Goal: Information Seeking & Learning: Learn about a topic

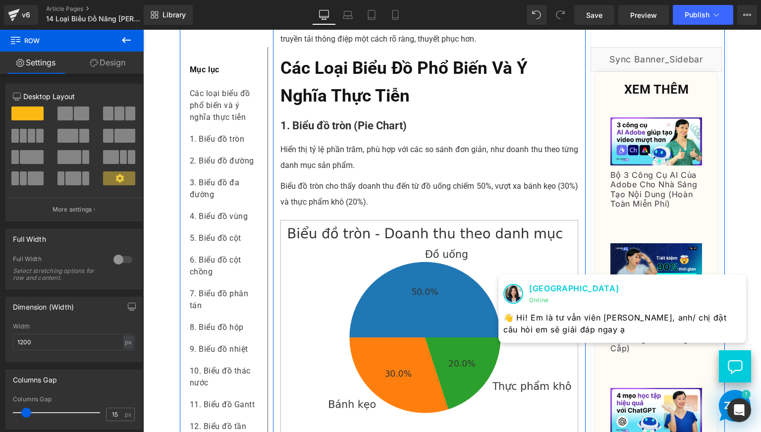
scroll to position [413, 0]
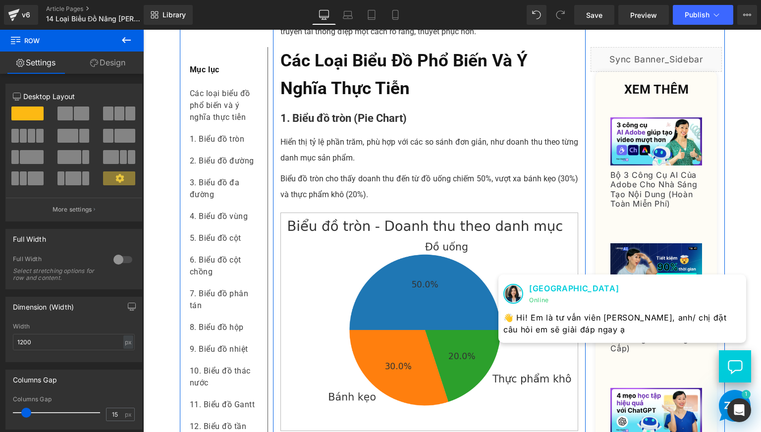
click at [320, 203] on p "Biểu đồ tròn cho thấy doanh thu đến từ đồ uống chiếm 50%, vượt xa bánh kẹo (30%…" at bounding box center [429, 187] width 298 height 32
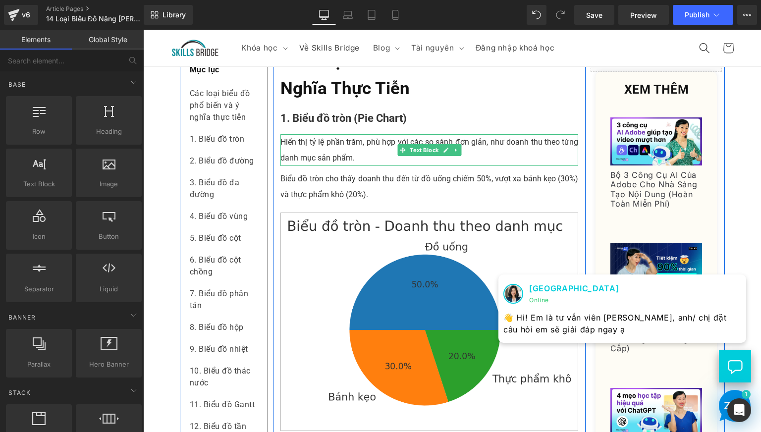
click at [328, 166] on p "Hiển thị tỷ lệ phần trăm, phù hợp với các so sánh đơn giản, như doanh thu theo …" at bounding box center [429, 150] width 298 height 32
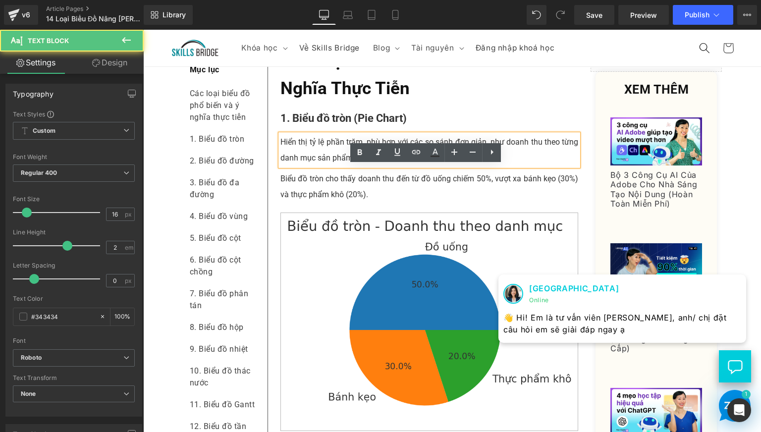
click at [356, 166] on p "Hiển thị tỷ lệ phần trăm, phù hợp với các so sánh đơn giản, như doanh thu theo …" at bounding box center [429, 150] width 298 height 32
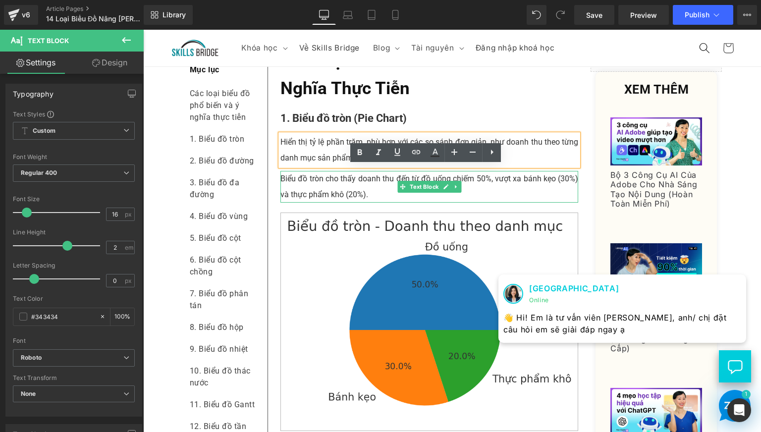
click at [339, 203] on p "Biểu đồ tròn cho thấy doanh thu đến từ đồ uống chiếm 50%, vượt xa bánh kẹo (30%…" at bounding box center [429, 187] width 298 height 32
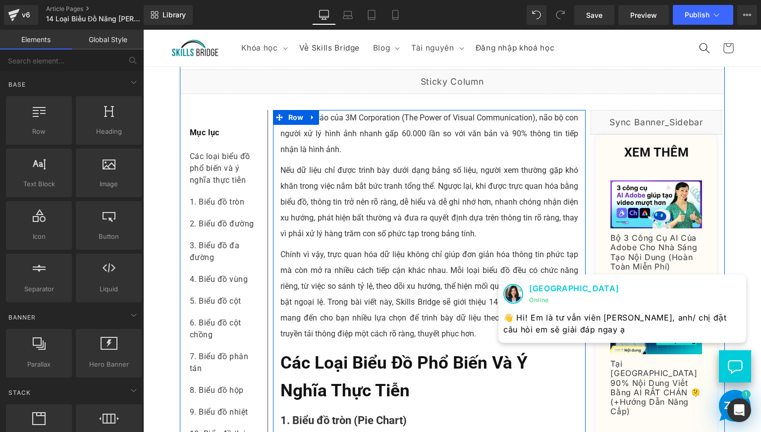
scroll to position [82, 0]
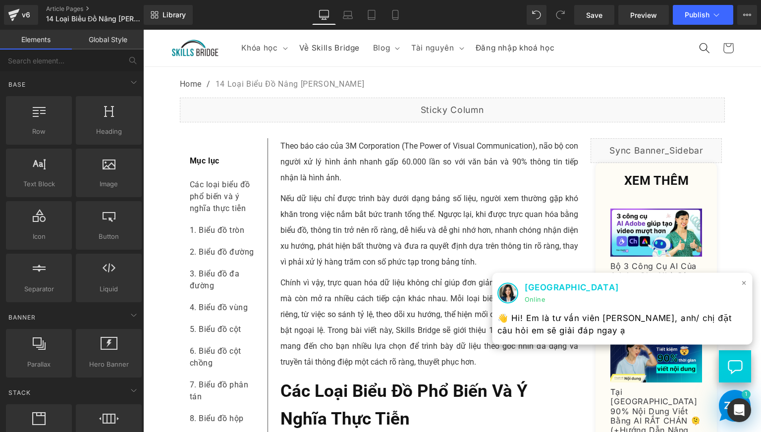
click at [741, 284] on span "×" at bounding box center [744, 282] width 6 height 14
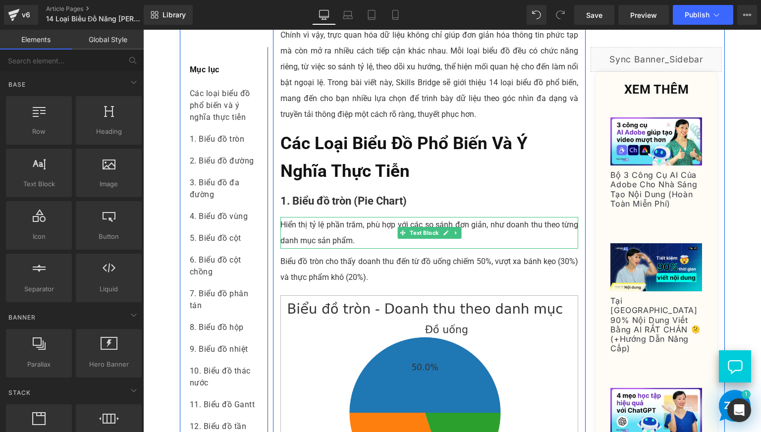
scroll to position [413, 0]
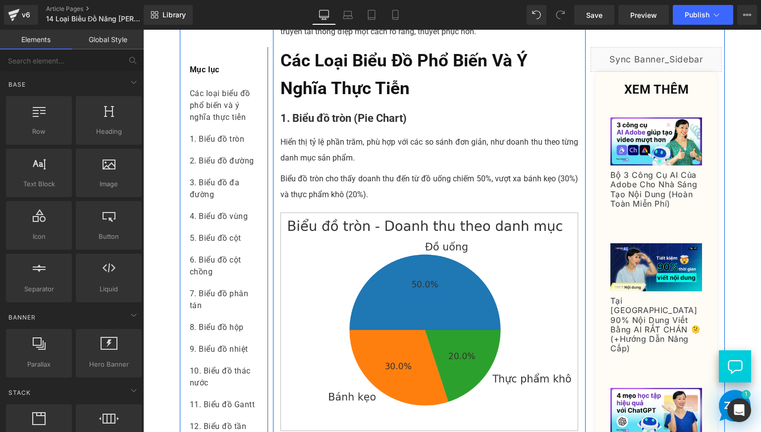
click at [319, 166] on p "Hiển thị tỷ lệ phần trăm, phù hợp với các so sánh đơn giản, như doanh thu theo …" at bounding box center [429, 150] width 298 height 32
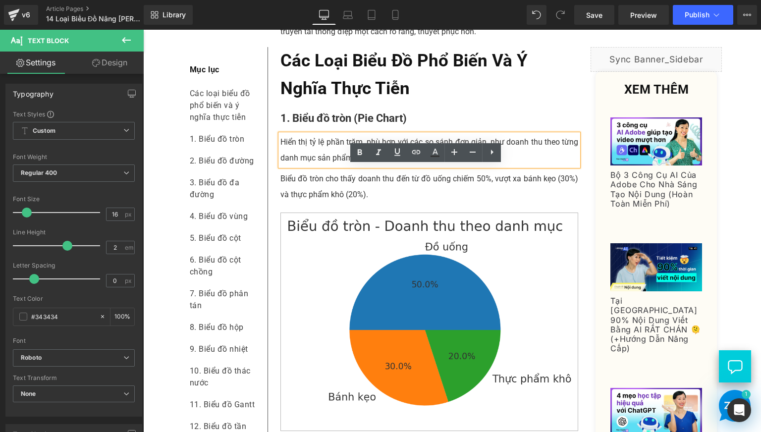
click at [280, 166] on p "Hiển thị tỷ lệ phần trăm, phù hợp với các so sánh đơn giản, như doanh thu theo …" at bounding box center [429, 150] width 298 height 32
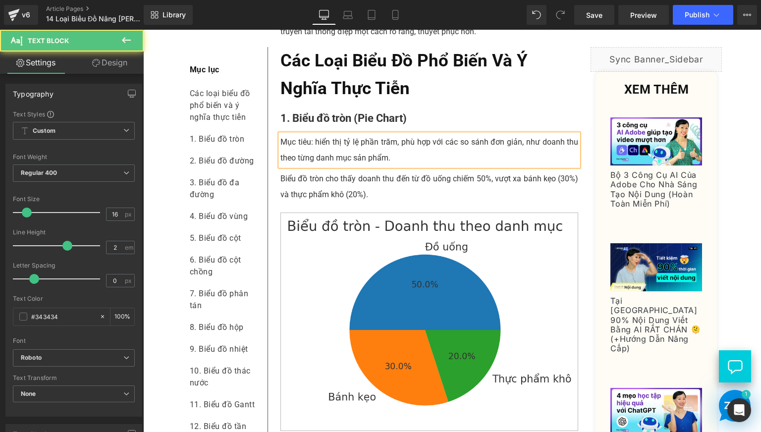
click at [405, 166] on p "Mục tiêu: hiển thị tỷ lệ phần trăm, phù hợp với các so sánh đơn giản, như doanh…" at bounding box center [429, 150] width 298 height 32
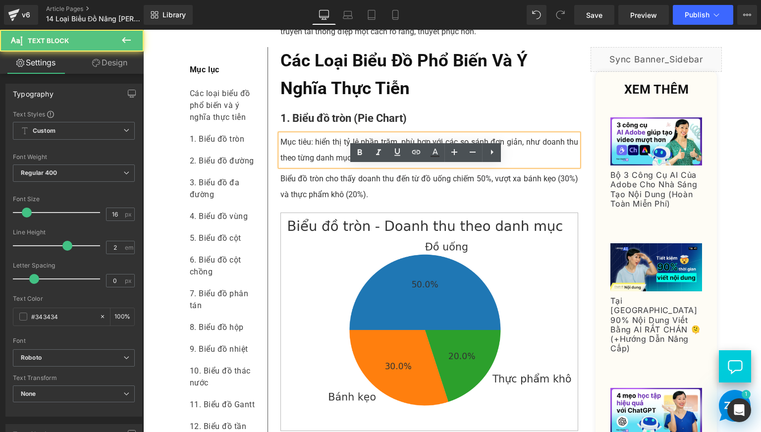
click at [309, 166] on p "Mục tiêu: hiển thị tỷ lệ phần trăm, phù hợp với các so sánh đơn giản, như doanh…" at bounding box center [429, 150] width 298 height 32
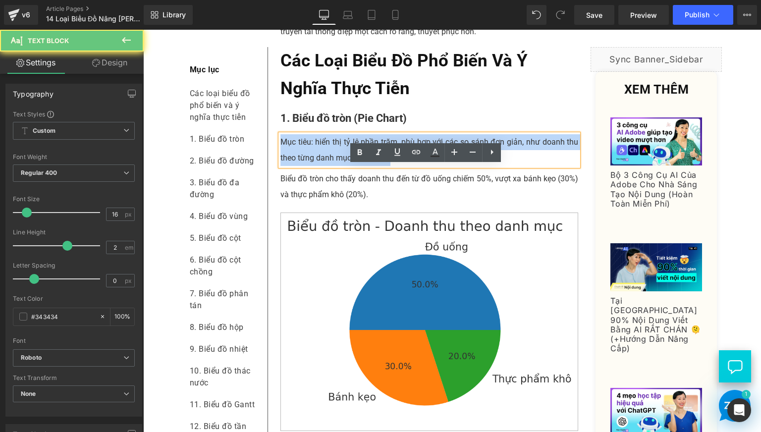
click at [309, 166] on p "Mục tiêu: hiển thị tỷ lệ phần trăm, phù hợp với các so sánh đơn giản, như doanh…" at bounding box center [429, 150] width 298 height 32
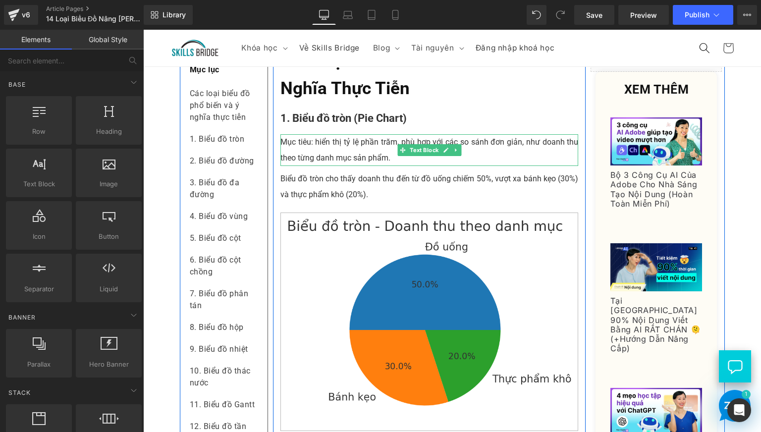
click at [331, 166] on p "Mục tiêu: hiển thị tỷ lệ phần trăm, phù hợp với các so sánh đơn giản, như doanh…" at bounding box center [429, 150] width 298 height 32
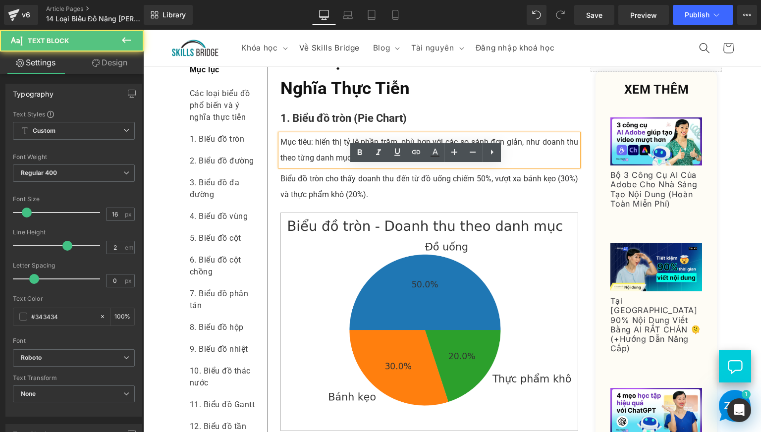
click at [331, 166] on p "Mục tiêu: hiển thị tỷ lệ phần trăm, phù hợp với các so sánh đơn giản, như doanh…" at bounding box center [429, 150] width 298 height 32
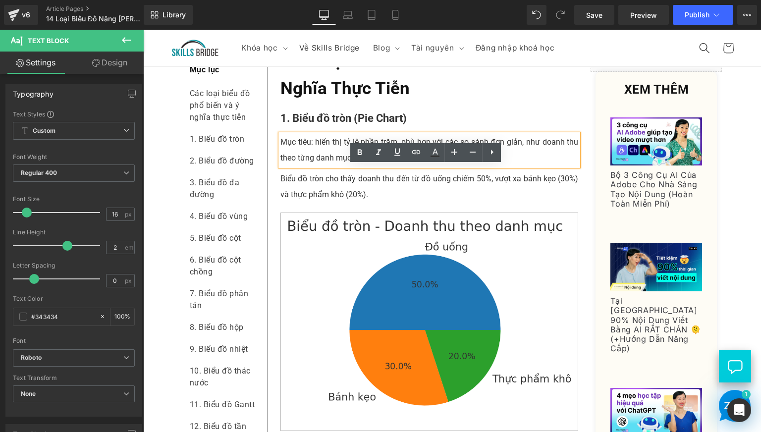
click at [424, 166] on p "Mục tiêu: hiển thị tỷ lệ phần trăm, phù hợp với các so sánh đơn giản, như doanh…" at bounding box center [429, 150] width 298 height 32
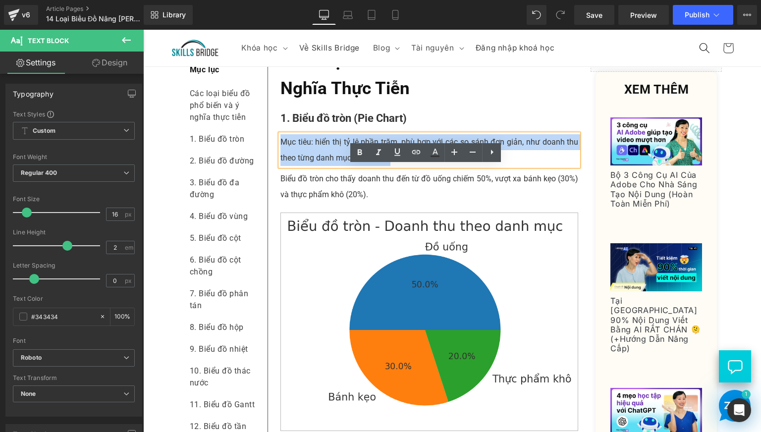
click at [424, 166] on p "Mục tiêu: hiển thị tỷ lệ phần trăm, phù hợp với các so sánh đơn giản, như doanh…" at bounding box center [429, 150] width 298 height 32
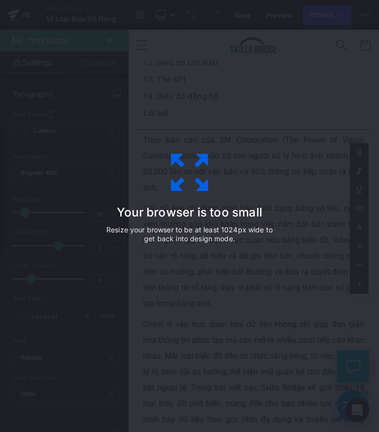
click at [188, 206] on h3 "Your browser is too small" at bounding box center [189, 213] width 173 height 14
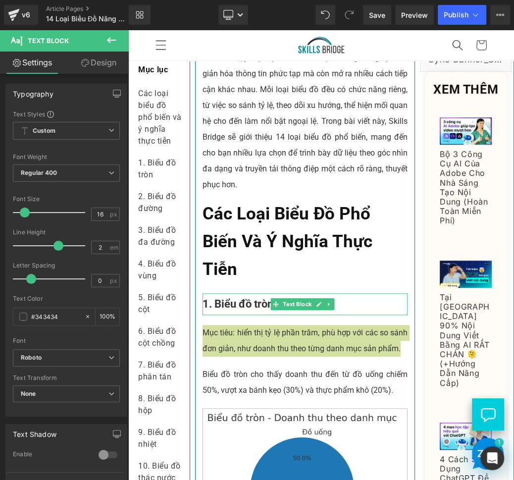
scroll to position [465, 0]
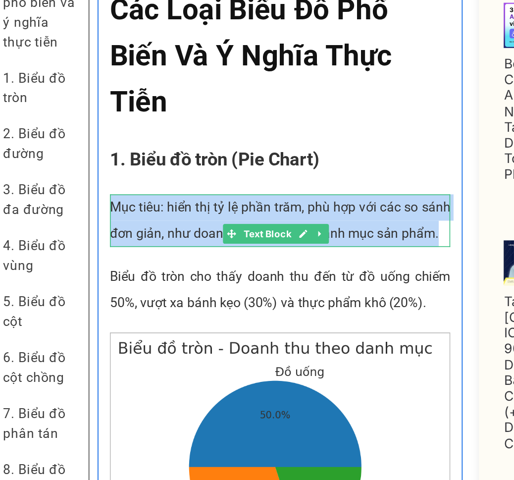
click at [101, 92] on p "Mục tiêu: hiển thị tỷ lệ phần trăm, phù hợp với các so sánh đơn giản, như doanh…" at bounding box center [163, 76] width 205 height 32
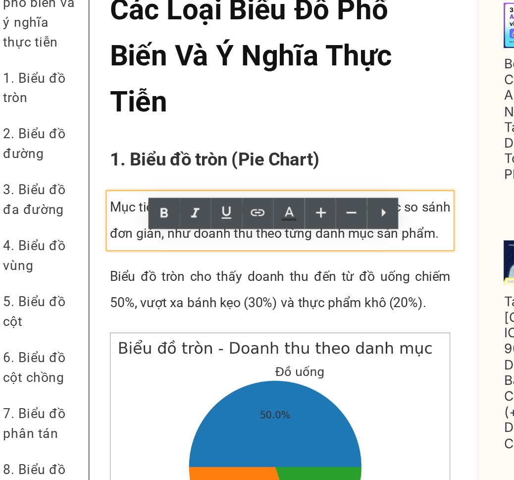
click at [94, 92] on p "Mục tiêu: hiển thị tỷ lệ phần trăm, phù hợp với các so sánh đơn giản, như doanh…" at bounding box center [163, 76] width 205 height 32
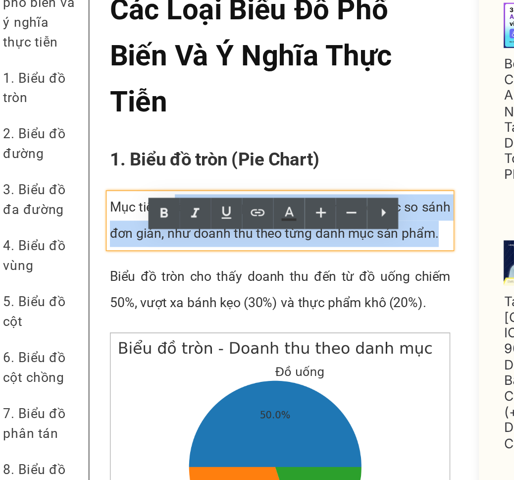
drag, startPoint x: 99, startPoint y: 95, endPoint x: 107, endPoint y: 124, distance: 30.2
click at [107, 92] on p "Mục tiêu: hiển thị tỷ lệ phần trăm, phù hợp với các so sánh đơn giản, như doanh…" at bounding box center [163, 76] width 205 height 32
click at [133, 92] on p "Mục tiêu: hiển thị tỷ lệ phần trăm, phù hợp với các so sánh đơn giản, như doanh…" at bounding box center [163, 76] width 205 height 32
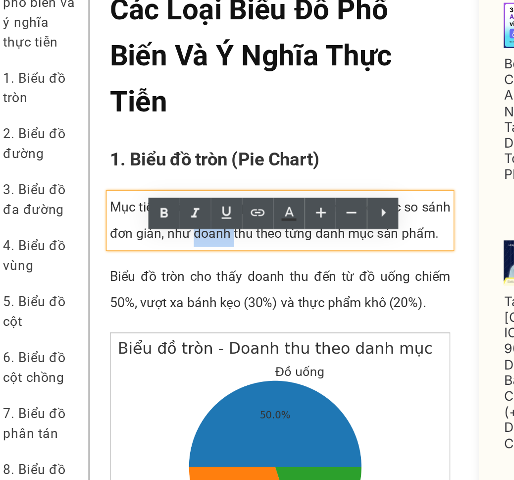
click at [133, 92] on p "Mục tiêu: hiển thị tỷ lệ phần trăm, phù hợp với các so sánh đơn giản, như doanh…" at bounding box center [163, 76] width 205 height 32
click at [113, 92] on p "Mục tiêu: hiển thị tỷ lệ phần trăm, phù hợp với các so sánh đơn giản, như doanh…" at bounding box center [163, 76] width 205 height 32
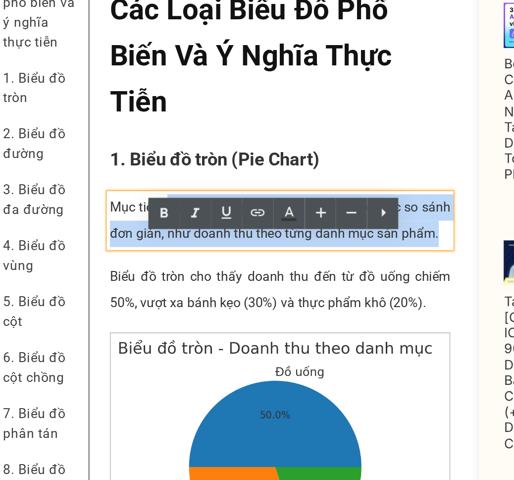
drag, startPoint x: 90, startPoint y: 126, endPoint x: 97, endPoint y: 95, distance: 31.4
click at [97, 92] on p "Mục tiêu: hiển thị tỷ lệ phần trăm, phù hợp với các so sánh đơn giản, như doanh…" at bounding box center [163, 76] width 205 height 32
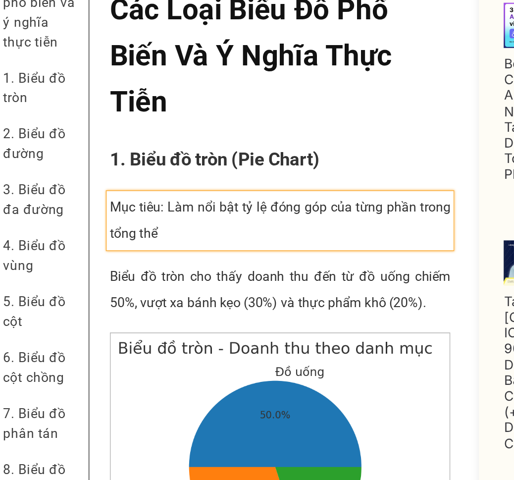
click at [145, 92] on p "Mục tiêu: Làm nổi bật tỷ lệ đóng góp của từng phần trong tổng thể" at bounding box center [163, 76] width 205 height 32
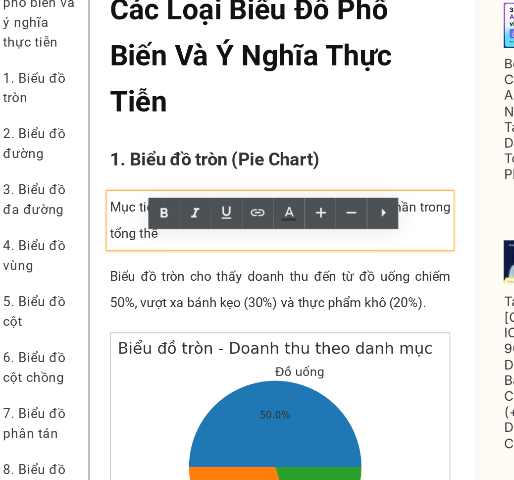
click at [143, 92] on p "Mục tiêu: Làm nổi bật tỷ lệ đóng góp của từng phần trong tổng thể" at bounding box center [163, 76] width 205 height 32
click at [116, 92] on p "Mục tiêu: Làm nổi bật tỷ lệ đóng góp của từng phần trong tổng thể" at bounding box center [163, 76] width 205 height 32
click at [105, 89] on p "Mục tiêu: Làm nổi bật tỷ lệ đóng góp của từng phần trong tổng thể" at bounding box center [163, 76] width 205 height 32
click at [97, 90] on p "Mục tiêu: Làm nổi bật tỷ lệ đóng góp của từng phần trong tổng thể" at bounding box center [163, 76] width 205 height 32
drag, startPoint x: 97, startPoint y: 92, endPoint x: 110, endPoint y: 92, distance: 13.9
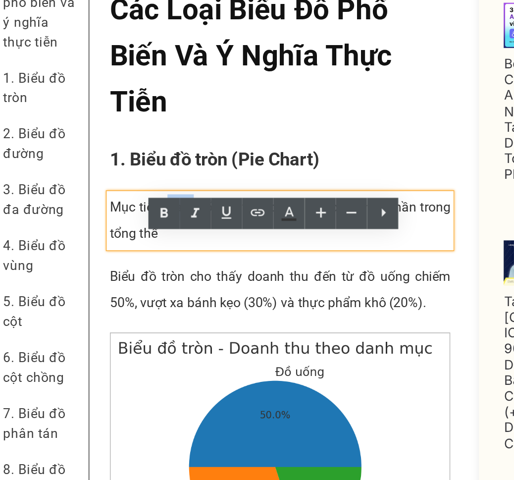
click at [110, 92] on p "Mục tiêu: Làm nổi bật tỷ lệ đóng góp của từng phần trong tổng thể" at bounding box center [163, 76] width 205 height 32
click at [125, 92] on p "Mục tiêu: Làm nổi bật tỷ lệ đóng góp của từng phần trong tổng thể" at bounding box center [163, 76] width 205 height 32
click at [127, 92] on p "Mục tiêu: Làm nổi bật tỷ lệ đóng góp của từng phần trong tổng thể" at bounding box center [163, 76] width 205 height 32
click at [107, 92] on p "Mục tiêu: Làm nổi bật tỷ lệ đóng góp của từng phần trong tổng thể" at bounding box center [163, 76] width 205 height 32
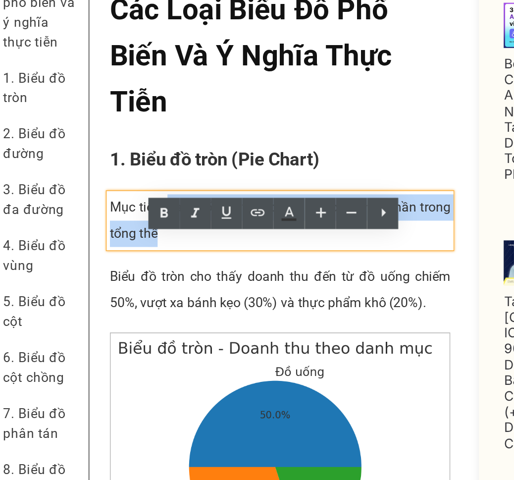
drag, startPoint x: 113, startPoint y: 107, endPoint x: 98, endPoint y: 92, distance: 22.1
click at [98, 92] on p "Mục tiêu: Làm nổi bật tỷ lệ đóng góp của từng phần trong tổng thể" at bounding box center [163, 76] width 205 height 32
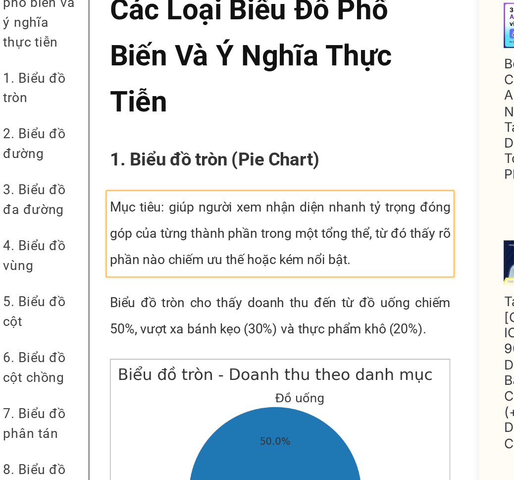
click at [116, 96] on p "Mục tiêu: giúp người xem nhận diện nhanh tỷ trọng đóng góp của từng thành phần …" at bounding box center [163, 84] width 205 height 48
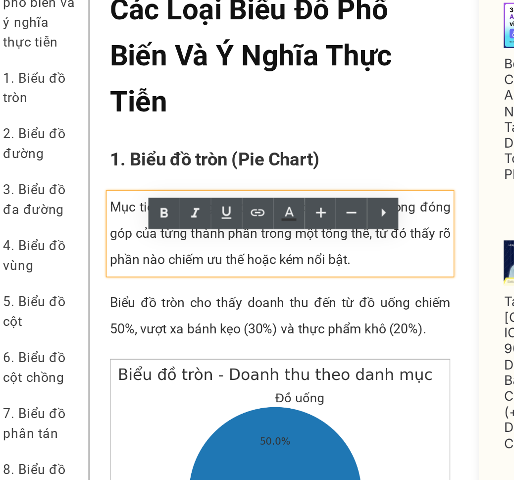
click at [165, 98] on p "Mục tiêu: giúp người xem nhận diện nhanh tỷ trọng đóng góp của từng thành phần …" at bounding box center [163, 84] width 205 height 48
click at [227, 91] on p "Mục tiêu: giúp người xem nhận diện nhanh tỷ trọng đóng góp của từng thành phần …" at bounding box center [163, 84] width 205 height 48
click at [143, 105] on p "Mục tiêu: giúp người xem nhận diện nhanh tỷ trọng đóng góp của từng thành phần …" at bounding box center [163, 84] width 205 height 48
click at [137, 108] on p "Mục tiêu: giúp người xem nhận diện nhanh tỷ trọng đóng góp của từng thành phần …" at bounding box center [163, 84] width 205 height 48
click at [168, 108] on p "Mục tiêu: giúp người xem nhận diện nhanh tỷ trọng đóng góp của từng thành phần …" at bounding box center [163, 84] width 205 height 48
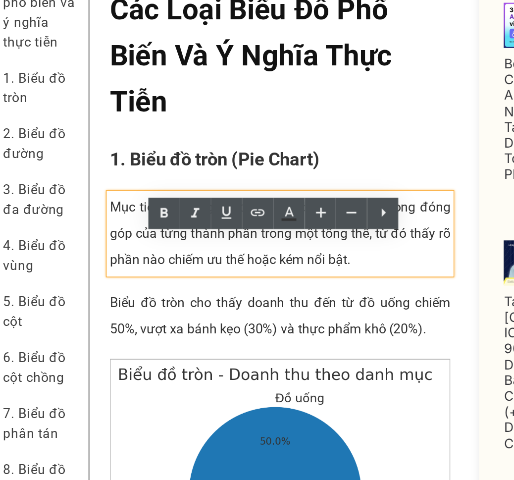
click at [215, 108] on p "Mục tiêu: giúp người xem nhận diện nhanh tỷ trọng đóng góp của từng thành phần …" at bounding box center [163, 84] width 205 height 48
click at [107, 108] on p "Mục tiêu: giúp người xem nhận diện nhanh tỷ trọng đóng góp của từng thành phần …" at bounding box center [163, 84] width 205 height 48
click at [183, 108] on p "Mục tiêu: giúp người xem nhận diện nhanh tỷ trọng đóng góp của từng thành phần …" at bounding box center [163, 84] width 205 height 48
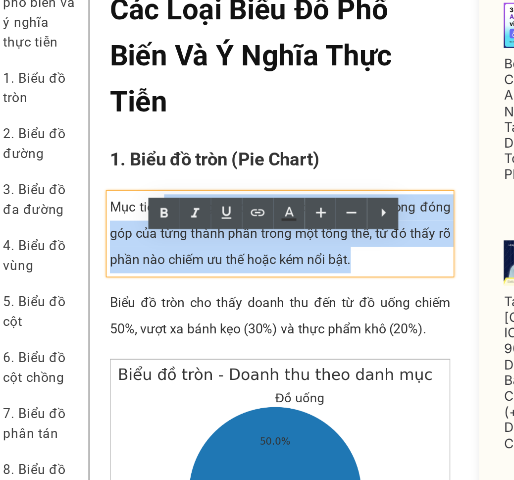
drag, startPoint x: 219, startPoint y: 126, endPoint x: 93, endPoint y: 90, distance: 131.5
click at [93, 90] on p "Mục tiêu: giúp người xem nhận diện nhanh tỷ trọng đóng góp của từng thành phần …" at bounding box center [163, 84] width 205 height 48
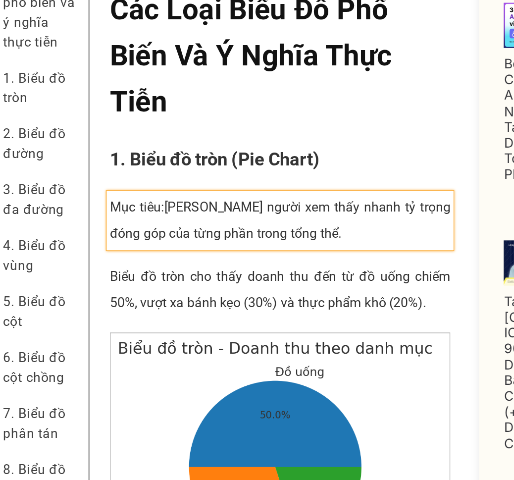
click at [91, 91] on p "Mục tiêu:Giúp người xem thấy nhanh tỷ trọng đóng góp của từng phần trong tổng t…" at bounding box center [163, 76] width 205 height 32
click at [94, 92] on p "Mục tiêu :Giúp người xem thấy nhanh tỷ trọng đóng góp của từng phần trong tổng …" at bounding box center [163, 76] width 205 height 32
click at [93, 92] on p "Mục tiêu : Giúp người xem thấy nhanh tỷ trọng đóng góp của từng phần trong tổng…" at bounding box center [163, 76] width 205 height 32
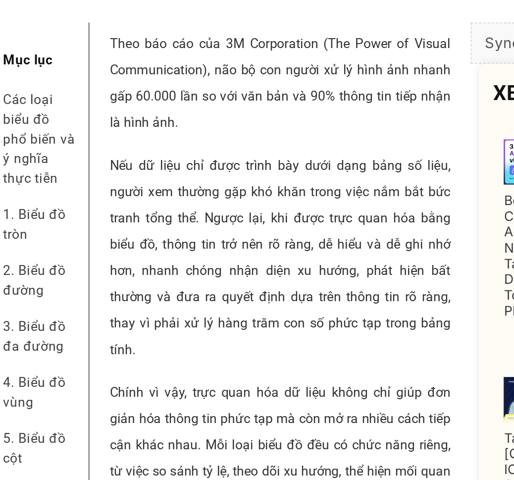
scroll to position [78, 0]
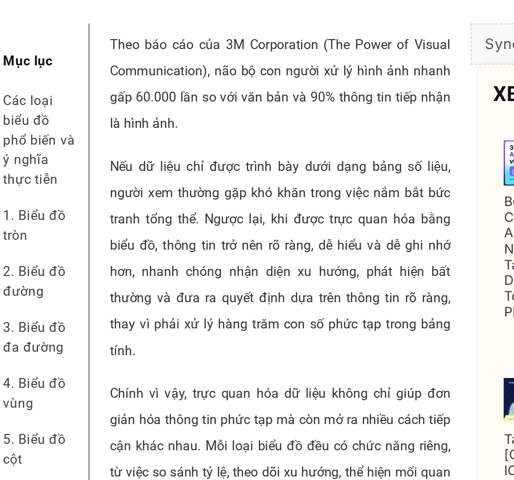
click at [154, 141] on p "Nếu dữ liệu chỉ được trình bày dưới dạng bảng số liệu, người xem thường gặp khó…" at bounding box center [163, 99] width 205 height 127
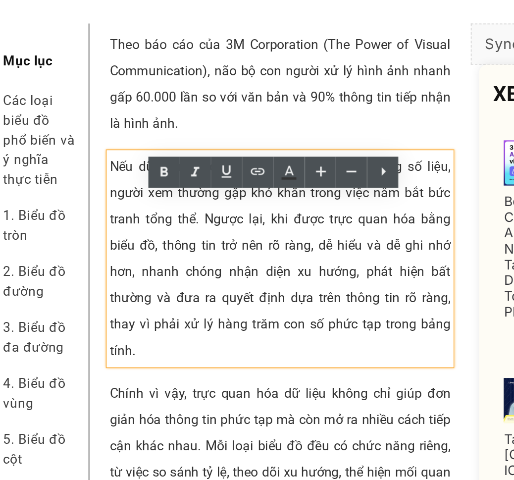
click at [199, 129] on p "Nếu dữ liệu chỉ được trình bày dưới dạng bảng số liệu, người xem thường gặp khó…" at bounding box center [163, 99] width 205 height 127
click at [128, 117] on p "Nếu dữ liệu chỉ được trình bày dưới dạng bảng số liệu, người xem thường gặp khó…" at bounding box center [163, 99] width 205 height 127
click at [92, 117] on p "Nếu dữ liệu chỉ được trình bày dưới dạng bảng số liệu, người xem thường gặp khó…" at bounding box center [163, 99] width 205 height 127
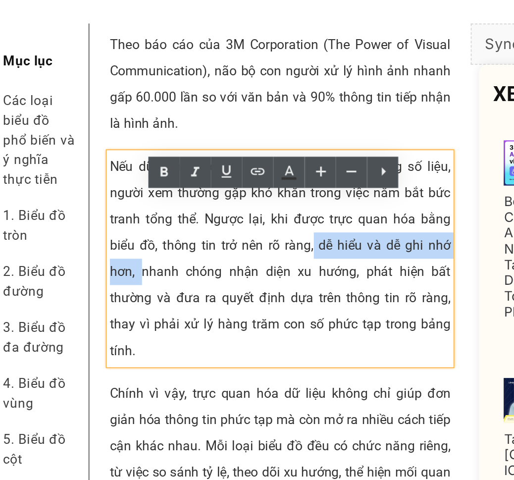
drag, startPoint x: 181, startPoint y: 115, endPoint x: 78, endPoint y: 131, distance: 104.3
click at [78, 131] on p "Nếu dữ liệu chỉ được trình bày dưới dạng bảng số liệu, người xem thường gặp khó…" at bounding box center [163, 99] width 205 height 127
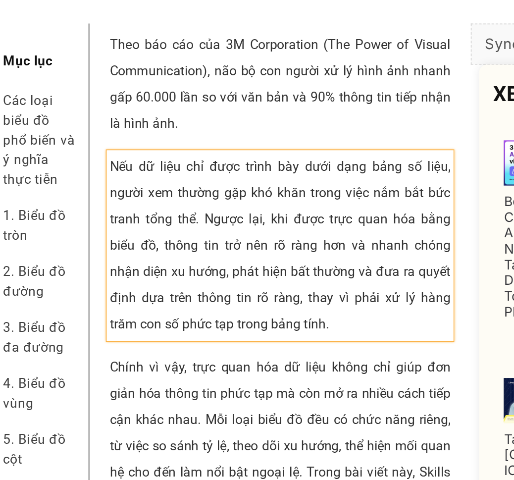
click at [89, 114] on p "Nếu dữ liệu chỉ được trình bày dưới dạng bảng số liệu, người xem thường gặp khó…" at bounding box center [163, 91] width 205 height 111
click at [205, 117] on p "Nếu dữ liệu chỉ được trình bày dưới dạng bảng số liệu, người xem thường gặp khó…" at bounding box center [163, 91] width 205 height 111
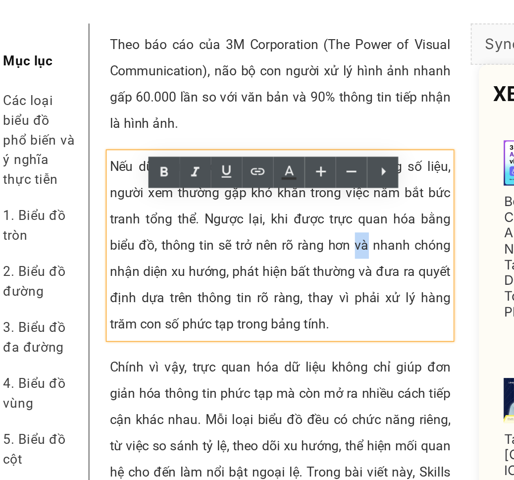
click at [205, 117] on p "Nếu dữ liệu chỉ được trình bày dưới dạng bảng số liệu, người xem thường gặp khó…" at bounding box center [163, 91] width 205 height 111
click at [208, 132] on p "Nếu dữ liệu chỉ được trình bày dưới dạng bảng số liệu, người xem thường gặp khó…" at bounding box center [163, 91] width 205 height 111
click at [210, 117] on p "Nếu dữ liệu chỉ được trình bày dưới dạng bảng số liệu, người xem thường gặp khó…" at bounding box center [163, 91] width 205 height 111
click at [172, 135] on p "Nếu dữ liệu chỉ được trình bày dưới dạng bảng số liệu, người xem thường gặp khó…" at bounding box center [163, 91] width 205 height 111
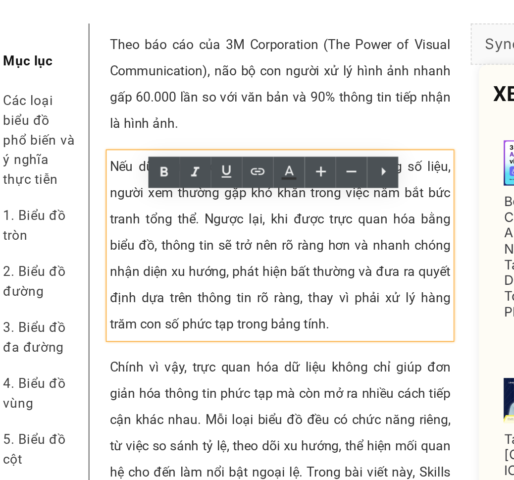
click at [145, 131] on p "Nếu dữ liệu chỉ được trình bày dưới dạng bảng số liệu, người xem thường gặp khó…" at bounding box center [163, 91] width 205 height 111
click at [192, 142] on p "Nếu dữ liệu chỉ được trình bày dưới dạng bảng số liệu, người xem thường gặp khó…" at bounding box center [163, 91] width 205 height 111
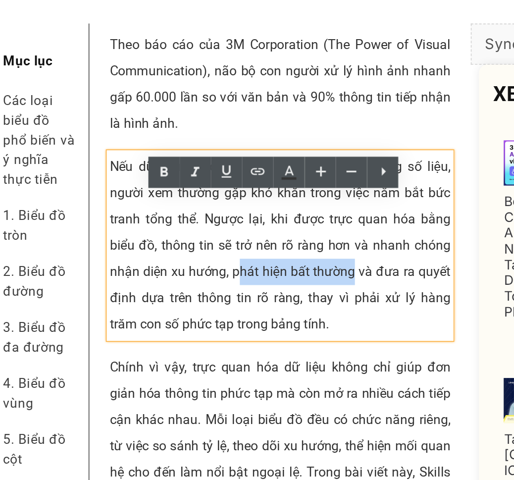
drag, startPoint x: 217, startPoint y: 133, endPoint x: 143, endPoint y: 134, distance: 74.8
click at [143, 134] on p "Nếu dữ liệu chỉ được trình bày dưới dạng bảng số liệu, người xem thường gặp khó…" at bounding box center [163, 91] width 205 height 111
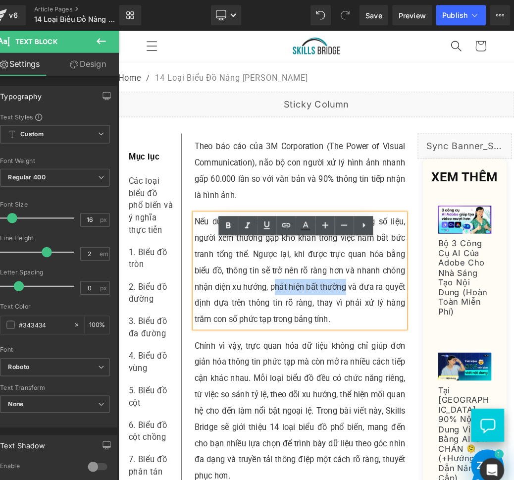
scroll to position [0, 0]
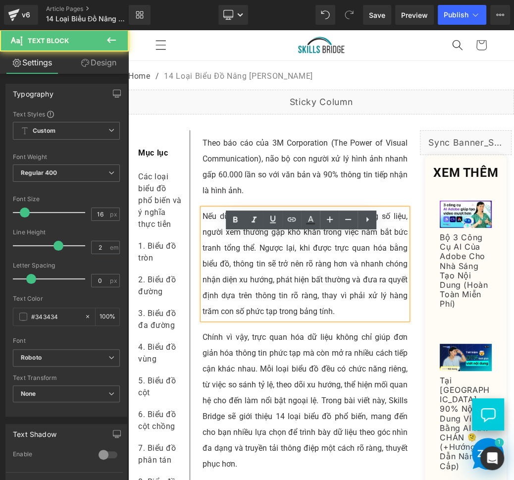
click at [341, 274] on p "Nếu dữ liệu chỉ được trình bày dưới dạng bảng số liệu, người xem thường gặp khó…" at bounding box center [305, 264] width 205 height 111
click at [255, 276] on p "Nếu dữ liệu chỉ được trình bày dưới dạng bảng số liệu, người xem thường gặp khó…" at bounding box center [305, 264] width 205 height 111
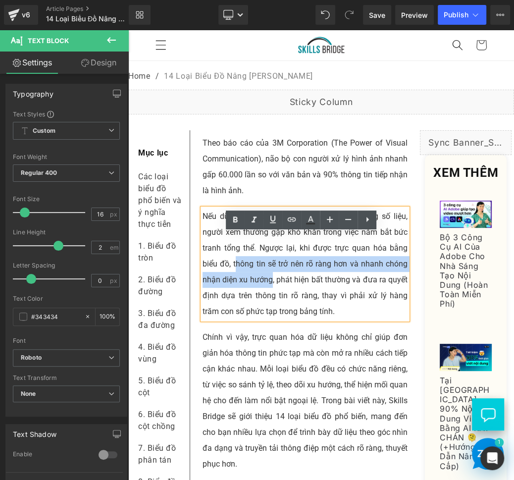
drag, startPoint x: 236, startPoint y: 289, endPoint x: 276, endPoint y: 304, distance: 42.8
click at [276, 304] on p "Nếu dữ liệu chỉ được trình bày dưới dạng bảng số liệu, người xem thường gặp khó…" at bounding box center [305, 264] width 205 height 111
click at [305, 293] on p "Nếu dữ liệu chỉ được trình bày dưới dạng bảng số liệu, người xem thường gặp khó…" at bounding box center [305, 264] width 205 height 111
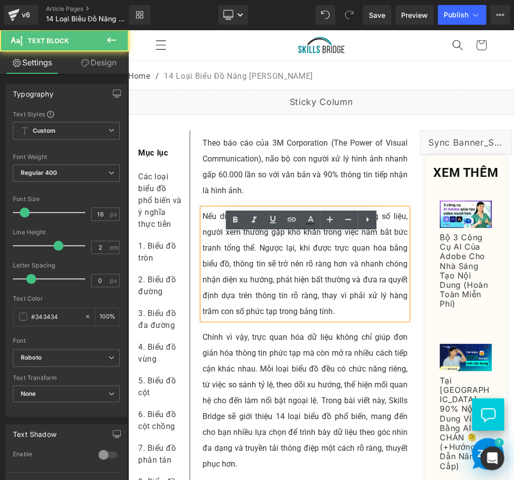
click at [339, 288] on p "Nếu dữ liệu chỉ được trình bày dưới dạng bảng số liệu, người xem thường gặp khó…" at bounding box center [305, 264] width 205 height 111
click at [348, 286] on p "Nếu dữ liệu chỉ được trình bày dưới dạng bảng số liệu, người xem thường gặp khó…" at bounding box center [305, 264] width 205 height 111
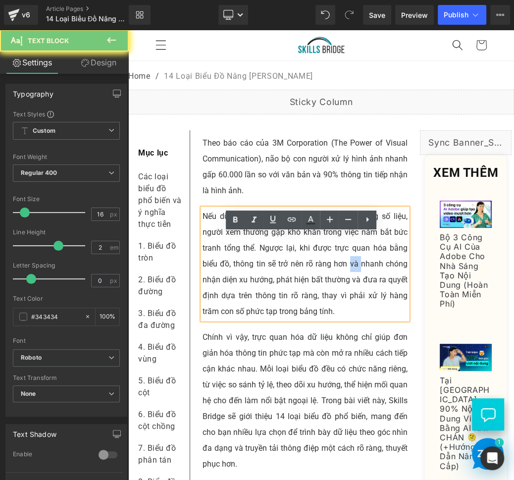
click at [348, 286] on p "Nếu dữ liệu chỉ được trình bày dưới dạng bảng số liệu, người xem thường gặp khó…" at bounding box center [305, 264] width 205 height 111
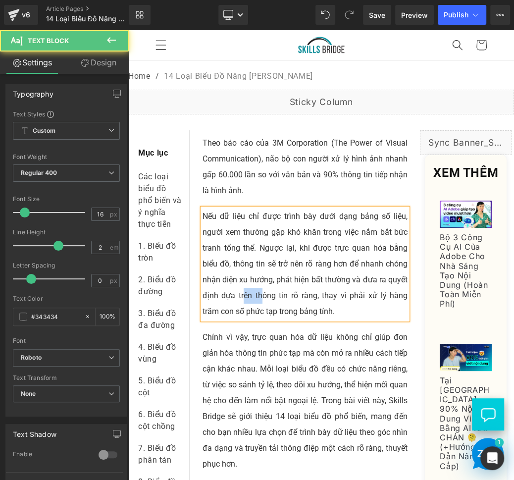
drag, startPoint x: 263, startPoint y: 321, endPoint x: 282, endPoint y: 321, distance: 19.3
click at [282, 320] on p "Nếu dữ liệu chỉ được trình bày dưới dạng bảng số liệu, người xem thường gặp khó…" at bounding box center [305, 264] width 205 height 111
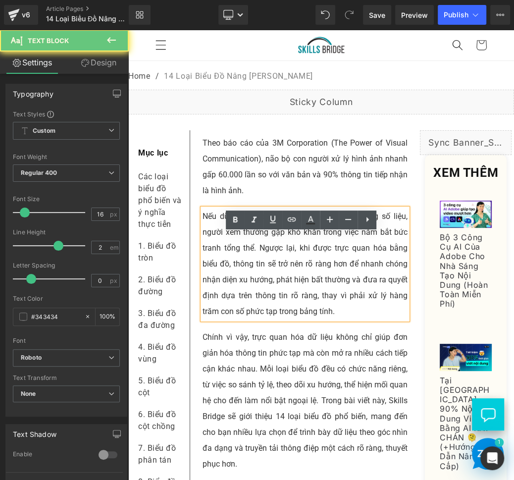
click at [308, 320] on p "Nếu dữ liệu chỉ được trình bày dưới dạng bảng số liệu, người xem thường gặp khó…" at bounding box center [305, 264] width 205 height 111
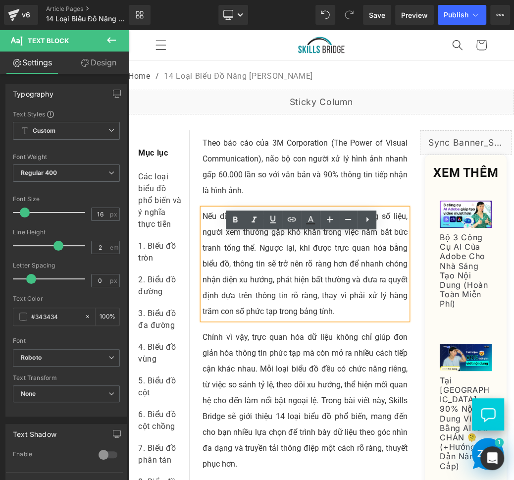
click at [326, 320] on p "Nếu dữ liệu chỉ được trình bày dưới dạng bảng số liệu, người xem thường gặp khó…" at bounding box center [305, 264] width 205 height 111
drag, startPoint x: 325, startPoint y: 290, endPoint x: 276, endPoint y: 293, distance: 49.6
click at [276, 293] on p "Nếu dữ liệu chỉ được trình bày dưới dạng bảng số liệu, người xem thường gặp khó…" at bounding box center [305, 264] width 205 height 111
click at [266, 293] on p "Nếu dữ liệu chỉ được trình bày dưới dạng bảng số liệu, người xem thường gặp khó…" at bounding box center [305, 264] width 205 height 111
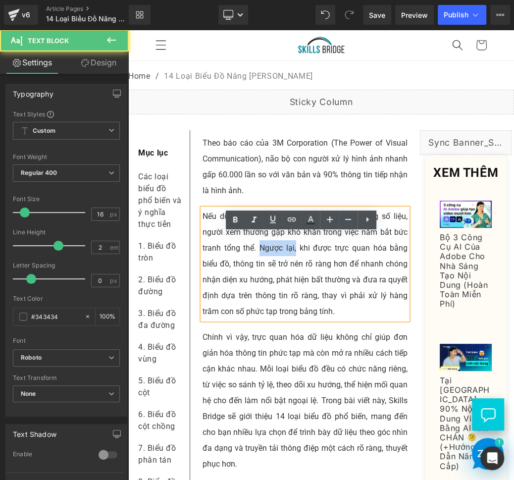
drag, startPoint x: 256, startPoint y: 273, endPoint x: 294, endPoint y: 276, distance: 38.8
click at [294, 276] on p "Nếu dữ liệu chỉ được trình bày dưới dạng bảng số liệu, người xem thường gặp khó…" at bounding box center [305, 264] width 205 height 111
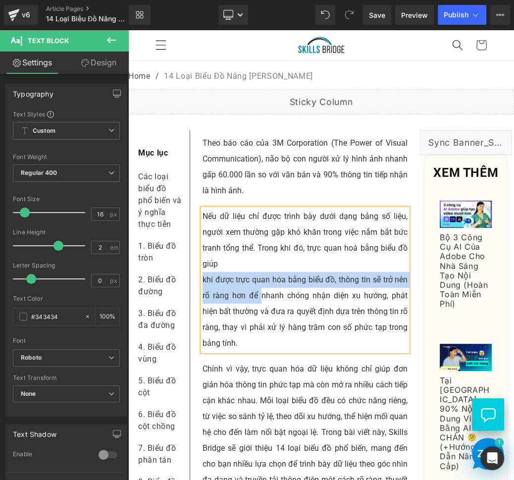
drag, startPoint x: 272, startPoint y: 320, endPoint x: 201, endPoint y: 301, distance: 73.8
click at [203, 301] on p "khi được trực quan hóa bằng biểu đồ, thông tin sẽ trở nên rõ ràng hơn để nhanh …" at bounding box center [305, 311] width 205 height 79
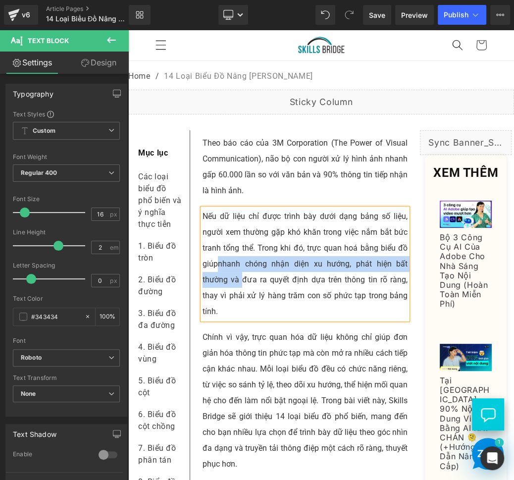
drag, startPoint x: 217, startPoint y: 288, endPoint x: 236, endPoint y: 303, distance: 24.0
click at [236, 303] on span "nhanh chóng nhận diện xu hướng, phát hiện bất thường và đưa ra quyết định dựa t…" at bounding box center [305, 287] width 205 height 57
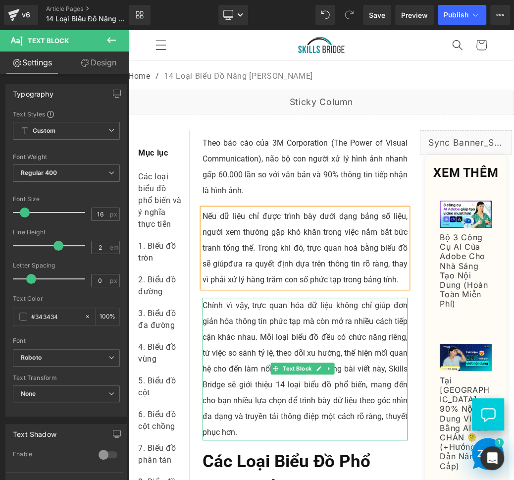
drag, startPoint x: 415, startPoint y: 474, endPoint x: 288, endPoint y: 450, distance: 129.1
click at [288, 431] on p "Chính vì vậy, trực quan hóa dữ liệu không chỉ giúp đơn giản hóa thông tin phức …" at bounding box center [305, 369] width 205 height 143
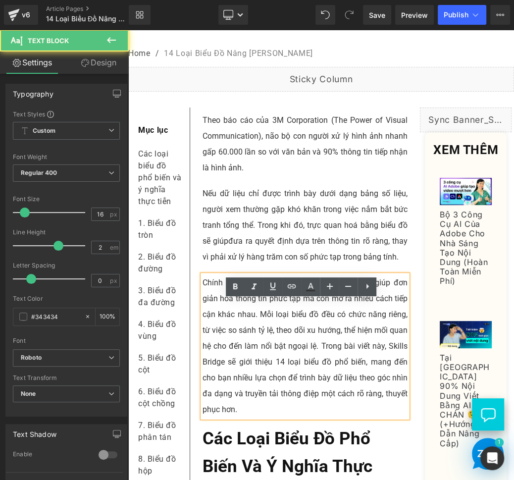
scroll to position [101, 0]
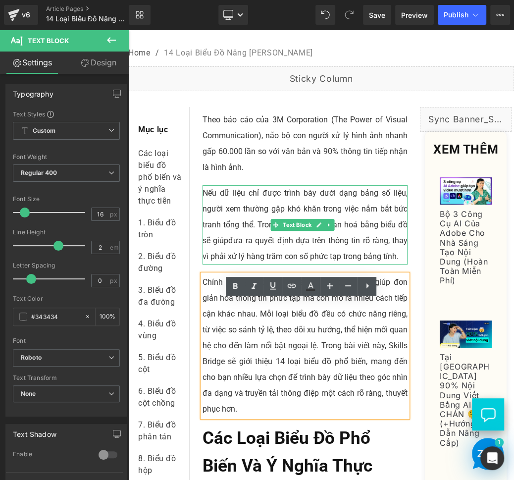
drag, startPoint x: 386, startPoint y: 243, endPoint x: 389, endPoint y: 235, distance: 8.3
click at [389, 236] on p "Nếu dữ liệu chỉ được trình bày dưới dạng bảng số liệu, người xem thường gặp khó…" at bounding box center [305, 224] width 205 height 79
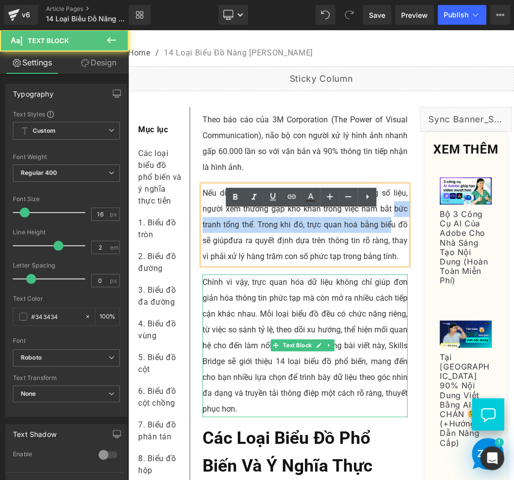
click at [373, 325] on p "Chính vì vậy, trực quan hóa dữ liệu không chỉ giúp đơn giản hóa thông tin phức …" at bounding box center [305, 345] width 205 height 143
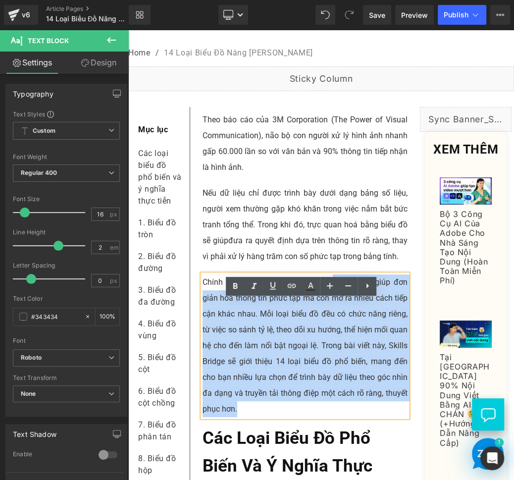
drag, startPoint x: 327, startPoint y: 306, endPoint x: 297, endPoint y: 438, distance: 135.8
click at [297, 417] on p "Chính vì vậy, trực quan hóa dữ liệu không chỉ giúp đơn giản hóa thông tin phức …" at bounding box center [305, 345] width 205 height 143
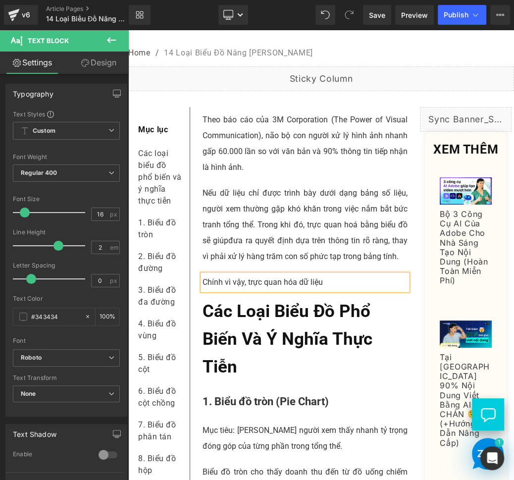
click at [333, 261] on span "đưa ra quyết định dựa trên thông tin rõ ràng, thay vì phải xử lý hàng trăm con …" at bounding box center [305, 248] width 205 height 25
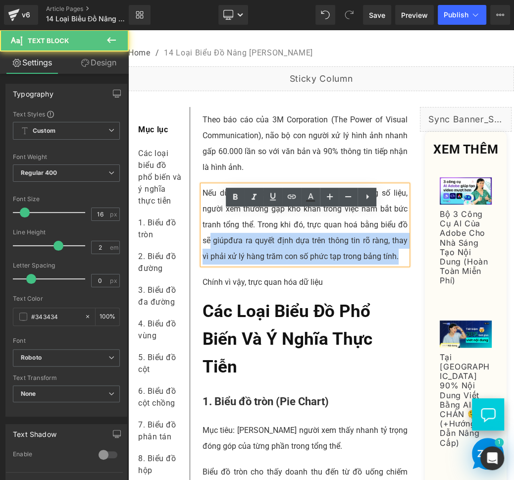
drag, startPoint x: 210, startPoint y: 266, endPoint x: 414, endPoint y: 283, distance: 205.3
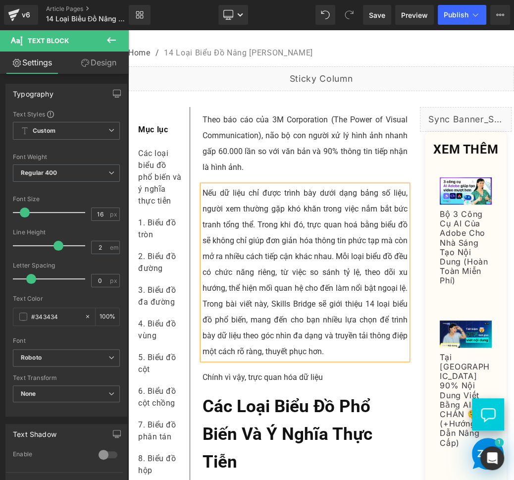
click at [206, 264] on p "Nếu dữ liệu chỉ được trình bày dưới dạng bảng số liệu, người xem thường gặp khó…" at bounding box center [305, 272] width 205 height 174
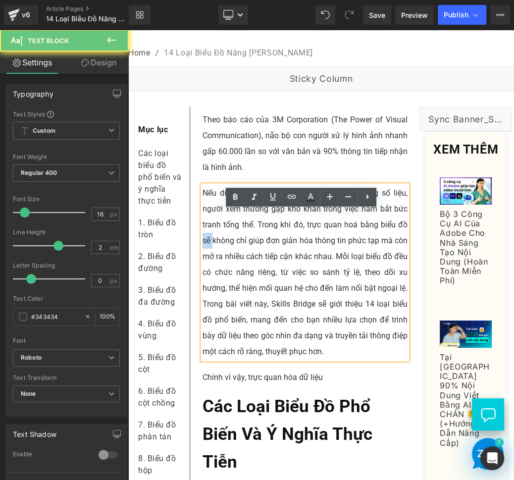
drag, startPoint x: 206, startPoint y: 264, endPoint x: 281, endPoint y: 306, distance: 86.3
click at [206, 264] on p "Nếu dữ liệu chỉ được trình bày dưới dạng bảng số liệu, người xem thường gặp khó…" at bounding box center [305, 272] width 205 height 174
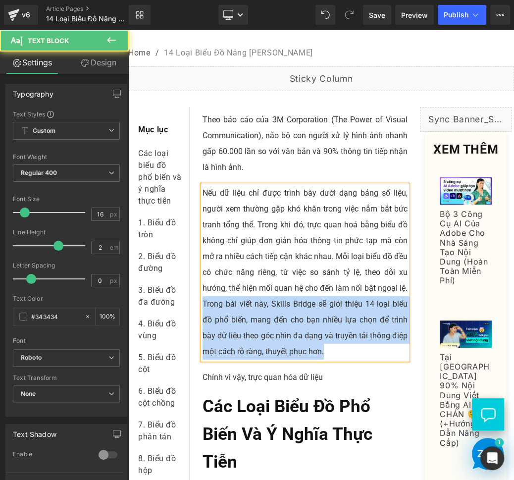
drag, startPoint x: 238, startPoint y: 342, endPoint x: 379, endPoint y: 386, distance: 147.9
click at [379, 360] on div "Nếu dữ liệu chỉ được trình bày dưới dạng bảng số liệu, người xem thường gặp khó…" at bounding box center [305, 272] width 205 height 174
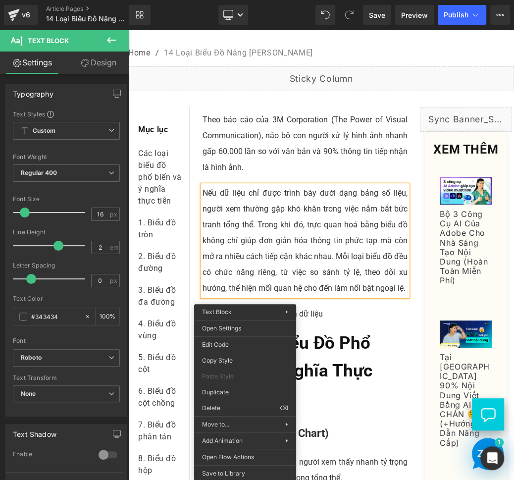
click at [128, 30] on div at bounding box center [128, 30] width 0 height 0
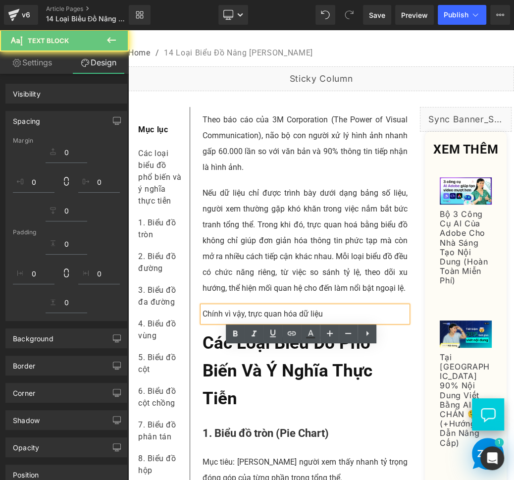
click at [352, 322] on p "Chính vì vậy, trực quan hóa dữ liệu" at bounding box center [305, 314] width 205 height 16
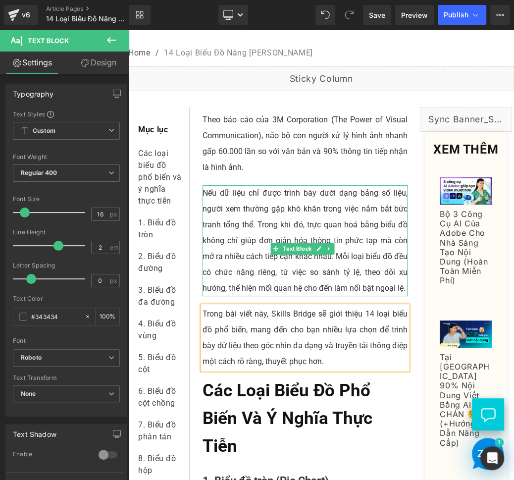
click at [260, 242] on p "Nếu dữ liệu chỉ được trình bày dưới dạng bảng số liệu, người xem thường gặp khó…" at bounding box center [305, 240] width 205 height 111
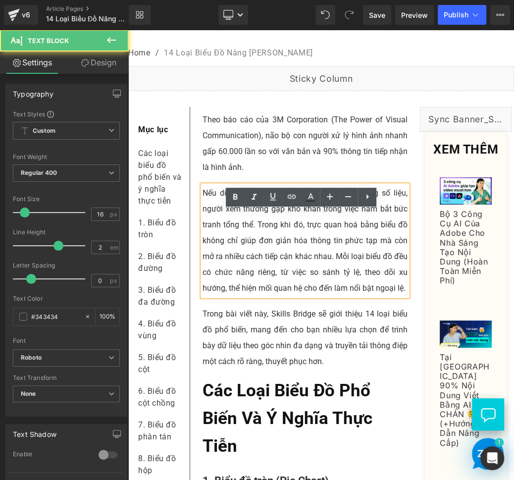
click at [266, 296] on p "Nếu dữ liệu chỉ được trình bày dưới dạng bảng số liệu, người xem thường gặp khó…" at bounding box center [305, 240] width 205 height 111
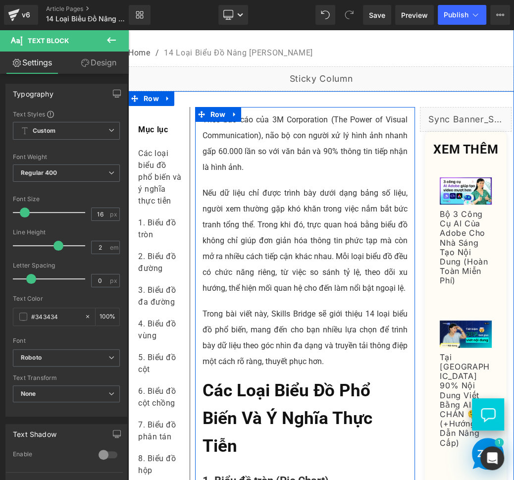
click at [382, 370] on p "Trong bài viết này, Skills Bridge sẽ giới thiệu 14 loại biểu đồ phổ biến, mang …" at bounding box center [305, 337] width 205 height 63
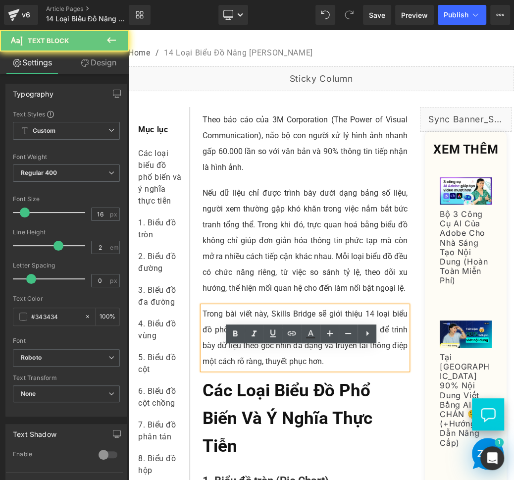
click at [382, 370] on p "Trong bài viết này, Skills Bridge sẽ giới thiệu 14 loại biểu đồ phổ biến, mang …" at bounding box center [305, 337] width 205 height 63
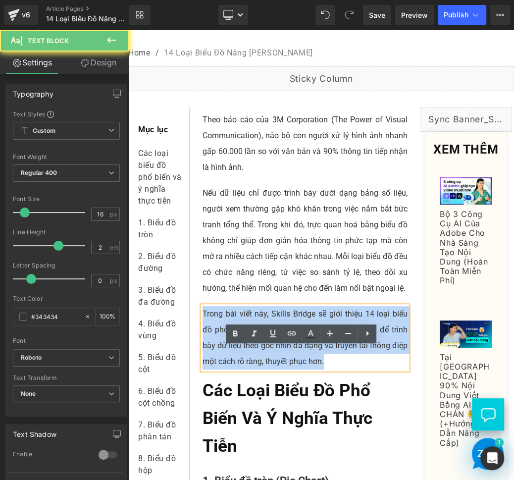
click at [382, 370] on p "Trong bài viết này, Skills Bridge sẽ giới thiệu 14 loại biểu đồ phổ biến, mang …" at bounding box center [305, 337] width 205 height 63
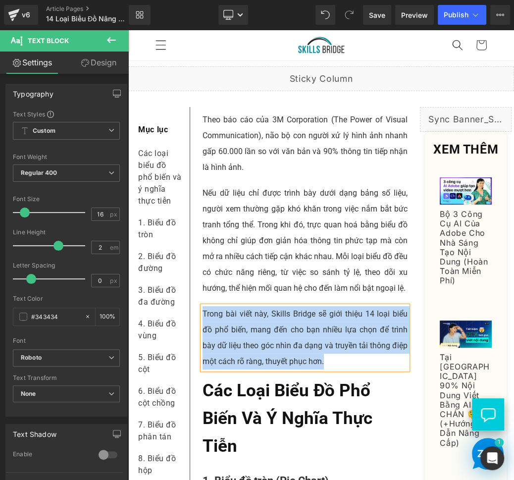
scroll to position [102, 0]
copy p "Trong bài viết này, Skills Bridge sẽ giới thiệu 14 loại biểu đồ phổ biến, mang …"
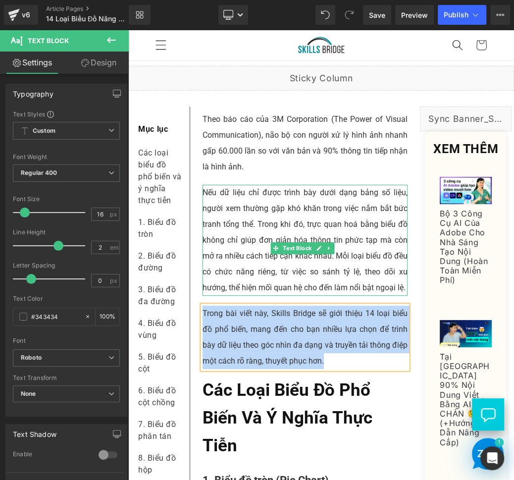
click at [230, 296] on p "Nếu dữ liệu chỉ được trình bày dưới dạng bảng số liệu, người xem thường gặp khó…" at bounding box center [305, 240] width 205 height 111
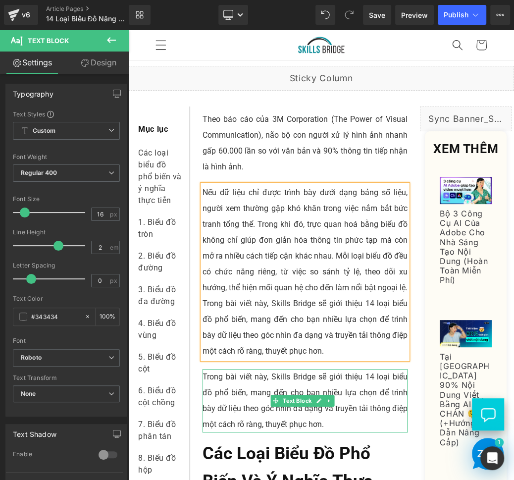
click at [240, 408] on p "Trong bài viết này, Skills Bridge sẽ giới thiệu 14 loại biểu đồ phổ biến, mang …" at bounding box center [305, 400] width 205 height 63
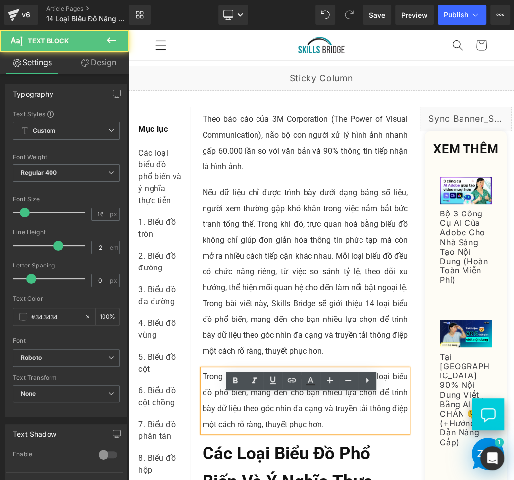
click at [210, 327] on p "Nếu dữ liệu chỉ được trình bày dưới dạng bảng số liệu, người xem thường gặp khó…" at bounding box center [305, 272] width 205 height 174
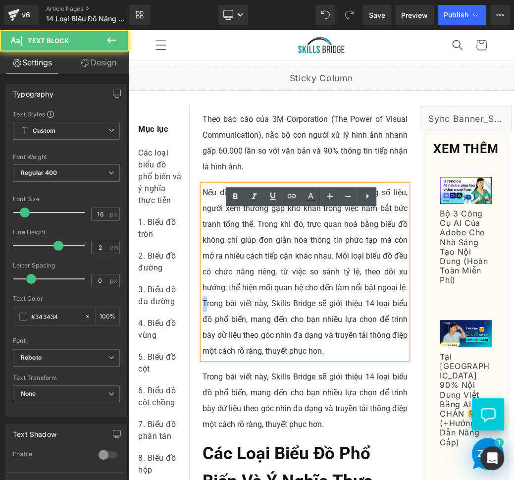
click at [215, 330] on p "Nếu dữ liệu chỉ được trình bày dưới dạng bảng số liệu, người xem thường gặp khó…" at bounding box center [305, 272] width 205 height 174
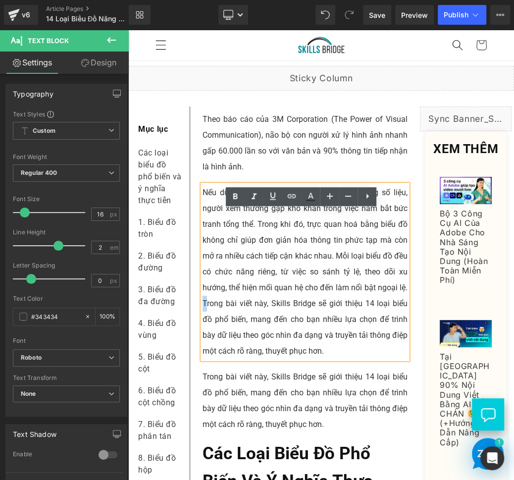
click at [214, 329] on p "Nếu dữ liệu chỉ được trình bày dưới dạng bảng số liệu, người xem thường gặp khó…" at bounding box center [305, 272] width 205 height 174
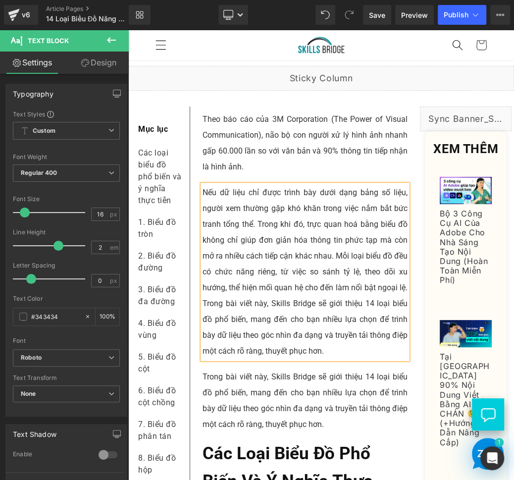
click at [271, 431] on p "Trong bài viết này, Skills Bridge sẽ giới thiệu 14 loại biểu đồ phổ biến, mang …" at bounding box center [305, 400] width 205 height 63
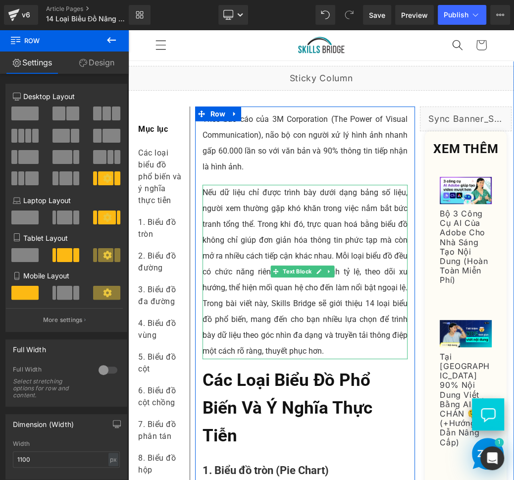
click at [341, 335] on p "Nếu dữ liệu chỉ được trình bày dưới dạng bảng số liệu, người xem thường gặp khó…" at bounding box center [305, 272] width 205 height 174
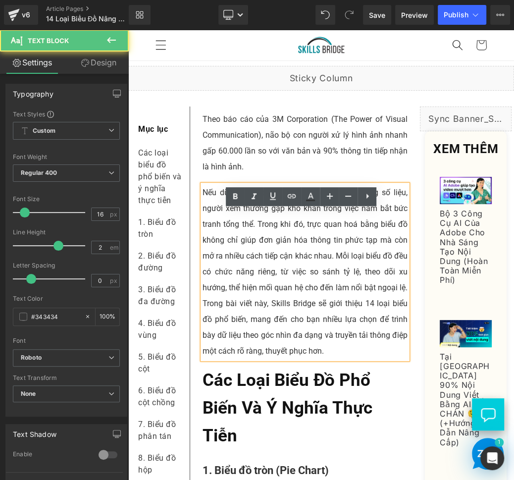
drag, startPoint x: 343, startPoint y: 280, endPoint x: 349, endPoint y: 285, distance: 7.7
click at [343, 280] on p "Nếu dữ liệu chỉ được trình bày dưới dạng bảng số liệu, người xem thường gặp khó…" at bounding box center [305, 272] width 205 height 174
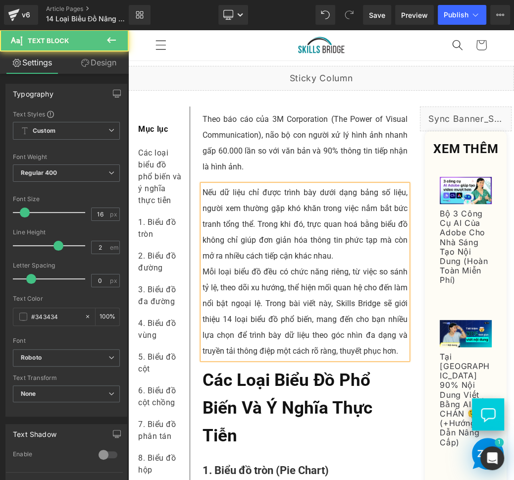
click at [316, 334] on p "Mỗi loại biểu đồ đều có chức năng riêng, từ việc so sánh tỷ lệ, theo dõi xu hướ…" at bounding box center [305, 311] width 205 height 95
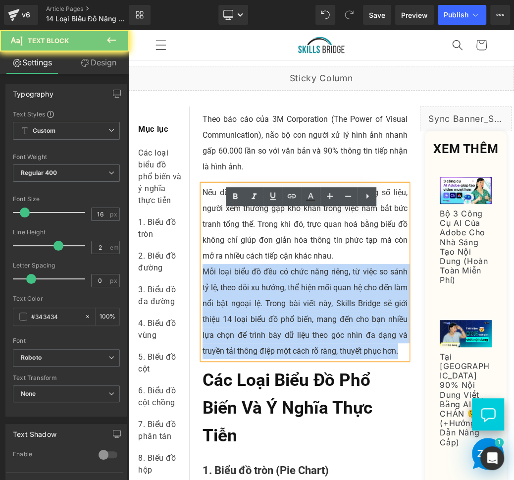
click at [316, 334] on p "Mỗi loại biểu đồ đều có chức năng riêng, từ việc so sánh tỷ lệ, theo dõi xu hướ…" at bounding box center [305, 311] width 205 height 95
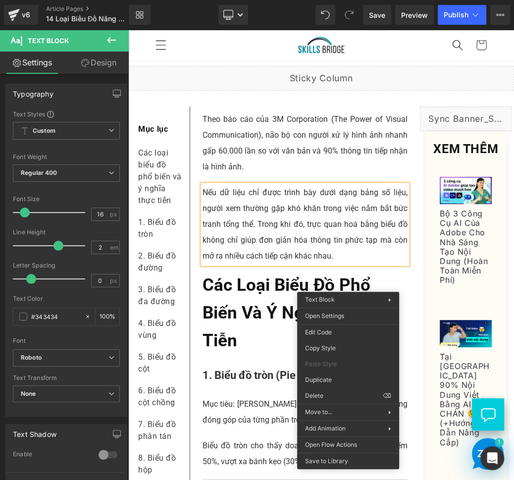
drag, startPoint x: 484, startPoint y: 414, endPoint x: 334, endPoint y: 382, distance: 153.4
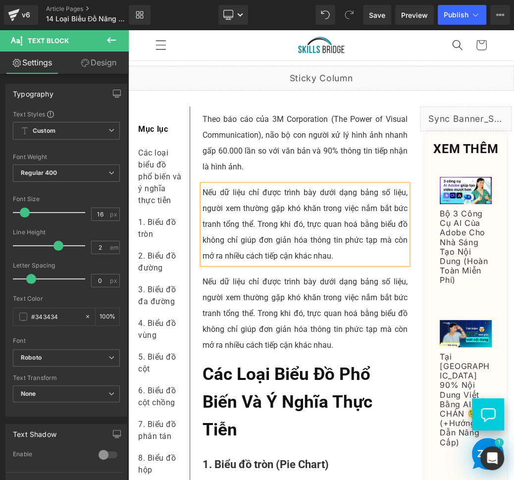
click at [255, 337] on p "Nếu dữ liệu chỉ được trình bày dưới dạng bảng số liệu, người xem thường gặp khó…" at bounding box center [305, 313] width 205 height 79
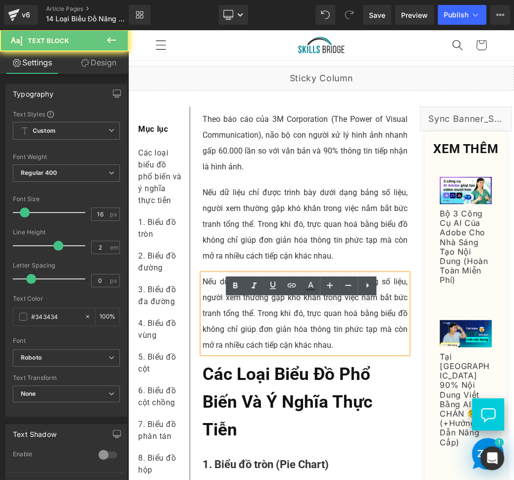
click at [255, 337] on p "Nếu dữ liệu chỉ được trình bày dưới dạng bảng số liệu, người xem thường gặp khó…" at bounding box center [305, 313] width 205 height 79
paste div
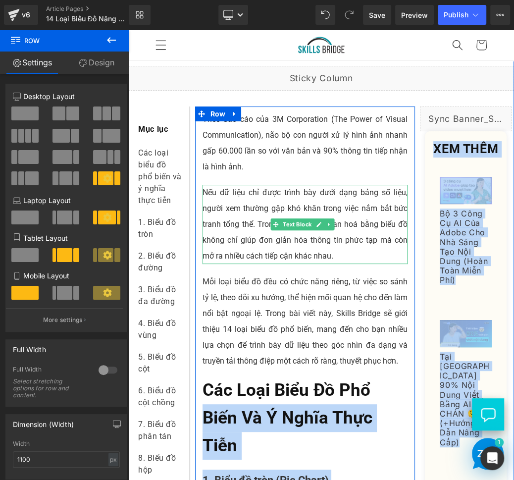
click at [381, 228] on p "Nếu dữ liệu chỉ được trình bày dưới dạng bảng số liệu, người xem thường gặp khó…" at bounding box center [305, 224] width 205 height 79
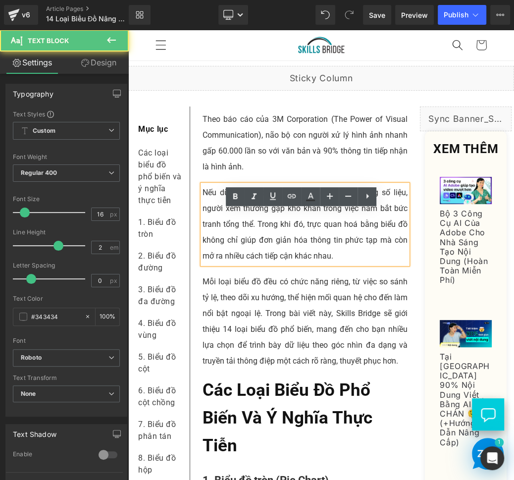
click at [333, 239] on p "Nếu dữ liệu chỉ được trình bày dưới dạng bảng số liệu, người xem thường gặp khó…" at bounding box center [305, 224] width 205 height 79
click at [321, 256] on p "Nếu dữ liệu chỉ được trình bày dưới dạng bảng số liệu, người xem thường gặp khó…" at bounding box center [305, 224] width 205 height 79
click at [293, 252] on p "Nếu dữ liệu chỉ được trình bày dưới dạng bảng số liệu, người xem thường gặp khó…" at bounding box center [305, 224] width 205 height 79
click at [321, 254] on p "Nếu dữ liệu chỉ được trình bày dưới dạng bảng số liệu, người xem thường gặp khó…" at bounding box center [305, 224] width 205 height 79
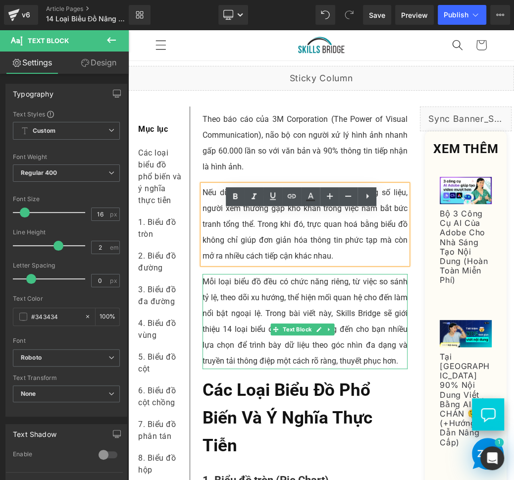
click at [230, 307] on p "Mỗi loại biểu đồ đều có chức năng riêng, từ việc so sánh tỷ lệ, theo dõi xu hướ…" at bounding box center [305, 321] width 205 height 95
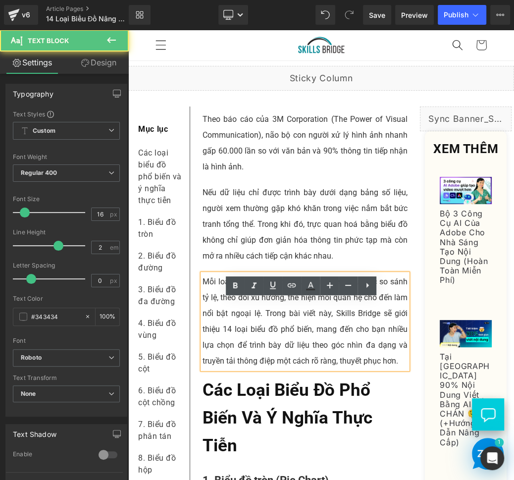
click at [259, 301] on p "Mỗi loại biểu đồ đều có chức năng riêng, từ việc so sánh tỷ lệ, theo dõi xu hướ…" at bounding box center [305, 321] width 205 height 95
click at [325, 308] on p "Mỗi loại biểu đồ đều có chức năng riêng, từ việc so sánh tỷ lệ, theo dõi xu hướ…" at bounding box center [305, 321] width 205 height 95
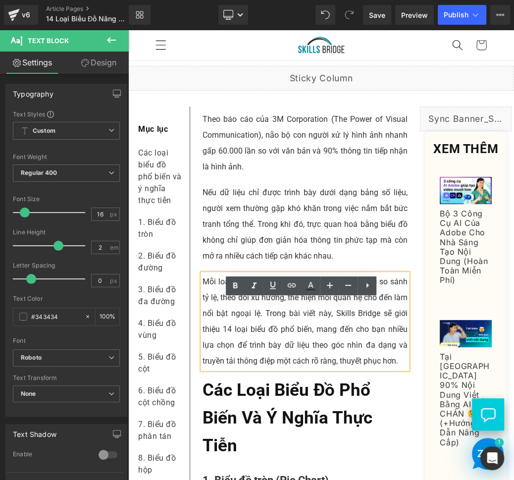
click at [352, 312] on p "Mỗi loại biểu đồ đều có chức năng riêng, từ việc so sánh tỷ lệ, theo dõi xu hướ…" at bounding box center [305, 321] width 205 height 95
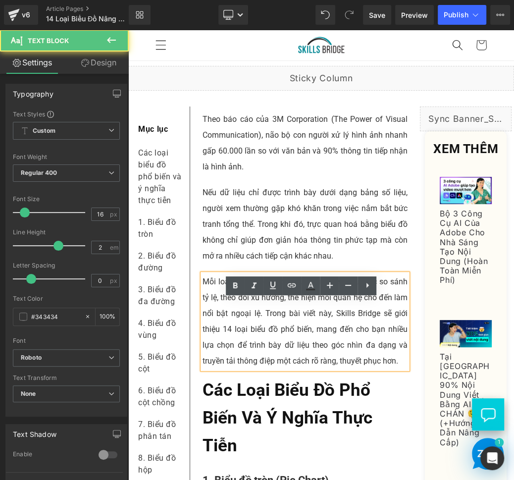
click at [290, 322] on p "Mỗi loại biểu đồ đều có chức năng riêng, từ việc so sánh tỷ lệ, theo dõi xu hướ…" at bounding box center [305, 321] width 205 height 95
click at [317, 324] on p "Mỗi loại biểu đồ đều có chức năng riêng, từ việc so sánh tỷ lệ, theo dõi xu hướ…" at bounding box center [305, 321] width 205 height 95
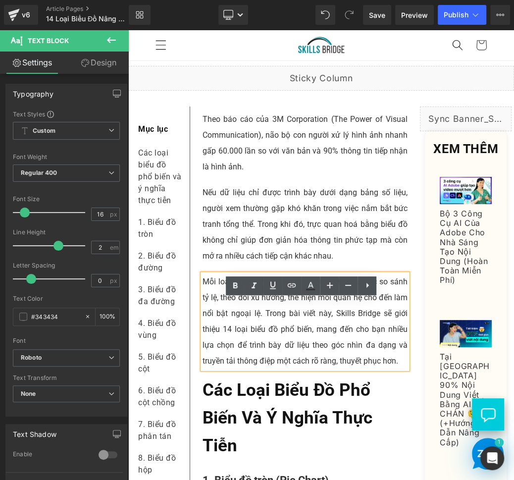
click at [365, 322] on p "Mỗi loại biểu đồ đều có chức năng riêng, từ việc so sánh tỷ lệ, theo dõi xu hướ…" at bounding box center [305, 321] width 205 height 95
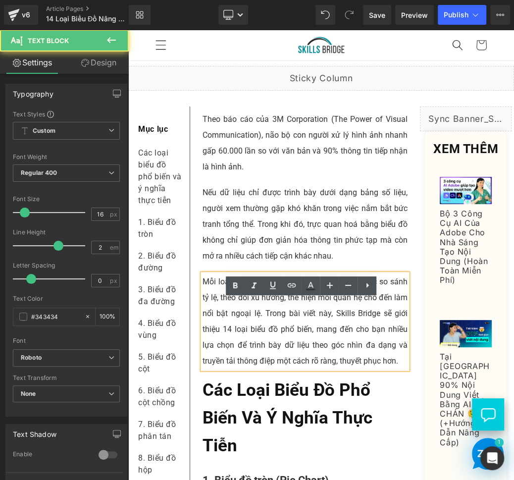
click at [381, 320] on p "Mỗi loại biểu đồ đều có chức năng riêng, từ việc so sánh tỷ lệ, theo dõi xu hướ…" at bounding box center [305, 321] width 205 height 95
click at [286, 335] on p "Mỗi loại biểu đồ đều có chức năng riêng, từ việc so sánh tỷ lệ, theo dõi xu hướ…" at bounding box center [305, 321] width 205 height 95
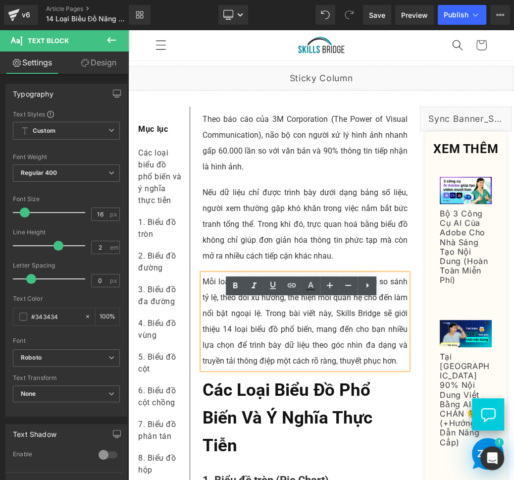
click at [274, 338] on p "Mỗi loại biểu đồ đều có chức năng riêng, từ việc so sánh tỷ lệ, theo dõi xu hướ…" at bounding box center [305, 321] width 205 height 95
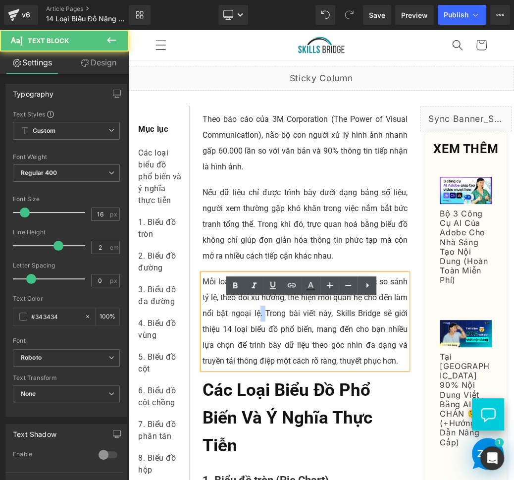
click at [274, 338] on p "Mỗi loại biểu đồ đều có chức năng riêng, từ việc so sánh tỷ lệ, theo dõi xu hướ…" at bounding box center [305, 321] width 205 height 95
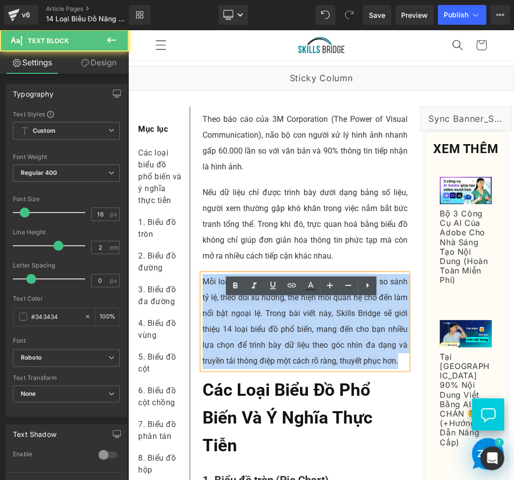
click at [274, 338] on p "Mỗi loại biểu đồ đều có chức năng riêng, từ việc so sánh tỷ lệ, theo dõi xu hướ…" at bounding box center [305, 321] width 205 height 95
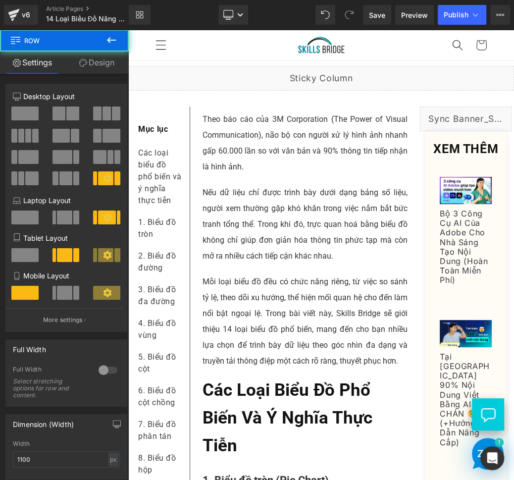
click at [225, 175] on p "Theo báo cáo của 3M Corporation (The Power of Visual Communication), não bộ con…" at bounding box center [305, 142] width 205 height 63
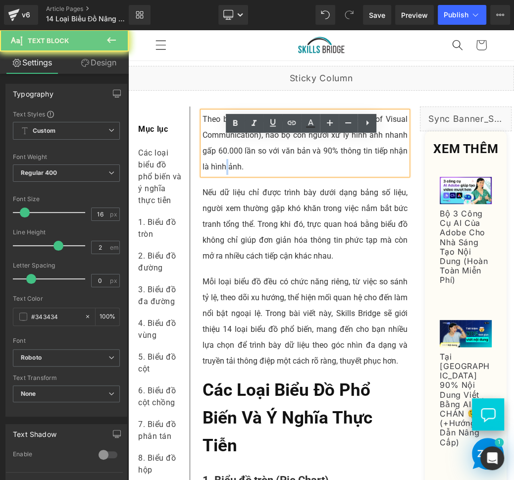
click at [225, 175] on p "Theo báo cáo của 3M Corporation (The Power of Visual Communication), não bộ con…" at bounding box center [305, 142] width 205 height 63
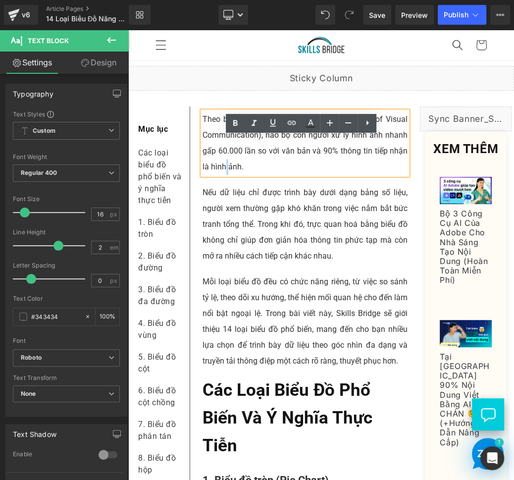
copy p "Theo báo cáo của 3M Corporation (The Power of Visual Communication), não bộ con…"
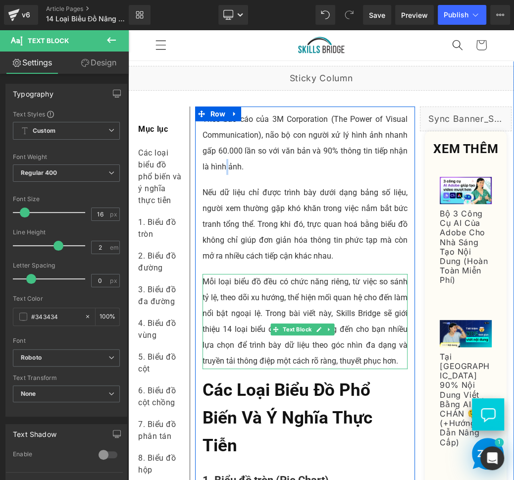
click at [259, 264] on p "Nếu dữ liệu chỉ được trình bày dưới dạng bảng số liệu, người xem thường gặp khó…" at bounding box center [305, 224] width 205 height 79
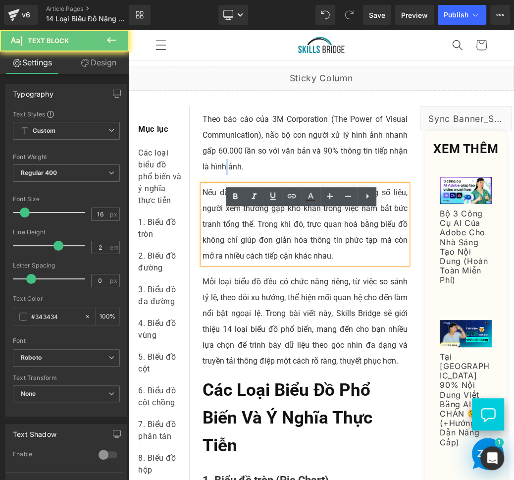
click at [259, 264] on p "Nếu dữ liệu chỉ được trình bày dưới dạng bảng số liệu, người xem thường gặp khó…" at bounding box center [305, 224] width 205 height 79
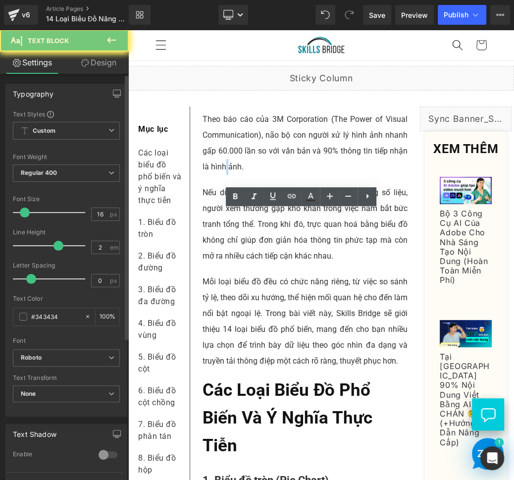
copy p "Nếu dữ liệu chỉ được trình bày dưới dạng bảng số liệu, người xem thường gặp khó…"
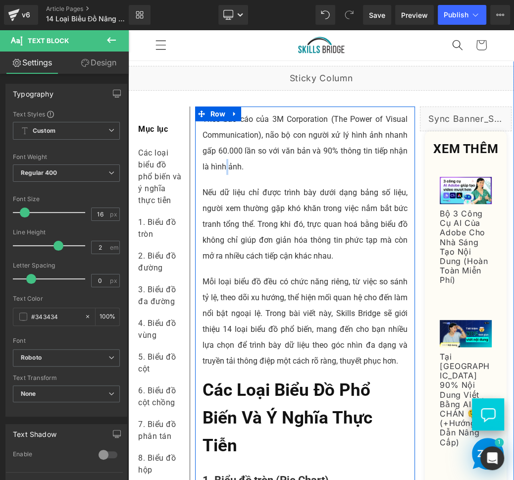
click at [297, 335] on span "Text Block" at bounding box center [297, 329] width 33 height 12
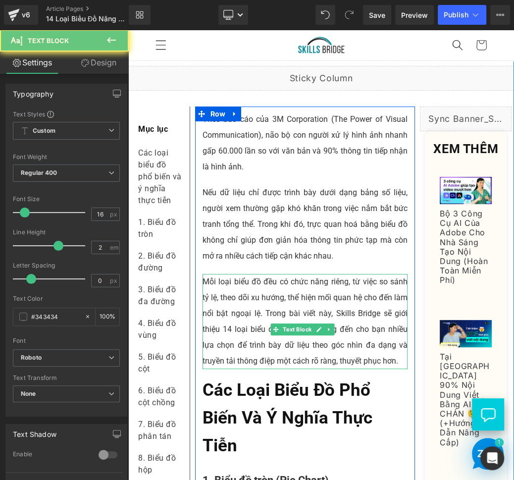
click at [257, 369] on p "Mỗi loại biểu đồ đều có chức năng riêng, từ việc so sánh tỷ lệ, theo dõi xu hướ…" at bounding box center [305, 321] width 205 height 95
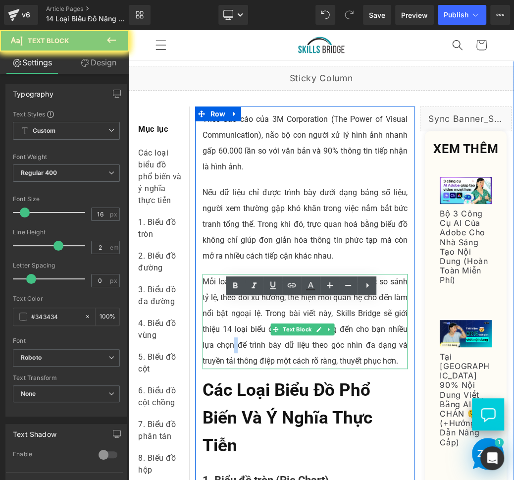
click at [257, 369] on p "Mỗi loại biểu đồ đều có chức năng riêng, từ việc so sánh tỷ lệ, theo dõi xu hướ…" at bounding box center [305, 321] width 205 height 95
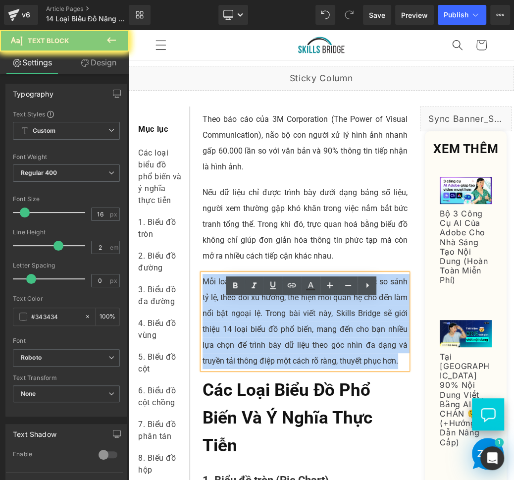
click at [257, 369] on p "Mỗi loại biểu đồ đều có chức năng riêng, từ việc so sánh tỷ lệ, theo dõi xu hướ…" at bounding box center [305, 321] width 205 height 95
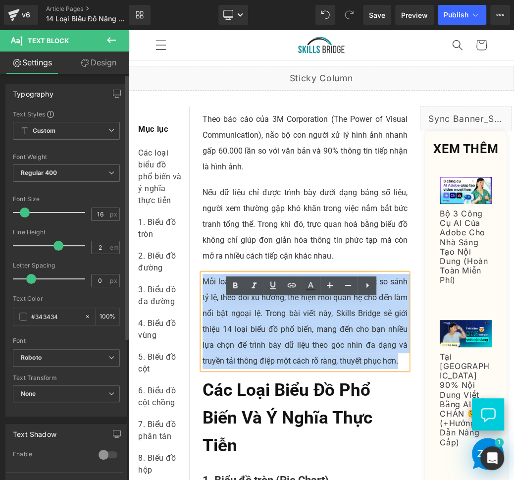
copy p "Mỗi loại biểu đồ đều có chức năng riêng, từ việc so sánh tỷ lệ, theo dõi xu hướ…"
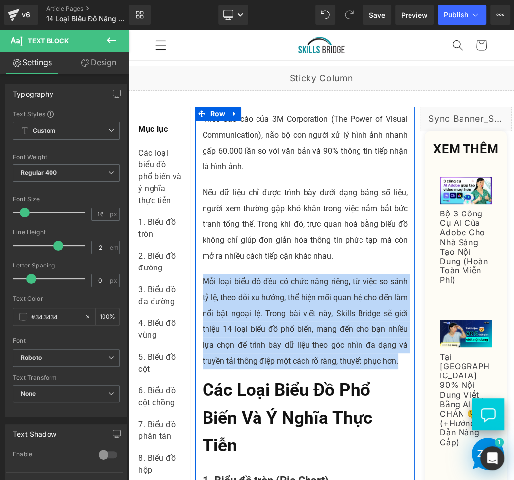
click at [351, 264] on p "Nếu dữ liệu chỉ được trình bày dưới dạng bảng số liệu, người xem thường gặp khó…" at bounding box center [305, 224] width 205 height 79
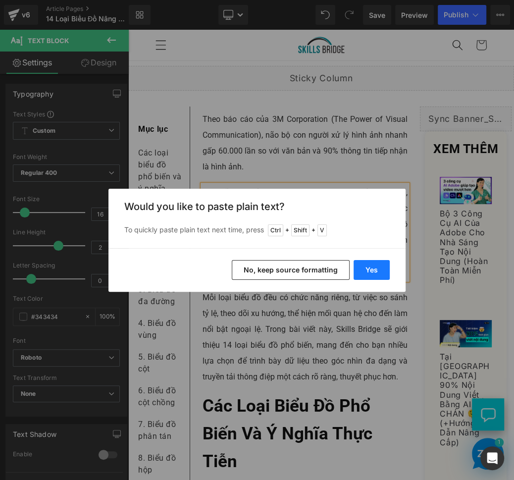
click at [381, 268] on button "Yes" at bounding box center [372, 270] width 36 height 20
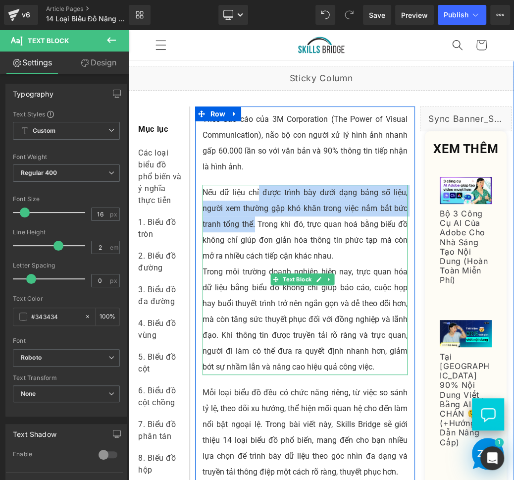
drag, startPoint x: 257, startPoint y: 215, endPoint x: 253, endPoint y: 245, distance: 29.5
click at [253, 245] on p "Nếu dữ liệu chỉ được trình bày dưới dạng bảng số liệu, người xem thường gặp khó…" at bounding box center [305, 224] width 205 height 79
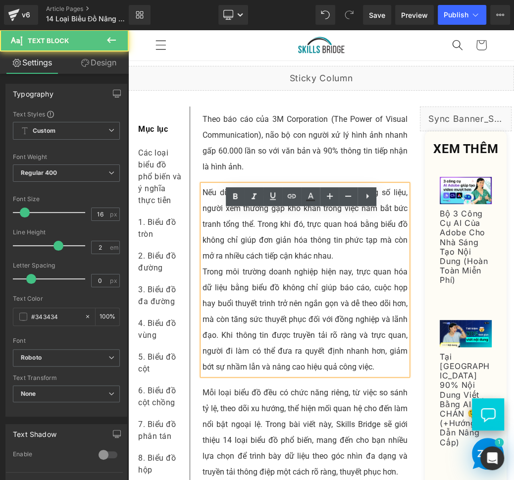
click at [251, 332] on p "Trong môi trường doanh nghiệp hiện nay, trực quan hóa dữ liệu bằng biểu đồ khôn…" at bounding box center [305, 319] width 205 height 111
click at [360, 368] on p "Trong môi trường doanh nghiệp hiện nay, trực quan hóa dữ liệu bằng biểu đồ khôn…" at bounding box center [305, 319] width 205 height 111
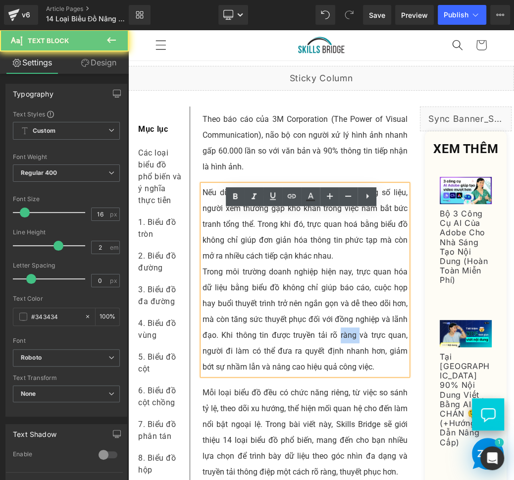
click at [360, 368] on p "Trong môi trường doanh nghiệp hiện nay, trực quan hóa dữ liệu bằng biểu đồ khôn…" at bounding box center [305, 319] width 205 height 111
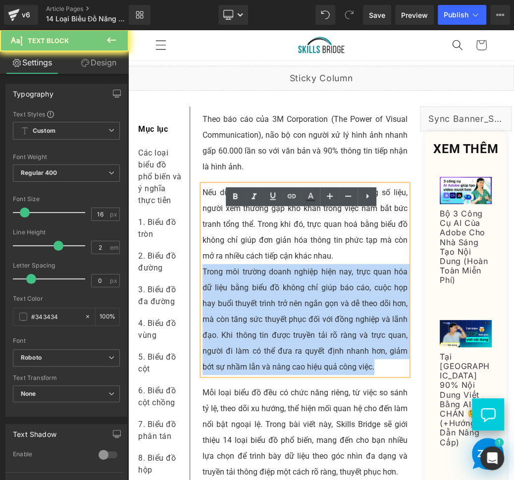
click at [360, 368] on p "Trong môi trường doanh nghiệp hiện nay, trực quan hóa dữ liệu bằng biểu đồ khôn…" at bounding box center [305, 319] width 205 height 111
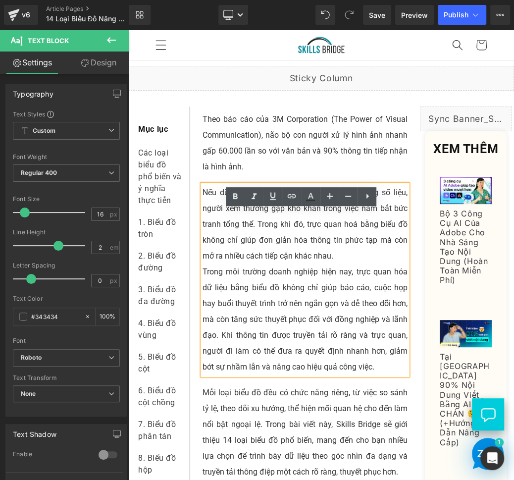
click at [287, 254] on p "Nếu dữ liệu chỉ được trình bày dưới dạng bảng số liệu, người xem thường gặp khó…" at bounding box center [305, 224] width 205 height 79
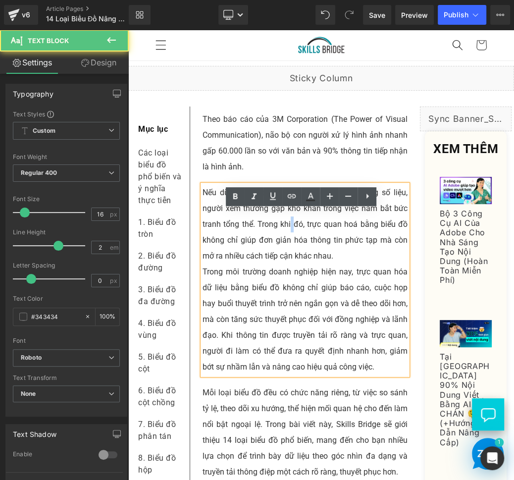
click at [287, 254] on p "Nếu dữ liệu chỉ được trình bày dưới dạng bảng số liệu, người xem thường gặp khó…" at bounding box center [305, 224] width 205 height 79
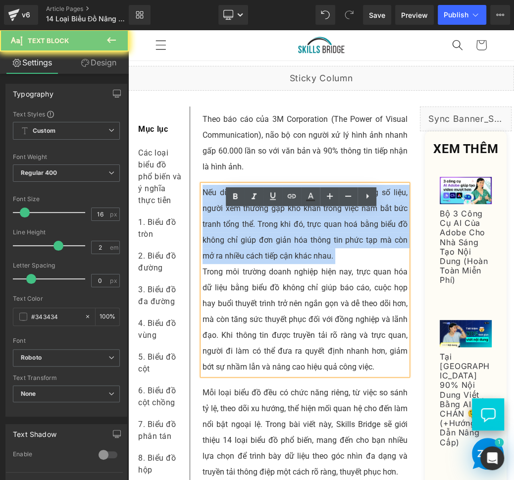
click at [287, 254] on p "Nếu dữ liệu chỉ được trình bày dưới dạng bảng số liệu, người xem thường gặp khó…" at bounding box center [305, 224] width 205 height 79
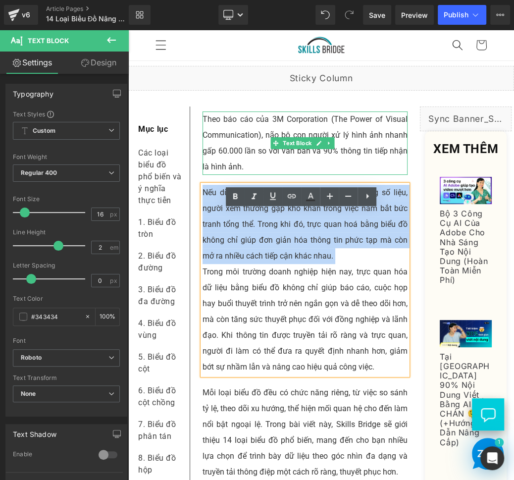
click at [372, 175] on p "Theo báo cáo của 3M Corporation (The Power of Visual Communication), não bộ con…" at bounding box center [305, 142] width 205 height 63
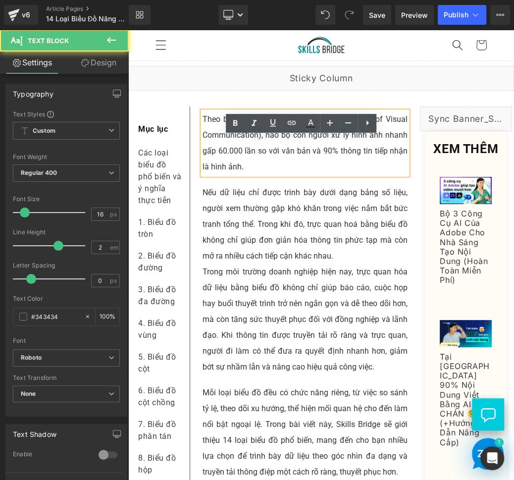
click at [353, 175] on p "Theo báo cáo của 3M Corporation (The Power of Visual Communication), não bộ con…" at bounding box center [305, 142] width 205 height 63
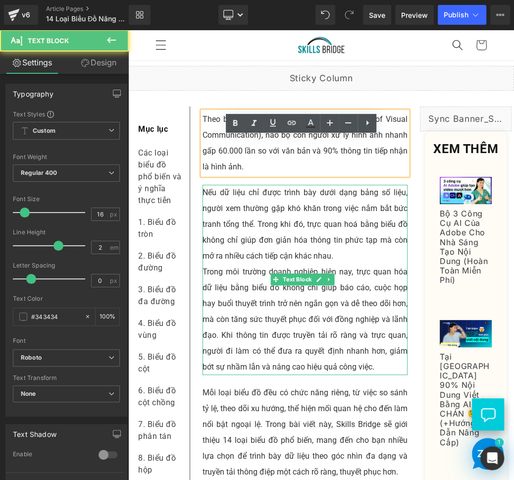
click at [274, 340] on p "Trong môi trường doanh nghiệp hiện nay, trực quan hóa dữ liệu bằng biểu đồ khôn…" at bounding box center [305, 319] width 205 height 111
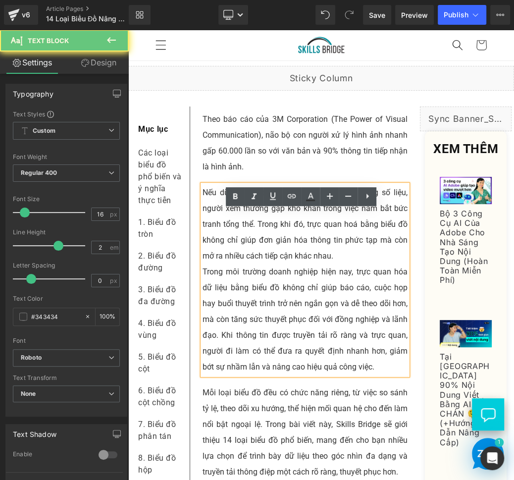
click at [274, 340] on p "Trong môi trường doanh nghiệp hiện nay, trực quan hóa dữ liệu bằng biểu đồ khôn…" at bounding box center [305, 319] width 205 height 111
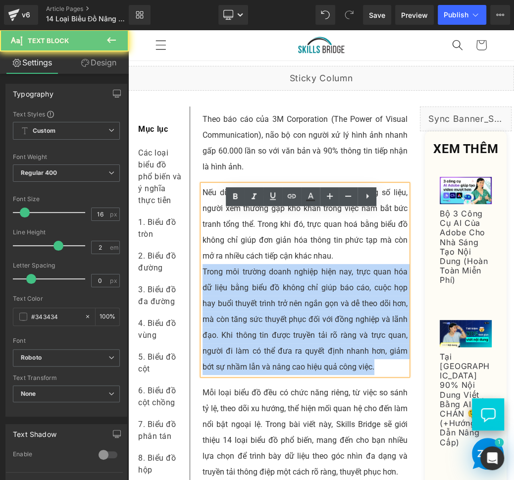
click at [274, 340] on p "Trong môi trường doanh nghiệp hiện nay, trực quan hóa dữ liệu bằng biểu đồ khôn…" at bounding box center [305, 319] width 205 height 111
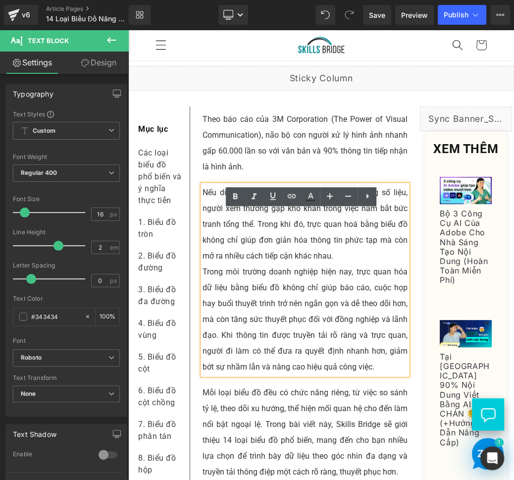
click at [285, 241] on p "Nếu dữ liệu chỉ được trình bày dưới dạng bảng số liệu, người xem thường gặp khó…" at bounding box center [305, 224] width 205 height 79
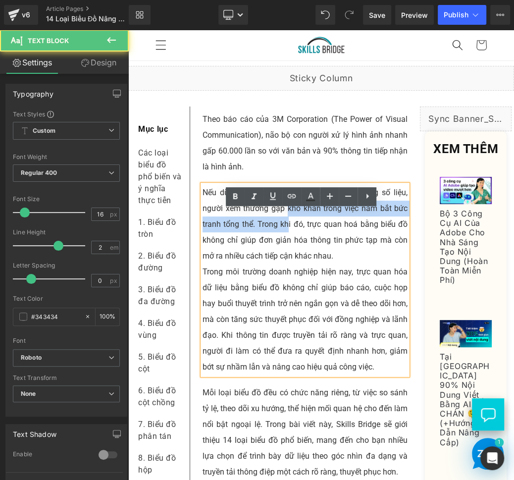
click at [285, 241] on p "Nếu dữ liệu chỉ được trình bày dưới dạng bảng số liệu, người xem thường gặp khó…" at bounding box center [305, 224] width 205 height 79
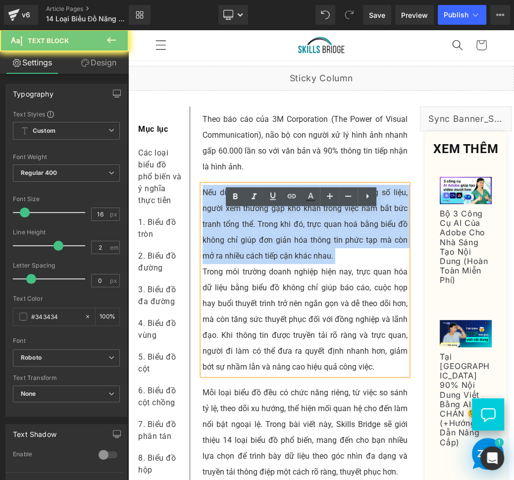
click at [285, 241] on p "Nếu dữ liệu chỉ được trình bày dưới dạng bảng số liệu, người xem thường gặp khó…" at bounding box center [305, 224] width 205 height 79
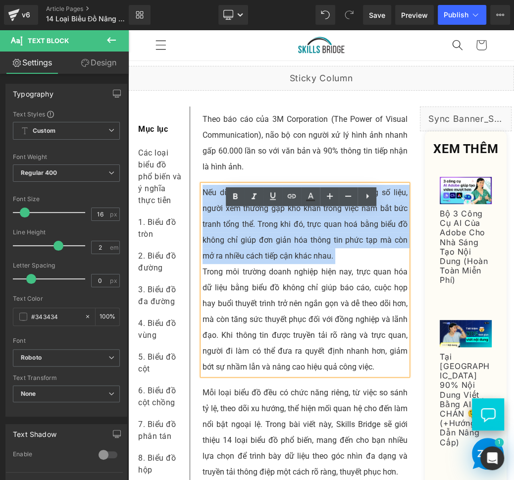
click at [268, 226] on p "Nếu dữ liệu chỉ được trình bày dưới dạng bảng số liệu, người xem thường gặp khó…" at bounding box center [305, 224] width 205 height 79
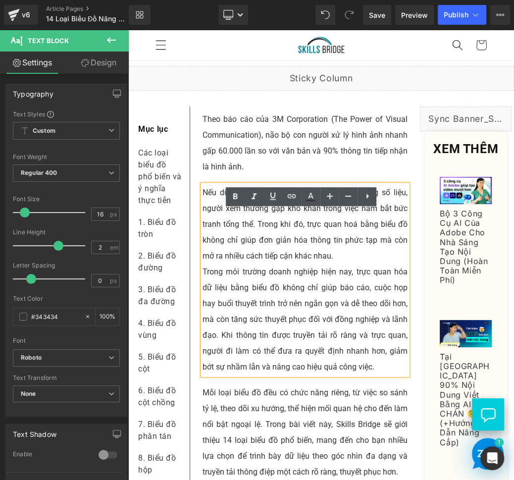
click at [223, 219] on p "Nếu dữ liệu chỉ được trình bày dưới dạng bảng số liệu, người xem thường gặp khó…" at bounding box center [305, 224] width 205 height 79
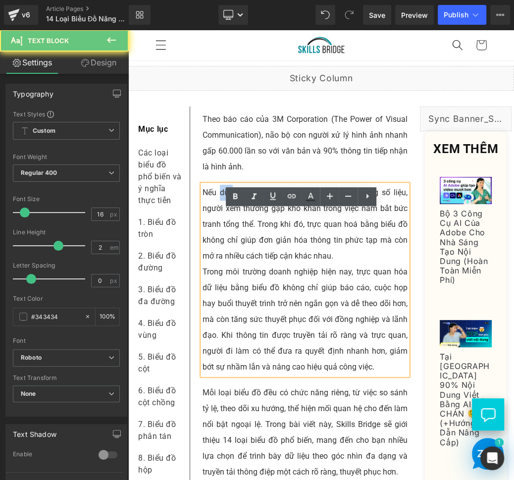
click at [223, 219] on p "Nếu dữ liệu chỉ được trình bày dưới dạng bảng số liệu, người xem thường gặp khó…" at bounding box center [305, 224] width 205 height 79
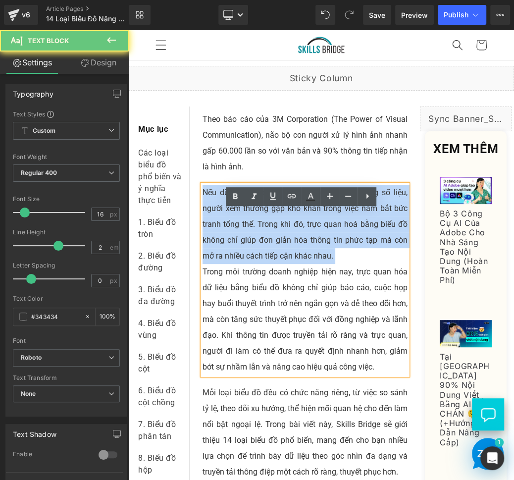
click at [223, 219] on p "Nếu dữ liệu chỉ được trình bày dưới dạng bảng số liệu, người xem thường gặp khó…" at bounding box center [305, 224] width 205 height 79
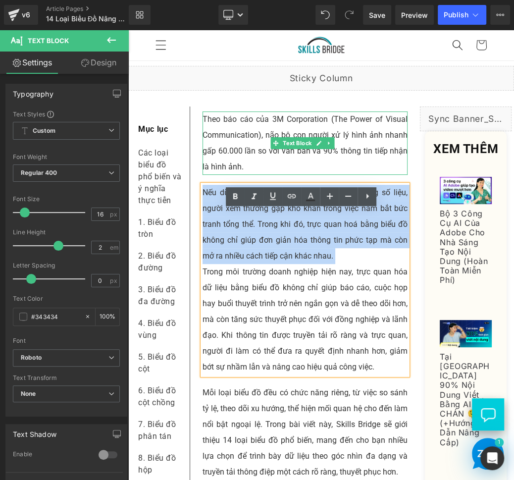
click at [221, 142] on p "Theo báo cáo của 3M Corporation (The Power of Visual Communication), não bộ con…" at bounding box center [305, 142] width 205 height 63
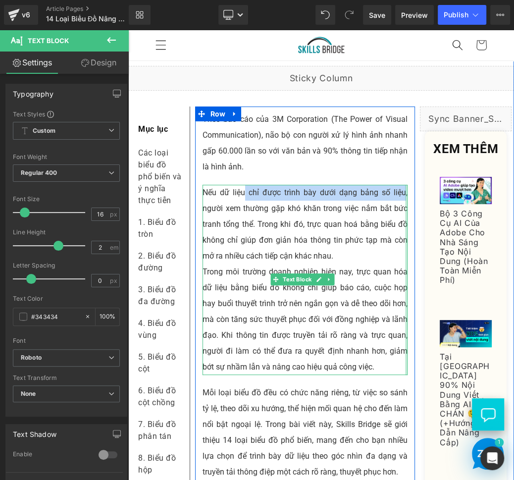
drag, startPoint x: 243, startPoint y: 217, endPoint x: 399, endPoint y: 220, distance: 156.1
click at [399, 220] on div "Nếu dữ liệu chỉ được trình bày dưới dạng bảng số liệu, người xem thường gặp khó…" at bounding box center [305, 280] width 205 height 190
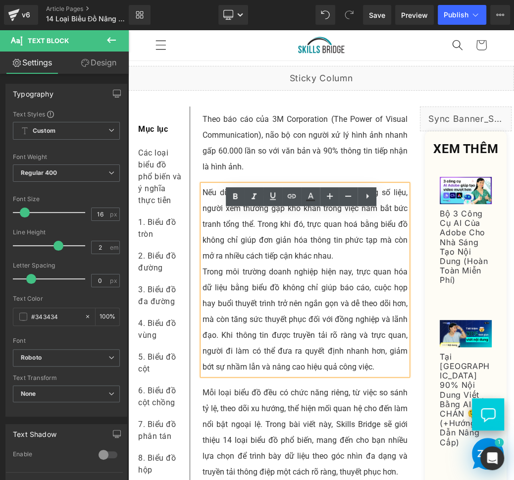
click at [232, 239] on p "Nếu dữ liệu chỉ được trình bày dưới dạng bảng số liệu, người xem thường gặp khó…" at bounding box center [305, 224] width 205 height 79
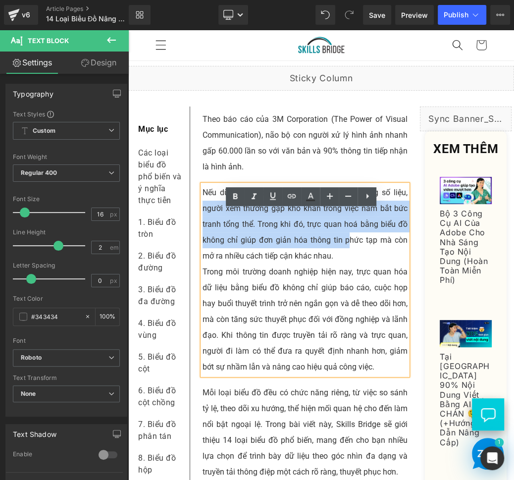
drag, startPoint x: 203, startPoint y: 235, endPoint x: 344, endPoint y: 273, distance: 146.7
click at [344, 264] on p "Nếu dữ liệu chỉ được trình bày dưới dạng bảng số liệu, người xem thường gặp khó…" at bounding box center [305, 224] width 205 height 79
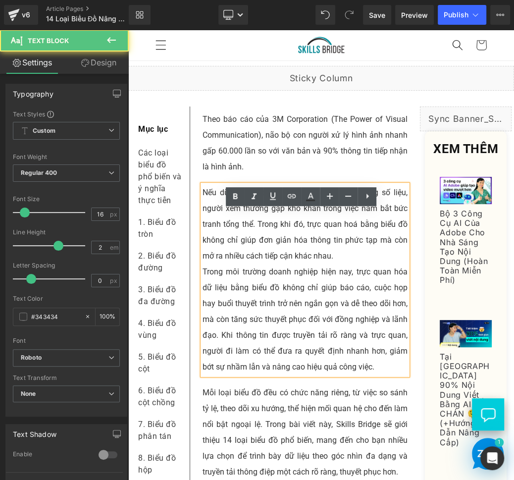
click at [343, 289] on p "Trong môi trường doanh nghiệp hiện nay, trực quan hóa dữ liệu bằng biểu đồ khôn…" at bounding box center [305, 319] width 205 height 111
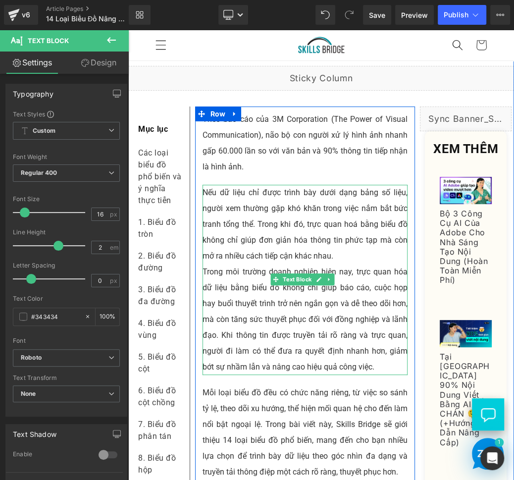
click at [337, 223] on p "Nếu dữ liệu chỉ được trình bày dưới dạng bảng số liệu, người xem thường gặp khó…" at bounding box center [305, 224] width 205 height 79
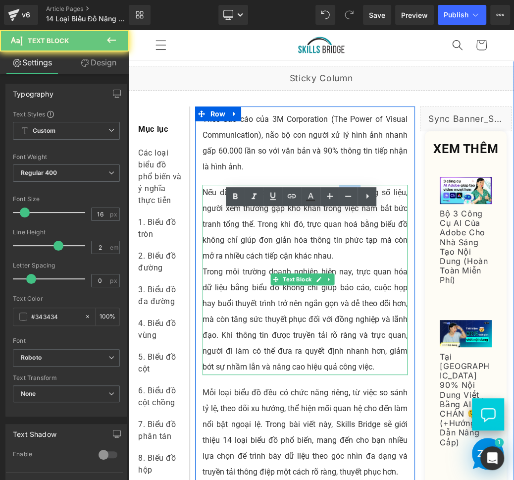
click at [337, 223] on p "Nếu dữ liệu chỉ được trình bày dưới dạng bảng số liệu, người xem thường gặp khó…" at bounding box center [305, 224] width 205 height 79
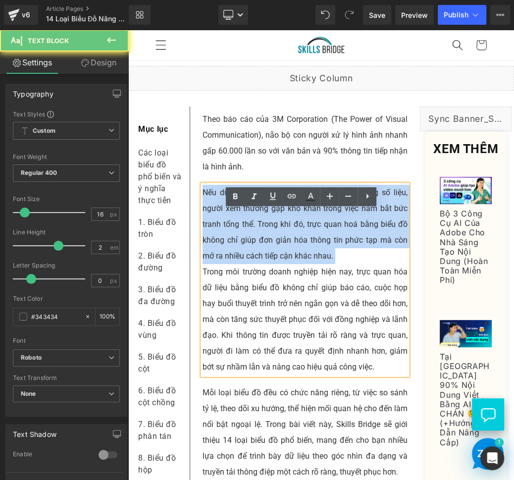
click at [337, 223] on p "Nếu dữ liệu chỉ được trình bày dưới dạng bảng số liệu, người xem thường gặp khó…" at bounding box center [305, 224] width 205 height 79
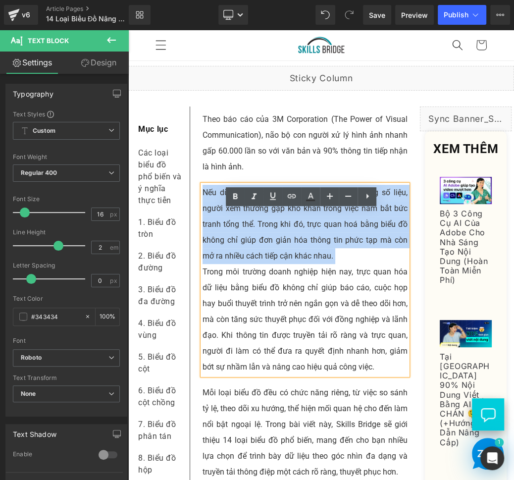
click at [304, 241] on p "Nếu dữ liệu chỉ được trình bày dưới dạng bảng số liệu, người xem thường gặp khó…" at bounding box center [305, 224] width 205 height 79
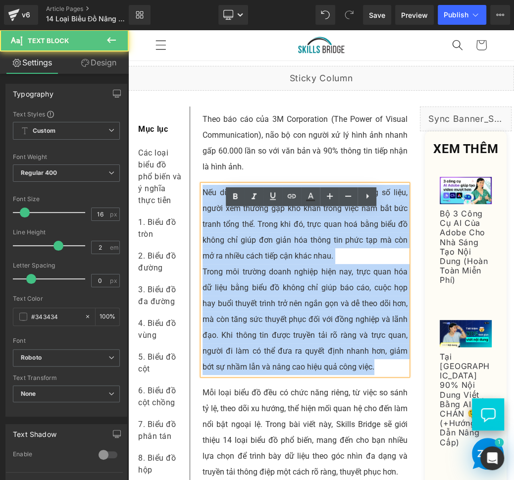
drag, startPoint x: 397, startPoint y: 390, endPoint x: 198, endPoint y: 214, distance: 265.7
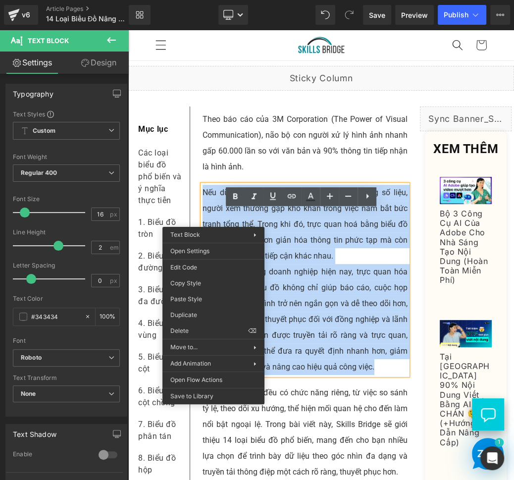
copy div "Nếu dữ liệu chỉ được trình bày dưới dạng bảng số liệu, người xem thường gặp khó…"
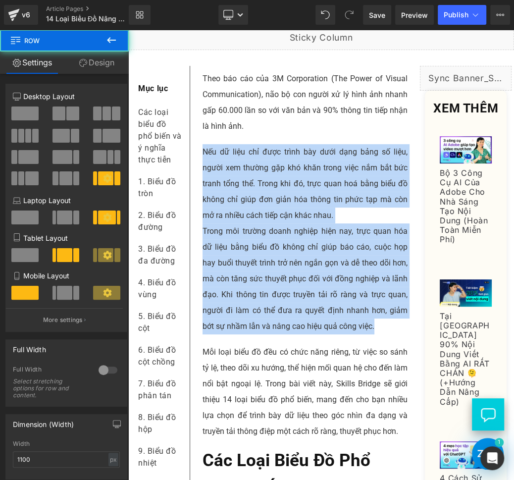
scroll to position [148, 0]
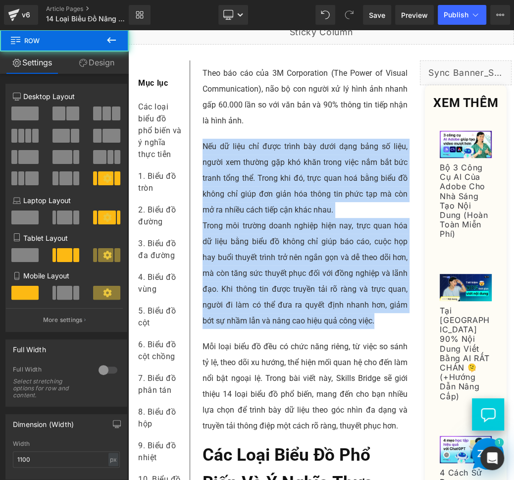
click at [360, 210] on p "Nếu dữ liệu chỉ được trình bày dưới dạng bảng số liệu, người xem thường gặp khó…" at bounding box center [305, 178] width 205 height 79
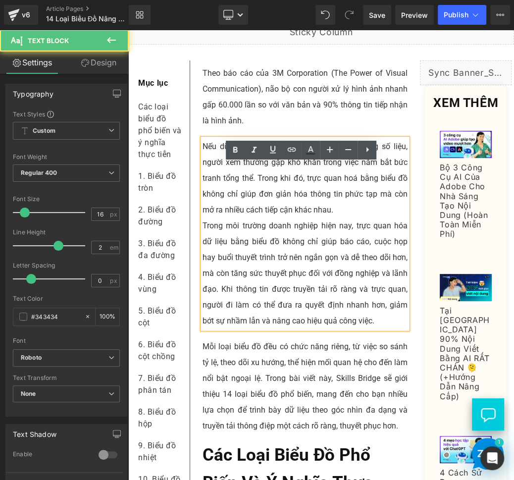
click at [267, 196] on p "Nếu dữ liệu chỉ được trình bày dưới dạng bảng số liệu, người xem thường gặp khó…" at bounding box center [305, 178] width 205 height 79
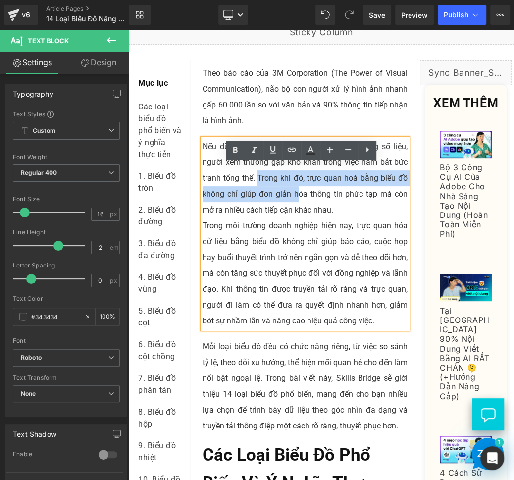
drag, startPoint x: 255, startPoint y: 200, endPoint x: 295, endPoint y: 220, distance: 45.2
click at [295, 218] on p "Nếu dữ liệu chỉ được trình bày dưới dạng bảng số liệu, người xem thường gặp khó…" at bounding box center [305, 178] width 205 height 79
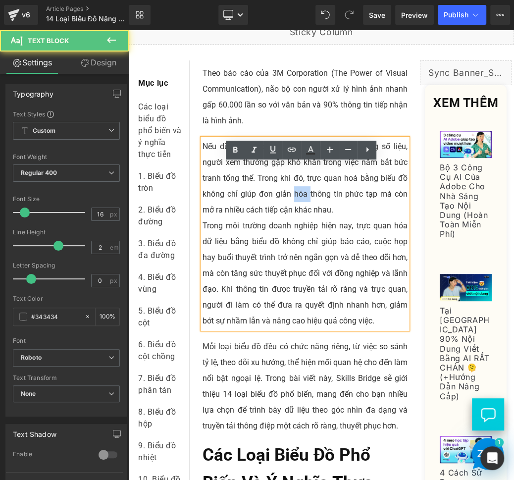
click at [295, 218] on p "Nếu dữ liệu chỉ được trình bày dưới dạng bảng số liệu, người xem thường gặp khó…" at bounding box center [305, 178] width 205 height 79
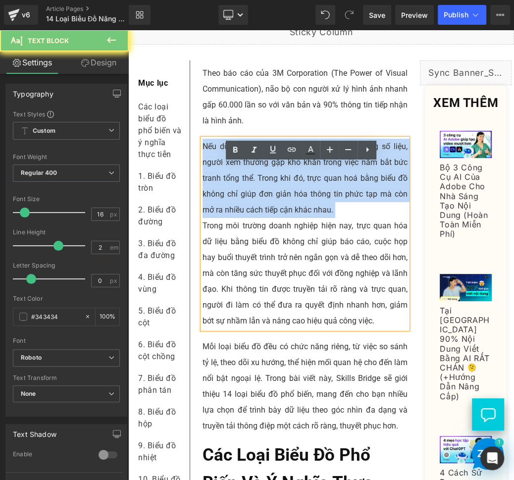
click at [295, 218] on p "Nếu dữ liệu chỉ được trình bày dưới dạng bảng số liệu, người xem thường gặp khó…" at bounding box center [305, 178] width 205 height 79
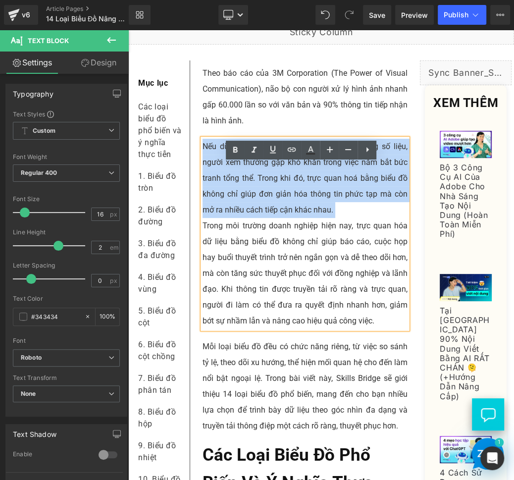
click at [295, 218] on p "Nếu dữ liệu chỉ được trình bày dưới dạng bảng số liệu, người xem thường gặp khó…" at bounding box center [305, 178] width 205 height 79
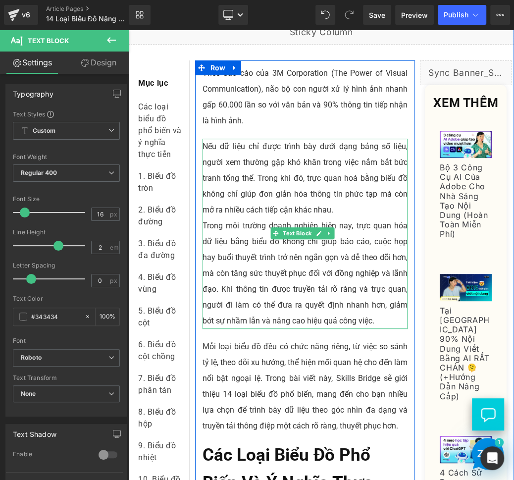
click at [269, 297] on p "Trong môi trường doanh nghiệp hiện nay, trực quan hóa dữ liệu bằng biểu đồ khôn…" at bounding box center [305, 273] width 205 height 111
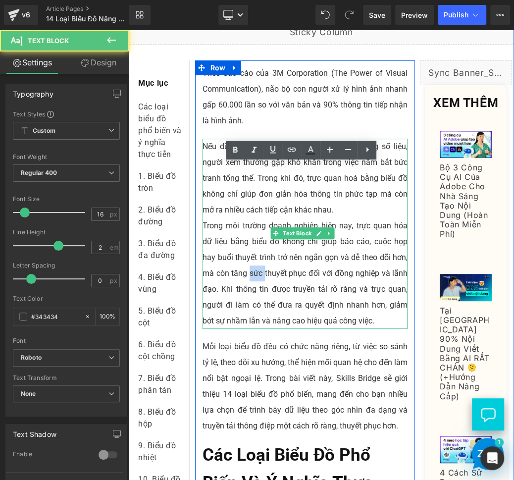
click at [269, 297] on p "Trong môi trường doanh nghiệp hiện nay, trực quan hóa dữ liệu bằng biểu đồ khôn…" at bounding box center [305, 273] width 205 height 111
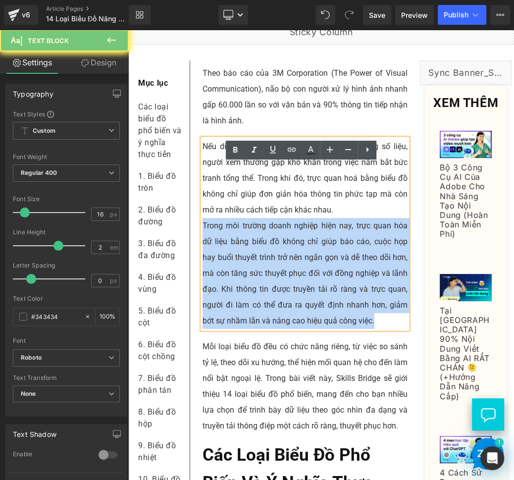
click at [269, 297] on p "Trong môi trường doanh nghiệp hiện nay, trực quan hóa dữ liệu bằng biểu đồ khôn…" at bounding box center [305, 273] width 205 height 111
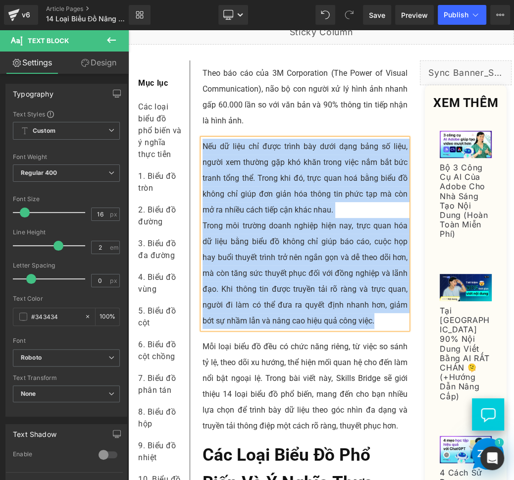
copy div "Nếu dữ liệu chỉ được trình bày dưới dạng bảng số liệu, người xem thường gặp khó…"
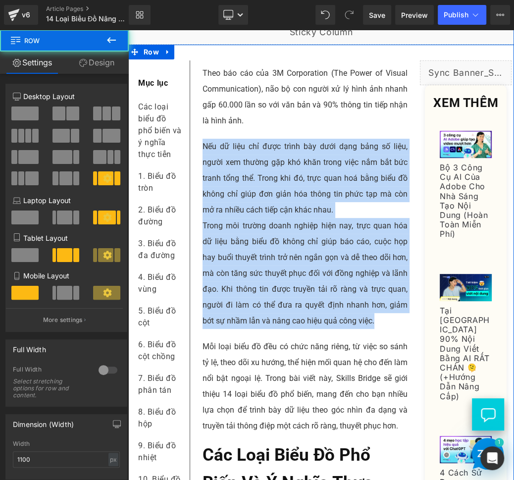
click at [418, 199] on div "Liquid XEM THÊM Heading (A) Image Bộ 3 Công Cụ AI Của Adobe Cho Nhà Sáng Tạo Nộ…" at bounding box center [466, 380] width 97 height 641
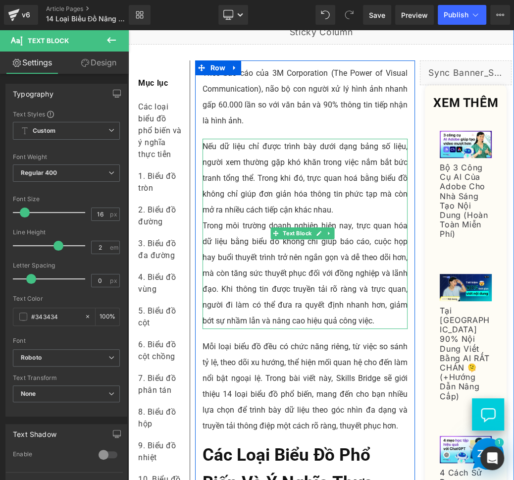
drag, startPoint x: 265, startPoint y: 204, endPoint x: 345, endPoint y: 234, distance: 85.7
click at [345, 218] on p "Nếu dữ liệu chỉ được trình bày dưới dạng bảng số liệu, người xem thường gặp khó…" at bounding box center [305, 178] width 205 height 79
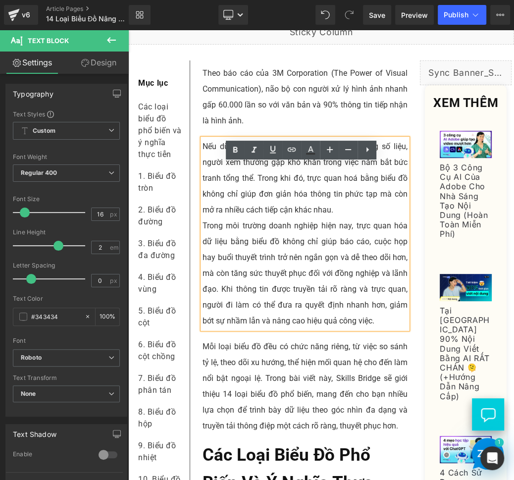
click at [273, 218] on p "Nếu dữ liệu chỉ được trình bày dưới dạng bảng số liệu, người xem thường gặp khó…" at bounding box center [305, 178] width 205 height 79
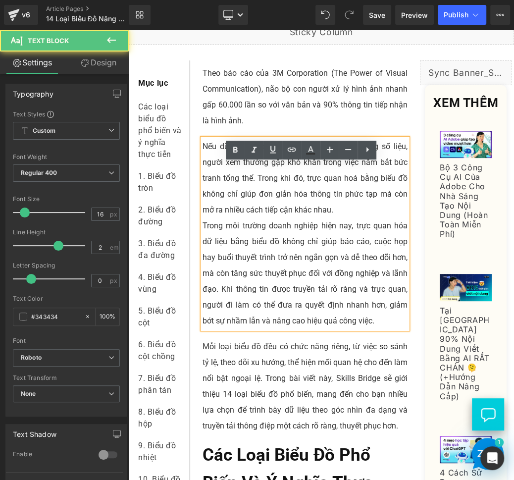
click at [316, 199] on p "Nếu dữ liệu chỉ được trình bày dưới dạng bảng số liệu, người xem thường gặp khó…" at bounding box center [305, 178] width 205 height 79
click at [360, 209] on p "Nếu dữ liệu chỉ được trình bày dưới dạng bảng số liệu, người xem thường gặp khó…" at bounding box center [305, 178] width 205 height 79
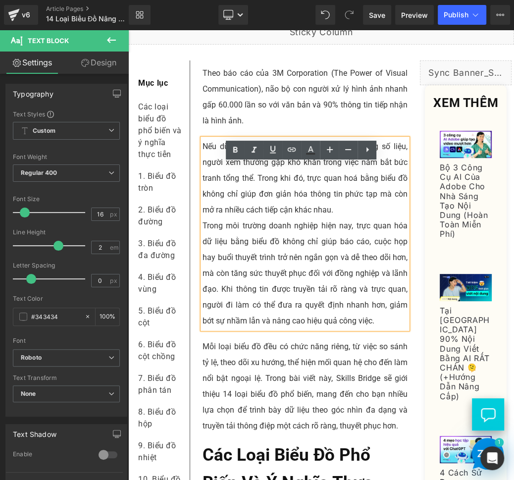
click at [364, 218] on p "Nếu dữ liệu chỉ được trình bày dưới dạng bảng số liệu, người xem thường gặp khó…" at bounding box center [305, 178] width 205 height 79
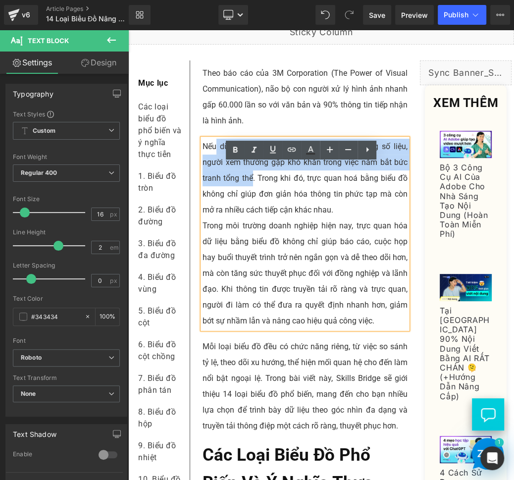
drag, startPoint x: 215, startPoint y: 171, endPoint x: 250, endPoint y: 199, distance: 44.7
click at [250, 199] on p "Nếu dữ liệu chỉ được trình bày dưới dạng bảng số liệu, người xem thường gặp khó…" at bounding box center [305, 178] width 205 height 79
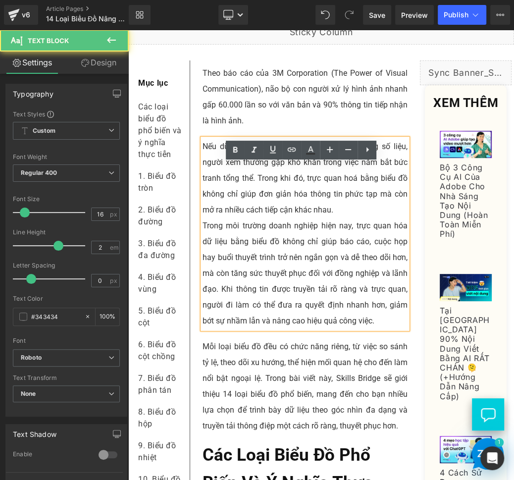
click at [265, 206] on p "Nếu dữ liệu chỉ được trình bày dưới dạng bảng số liệu, người xem thường gặp khó…" at bounding box center [305, 178] width 205 height 79
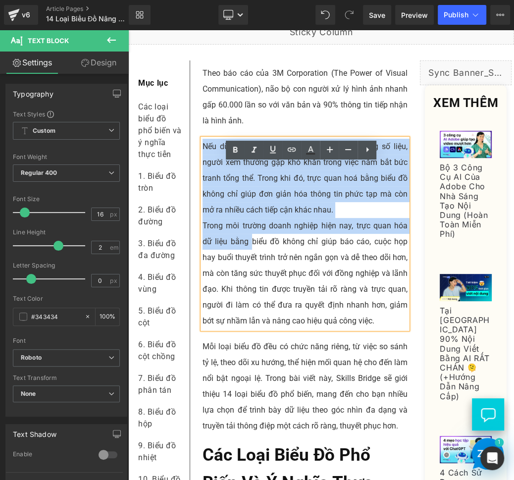
drag, startPoint x: 202, startPoint y: 170, endPoint x: 248, endPoint y: 260, distance: 100.8
click at [248, 260] on div "Nếu dữ liệu chỉ được trình bày dưới dạng bảng số liệu, người xem thường gặp khó…" at bounding box center [305, 234] width 205 height 190
click at [220, 251] on p "Trong môi trường doanh nghiệp hiện nay, trực quan hóa dữ liệu bằng biểu đồ khôn…" at bounding box center [305, 273] width 205 height 111
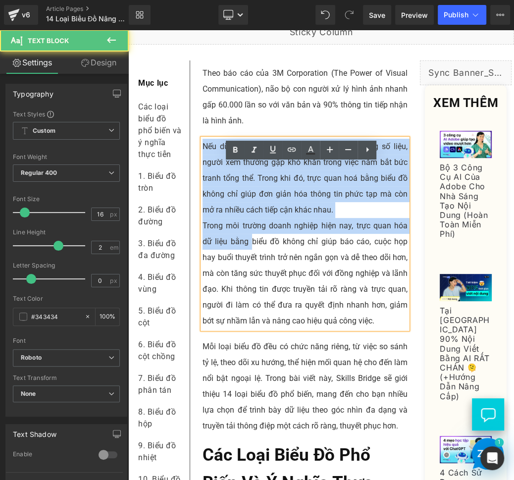
click at [220, 251] on p "Trong môi trường doanh nghiệp hiện nay, trực quan hóa dữ liệu bằng biểu đồ khôn…" at bounding box center [305, 273] width 205 height 111
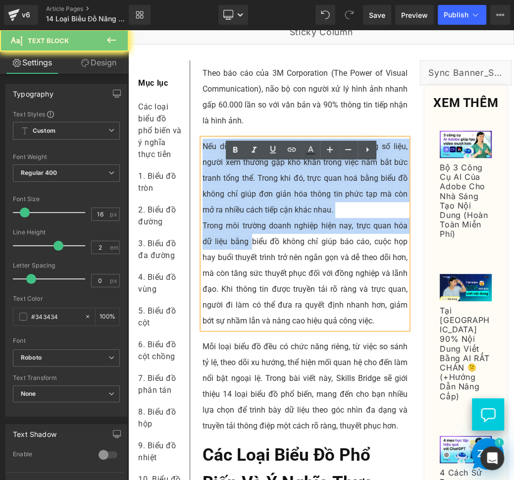
click at [294, 253] on p "Trong môi trường doanh nghiệp hiện nay, trực quan hóa dữ liệu bằng biểu đồ khôn…" at bounding box center [305, 273] width 205 height 111
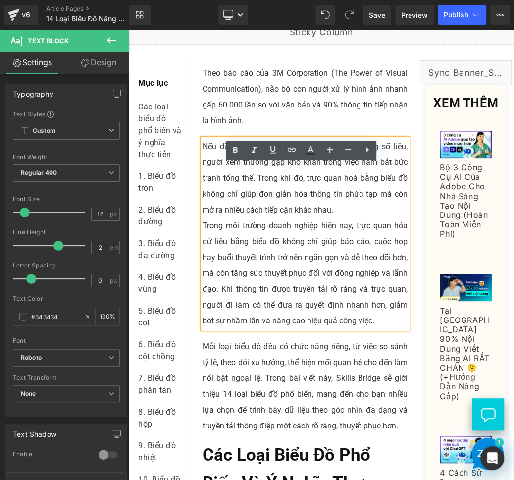
click at [327, 270] on p "Trong môi trường doanh nghiệp hiện nay, trực quan hóa dữ liệu bằng biểu đồ khôn…" at bounding box center [305, 273] width 205 height 111
drag, startPoint x: 340, startPoint y: 234, endPoint x: 256, endPoint y: 204, distance: 89.0
click at [256, 204] on p "Nếu dữ liệu chỉ được trình bày dưới dạng bảng số liệu, người xem thường gặp khó…" at bounding box center [305, 178] width 205 height 79
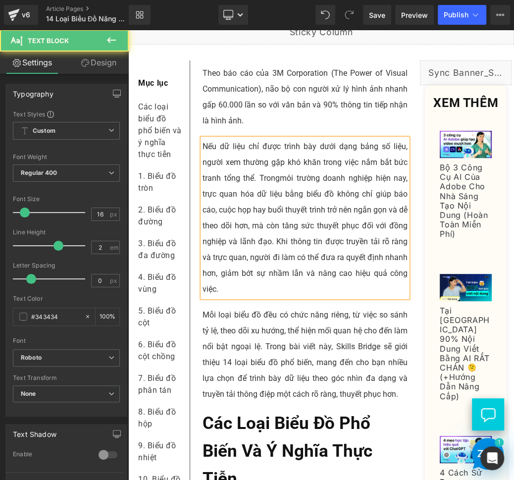
click at [336, 223] on span "môi trường doanh nghiệp hiện nay, trực quan hóa dữ liệu bằng biểu đồ không chỉ …" at bounding box center [305, 233] width 205 height 120
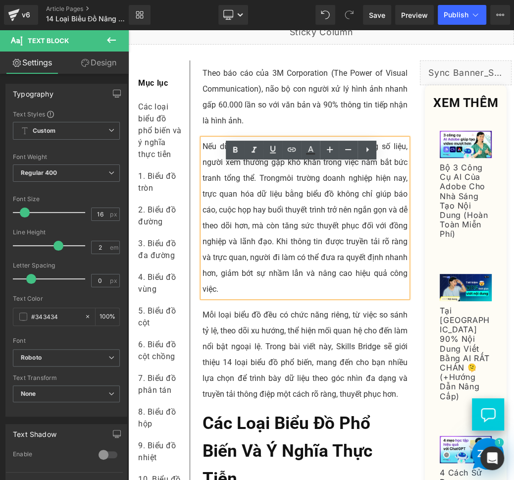
click at [247, 236] on span "môi trường doanh nghiệp hiện nay, trực quan hóa dữ liệu bằng biểu đồ không chỉ …" at bounding box center [305, 233] width 205 height 120
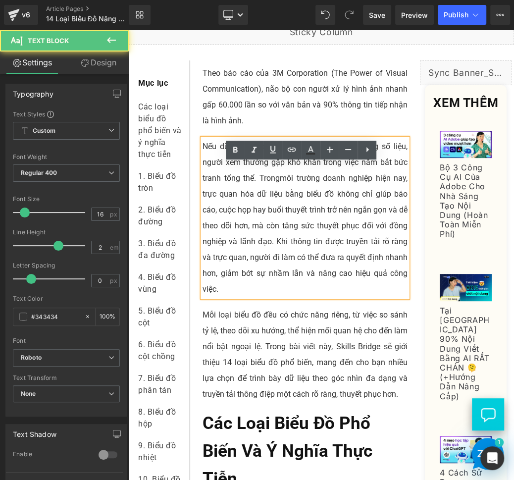
click at [372, 226] on p "Nếu dữ liệu chỉ được trình bày dưới dạng bảng số liệu, người xem thường gặp khó…" at bounding box center [305, 218] width 205 height 159
click at [297, 281] on span "môi trường doanh nghiệp hiện nay, trực quan hóa dữ liệu bằng biểu đồ không chỉ …" at bounding box center [305, 233] width 205 height 120
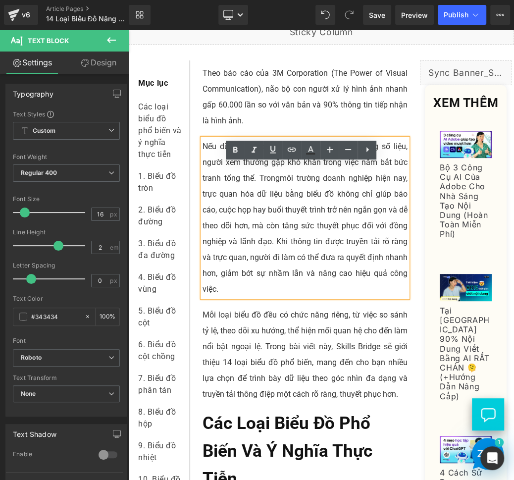
scroll to position [157, 0]
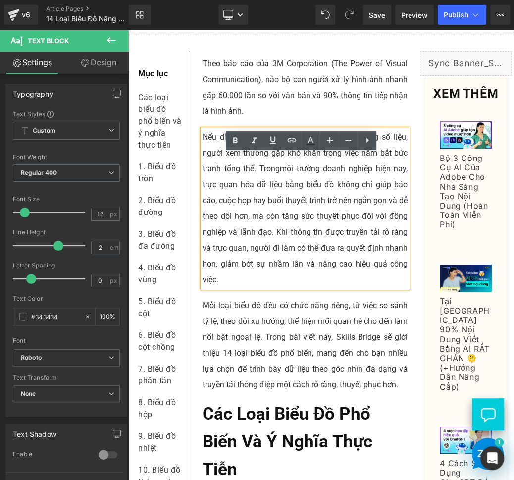
click at [268, 288] on p "Nếu dữ liệu chỉ được trình bày dưới dạng bảng số liệu, người xem thường gặp khó…" at bounding box center [305, 208] width 205 height 159
drag, startPoint x: 374, startPoint y: 209, endPoint x: 327, endPoint y: 224, distance: 49.2
click at [327, 224] on span "môi trường doanh nghiệp hiện nay, trực quan hóa dữ liệu bằng biểu đồ không chỉ …" at bounding box center [305, 224] width 205 height 120
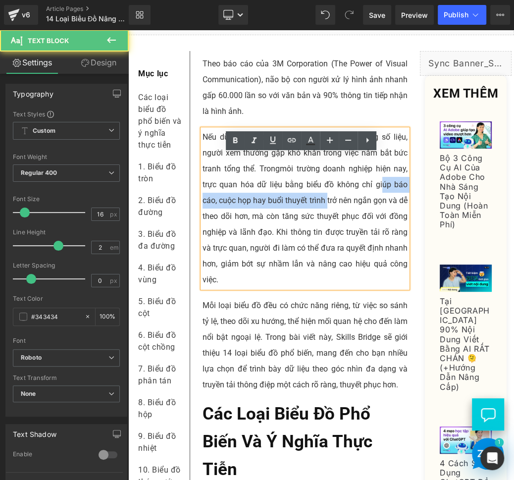
click at [327, 224] on span "môi trường doanh nghiệp hiện nay, trực quan hóa dữ liệu bằng biểu đồ không chỉ …" at bounding box center [305, 224] width 205 height 120
click at [262, 239] on span "môi trường doanh nghiệp hiện nay, trực quan hóa dữ liệu bằng biểu đồ không chỉ …" at bounding box center [305, 224] width 205 height 120
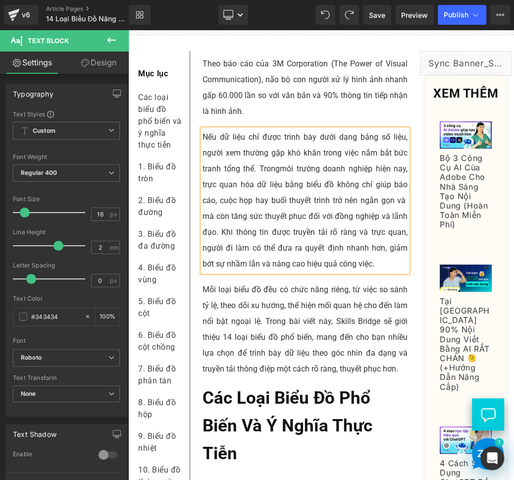
click at [397, 220] on p "Nếu dữ liệu chỉ được trình bày dưới dạng bảng số liệu, người xem thường gặp khó…" at bounding box center [305, 200] width 205 height 143
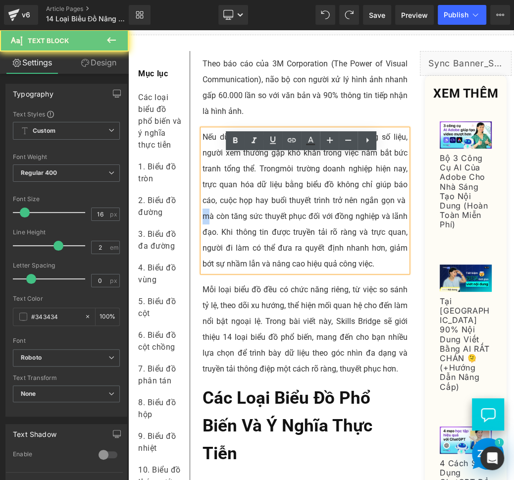
click at [397, 220] on p "Nếu dữ liệu chỉ được trình bày dưới dạng bảng số liệu, người xem thường gặp khó…" at bounding box center [305, 200] width 205 height 143
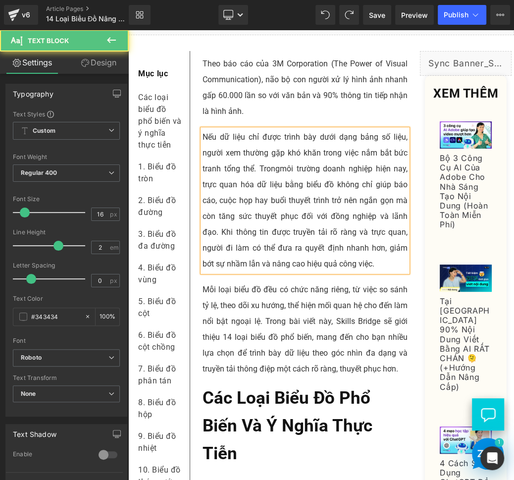
click at [376, 239] on span "môi trường doanh nghiệp hiện nay, trực quan hóa dữ liệu bằng biểu đồ không chỉ …" at bounding box center [305, 216] width 205 height 105
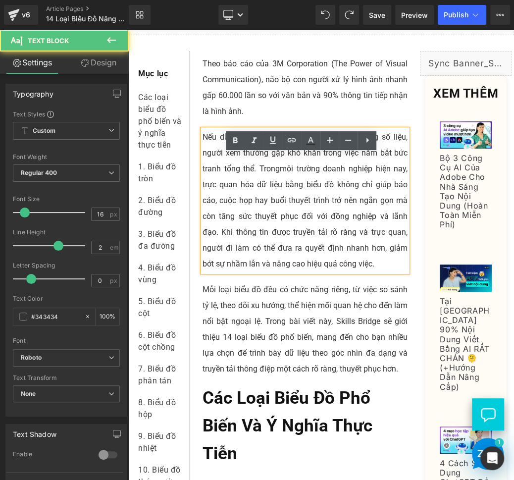
click at [215, 255] on span "môi trường doanh nghiệp hiện nay, trực quan hóa dữ liệu bằng biểu đồ không chỉ …" at bounding box center [305, 216] width 205 height 105
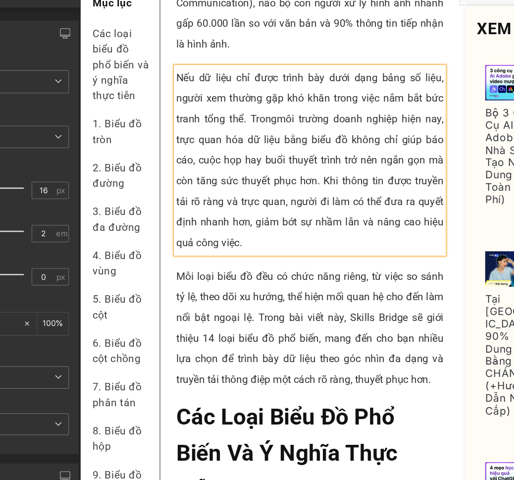
scroll to position [169, 0]
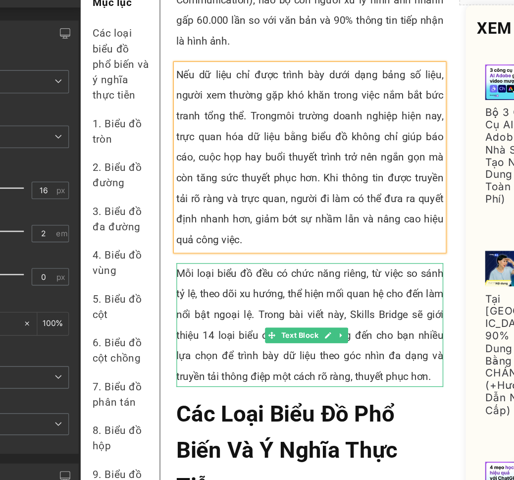
click at [217, 251] on p "Mỗi loại biểu đồ đều có chức năng riêng, từ việc so sánh tỷ lệ, theo dõi xu hướ…" at bounding box center [256, 238] width 205 height 95
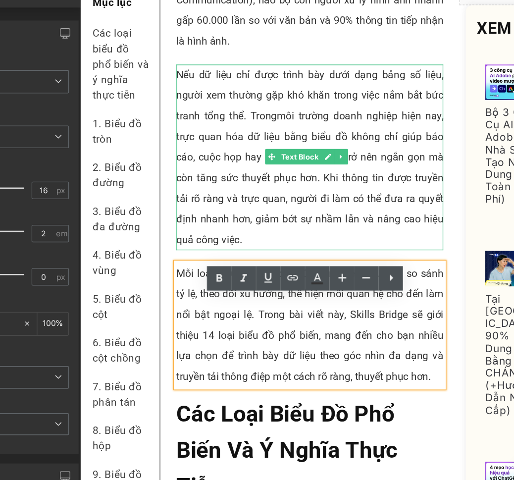
click at [223, 161] on span "môi trường doanh nghiệp hiện nay, trực quan hóa dữ liệu bằng biểu đồ không chỉ …" at bounding box center [256, 125] width 205 height 105
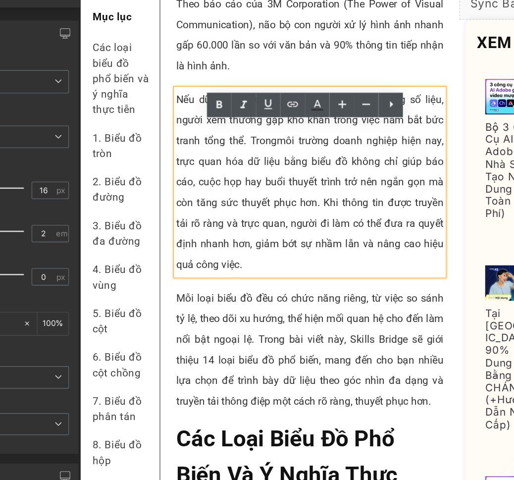
scroll to position [149, 0]
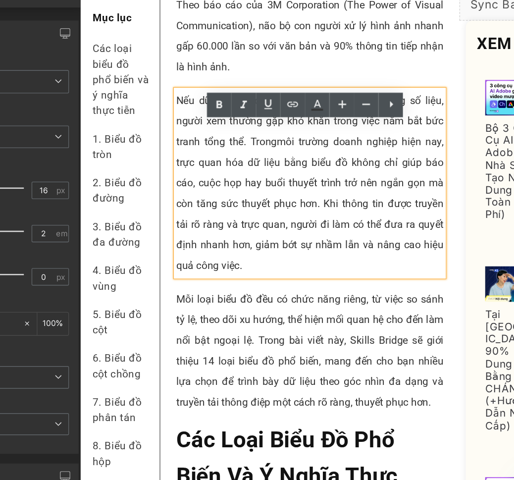
drag, startPoint x: 206, startPoint y: 121, endPoint x: 348, endPoint y: 124, distance: 142.2
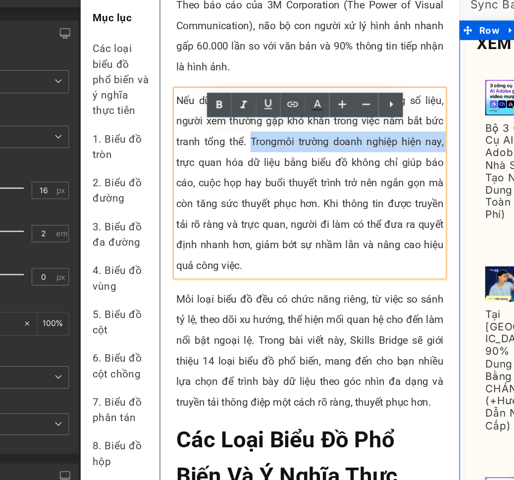
drag, startPoint x: 207, startPoint y: 121, endPoint x: 368, endPoint y: 121, distance: 161.0
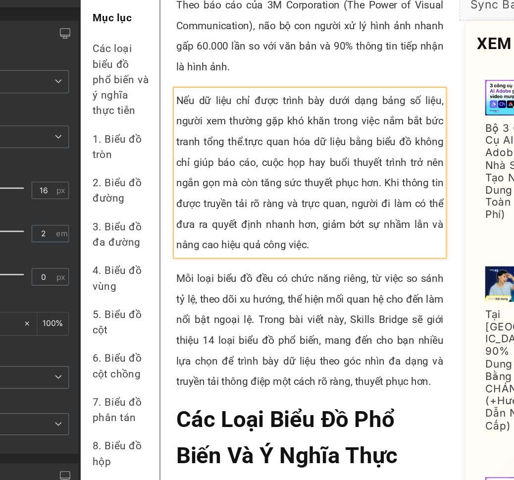
click at [154, 87] on p "Nếu dữ liệu chỉ được trình bày dưới dạng bảng số liệu, người xem thường gặp khó…" at bounding box center [256, 121] width 205 height 127
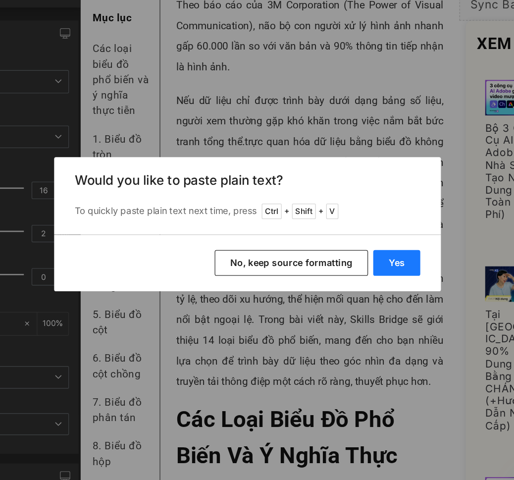
click at [380, 269] on button "Yes" at bounding box center [372, 270] width 36 height 20
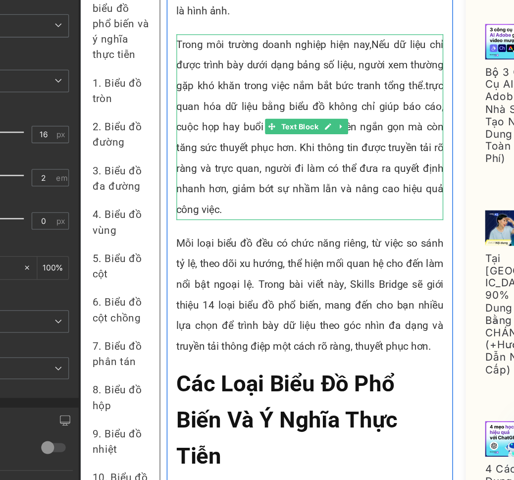
click at [298, 33] on p "Trong môi trường doanh nghiệp hiện nay,Nếu dữ liệu chỉ được trình bày dưới dạng…" at bounding box center [256, 73] width 205 height 143
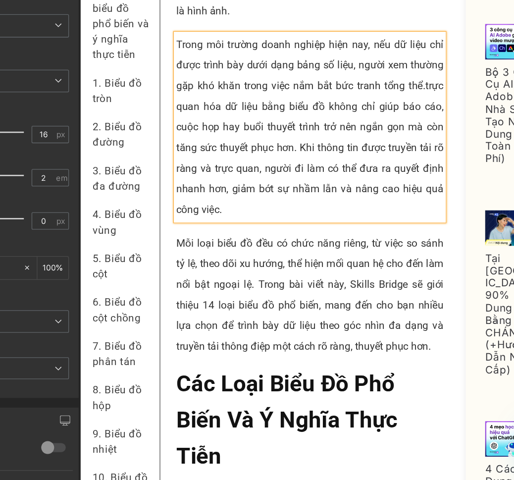
click at [172, 85] on span "trực quan hóa dữ liệu bằng biểu đồ không chỉ giúp báo cáo, cuộc họp hay buổi th…" at bounding box center [256, 89] width 205 height 105
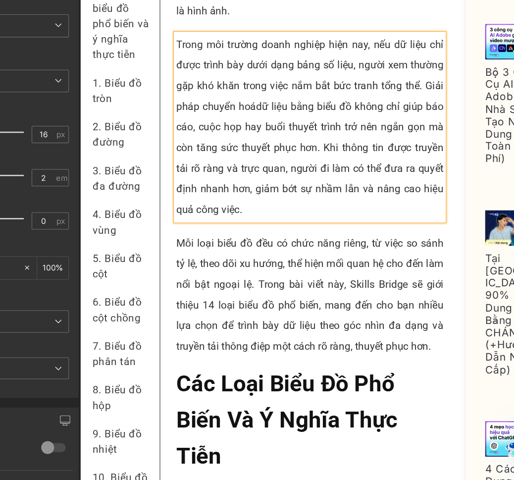
click at [278, 79] on span "dữ liệu bằng biểu đồ không chỉ giúp báo cáo, cuộc họp hay buổi thuyết trình trở…" at bounding box center [256, 97] width 205 height 89
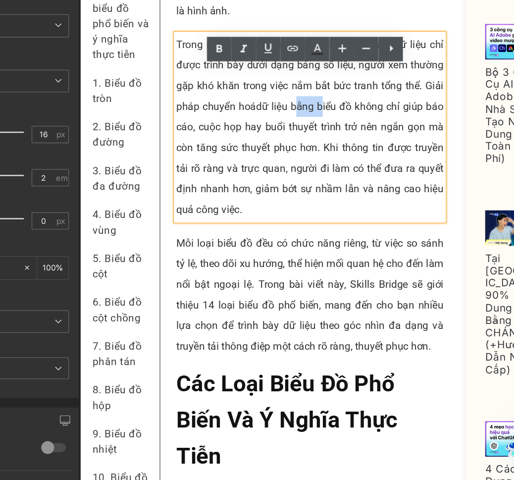
click at [278, 79] on span "dữ liệu bằng biểu đồ không chỉ giúp báo cáo, cuộc họp hay buổi thuyết trình trở…" at bounding box center [256, 97] width 205 height 89
click at [219, 82] on p "Trong môi trường doanh nghiệp hiện nay, nếu dữ liệu chỉ được trình bày dưới dạn…" at bounding box center [256, 73] width 205 height 143
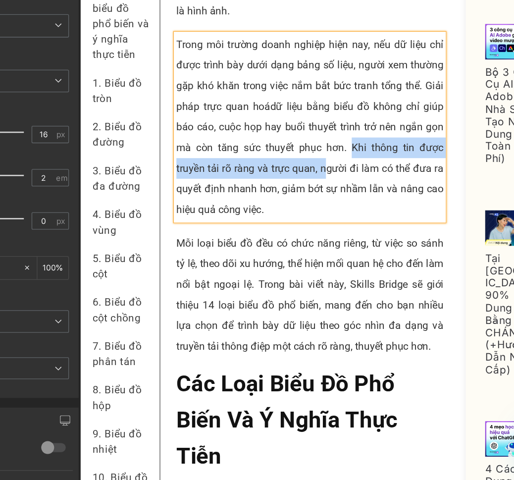
drag, startPoint x: 317, startPoint y: 113, endPoint x: 296, endPoint y: 133, distance: 28.7
click at [296, 133] on span "dữ liệu bằng biểu đồ không chỉ giúp báo cáo, cuộc họp hay buổi thuyết trình trở…" at bounding box center [256, 97] width 205 height 89
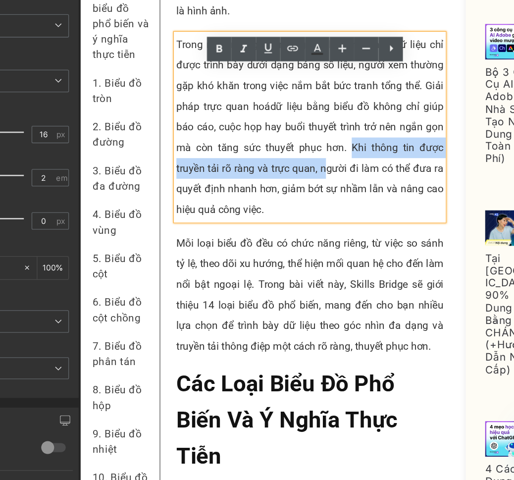
click at [295, 130] on span "dữ liệu bằng biểu đồ không chỉ giúp báo cáo, cuộc họp hay buổi thuyết trình trở…" at bounding box center [256, 97] width 205 height 89
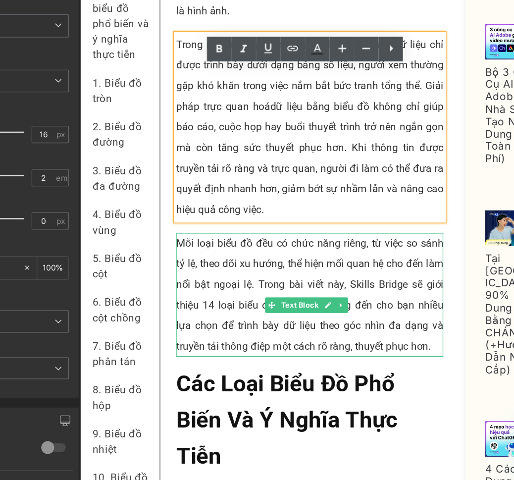
click at [195, 210] on p "Mỗi loại biểu đồ đều có chức năng riêng, từ việc so sánh tỷ lệ, theo dõi xu hướ…" at bounding box center [256, 202] width 205 height 95
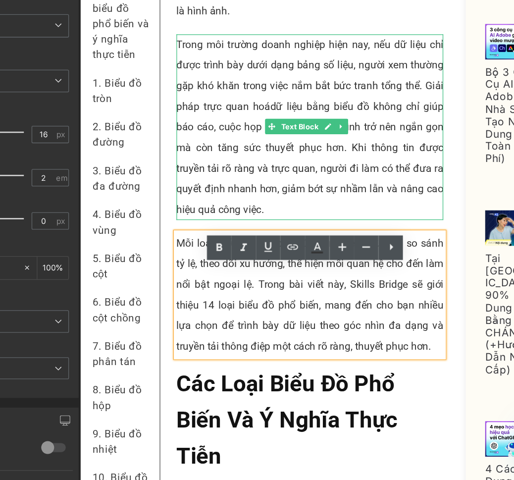
click at [292, 128] on span "dữ liệu bằng biểu đồ không chỉ giúp báo cáo, cuộc họp hay buổi thuyết trình trở…" at bounding box center [256, 97] width 205 height 89
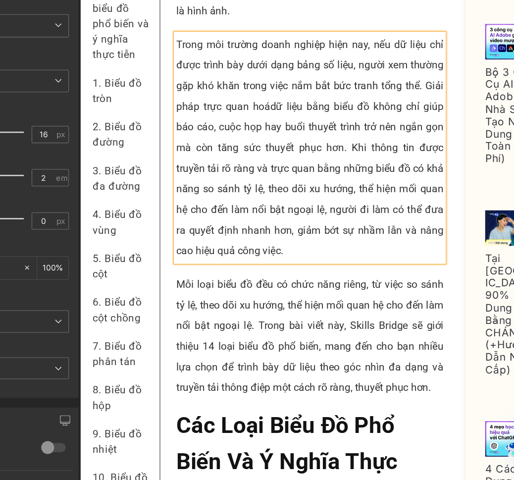
click at [272, 173] on span "dữ liệu bằng biểu đồ không chỉ giúp báo cáo, cuộc họp hay buổi thuyết trình trở…" at bounding box center [256, 113] width 205 height 120
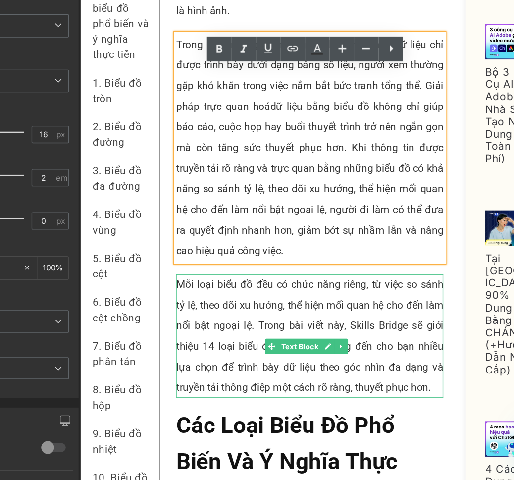
click at [271, 234] on p "Mỗi loại biểu đồ đều có chức năng riêng, từ việc so sánh tỷ lệ, theo dõi xu hướ…" at bounding box center [256, 233] width 205 height 95
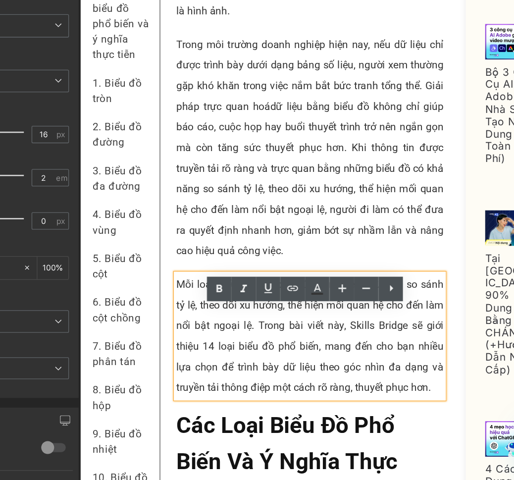
click at [230, 254] on p "Mỗi loại biểu đồ đều có chức năng riêng, từ việc so sánh tỷ lệ, theo dõi xu hướ…" at bounding box center [256, 233] width 205 height 95
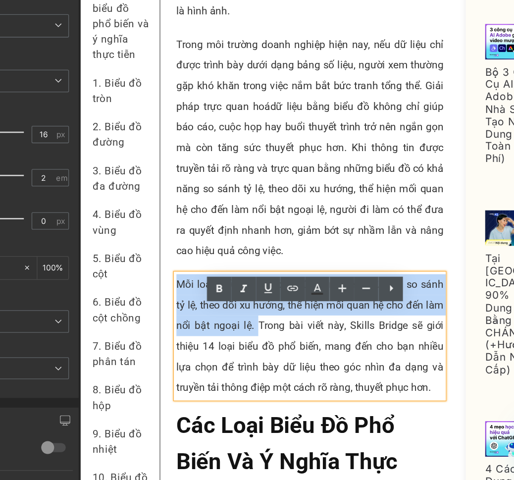
drag, startPoint x: 230, startPoint y: 254, endPoint x: 144, endPoint y: 216, distance: 93.6
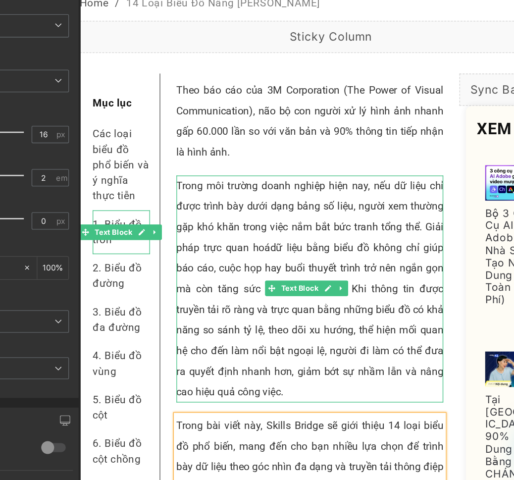
scroll to position [79, 0]
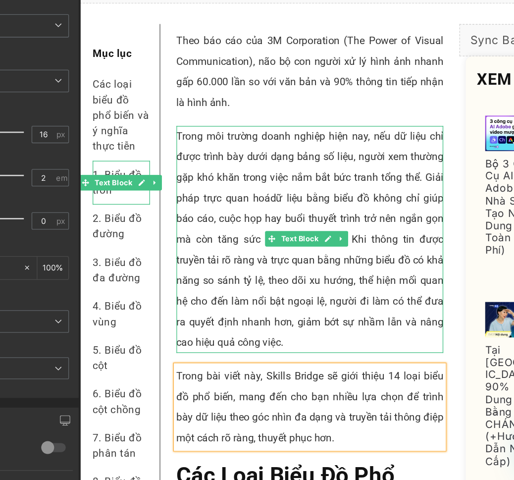
click at [191, 204] on span "dữ liệu bằng biểu đồ không chỉ giúp báo cáo, cuộc họp hay buổi thuyết trình trở…" at bounding box center [256, 183] width 205 height 120
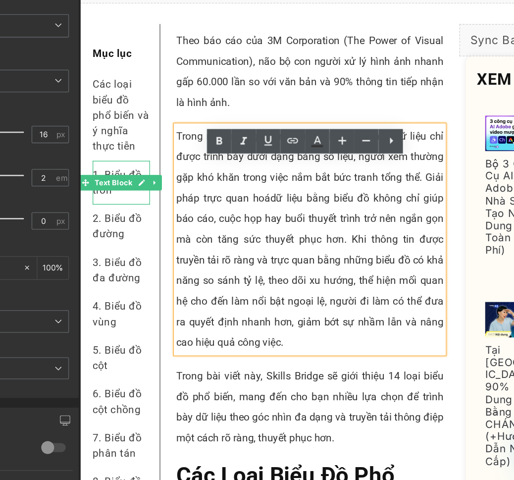
click at [273, 209] on p "Trong môi trường doanh nghiệp hiện nay, nếu dữ liệu chỉ được trình bày dưới dạn…" at bounding box center [256, 159] width 205 height 174
click at [307, 192] on p "Trong môi trường doanh nghiệp hiện nay, nếu dữ liệu chỉ được trình bày dưới dạn…" at bounding box center [256, 159] width 205 height 174
click at [316, 186] on span "dữ liệu bằng biểu đồ không chỉ giúp báo cáo, cuộc họp hay buổi thuyết trình trở…" at bounding box center [256, 183] width 205 height 120
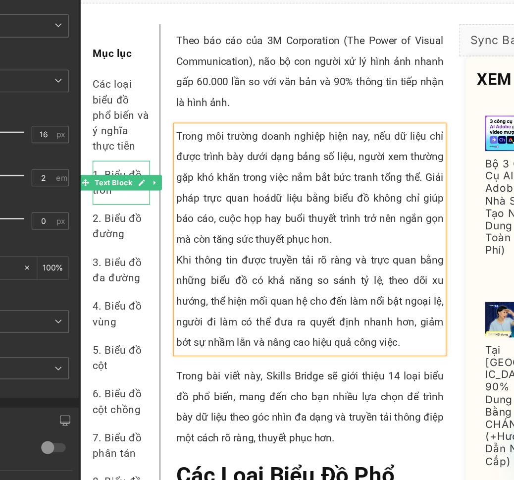
click at [275, 241] on p "Khi thông tin được truyền tải rõ ràng và trực quan bằng những biểu đồ có khả nă…" at bounding box center [256, 206] width 205 height 79
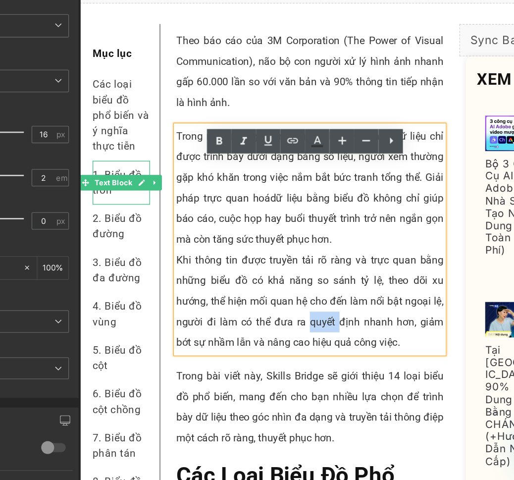
click at [275, 241] on p "Khi thông tin được truyền tải rõ ràng và trực quan bằng những biểu đồ có khả nă…" at bounding box center [256, 206] width 205 height 79
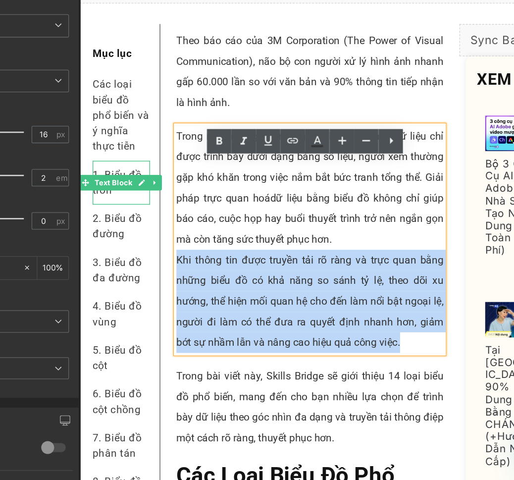
click at [275, 241] on p "Khi thông tin được truyền tải rõ ràng và trực quan bằng những biểu đồ có khả nă…" at bounding box center [256, 206] width 205 height 79
click at [198, 195] on p "Khi thông tin được truyền tải rõ ràng và trực quan bằng những biểu đồ có khả nă…" at bounding box center [256, 206] width 205 height 79
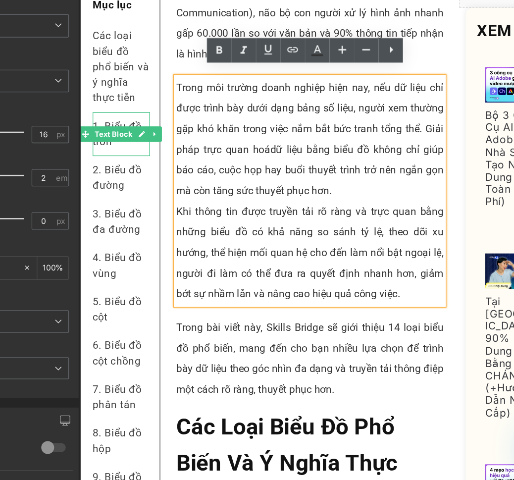
scroll to position [149, 0]
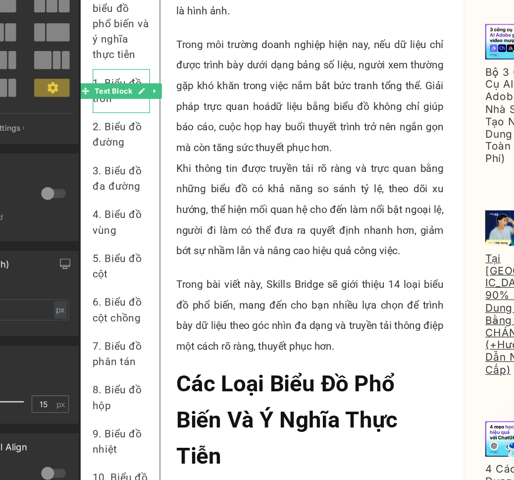
scroll to position [79, 0]
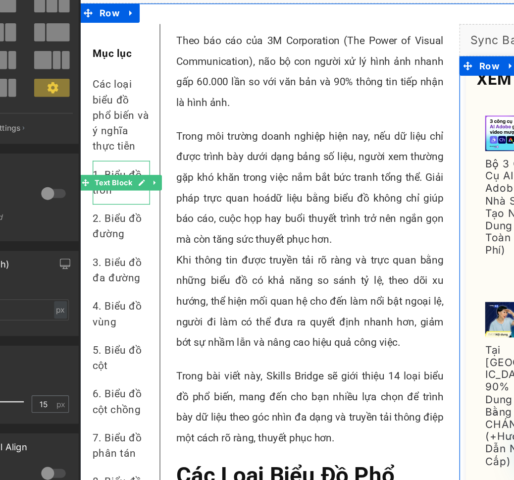
click at [217, 199] on span "Khi thông tin được truyền tải rõ ràng và trực quan bằng những biểu đồ có khả nă…" at bounding box center [256, 206] width 205 height 73
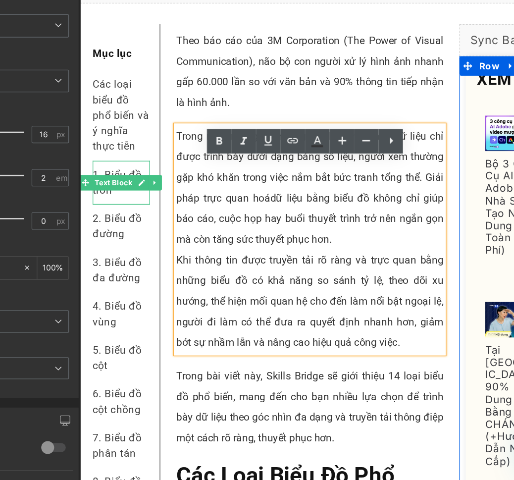
click at [217, 199] on span "Khi thông tin được truyền tải rõ ràng và trực quan bằng những biểu đồ có khả nă…" at bounding box center [256, 206] width 205 height 73
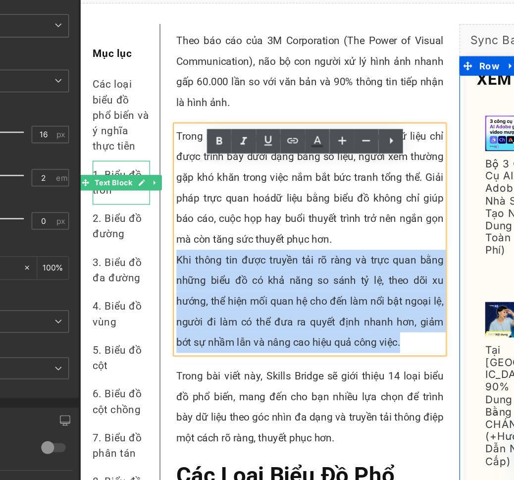
click at [217, 199] on span "Khi thông tin được truyền tải rõ ràng và trực quan bằng những biểu đồ có khả nă…" at bounding box center [256, 206] width 205 height 73
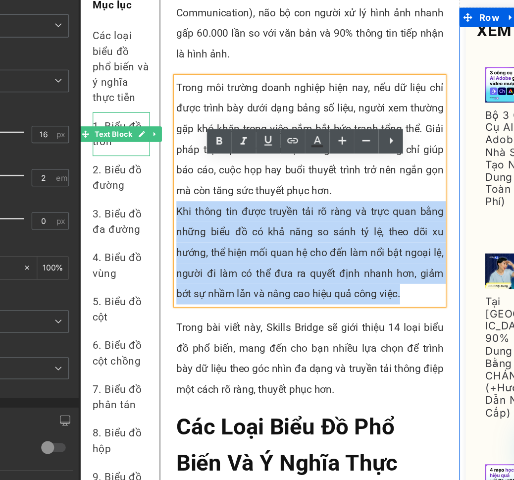
scroll to position [149, 0]
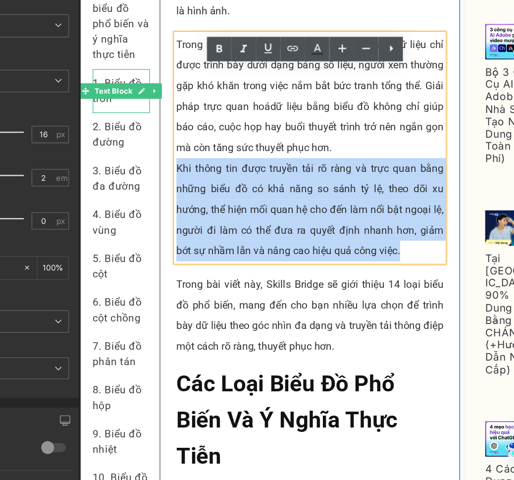
click at [253, 246] on div "Trong bài viết này, Skills Bridge sẽ giới thiệu 14 loại biểu đồ phổ biến, mang …" at bounding box center [256, 217] width 205 height 63
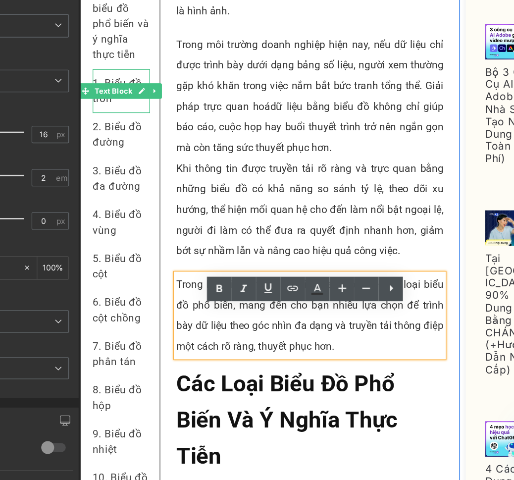
click at [207, 158] on span "Khi thông tin được truyền tải rõ ràng và trực quan bằng những biểu đồ có khả nă…" at bounding box center [256, 136] width 205 height 73
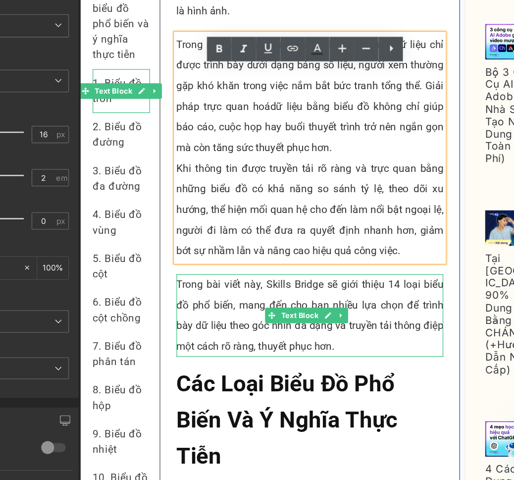
click at [242, 250] on p "Trong bài viết này, Skills Bridge sẽ giới thiệu 14 loại biểu đồ phổ biến, mang …" at bounding box center [256, 217] width 205 height 63
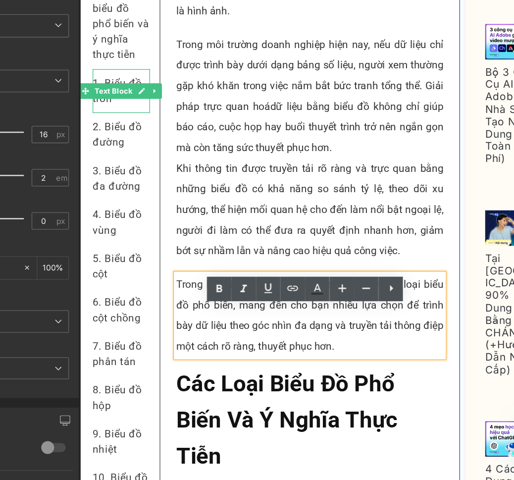
click at [178, 243] on p "Trong bài viết này, Skills Bridge sẽ giới thiệu 14 loại biểu đồ phổ biến, mang …" at bounding box center [256, 217] width 205 height 63
click at [200, 237] on p "Trong bài viết này, Skills Bridge sẽ giới thiệu 14 loại biểu đồ phổ biến, mang …" at bounding box center [256, 217] width 205 height 63
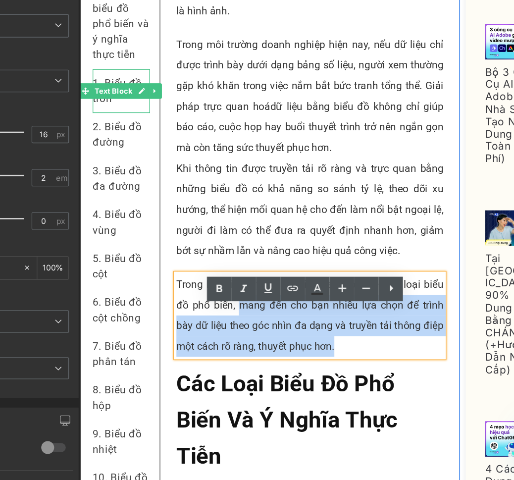
drag, startPoint x: 202, startPoint y: 239, endPoint x: 315, endPoint y: 262, distance: 114.6
click at [315, 250] on p "Trong bài viết này, Skills Bridge sẽ giới thiệu 14 loại biểu đồ phổ biến, mang …" at bounding box center [256, 217] width 205 height 63
click at [353, 247] on div "Trong bài viết này, Skills Bridge sẽ giới thiệu 14 loại biểu đồ phổ biến, mang …" at bounding box center [256, 217] width 205 height 63
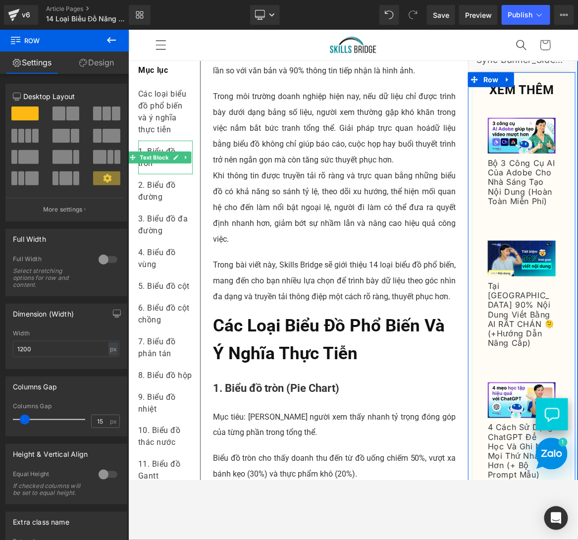
scroll to position [79, 0]
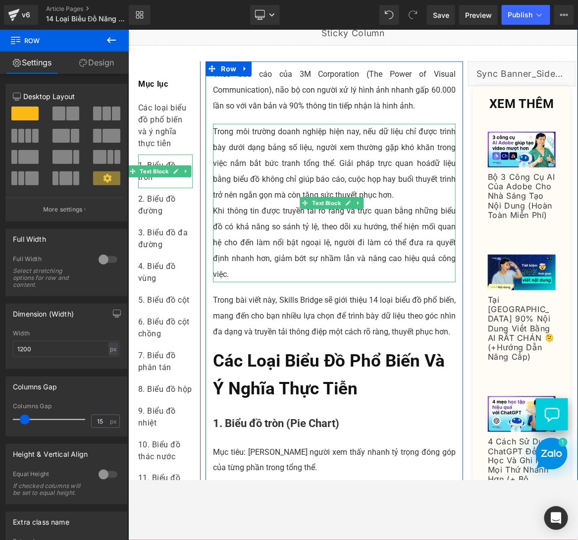
scroll to position [182, 0]
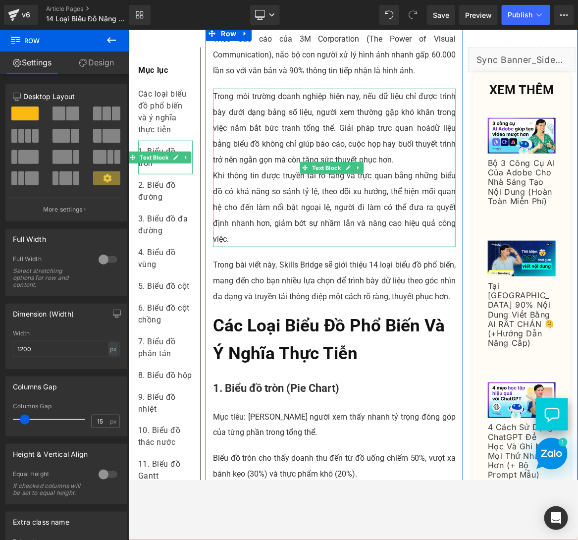
click at [252, 205] on p "Khi thông tin được truyền tải rõ ràng và trực quan bằng những biểu đồ có khả nă…" at bounding box center [334, 206] width 243 height 79
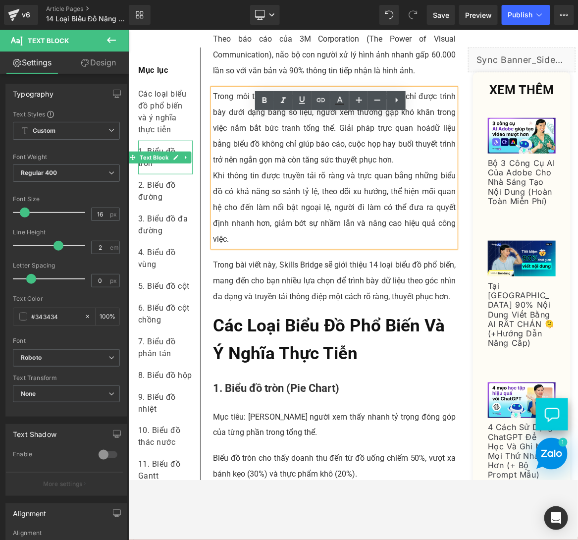
click at [271, 215] on span "Khi thông tin được truyền tải rõ ràng và trực quan bằng những biểu đồ có khả nă…" at bounding box center [334, 206] width 243 height 73
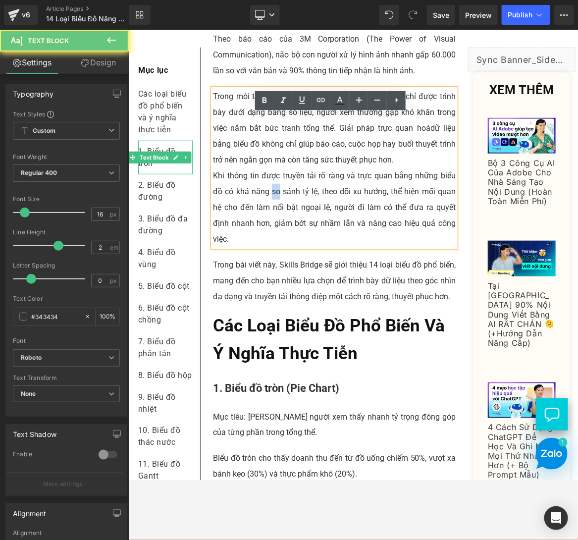
click at [271, 215] on span "Khi thông tin được truyền tải rõ ràng và trực quan bằng những biểu đồ có khả nă…" at bounding box center [334, 206] width 243 height 73
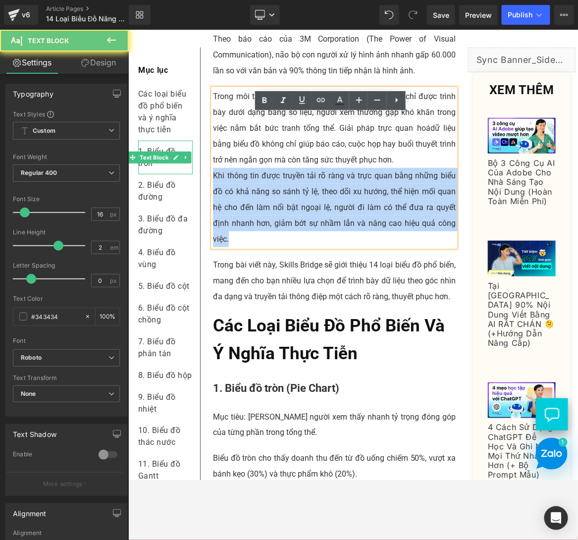
click at [271, 215] on span "Khi thông tin được truyền tải rõ ràng và trực quan bằng những biểu đồ có khả nă…" at bounding box center [334, 206] width 243 height 73
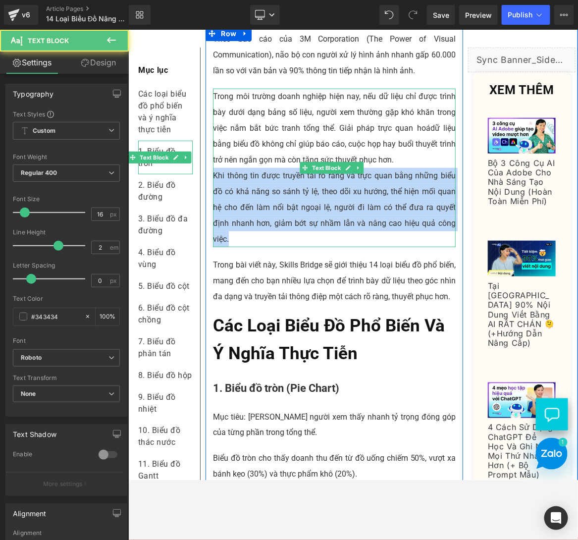
click at [312, 218] on span "Khi thông tin được truyền tải rõ ràng và trực quan bằng những biểu đồ có khả nă…" at bounding box center [334, 206] width 243 height 73
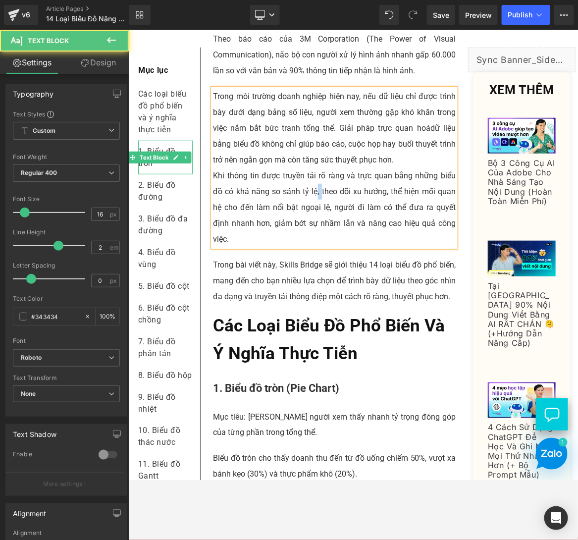
click at [312, 218] on span "Khi thông tin được truyền tải rõ ràng và trực quan bằng những biểu đồ có khả nă…" at bounding box center [334, 206] width 243 height 73
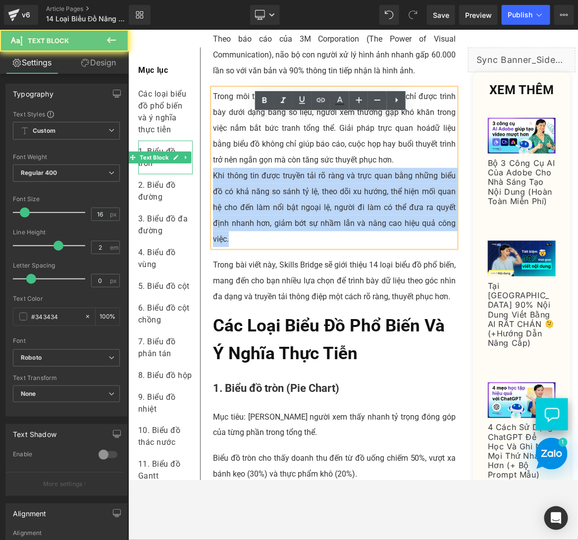
click at [312, 218] on span "Khi thông tin được truyền tải rõ ràng và trực quan bằng những biểu đồ có khả nă…" at bounding box center [334, 206] width 243 height 73
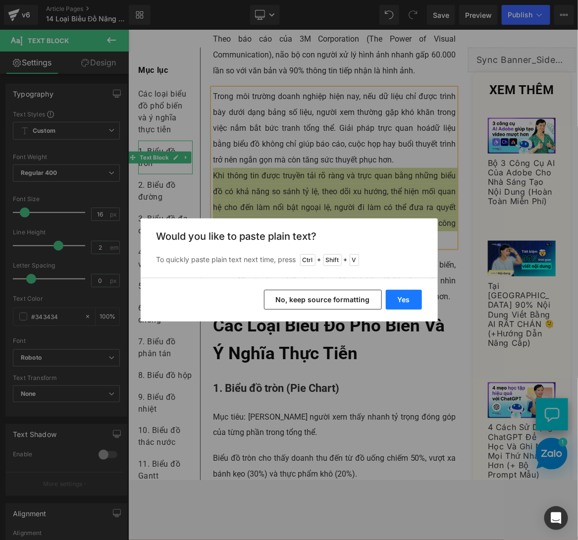
click at [404, 301] on button "Yes" at bounding box center [404, 300] width 36 height 20
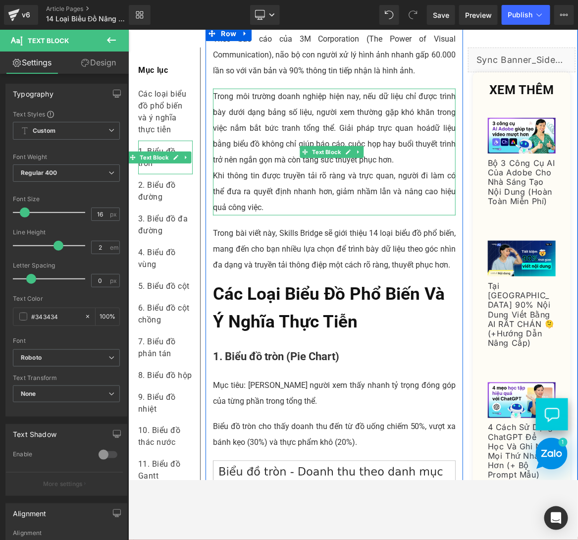
click at [307, 215] on p "Khi thông tin được truyền tải rõ ràng và trực quan, người đi làm có thể đưa ra …" at bounding box center [334, 191] width 243 height 48
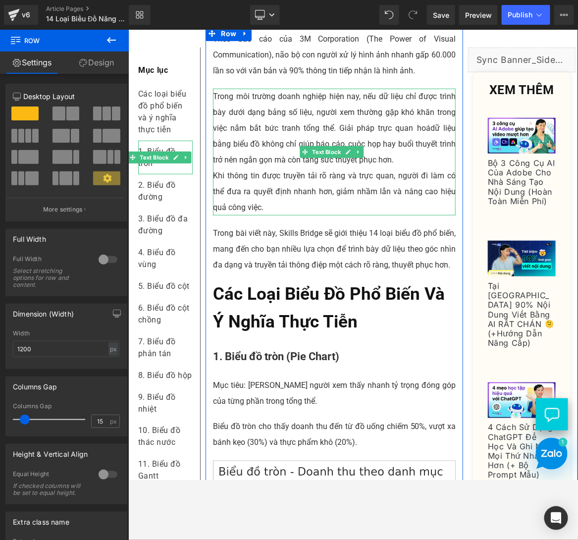
click at [231, 200] on p "Khi thông tin được truyền tải rõ ràng và trực quan, người đi làm có thể đưa ra …" at bounding box center [334, 191] width 243 height 48
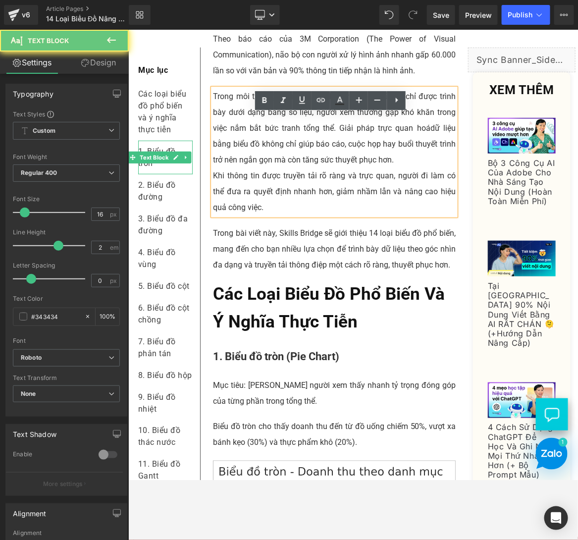
click at [231, 200] on p "Khi thông tin được truyền tải rõ ràng và trực quan, người đi làm có thể đưa ra …" at bounding box center [334, 191] width 243 height 48
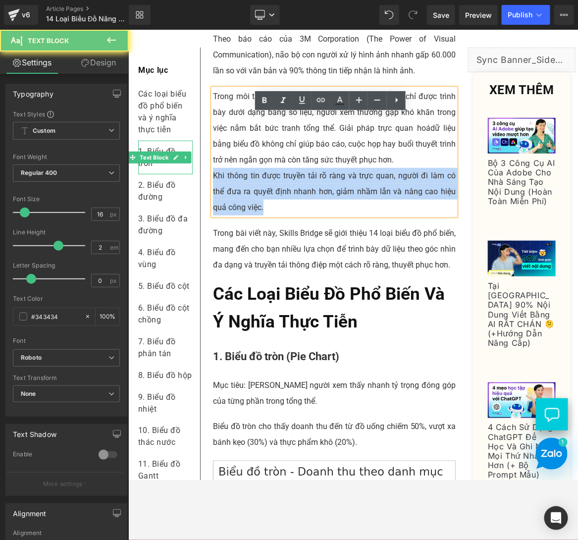
click at [231, 200] on p "Khi thông tin được truyền tải rõ ràng và trực quan, người đi làm có thể đưa ra …" at bounding box center [334, 191] width 243 height 48
click at [294, 215] on p "Khi thông tin được truyền tải rõ ràng và trực quan, người đi làm có thể đưa ra …" at bounding box center [334, 191] width 243 height 48
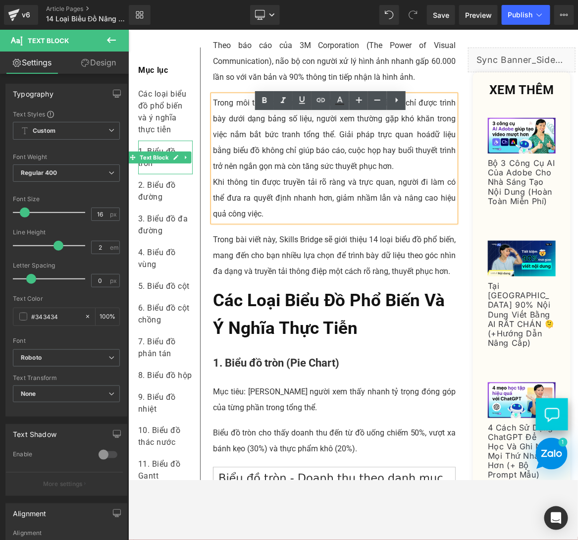
scroll to position [79, 0]
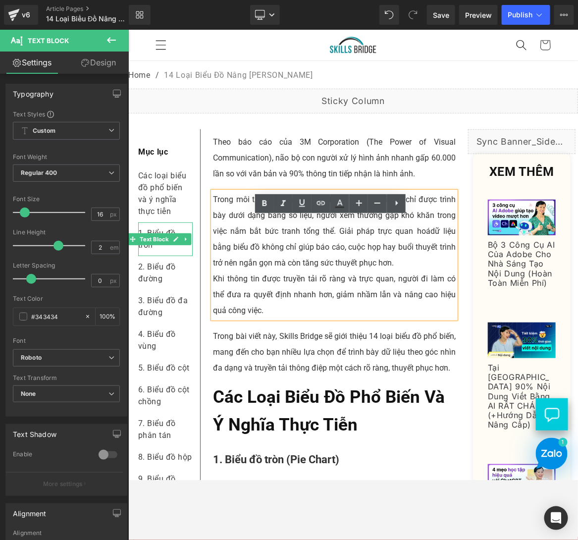
click at [213, 302] on p "Khi thông tin được truyền tải rõ ràng và trực quan, người đi làm có thể đưa ra …" at bounding box center [334, 294] width 243 height 48
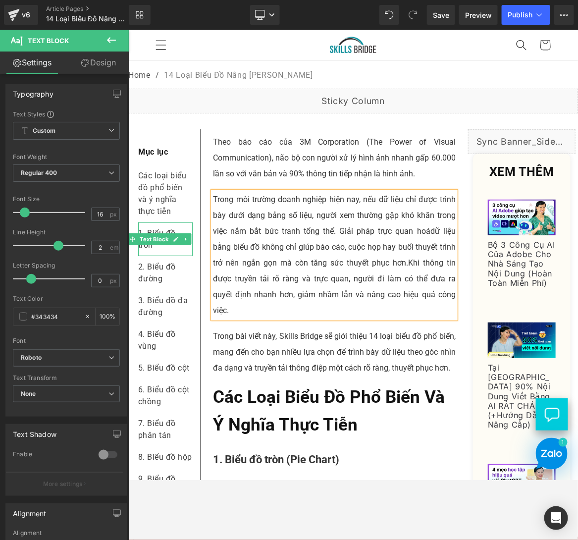
click at [198, 358] on div "Mục lục Text Block Các loại biểu đồ phổ biến và ý nghĩa thực tiễn Text Block 1.…" at bounding box center [165, 407] width 70 height 556
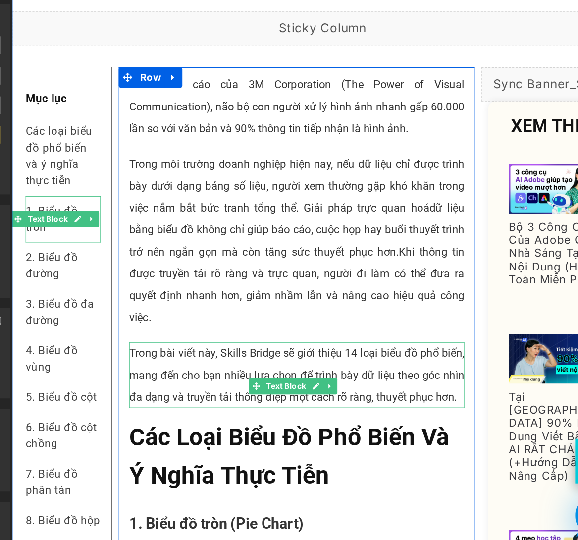
click at [267, 276] on p "Trong bài viết này, Skills Bridge sẽ giới thiệu 14 loại biểu đồ phổ biến, mang …" at bounding box center [217, 252] width 243 height 48
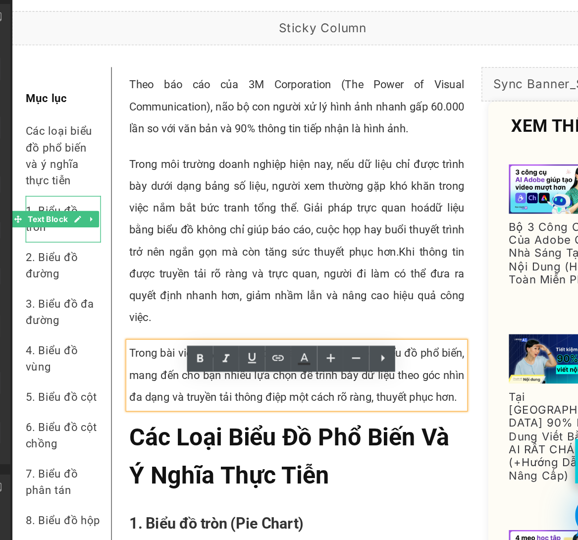
click at [349, 244] on div "Liquid XEM THÊM Heading (A) Image Bộ 3 Công Cụ AI Của Adobe Cho Nhà Sáng Tạo Nộ…" at bounding box center [405, 328] width 112 height 598
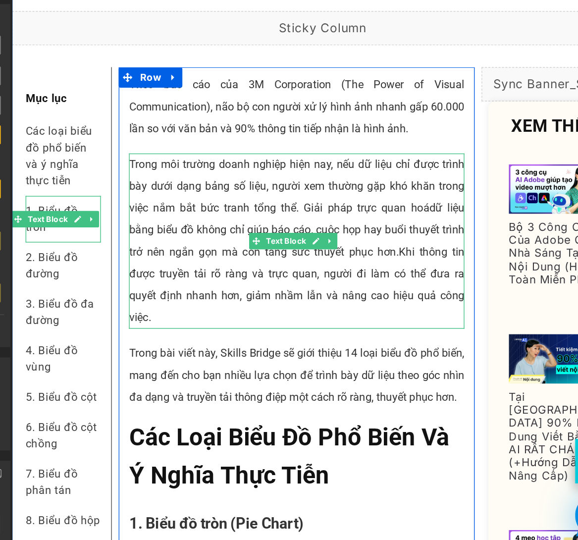
click at [150, 215] on span "Khi thông tin được truyền tải rõ ràng và trực quan, người đi làm có thể đưa ra …" at bounding box center [217, 186] width 243 height 57
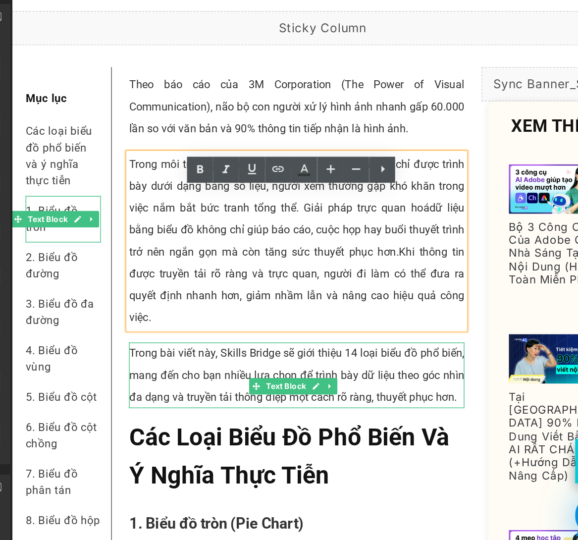
click at [218, 276] on p "Trong bài viết này, Skills Bridge sẽ giới thiệu 14 loại biểu đồ phổ biến, mang …" at bounding box center [217, 252] width 243 height 48
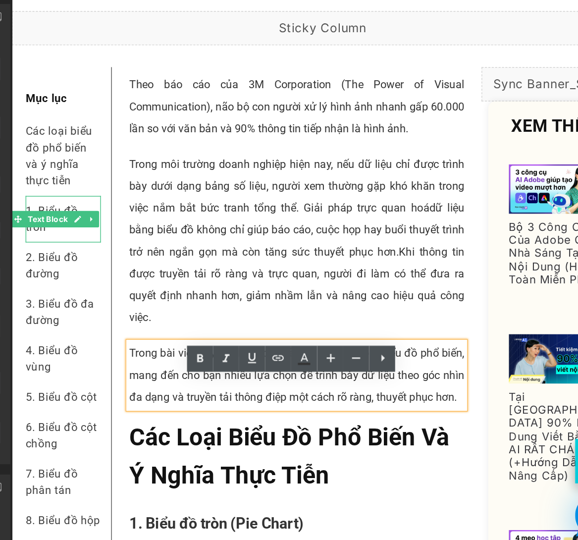
click at [160, 276] on p "Trong bài viết này, Skills Bridge sẽ giới thiệu 14 loại biểu đồ phổ biến, mang …" at bounding box center [217, 252] width 243 height 48
click at [218, 276] on p "Trong bài viết này, Skills Bridge sẽ giới thiệu 14 loại biểu đồ phổ biến, mang …" at bounding box center [217, 252] width 243 height 48
click at [253, 276] on p "Trong bài viết này, Skills Bridge sẽ giới thiệu 14 loại biểu đồ phổ biến, mang …" at bounding box center [217, 252] width 243 height 48
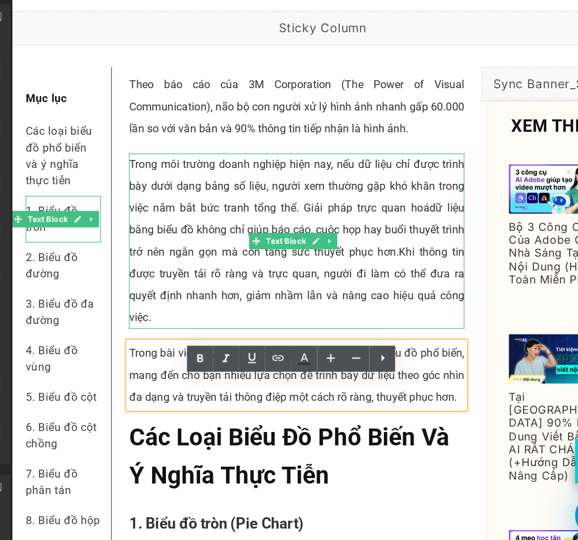
click at [116, 200] on span "Khi thông tin được truyền tải rõ ràng và trực quan, người đi làm có thể đưa ra …" at bounding box center [217, 186] width 243 height 57
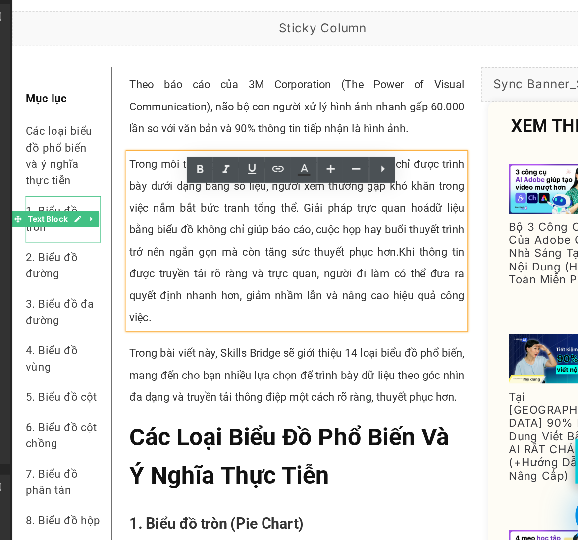
click at [158, 207] on span "Khi thông tin được truyền tải rõ ràng và trực quan, người đi làm có thể đưa ra …" at bounding box center [217, 186] width 243 height 57
drag, startPoint x: 161, startPoint y: 205, endPoint x: 200, endPoint y: 207, distance: 38.7
click at [200, 207] on span "Khi thông tin được truyền tải rõ ràng và trực quan, người đi làm có thể đưa ra …" at bounding box center [217, 186] width 243 height 57
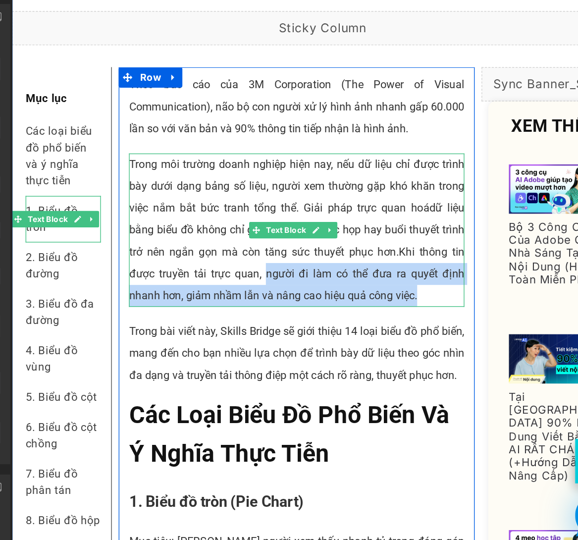
drag, startPoint x: 198, startPoint y: 207, endPoint x: 307, endPoint y: 216, distance: 109.3
click at [307, 203] on p "Trong môi trường doanh nghiệp hiện nay, nếu dữ liệu chỉ được trình bày dưới dạn…" at bounding box center [217, 147] width 243 height 111
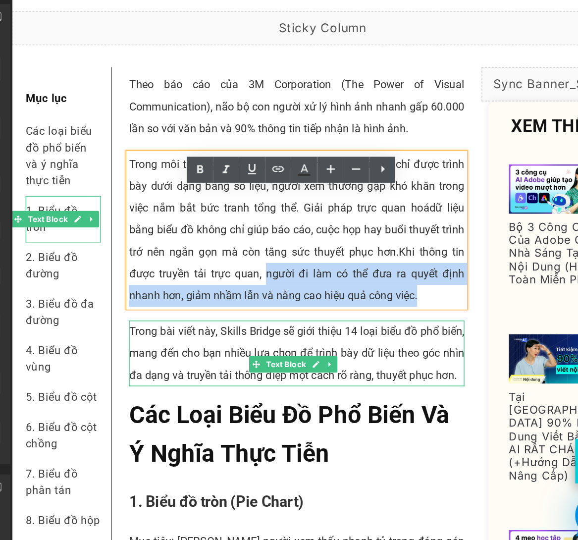
click at [167, 260] on p "Trong bài viết này, Skills Bridge sẽ giới thiệu 14 loại biểu đồ phổ biến, mang …" at bounding box center [217, 237] width 243 height 48
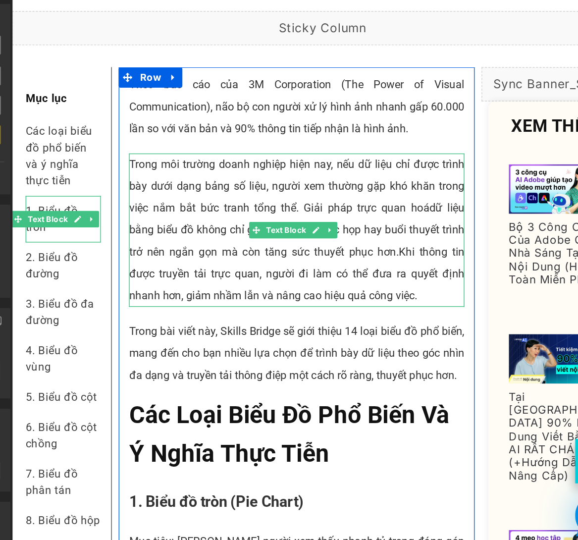
click at [168, 137] on p "Trong môi trường doanh nghiệp hiện nay, nếu dữ liệu chỉ được trình bày dưới dạn…" at bounding box center [217, 147] width 243 height 111
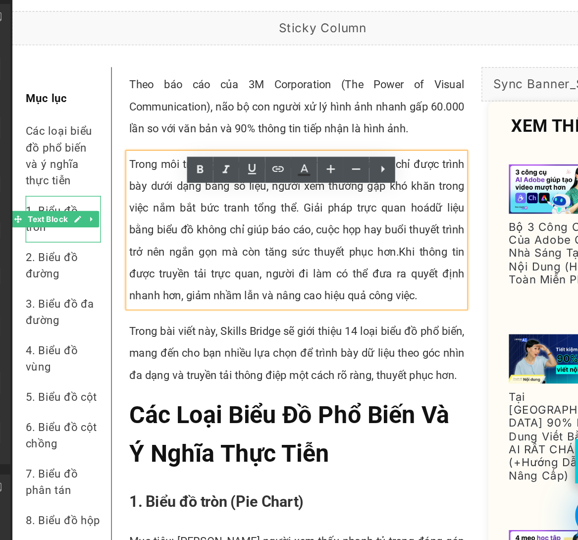
click at [194, 149] on p "Trong môi trường doanh nghiệp hiện nay, nếu dữ liệu chỉ được trình bày dưới dạn…" at bounding box center [217, 147] width 243 height 111
click at [208, 153] on p "Trong môi trường doanh nghiệp hiện nay, nếu dữ liệu chỉ được trình bày dưới dạn…" at bounding box center [217, 147] width 243 height 111
click at [216, 157] on p "Trong môi trường doanh nghiệp hiện nay, nếu dữ liệu chỉ được trình bày dưới dạn…" at bounding box center [217, 147] width 243 height 111
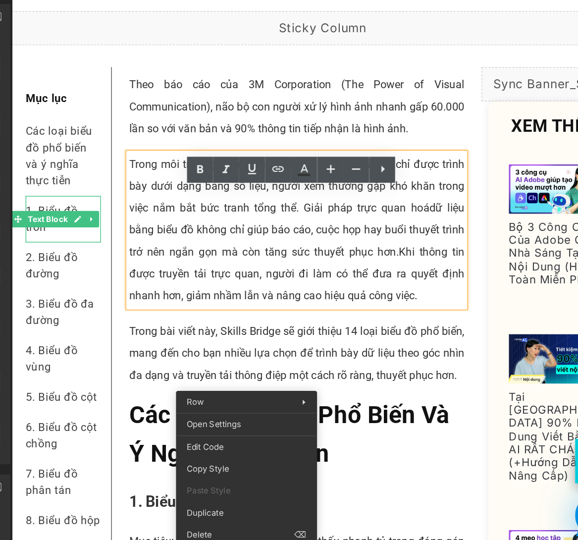
click at [241, 160] on p "Trong môi trường doanh nghiệp hiện nay, nếu dữ liệu chỉ được trình bày dưới dạn…" at bounding box center [217, 147] width 243 height 111
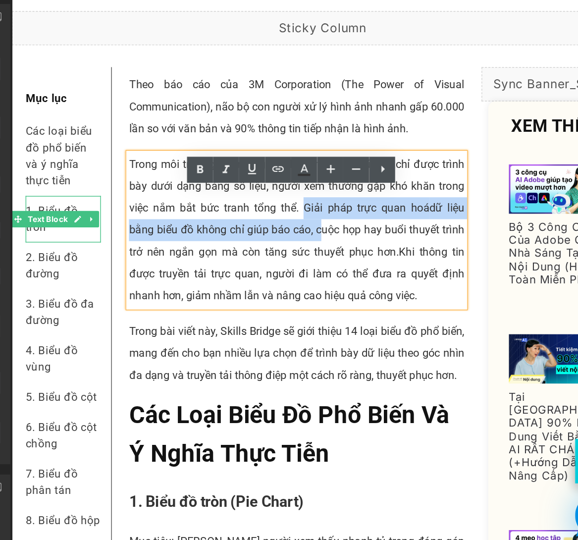
drag, startPoint x: 217, startPoint y: 155, endPoint x: 238, endPoint y: 172, distance: 27.1
click at [238, 172] on p "Trong môi trường doanh nghiệp hiện nay, nếu dữ liệu chỉ được trình bày dưới dạn…" at bounding box center [217, 147] width 243 height 111
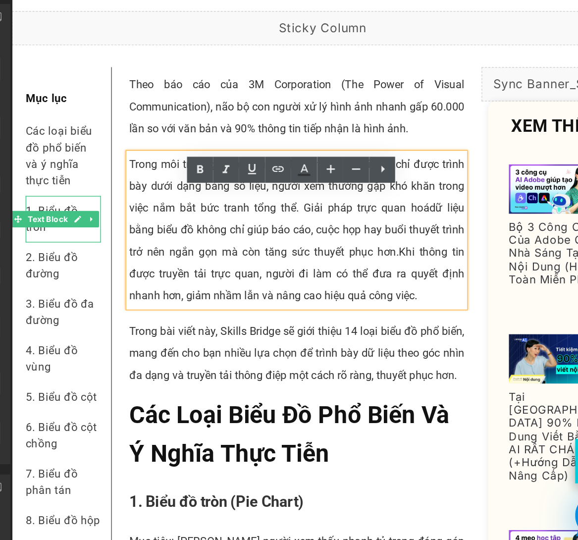
click at [280, 167] on span "dữ liệu bằng biểu đồ không chỉ giúp báo cáo, cuộc họp hay buổi thuyết trình trở…" at bounding box center [217, 146] width 243 height 41
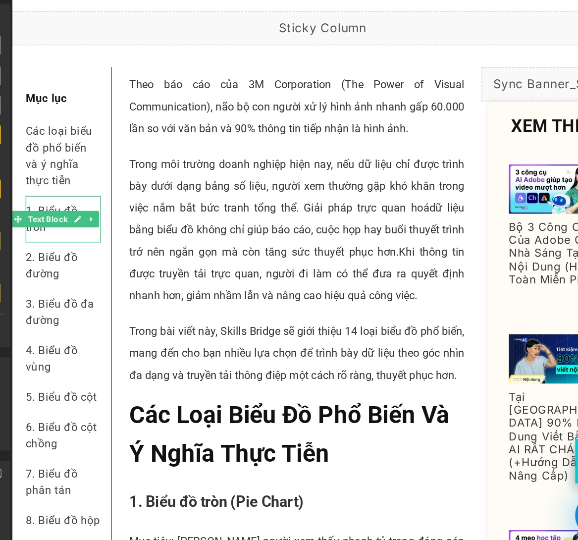
click at [157, 156] on p "Trong môi trường doanh nghiệp hiện nay, nếu dữ liệu chỉ được trình bày dưới dạn…" at bounding box center [217, 147] width 243 height 111
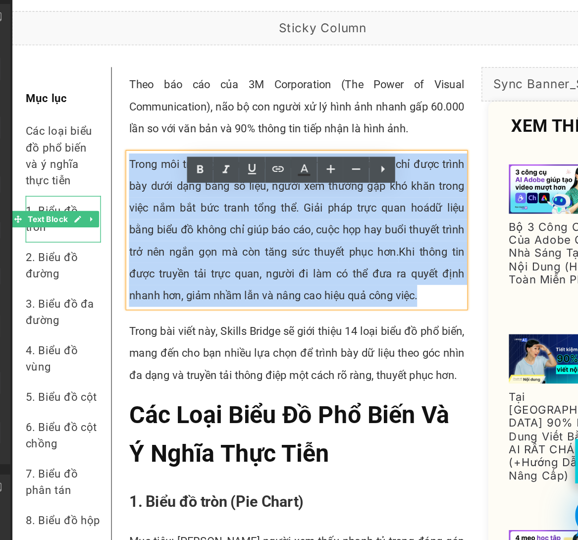
click at [157, 156] on p "Trong môi trường doanh nghiệp hiện nay, nếu dữ liệu chỉ được trình bày dưới dạn…" at bounding box center [217, 147] width 243 height 111
copy p "Trong môi trường doanh nghiệp hiện nay, nếu dữ liệu chỉ được trình bày dưới dạn…"
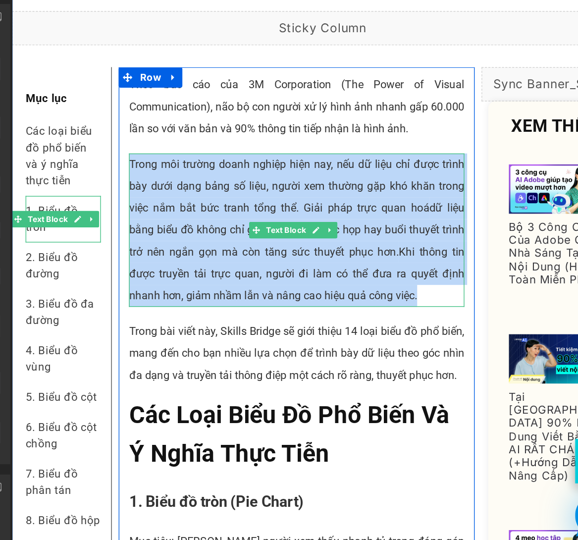
click at [289, 158] on p "Trong môi trường doanh nghiệp hiện nay, nếu dữ liệu chỉ được trình bày dưới dạn…" at bounding box center [217, 147] width 243 height 111
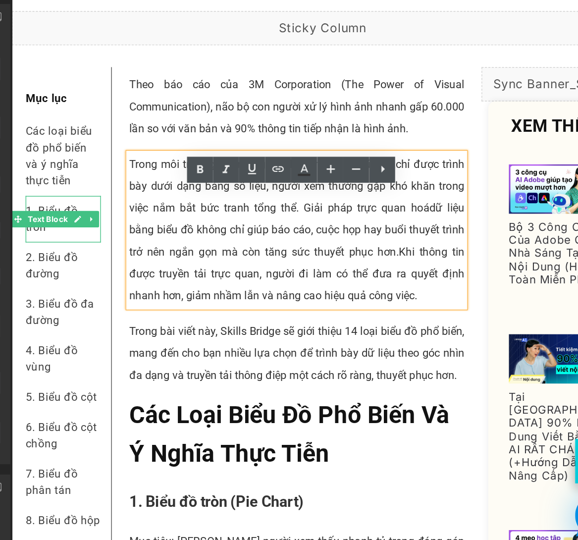
click at [282, 167] on span "dữ liệu bằng biểu đồ không chỉ giúp báo cáo, cuộc họp hay buổi thuyết trình trở…" at bounding box center [217, 146] width 243 height 41
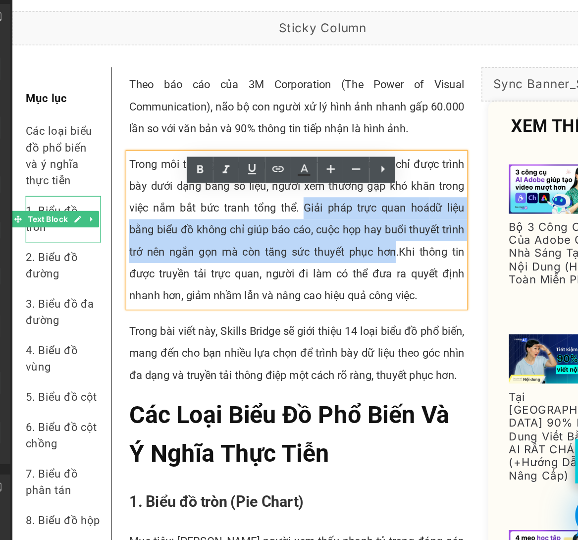
drag, startPoint x: 218, startPoint y: 154, endPoint x: 289, endPoint y: 191, distance: 80.0
click at [289, 191] on p "Trong môi trường doanh nghiệp hiện nay, nếu dữ liệu chỉ được trình bày dưới dạn…" at bounding box center [217, 147] width 243 height 111
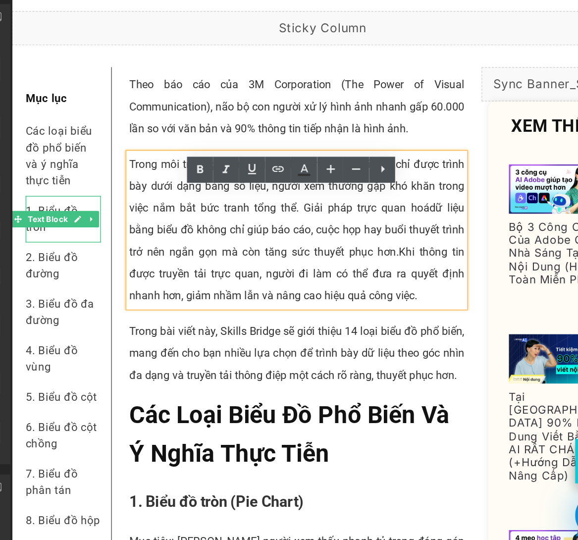
click at [295, 167] on span "dữ liệu bằng biểu đồ không chỉ giúp báo cáo, cuộc họp hay buổi thuyết trình trở…" at bounding box center [217, 146] width 243 height 41
click at [288, 167] on span "dữ liệu bằng biểu đồ không chỉ giúp báo cáo, cuộc họp hay buổi thuyết trình trở…" at bounding box center [217, 146] width 243 height 41
click at [261, 199] on span "Khi thông tin được truyền tải trực quan, người đi làm có thể đưa ra quyết định …" at bounding box center [217, 178] width 243 height 41
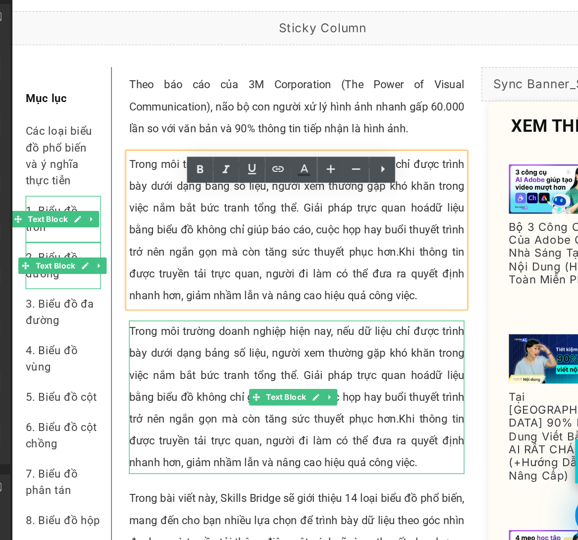
click at [148, 249] on p "Trong môi trường doanh nghiệp hiện nay, nếu dữ liệu chỉ được trình bày dưới dạn…" at bounding box center [217, 268] width 243 height 111
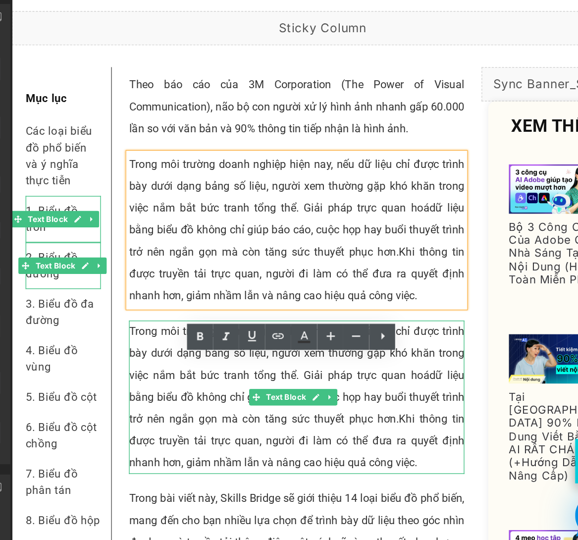
click at [148, 249] on p "Trong môi trường doanh nghiệp hiện nay, nếu dữ liệu chỉ được trình bày dưới dạn…" at bounding box center [217, 268] width 243 height 111
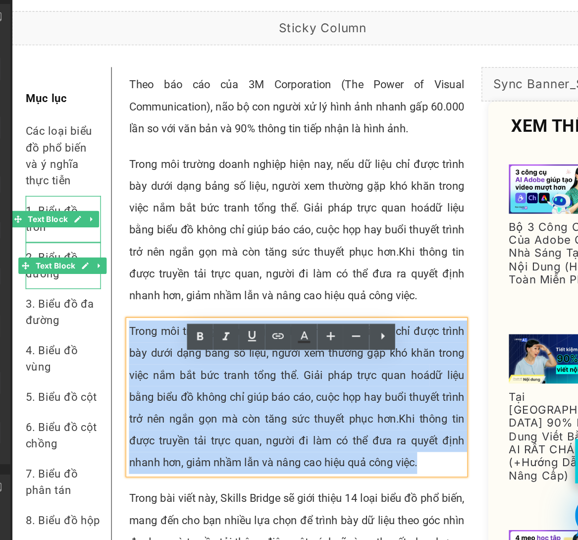
paste div
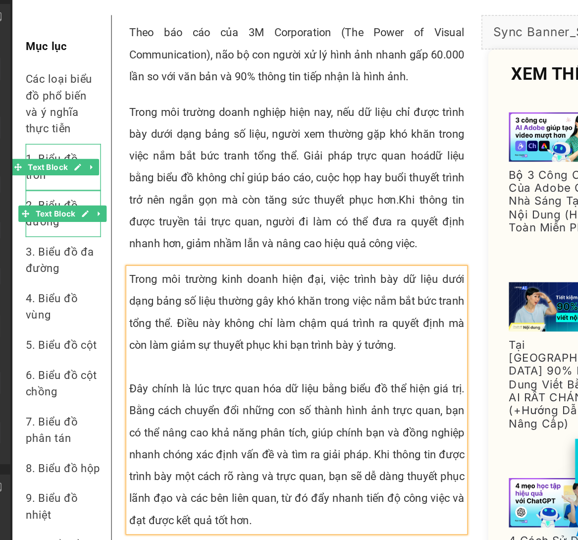
scroll to position [154, 0]
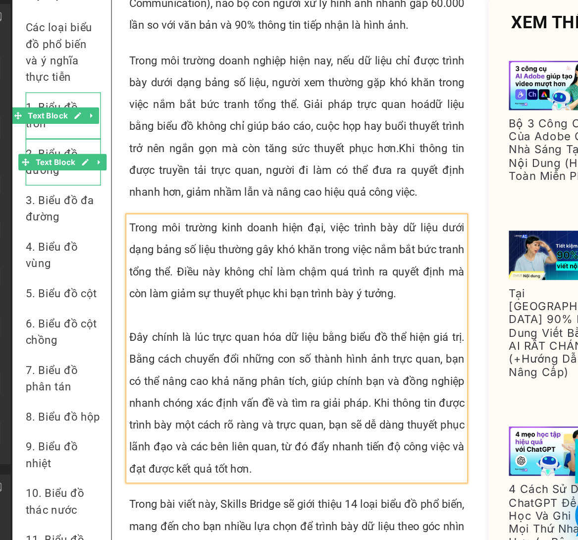
click at [127, 217] on p at bounding box center [217, 209] width 243 height 16
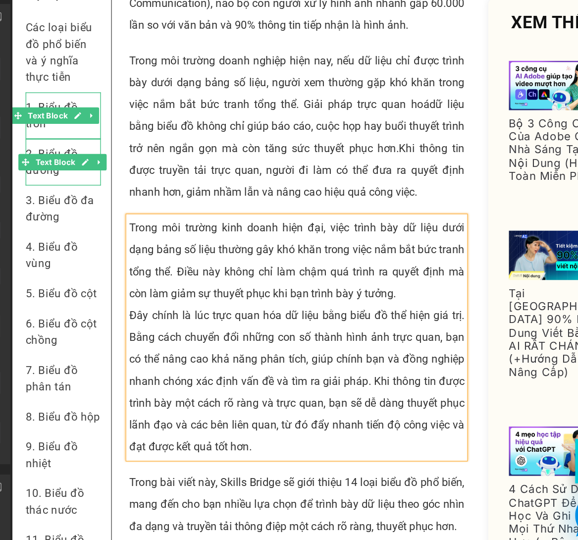
click at [221, 235] on p "Đây chính là lúc trực quan hóa dữ liệu bằng biểu đồ thể hiện giá trị. Bằng cách…" at bounding box center [217, 256] width 243 height 111
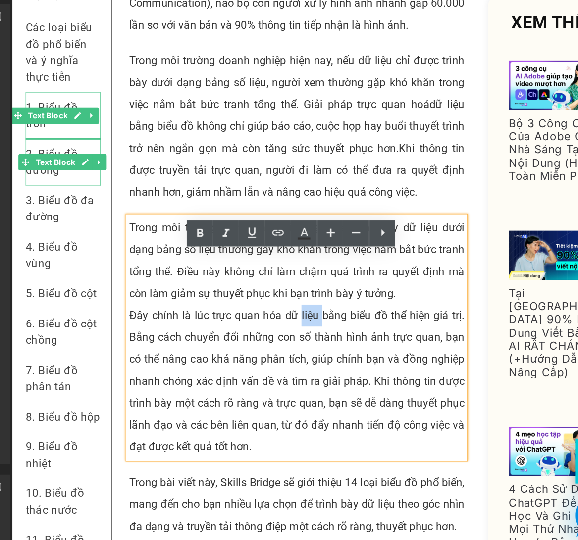
click at [221, 235] on p "Đây chính là lúc trực quan hóa dữ liệu bằng biểu đồ thể hiện giá trị. Bằng cách…" at bounding box center [217, 256] width 243 height 111
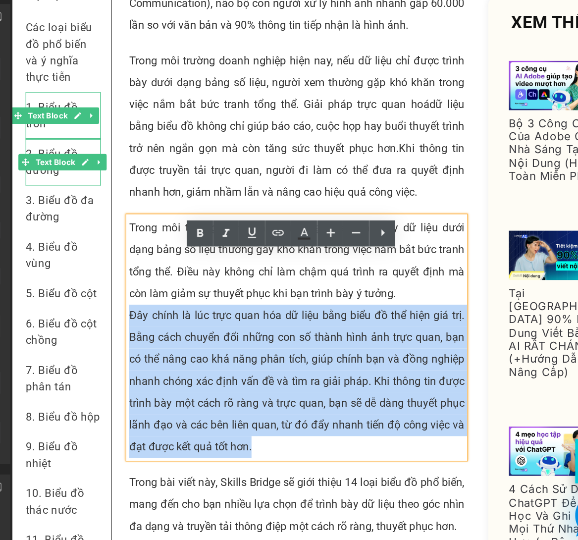
click at [221, 235] on p "Đây chính là lúc trực quan hóa dữ liệu bằng biểu đồ thể hiện giá trị. Bằng cách…" at bounding box center [217, 256] width 243 height 111
click at [169, 252] on p "Đây chính là lúc trực quan hóa dữ liệu bằng biểu đồ thể hiện giá trị. Bằng cách…" at bounding box center [217, 256] width 243 height 111
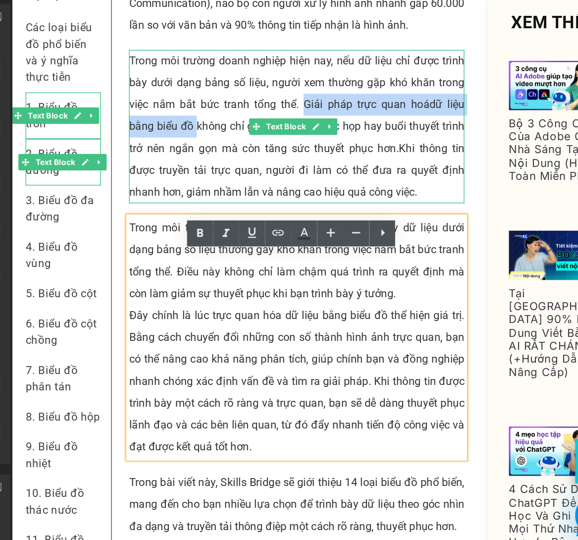
drag, startPoint x: 216, startPoint y: 80, endPoint x: 143, endPoint y: 98, distance: 75.1
click at [143, 98] on p "Trong môi trường doanh nghiệp hiện nay, nếu dữ liệu chỉ được trình bày dưới dạn…" at bounding box center [217, 72] width 243 height 111
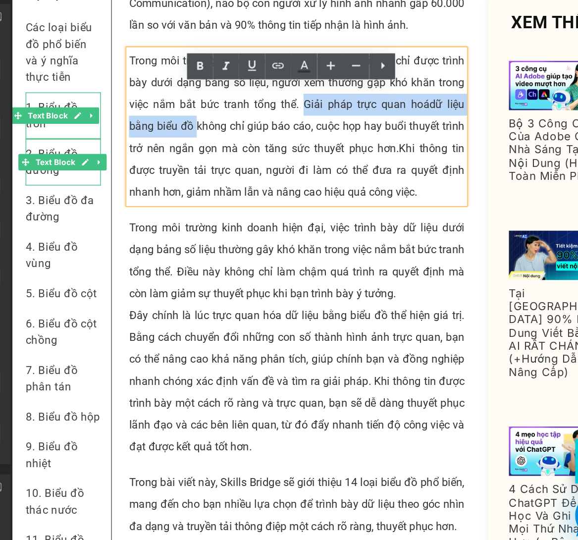
copy p "Giải pháp trực quan hoá dữ liệu bằng biểu đồ"
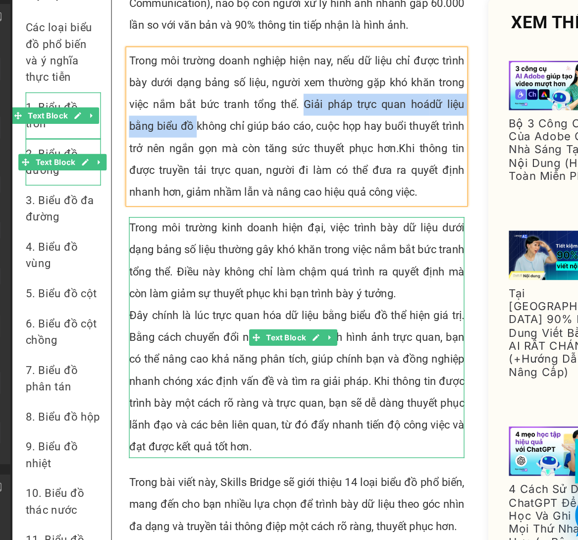
click at [138, 234] on p "Đây chính là lúc trực quan hóa dữ liệu bằng biểu đồ thể hiện giá trị. Bằng cách…" at bounding box center [217, 256] width 243 height 111
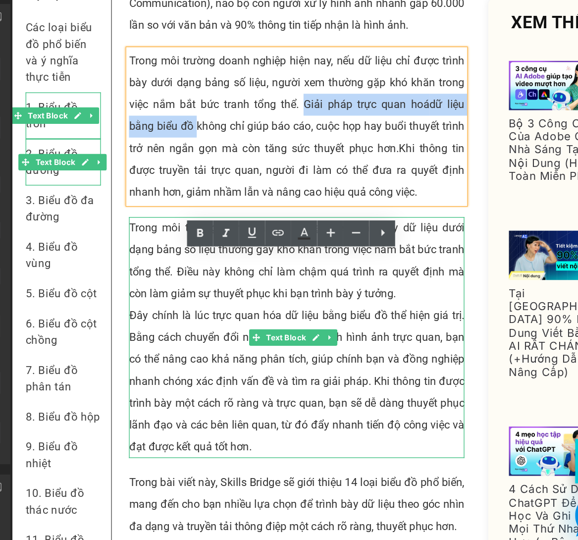
click at [138, 234] on p "Đây chính là lúc trực quan hóa dữ liệu bằng biểu đồ thể hiện giá trị. Bằng cách…" at bounding box center [217, 256] width 243 height 111
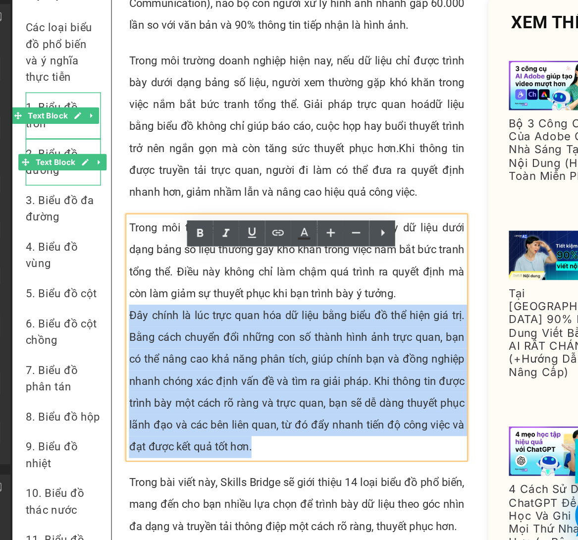
click at [138, 234] on p "Đây chính là lúc trực quan hóa dữ liệu bằng biểu đồ thể hiện giá trị. Bằng cách…" at bounding box center [217, 256] width 243 height 111
click at [113, 232] on p "Đây chính là lúc trực quan hóa dữ liệu bằng biểu đồ thể hiện giá trị. Bằng cách…" at bounding box center [217, 256] width 243 height 111
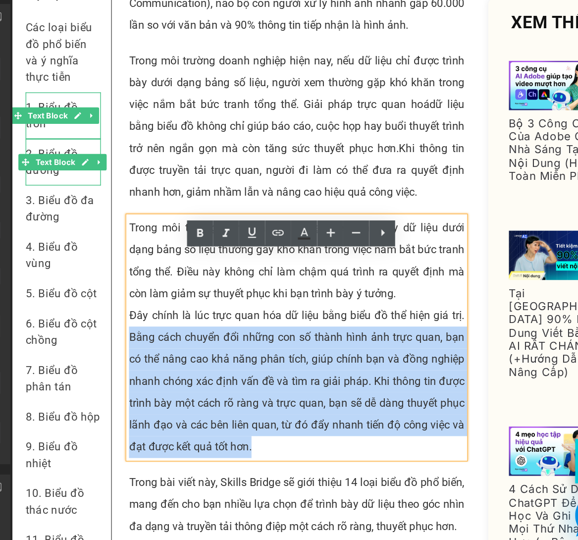
drag, startPoint x: 94, startPoint y: 236, endPoint x: 333, endPoint y: 235, distance: 239.3
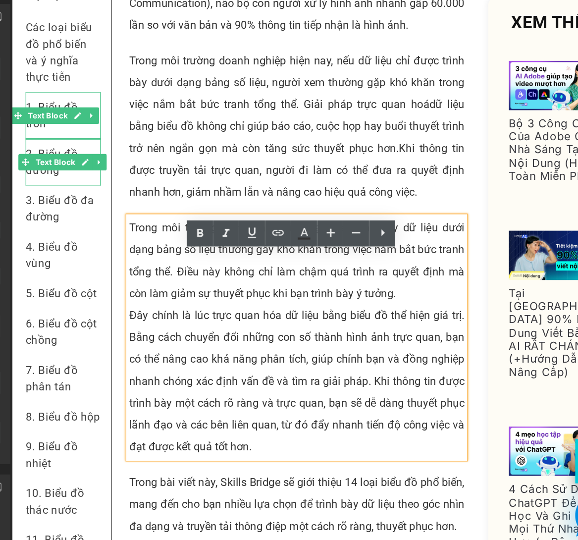
click at [325, 231] on p "Đây chính là lúc trực quan hóa dữ liệu bằng biểu đồ thể hiện giá trị. Bằng cách…" at bounding box center [217, 256] width 243 height 111
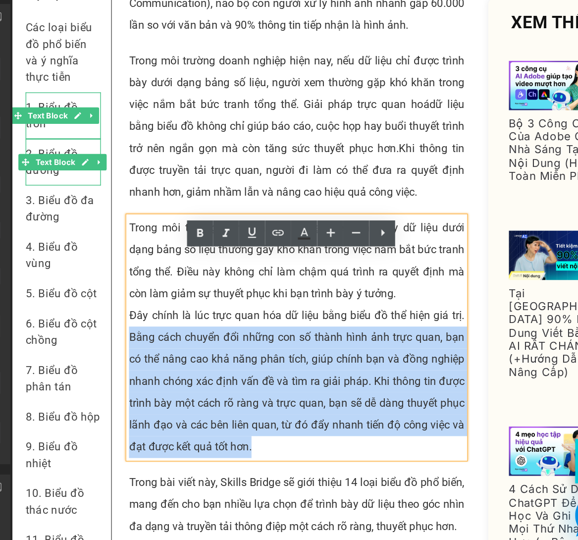
drag, startPoint x: 331, startPoint y: 233, endPoint x: 94, endPoint y: 237, distance: 237.8
click at [96, 237] on div "Trong môi trường kinh doanh hiện đại, việc trình bày dữ liệu dưới dạng bảng số …" at bounding box center [217, 225] width 243 height 174
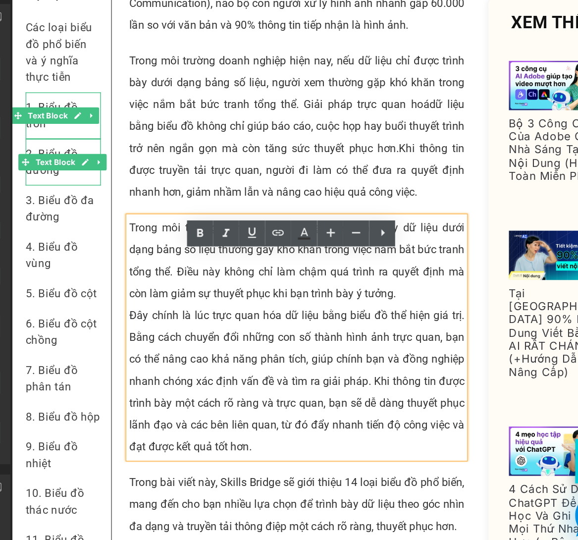
click at [96, 232] on p "Đây chính là lúc trực quan hóa dữ liệu bằng biểu đồ thể hiện giá trị. Bằng cách…" at bounding box center [217, 256] width 243 height 111
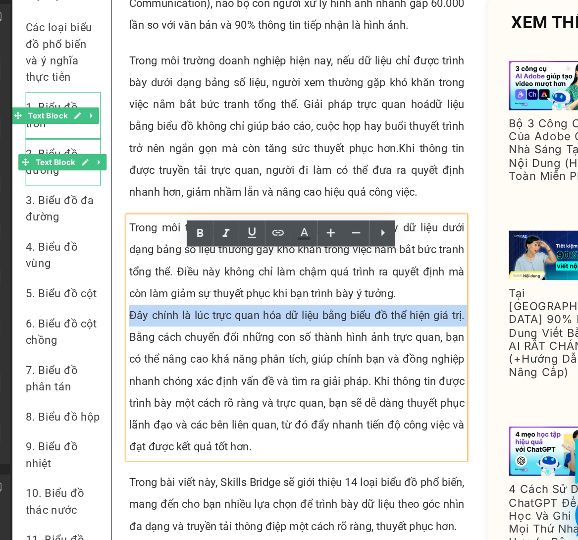
drag, startPoint x: 96, startPoint y: 232, endPoint x: 331, endPoint y: 238, distance: 234.9
click at [331, 238] on p "Đây chính là lúc trực quan hóa dữ liệu bằng biểu đồ thể hiện giá trị. Bằng cách…" at bounding box center [217, 256] width 243 height 111
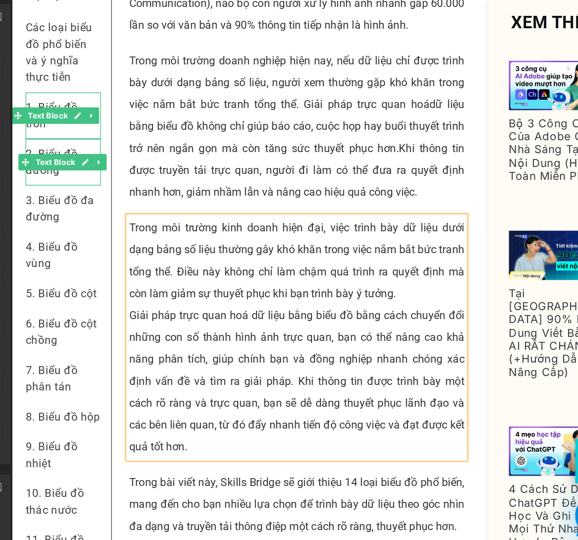
click at [240, 250] on p "Giải pháp trực quan hoá dữ liệu bằng biểu đồ bằng cách chuyển đổi những con số …" at bounding box center [217, 256] width 243 height 111
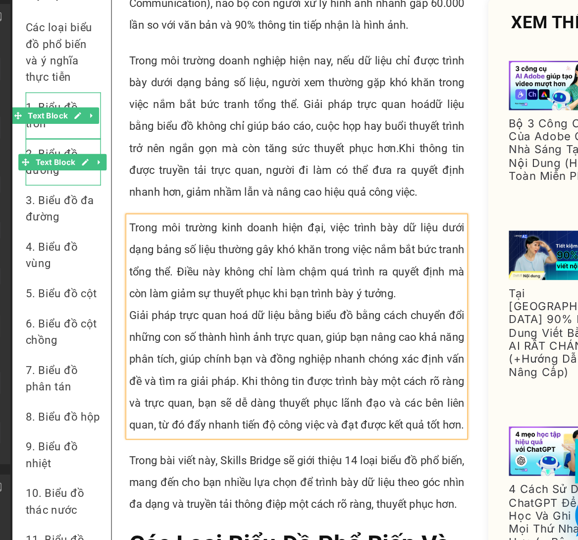
click at [254, 248] on p "Giải pháp trực quan hoá dữ liệu bằng biểu đồ bằng cách chuyển đổi những con số …" at bounding box center [217, 248] width 243 height 95
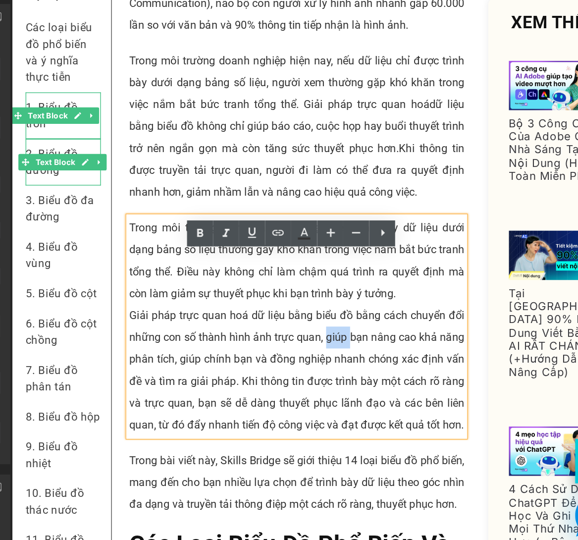
click at [254, 248] on p "Giải pháp trực quan hoá dữ liệu bằng biểu đồ bằng cách chuyển đổi những con số …" at bounding box center [217, 248] width 243 height 95
click at [129, 233] on p "Giải pháp trực quan hoá dữ liệu bằng biểu đồ bằng cách chuyển đổi những con số …" at bounding box center [217, 248] width 243 height 95
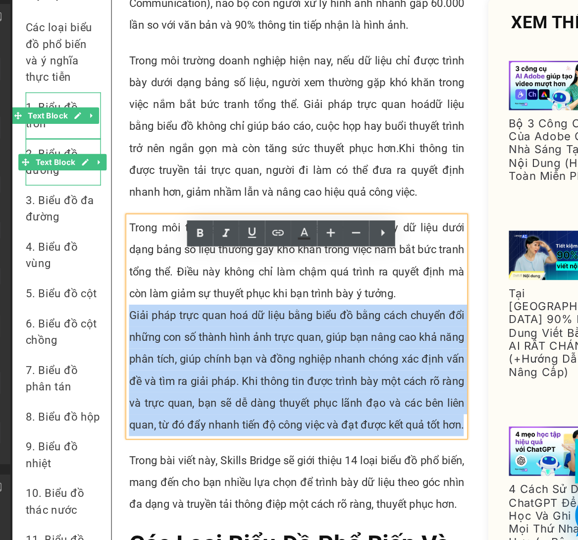
click at [129, 233] on p "Giải pháp trực quan hoá dữ liệu bằng biểu đồ bằng cách chuyển đổi những con số …" at bounding box center [217, 248] width 243 height 95
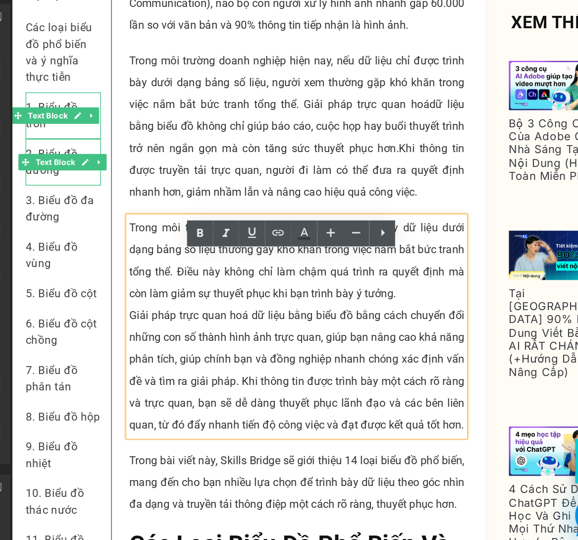
click at [258, 250] on p "Giải pháp trực quan hoá dữ liệu bằng biểu đồ bằng cách chuyển đổi những con số …" at bounding box center [217, 248] width 243 height 95
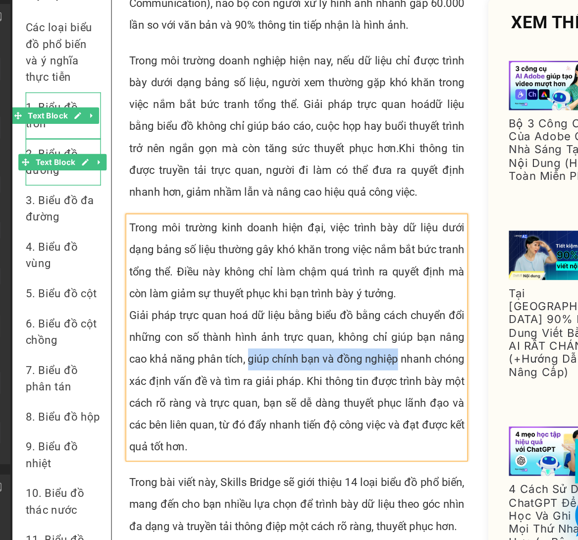
drag, startPoint x: 189, startPoint y: 266, endPoint x: 307, endPoint y: 261, distance: 117.5
click at [307, 261] on p "Giải pháp trực quan hoá dữ liệu bằng biểu đồ bằng cách chuyển đổi những con số …" at bounding box center [217, 256] width 243 height 111
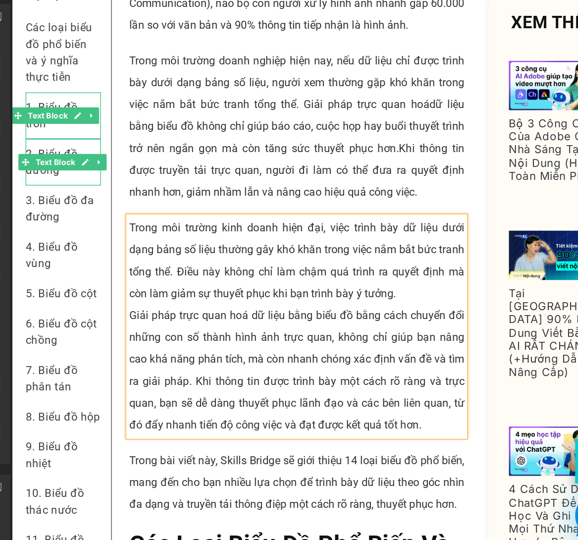
click at [151, 281] on p "Giải pháp trực quan hoá dữ liệu bằng biểu đồ bằng cách chuyển đổi những con số …" at bounding box center [217, 248] width 243 height 95
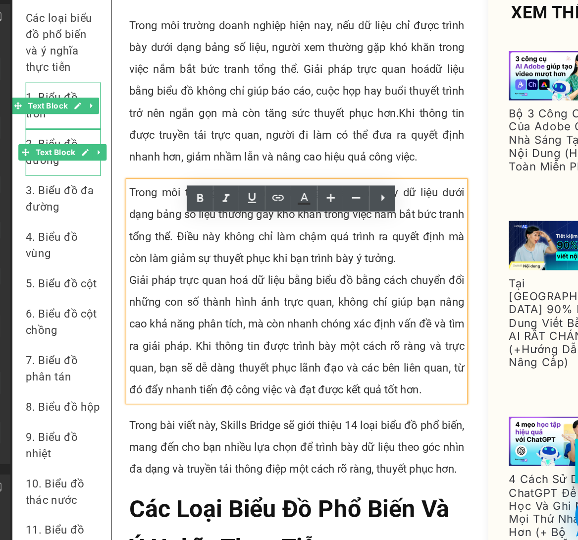
scroll to position [160, 0]
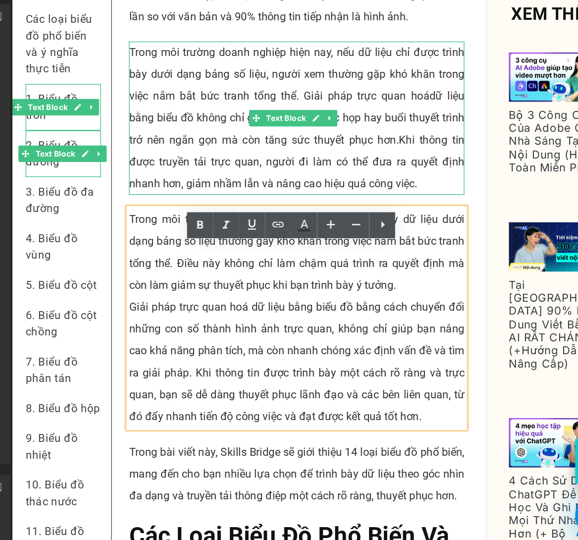
click at [140, 83] on p "Trong môi trường doanh nghiệp hiện nay, nếu dữ liệu chỉ được trình bày dưới dạn…" at bounding box center [217, 66] width 243 height 111
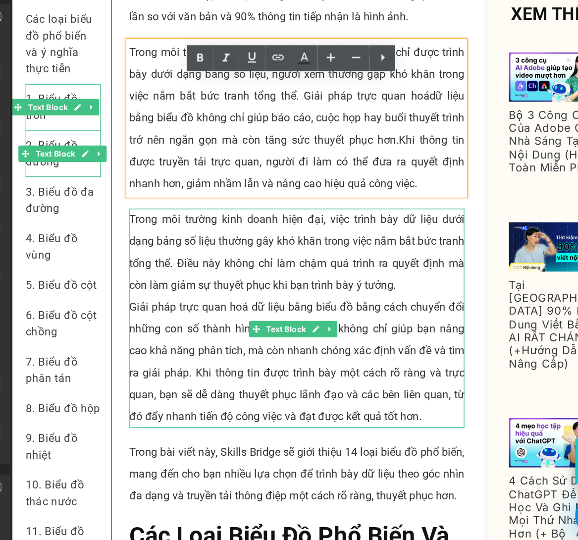
click at [154, 195] on p "Trong môi trường kinh doanh hiện đại, việc trình bày dữ liệu dưới dạng bảng số …" at bounding box center [217, 163] width 243 height 63
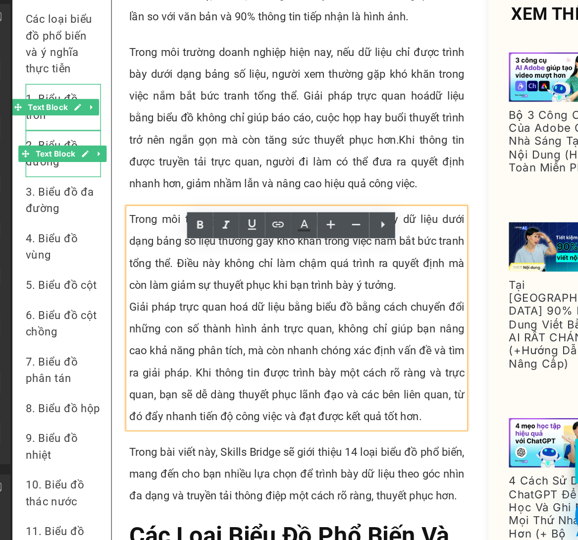
click at [149, 195] on p "Trong môi trường kinh doanh hiện đại, việc trình bày dữ liệu dưới dạng bảng số …" at bounding box center [217, 163] width 243 height 63
drag, startPoint x: 149, startPoint y: 197, endPoint x: 197, endPoint y: 198, distance: 48.6
click at [197, 195] on p "Trong môi trường kinh doanh hiện đại, việc trình bày dữ liệu dưới dạng bảng số …" at bounding box center [217, 163] width 243 height 63
click at [250, 181] on p "Trong môi trường kinh doanh hiện đại, việc trình bày dữ liệu dưới dạng bảng số …" at bounding box center [217, 163] width 243 height 63
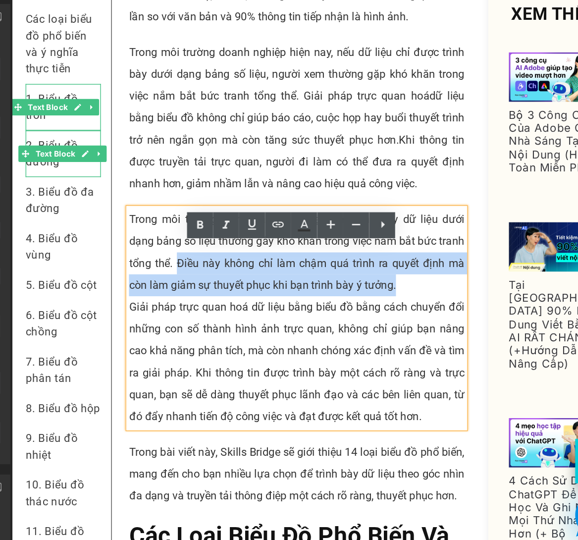
drag, startPoint x: 305, startPoint y: 214, endPoint x: 171, endPoint y: 211, distance: 133.8
click at [152, 195] on p "Trong môi trường kinh doanh hiện đại, việc trình bày dữ liệu dưới dạng bảng số …" at bounding box center [217, 163] width 243 height 63
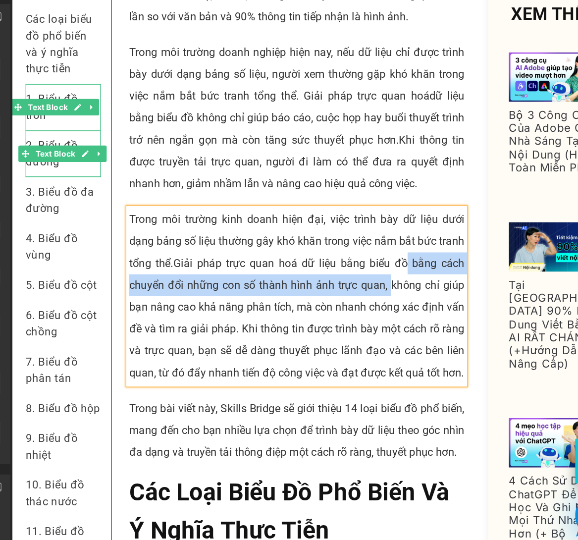
drag, startPoint x: 312, startPoint y: 196, endPoint x: 298, endPoint y: 206, distance: 17.0
click at [298, 206] on p "Trong môi trường kinh doanh hiện đại, việc trình bày dữ liệu dưới dạng bảng số …" at bounding box center [217, 195] width 243 height 127
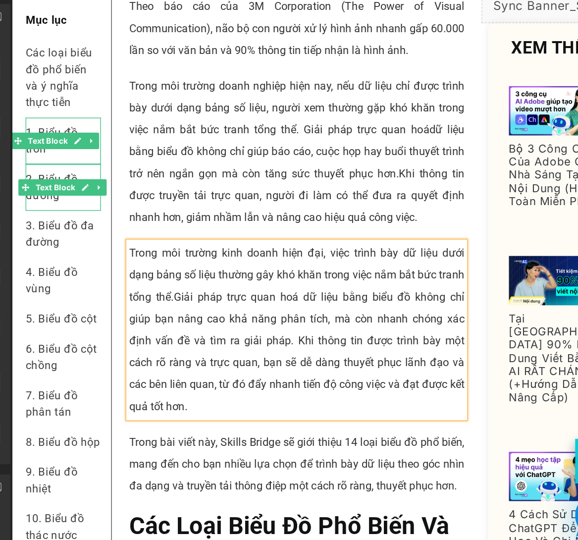
scroll to position [135, 0]
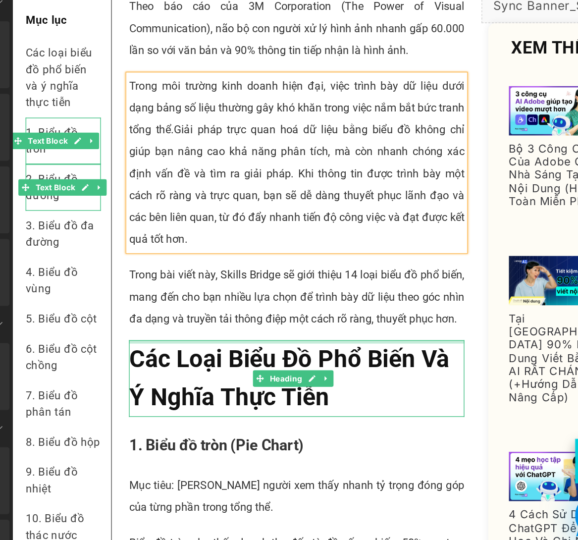
click at [176, 229] on div at bounding box center [217, 228] width 243 height 2
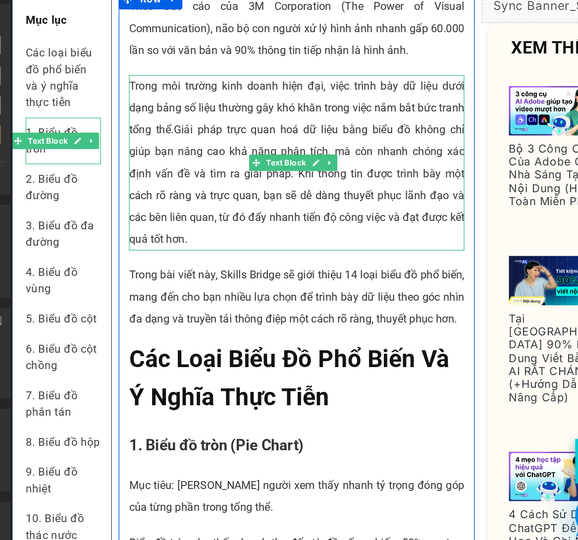
click at [274, 127] on span "Giải pháp trực quan hoá dữ liệu bằng biểu đồ không chỉ giúp bạn nâng cao khả nă…" at bounding box center [217, 114] width 243 height 89
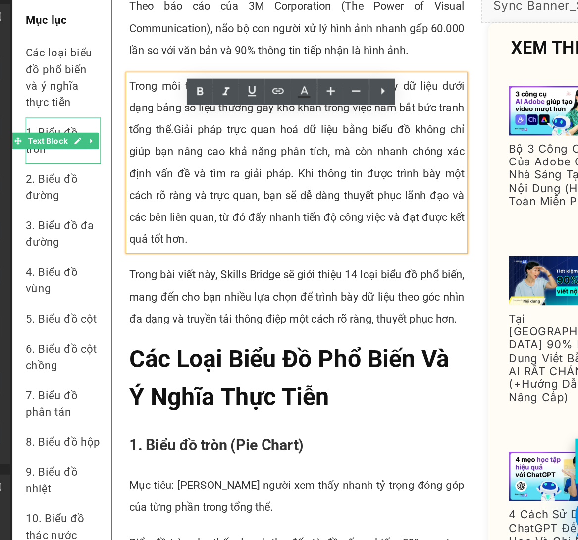
click at [143, 137] on p "Trong môi trường kinh doanh hiện đại, việc trình bày dữ liệu dưới dạng bảng số …" at bounding box center [217, 98] width 243 height 127
click at [218, 142] on p "Trong môi trường kinh doanh hiện đại, việc trình bày dữ liệu dưới dạng bảng số …" at bounding box center [217, 98] width 243 height 127
drag, startPoint x: 130, startPoint y: 148, endPoint x: 170, endPoint y: 151, distance: 39.7
click at [170, 151] on span "Giải pháp trực quan hoá dữ liệu bằng biểu đồ không chỉ giúp bạn nâng cao khả nă…" at bounding box center [217, 114] width 243 height 89
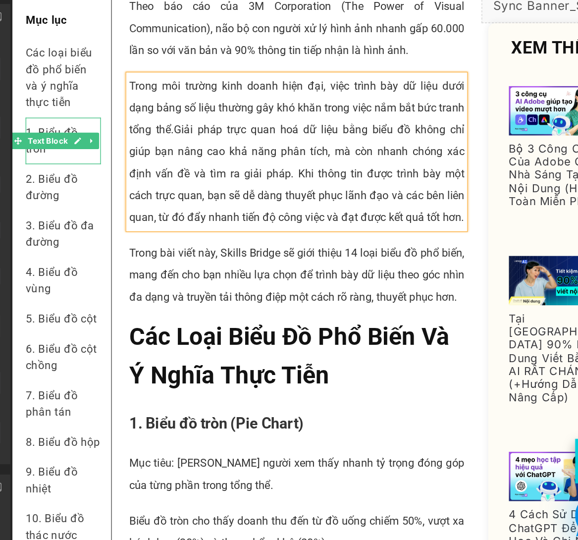
click at [167, 143] on span "Giải pháp trực quan hoá dữ liệu bằng biểu đồ không chỉ giúp bạn nâng cao khả nă…" at bounding box center [217, 106] width 243 height 73
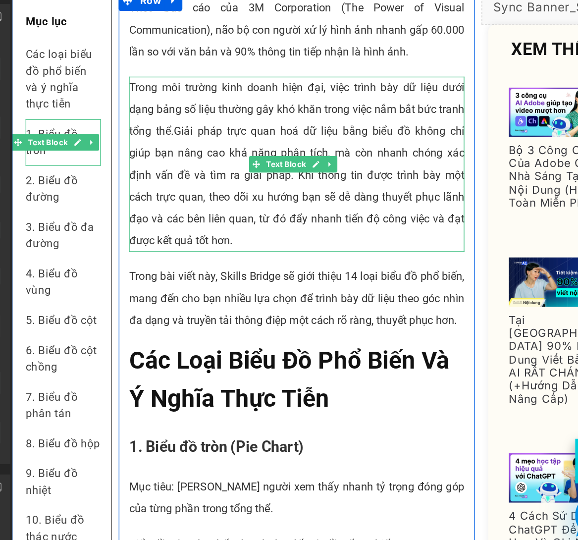
scroll to position [134, 0]
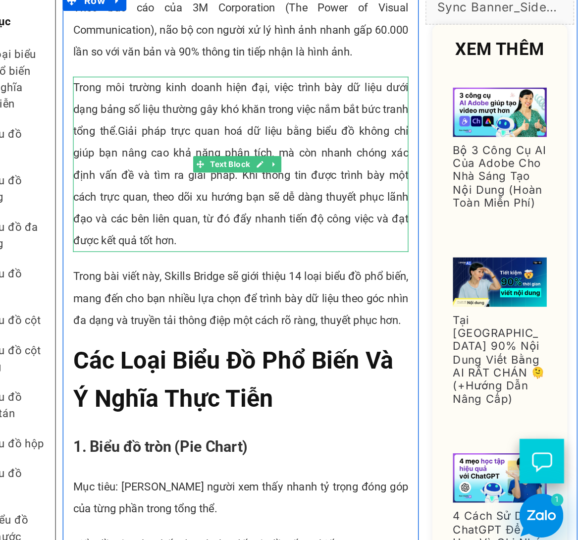
click at [131, 150] on span "Giải pháp trực quan hoá dữ liệu bằng biểu đồ không chỉ giúp bạn nâng cao khả nă…" at bounding box center [162, 115] width 243 height 89
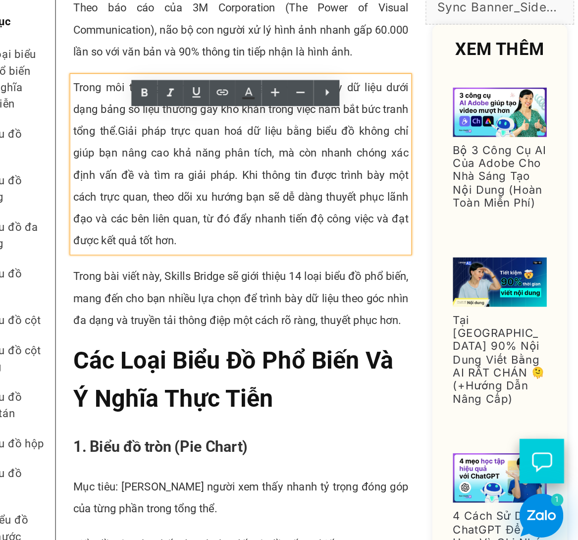
click at [103, 146] on span "Giải pháp trực quan hoá dữ liệu bằng biểu đồ không chỉ giúp bạn nâng cao khả nă…" at bounding box center [162, 115] width 243 height 89
click at [111, 148] on span "Giải pháp trực quan hoá dữ liệu bằng biểu đồ không chỉ giúp bạn nâng cao khả nă…" at bounding box center [162, 115] width 243 height 89
click at [176, 147] on span "Giải pháp trực quan hoá dữ liệu bằng biểu đồ không chỉ giúp bạn nâng cao khả nă…" at bounding box center [162, 115] width 243 height 89
drag, startPoint x: 112, startPoint y: 147, endPoint x: 192, endPoint y: 152, distance: 79.9
click at [192, 152] on span "Giải pháp trực quan hoá dữ liệu bằng biểu đồ không chỉ giúp bạn nâng cao khả nă…" at bounding box center [162, 115] width 243 height 89
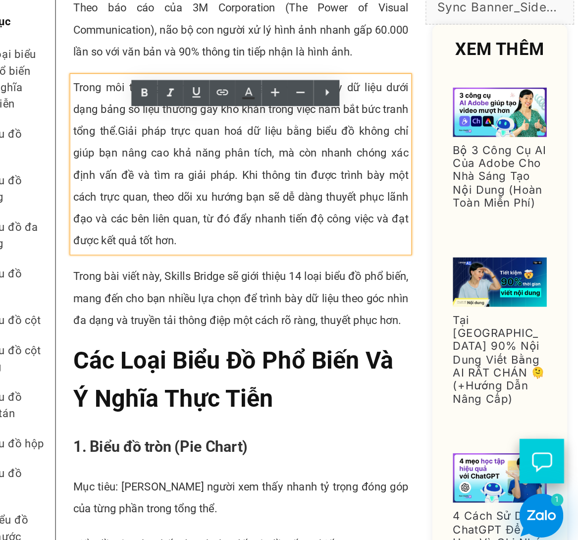
click at [242, 133] on span "Giải pháp trực quan hoá dữ liệu bằng biểu đồ không chỉ giúp bạn nâng cao khả nă…" at bounding box center [162, 115] width 243 height 89
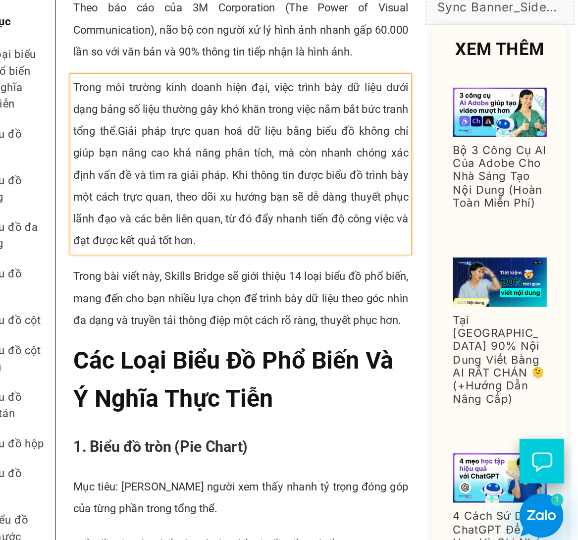
click at [126, 151] on span "Giải pháp trực quan hoá dữ liệu bằng biểu đồ không chỉ giúp bạn nâng cao khả nă…" at bounding box center [162, 115] width 243 height 89
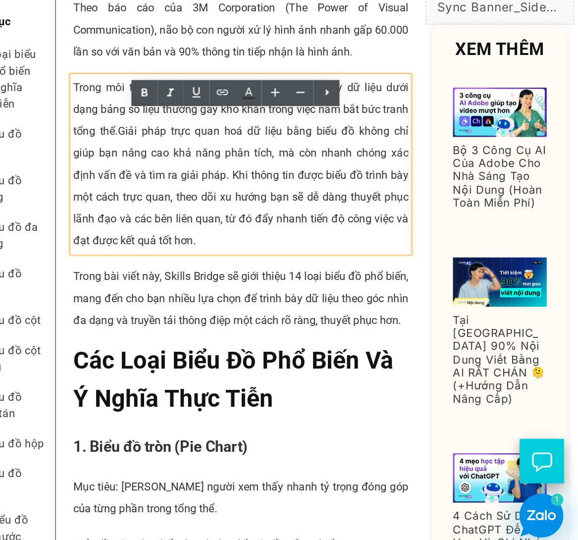
click at [129, 151] on span "Giải pháp trực quan hoá dữ liệu bằng biểu đồ không chỉ giúp bạn nâng cao khả nă…" at bounding box center [162, 115] width 243 height 89
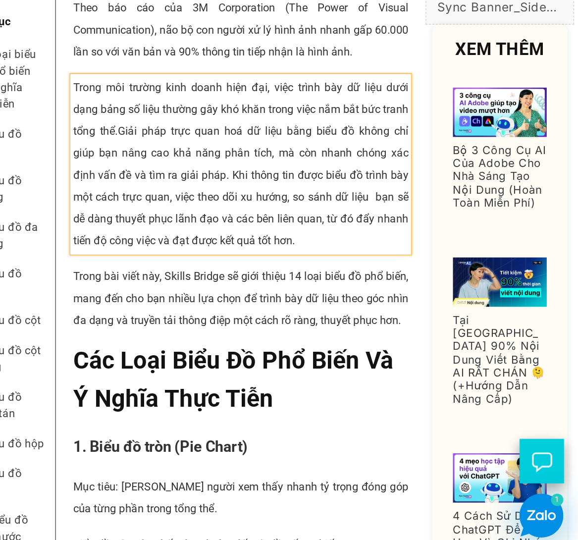
click at [47, 160] on span "Giải pháp trực quan hoá dữ liệu bằng biểu đồ không chỉ giúp bạn nâng cao khả nă…" at bounding box center [162, 115] width 243 height 89
click at [260, 163] on p "Trong môi trường kinh doanh hiện đại, việc trình bày dữ liệu dưới dạng bảng số …" at bounding box center [162, 99] width 243 height 127
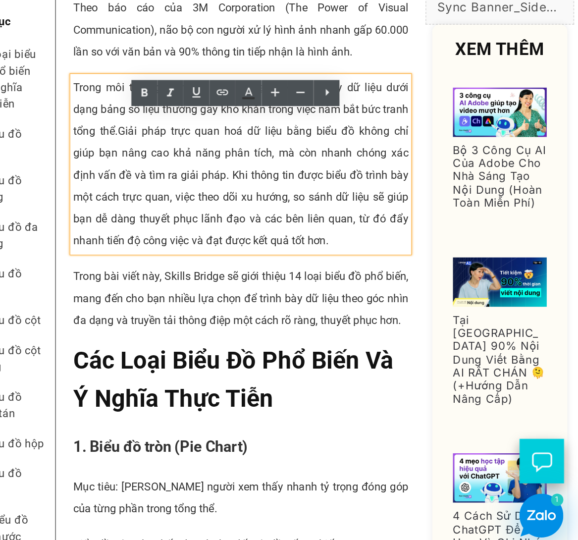
click at [95, 163] on p "Trong môi trường kinh doanh hiện đại, việc trình bày dữ liệu dưới dạng bảng số …" at bounding box center [162, 99] width 243 height 127
click at [125, 144] on span "Giải pháp trực quan hoá dữ liệu bằng biểu đồ không chỉ giúp bạn nâng cao khả nă…" at bounding box center [162, 115] width 243 height 89
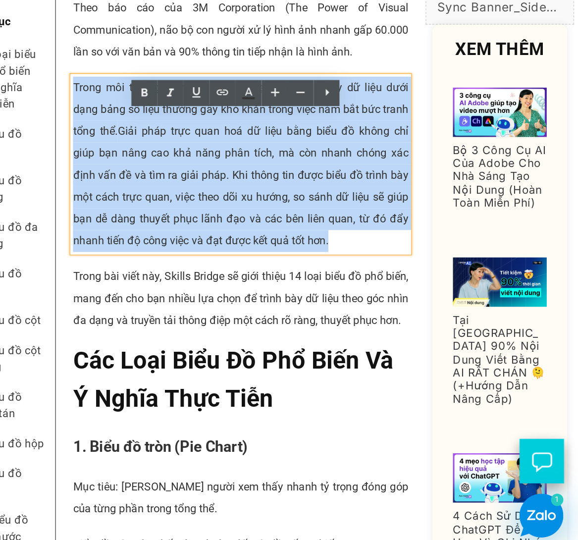
click at [125, 144] on span "Giải pháp trực quan hoá dữ liệu bằng biểu đồ không chỉ giúp bạn nâng cao khả nă…" at bounding box center [162, 115] width 243 height 89
click at [183, 125] on p "Trong môi trường kinh doanh hiện đại, việc trình bày dữ liệu dưới dạng bảng số …" at bounding box center [162, 99] width 243 height 127
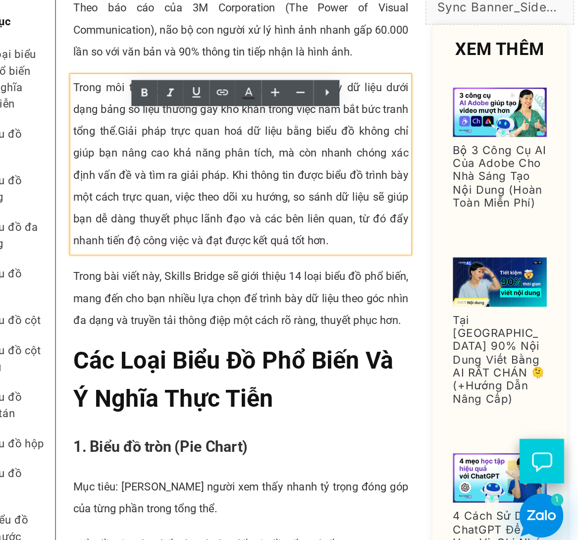
drag, startPoint x: 165, startPoint y: 134, endPoint x: 171, endPoint y: 137, distance: 7.1
click at [165, 134] on span "Giải pháp trực quan hoá dữ liệu bằng biểu đồ không chỉ giúp bạn nâng cao khả nă…" at bounding box center [162, 115] width 243 height 89
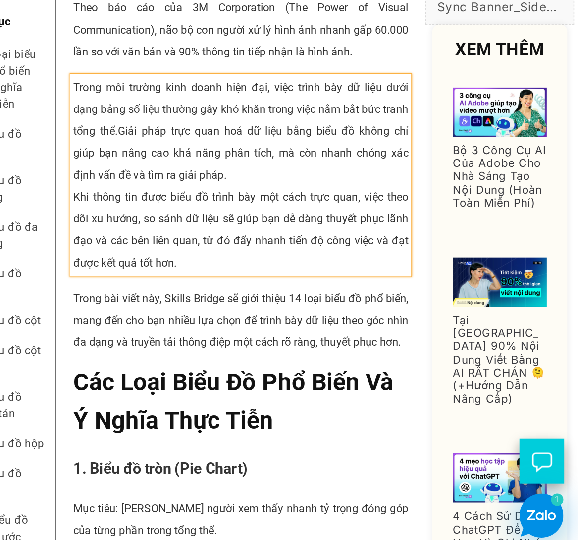
click at [100, 112] on span "Giải pháp trực quan hoá dữ liệu bằng biểu đồ không chỉ giúp bạn nâng cao khả nă…" at bounding box center [162, 91] width 243 height 41
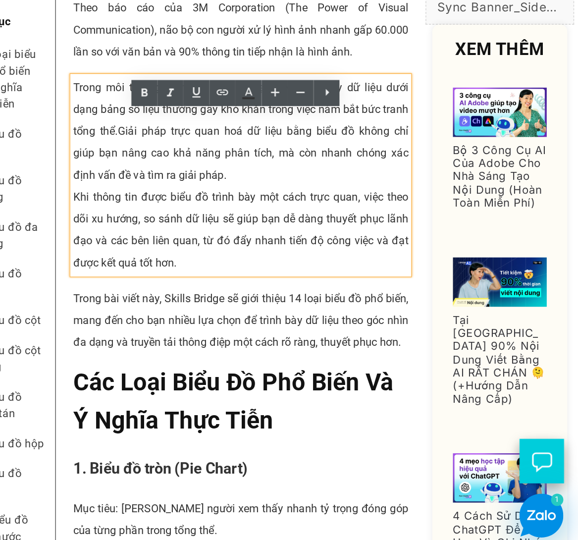
click at [98, 166] on span "Khi thông tin được biểu đồ trình bày một cách trực quan, việc theo dõi xu hướng…" at bounding box center [162, 146] width 243 height 57
drag, startPoint x: 80, startPoint y: 147, endPoint x: 203, endPoint y: 146, distance: 122.9
click at [203, 146] on span "Khi thông tin được biểu đồ trình bày một cách trực quan, việc theo dõi xu hướng…" at bounding box center [162, 146] width 243 height 57
click at [62, 151] on span "Khi thông tin được biểu đồ trình bày một cách trực quan, việc theo dõi xu hướng…" at bounding box center [162, 146] width 243 height 57
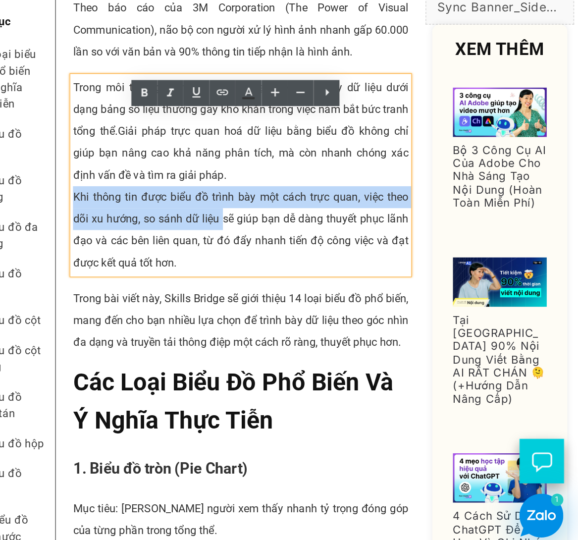
drag, startPoint x: 40, startPoint y: 147, endPoint x: 147, endPoint y: 163, distance: 107.8
click at [147, 163] on span "Khi thông tin được biểu đồ trình bày một cách trực quan, việc theo dõi xu hướng…" at bounding box center [162, 146] width 243 height 57
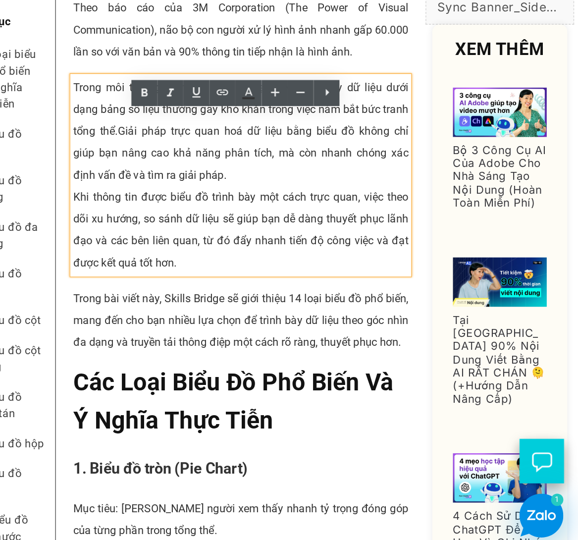
click at [179, 171] on p "Khi thông tin được biểu đồ trình bày một cách trực quan, việc theo dõi xu hướng…" at bounding box center [162, 146] width 243 height 63
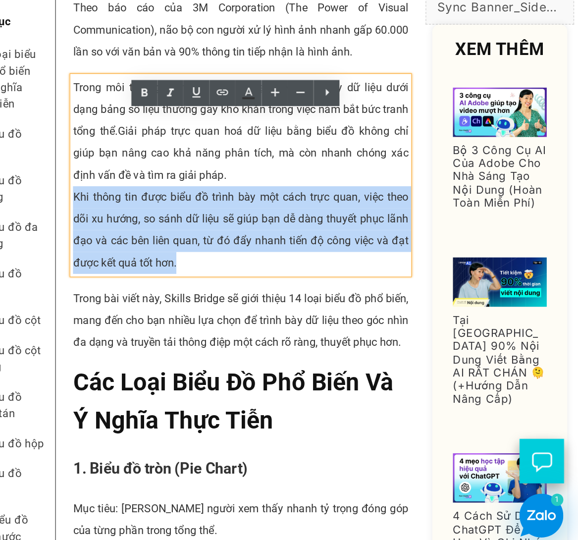
click at [179, 171] on p "Khi thông tin được biểu đồ trình bày một cách trực quan, việc theo dõi xu hướng…" at bounding box center [162, 146] width 243 height 63
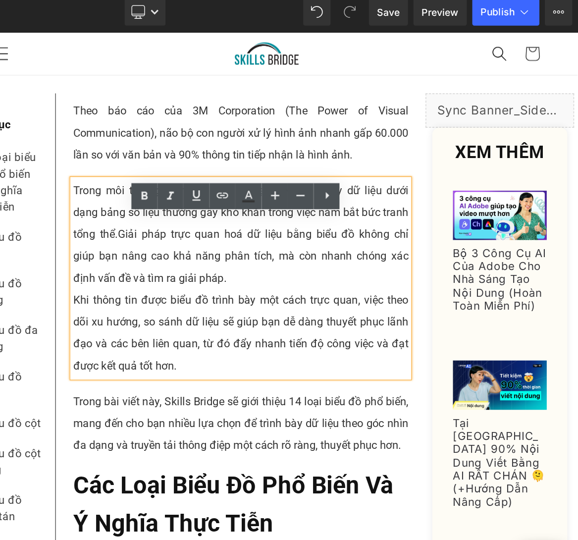
click at [175, 218] on p "Trong môi trường kinh doanh hiện đại, việc trình bày dữ liệu dưới dạng bảng số …" at bounding box center [162, 178] width 243 height 79
click at [41, 252] on span "Khi thông tin được biểu đồ trình bày một cách trực quan, việc theo dõi xu hướng…" at bounding box center [162, 249] width 243 height 57
click at [187, 214] on span "Giải pháp trực quan hoá dữ liệu bằng biểu đồ không chỉ giúp bạn nâng cao khả nă…" at bounding box center [162, 193] width 243 height 41
click at [213, 218] on p "Trong môi trường kinh doanh hiện đại, việc trình bày dữ liệu dưới dạng bảng số …" at bounding box center [162, 178] width 243 height 79
drag, startPoint x: 130, startPoint y: 207, endPoint x: 142, endPoint y: 208, distance: 11.9
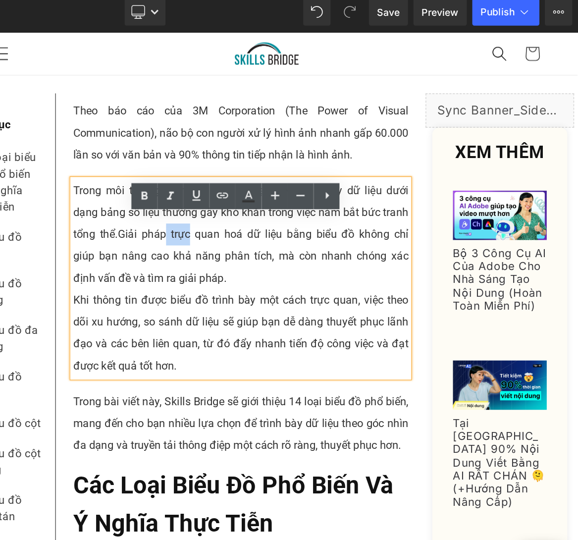
click at [142, 208] on span "Giải pháp trực quan hoá dữ liệu bằng biểu đồ không chỉ giúp bạn nâng cao khả nă…" at bounding box center [162, 193] width 243 height 41
click at [224, 208] on span "Giải pháp trực quan hoá dữ liệu bằng biểu đồ không chỉ giúp bạn nâng cao khả nă…" at bounding box center [162, 193] width 243 height 41
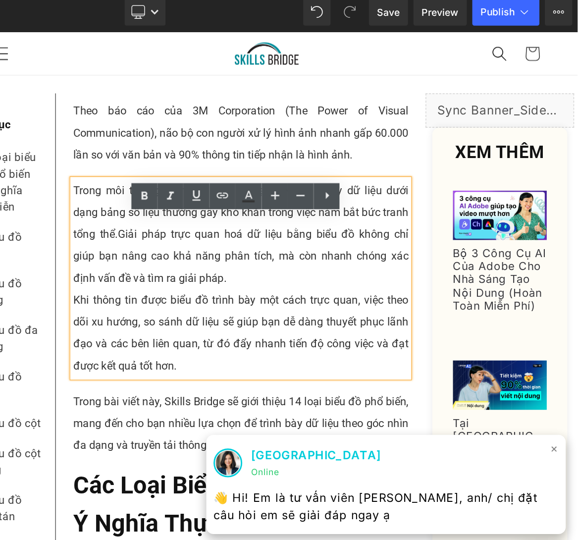
click at [375, 336] on div "Thanh Tú Skills Bridge Online" at bounding box center [268, 343] width 250 height 25
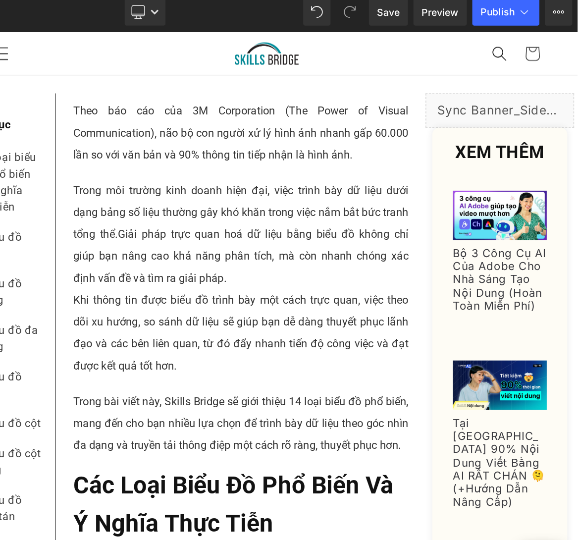
click at [66, 211] on p "Trong môi trường kinh doanh hiện đại, việc trình bày dữ liệu dưới dạng bảng số …" at bounding box center [162, 178] width 243 height 79
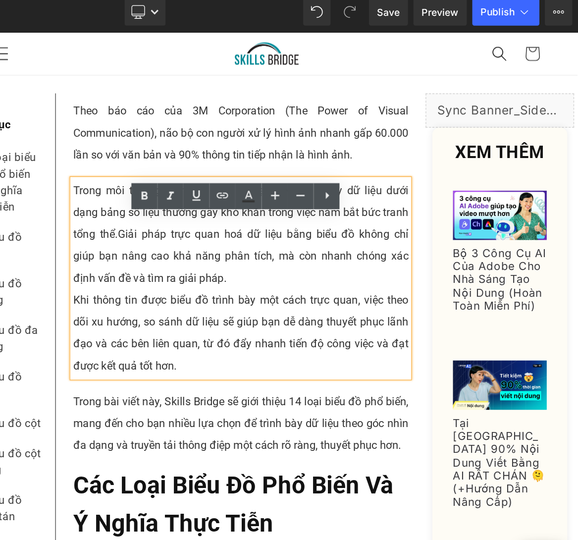
click at [104, 272] on p "Khi thông tin được biểu đồ trình bày một cách trực quan, việc theo dõi xu hướng…" at bounding box center [162, 249] width 243 height 63
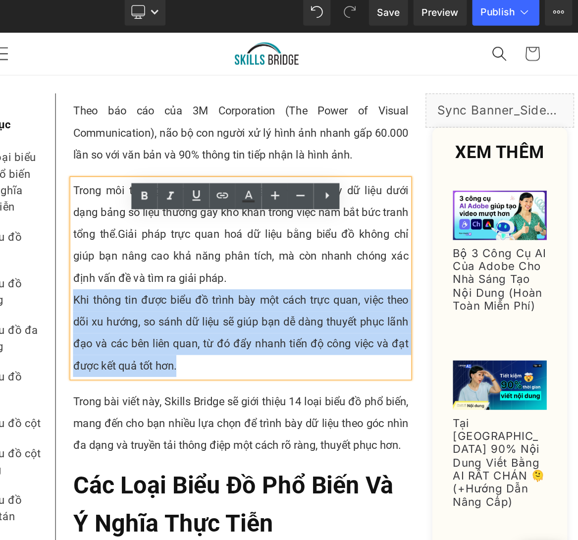
click at [104, 272] on p "Khi thông tin được biểu đồ trình bày một cách trực quan, việc theo dõi xu hướng…" at bounding box center [162, 249] width 243 height 63
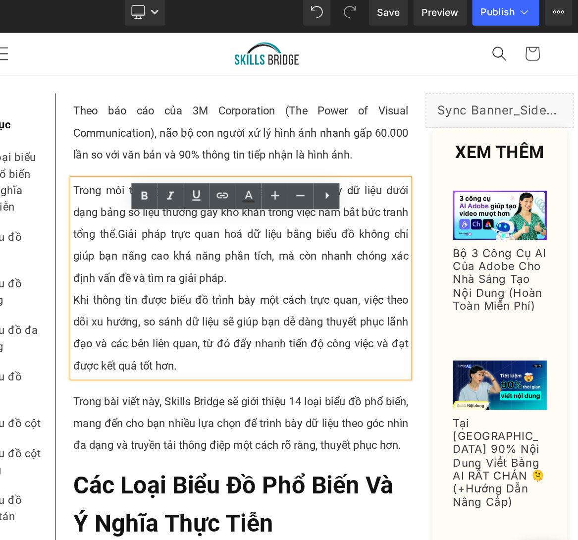
click at [138, 209] on p "Trong môi trường kinh doanh hiện đại, việc trình bày dữ liệu dưới dạng bảng số …" at bounding box center [162, 178] width 243 height 79
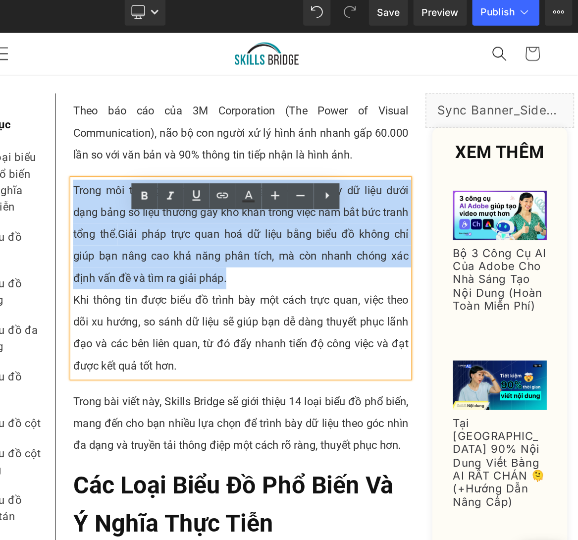
click at [138, 209] on p "Trong môi trường kinh doanh hiện đại, việc trình bày dữ liệu dưới dạng bảng số …" at bounding box center [162, 178] width 243 height 79
click at [212, 243] on p "Khi thông tin được biểu đồ trình bày một cách trực quan, việc theo dõi xu hướng…" at bounding box center [162, 249] width 243 height 63
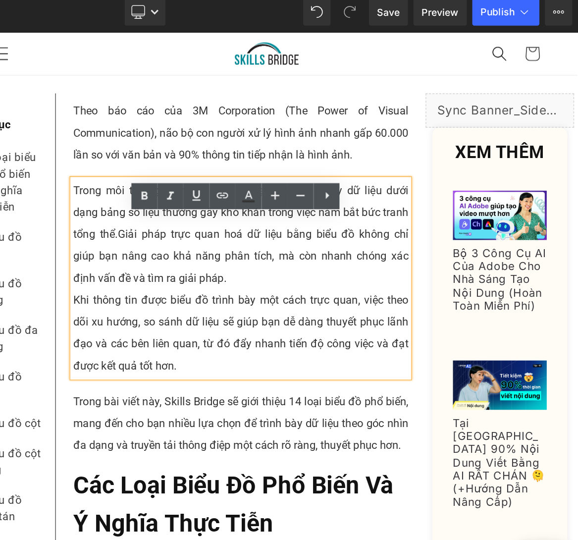
click at [169, 260] on p "Khi thông tin được biểu đồ trình bày một cách trực quan, việc theo dõi xu hướng…" at bounding box center [162, 249] width 243 height 63
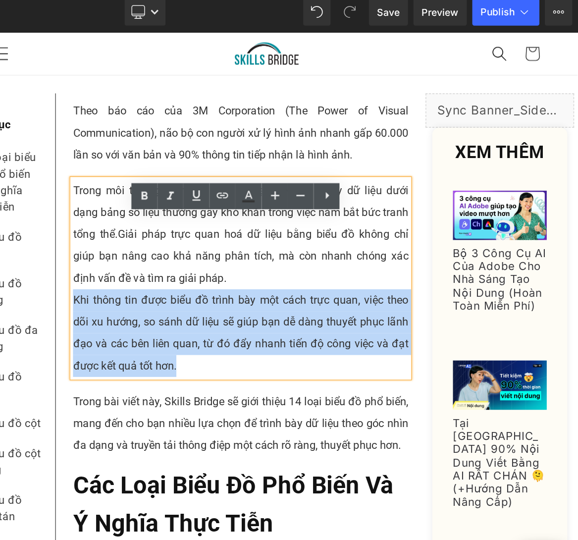
click at [169, 260] on p "Khi thông tin được biểu đồ trình bày một cách trực quan, việc theo dõi xu hướng…" at bounding box center [162, 249] width 243 height 63
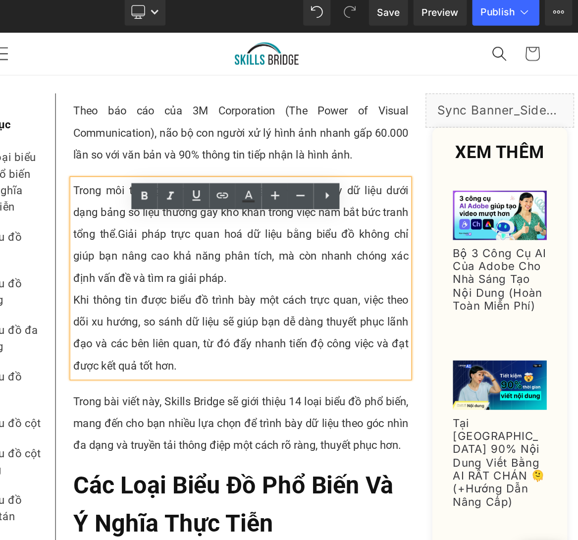
click at [57, 199] on p "Trong môi trường kinh doanh hiện đại, việc trình bày dữ liệu dưới dạng bảng số …" at bounding box center [162, 178] width 243 height 79
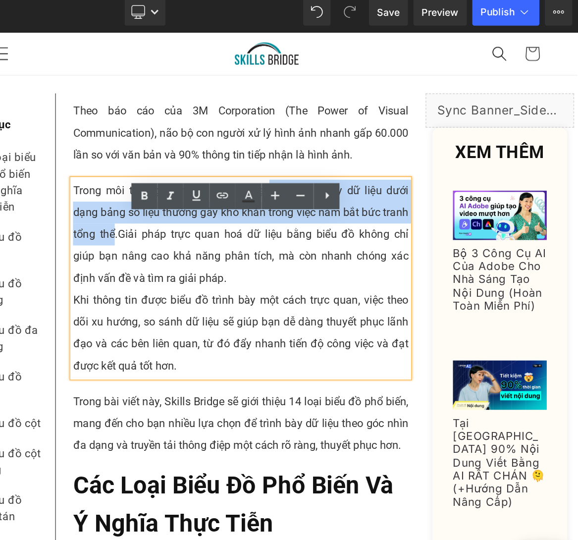
drag, startPoint x: 179, startPoint y: 173, endPoint x: 90, endPoint y: 205, distance: 94.6
click at [90, 205] on p "Trong môi trường kinh doanh hiện đại, việc trình bày dữ liệu dưới dạng bảng số …" at bounding box center [162, 178] width 243 height 79
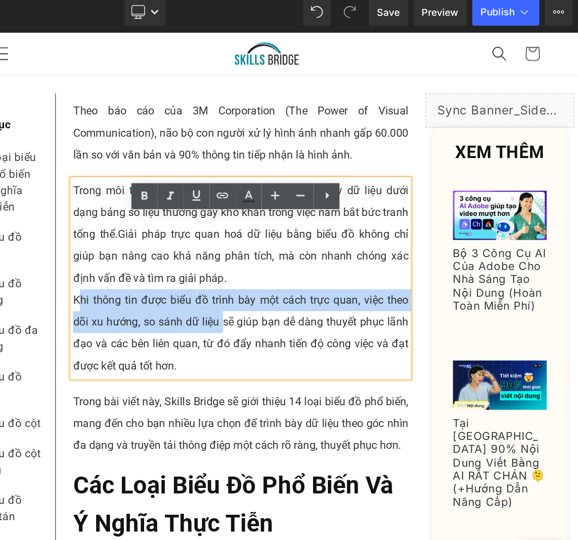
drag, startPoint x: 46, startPoint y: 249, endPoint x: 147, endPoint y: 268, distance: 102.8
click at [147, 268] on span "Khi thông tin được biểu đồ trình bày một cách trực quan, việc theo dõi xu hướng…" at bounding box center [162, 249] width 243 height 57
click at [68, 268] on span "Khi thông tin được biểu đồ trình bày một cách trực quan, việc theo dõi xu hướng…" at bounding box center [162, 249] width 243 height 57
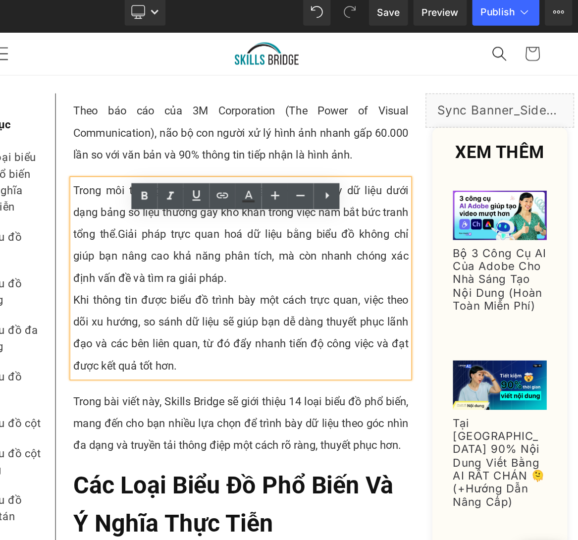
click at [81, 270] on span "Khi thông tin được biểu đồ trình bày một cách trực quan, việc theo dõi xu hướng…" at bounding box center [162, 249] width 243 height 57
click at [88, 268] on span "Khi thông tin được biểu đồ trình bày một cách trực quan, việc theo dõi xu hướng…" at bounding box center [162, 249] width 243 height 57
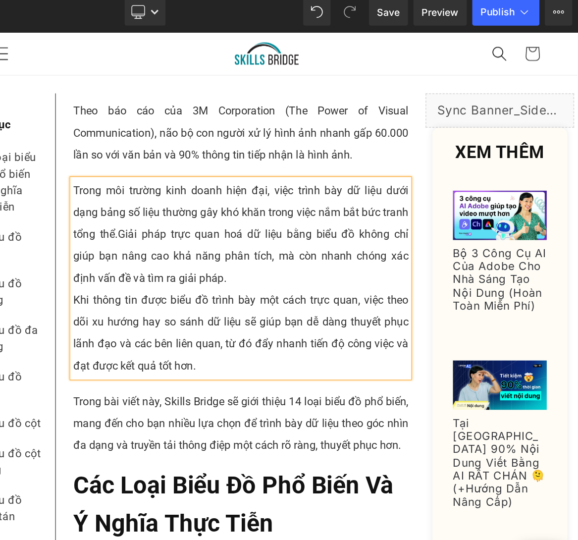
click at [165, 281] on p "Khi thông tin được biểu đồ trình bày một cách trực quan, việc theo dõi xu hướng…" at bounding box center [162, 249] width 243 height 63
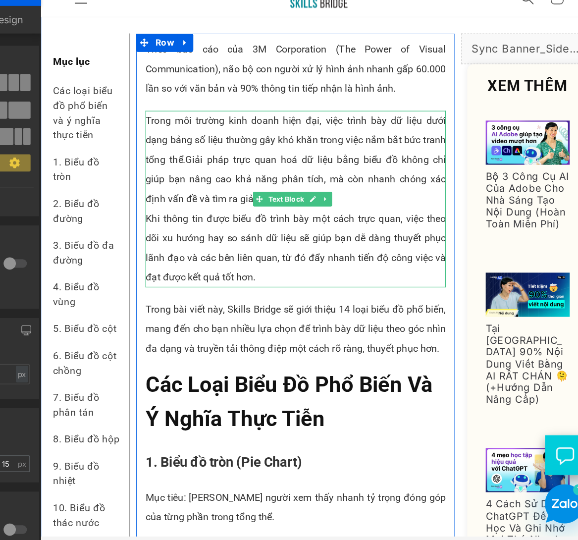
click at [211, 208] on p "Khi thông tin được biểu đồ trình bày một cách trực quan, việc theo dõi xu hướng…" at bounding box center [246, 196] width 243 height 63
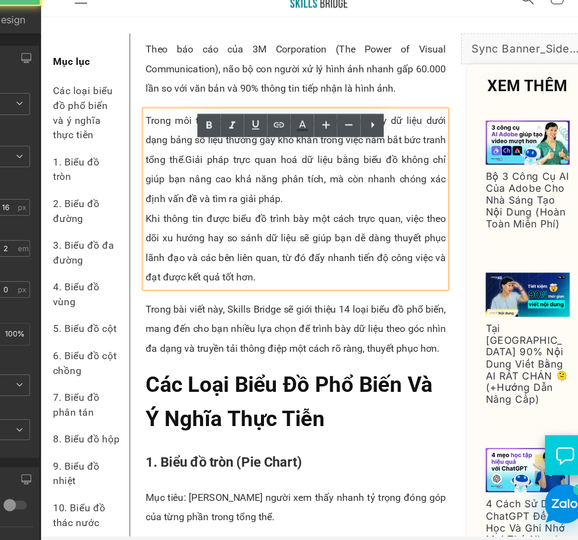
click at [201, 215] on span "Khi thông tin được biểu đồ trình bày một cách trực quan, việc theo dõi xu hướng…" at bounding box center [246, 196] width 243 height 57
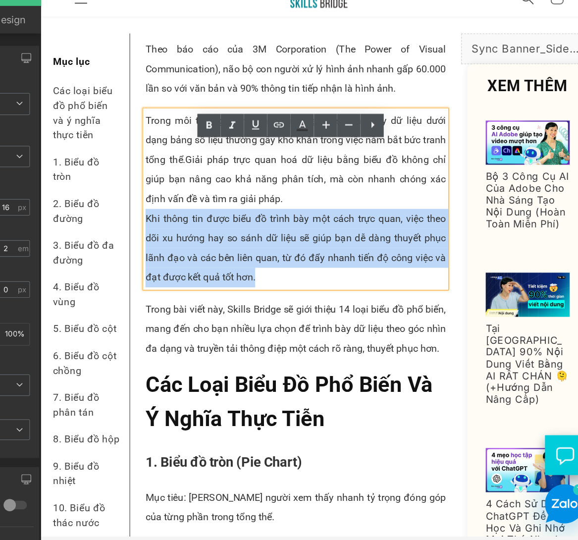
click at [201, 215] on span "Khi thông tin được biểu đồ trình bày một cách trực quan, việc theo dõi xu hướng…" at bounding box center [246, 196] width 243 height 57
click at [125, 198] on div "Trong môi trường kinh doanh hiện đại, việc trình bày dữ liệu dưới dạng bảng số …" at bounding box center [246, 157] width 243 height 143
click at [125, 199] on span "Khi thông tin được biểu đồ trình bày một cách trực quan, việc theo dõi xu hướng…" at bounding box center [246, 196] width 243 height 57
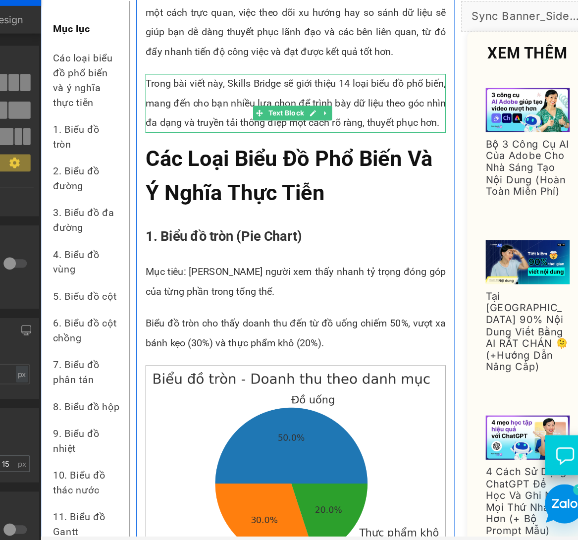
scroll to position [384, 0]
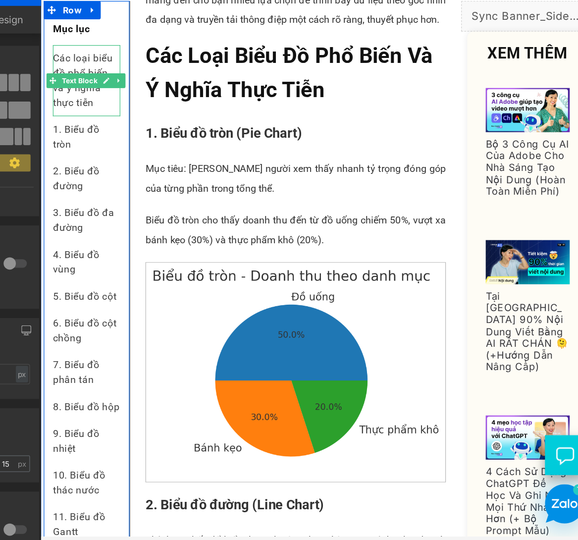
click at [93, 78] on div "Các loại biểu đồ phổ biến và ý nghĩa thực tiễn" at bounding box center [77, 60] width 54 height 57
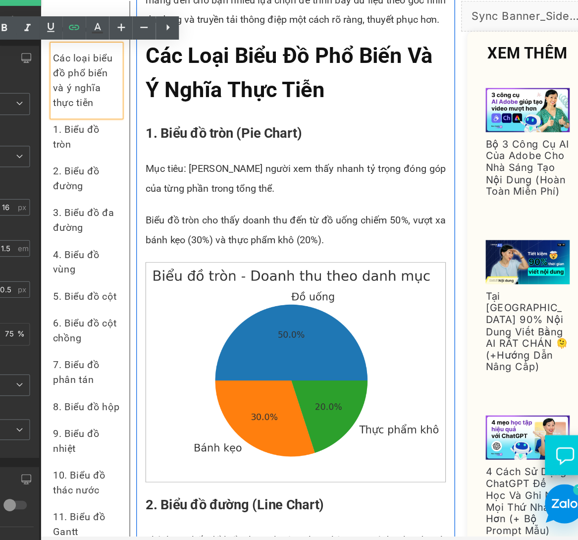
click at [182, 157] on p "Mục tiêu: Giúp người xem thấy nhanh tỷ trọng đóng góp của từng phần trong tổng …" at bounding box center [246, 141] width 243 height 32
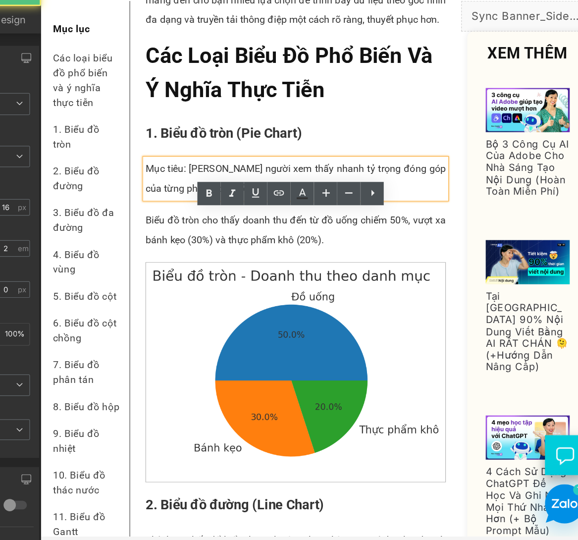
scroll to position [467, 0]
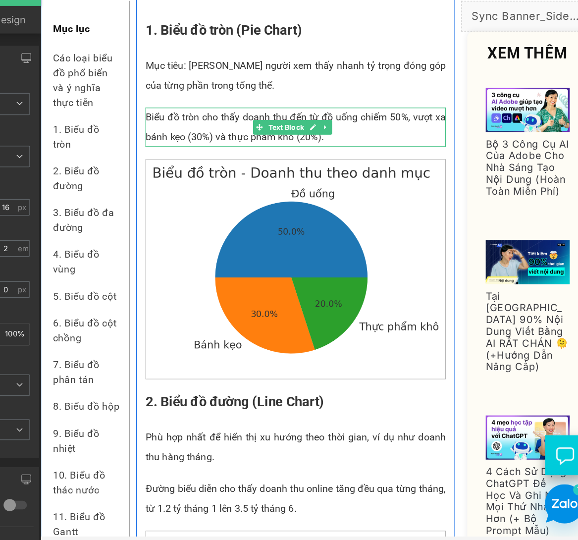
drag, startPoint x: 155, startPoint y: 144, endPoint x: 154, endPoint y: 103, distance: 41.1
click at [155, 115] on p "Biểu đồ tròn cho thấy doanh thu đến từ đồ uống chiếm 50%, vượt xa bánh kẹo (30%…" at bounding box center [246, 99] width 243 height 32
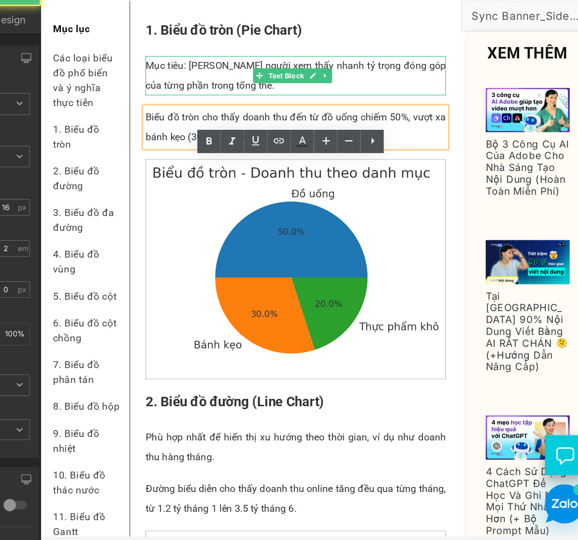
click at [151, 73] on p "Mục tiêu: Giúp người xem thấy nhanh tỷ trọng đóng góp của từng phần trong tổng …" at bounding box center [246, 58] width 243 height 32
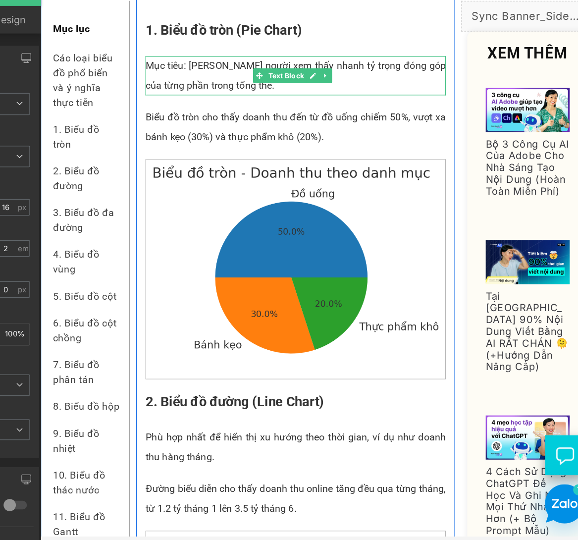
click at [213, 73] on p "Mục tiêu: Giúp người xem thấy nhanh tỷ trọng đóng góp của từng phần trong tổng …" at bounding box center [246, 58] width 243 height 32
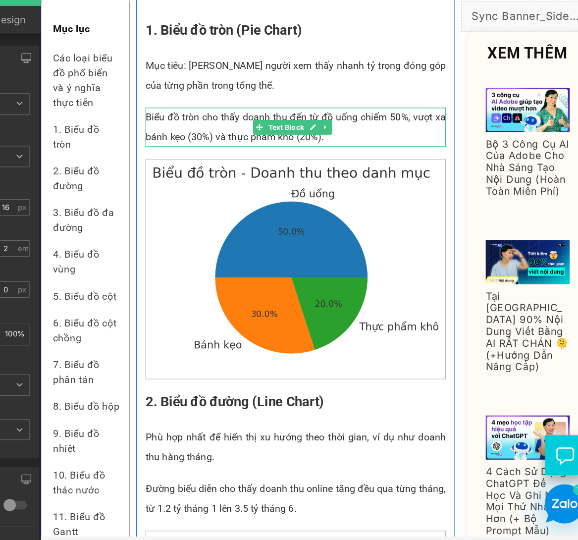
click at [183, 115] on p "Biểu đồ tròn cho thấy doanh thu đến từ đồ uống chiếm 50%, vượt xa bánh kẹo (30%…" at bounding box center [246, 99] width 243 height 32
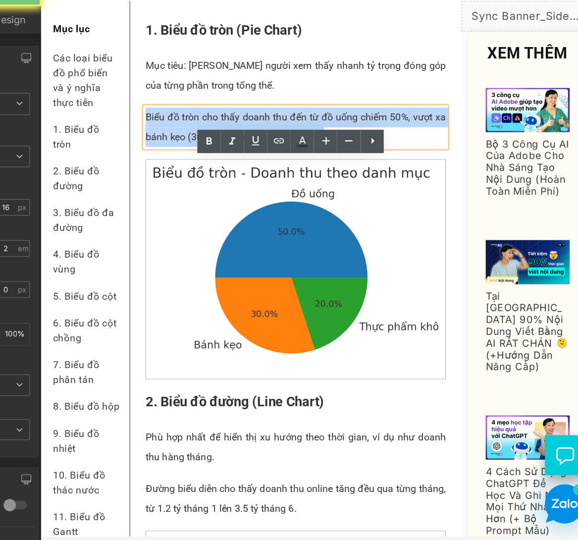
click at [183, 115] on p "Biểu đồ tròn cho thấy doanh thu đến từ đồ uống chiếm 50%, vượt xa bánh kẹo (30%…" at bounding box center [246, 99] width 243 height 32
paste div
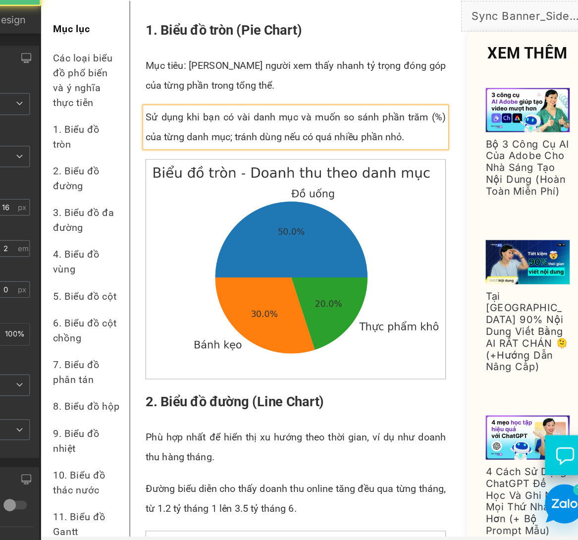
click at [125, 115] on p "Sử dụng khi bạn có vài danh mục và muốn so sánh phần trăm (%) của từng danh mục…" at bounding box center [246, 99] width 243 height 32
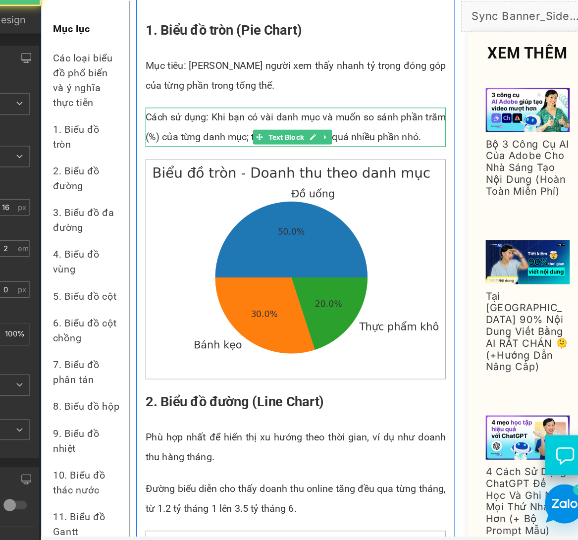
click at [157, 115] on p "Cách sử dụng: Khi bạn có vài danh mục và muốn so sánh phần trăm (%) của từng da…" at bounding box center [246, 99] width 243 height 32
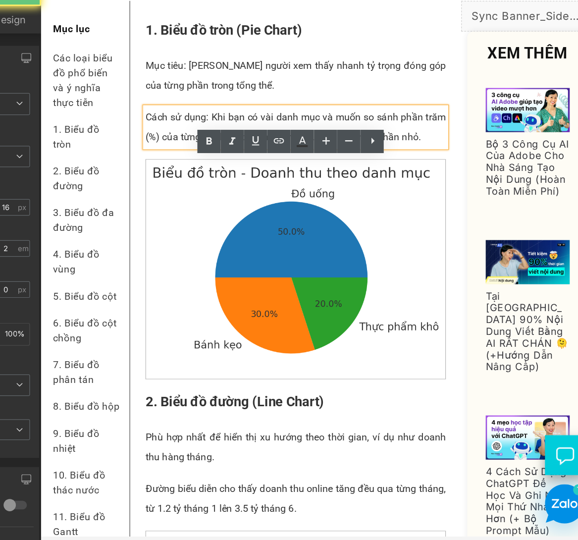
click at [192, 115] on p "Cách sử dụng: Khi bạn có vài danh mục và muốn so sánh phần trăm (%) của từng da…" at bounding box center [246, 99] width 243 height 32
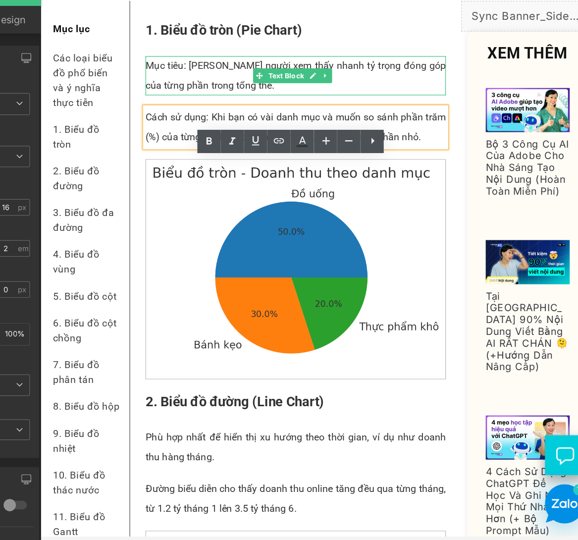
click at [353, 73] on p "Mục tiêu: Giúp người xem thấy nhanh tỷ trọng đóng góp của từng phần trong tổng …" at bounding box center [246, 58] width 243 height 32
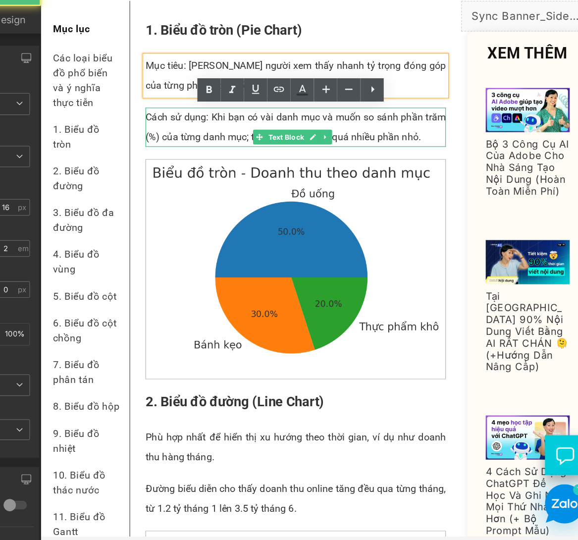
click at [325, 115] on p "Cách sử dụng: Khi bạn có vài danh mục và muốn so sánh phần trăm (%) của từng da…" at bounding box center [246, 99] width 243 height 32
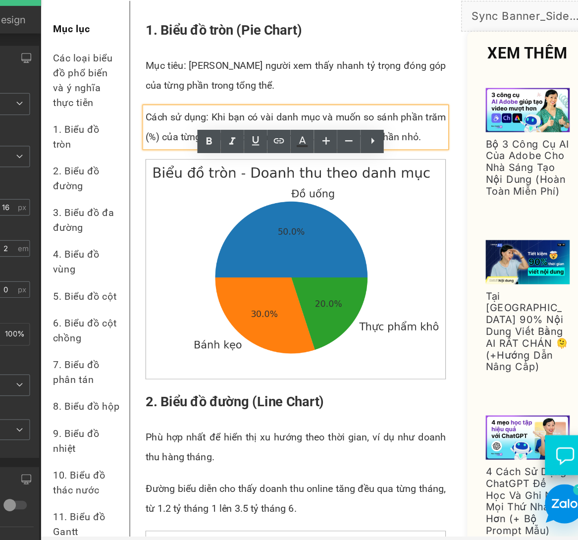
click at [231, 115] on p "Cách sử dụng: Khi bạn có vài danh mục và muốn so sánh phần trăm (%) của từng da…" at bounding box center [246, 99] width 243 height 32
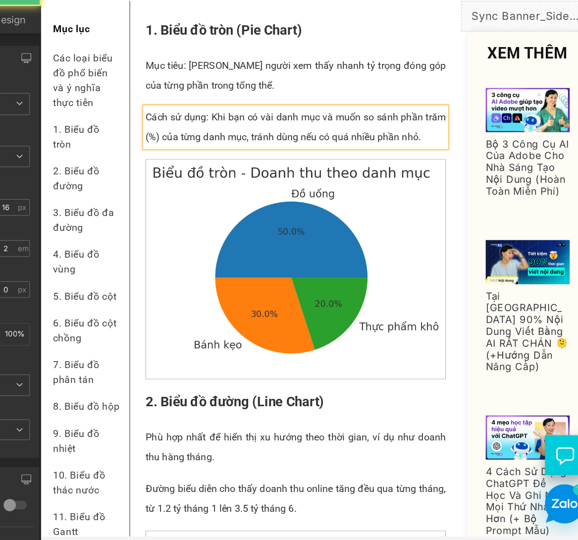
click at [341, 115] on p "Cách sử dụng: Khi bạn có vài danh mục và muốn so sánh phần trăm (%) của từng da…" at bounding box center [246, 99] width 243 height 32
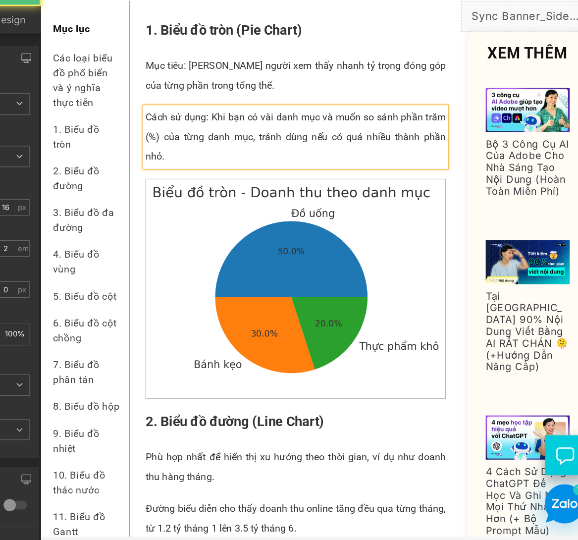
click at [291, 131] on p "Cách sử dụng: Khi bạn có vài danh mục và muốn so sánh phần trăm (%) của từng da…" at bounding box center [246, 107] width 243 height 48
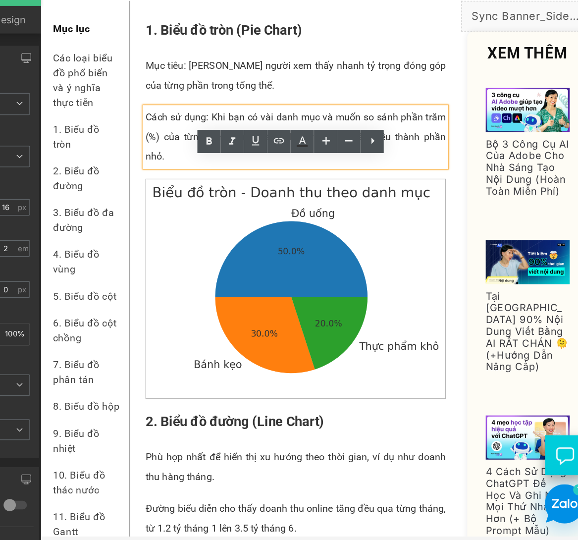
click at [198, 131] on p "Cách sử dụng: Khi bạn có vài danh mục và muốn so sánh phần trăm (%) của từng da…" at bounding box center [246, 107] width 243 height 48
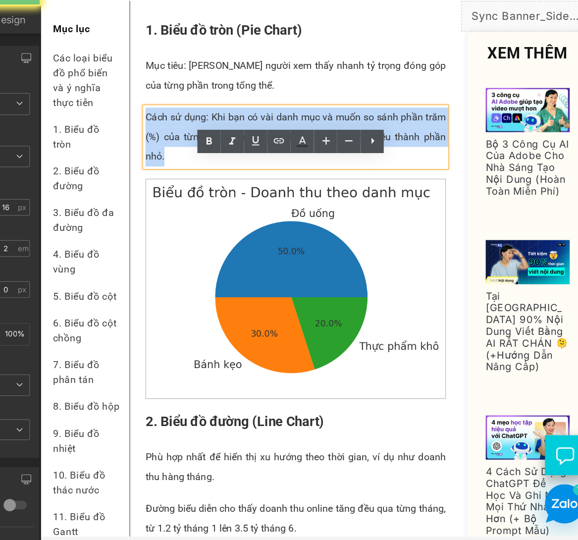
click at [198, 131] on p "Cách sử dụng: Khi bạn có vài danh mục và muốn so sánh phần trăm (%) của từng da…" at bounding box center [246, 107] width 243 height 48
click at [238, 131] on p "Cách sử dụng: Khi bạn có vài danh mục và muốn so sánh phần trăm (%) của từng da…" at bounding box center [246, 107] width 243 height 48
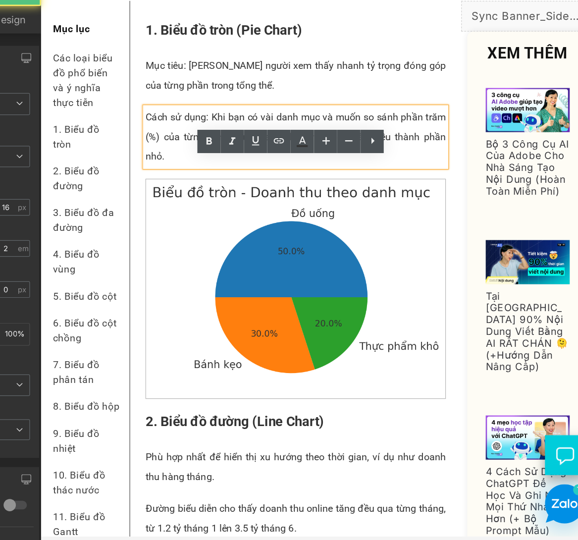
click at [144, 131] on p "Cách sử dụng: Khi bạn có vài danh mục và muốn so sánh phần trăm (%) của từng da…" at bounding box center [246, 107] width 243 height 48
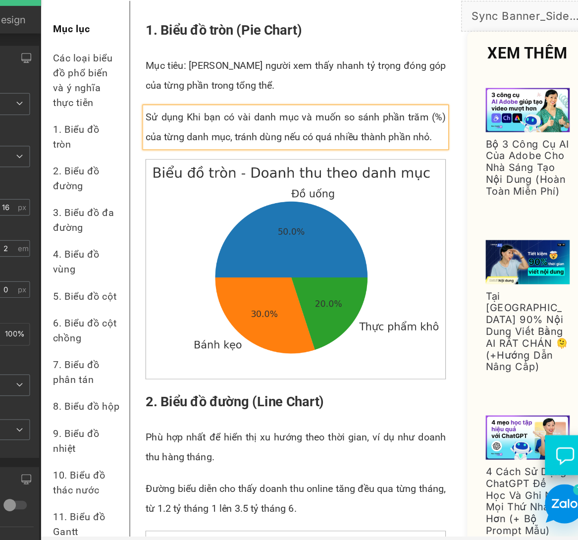
click at [201, 115] on p "Sử dụng Khi bạn có vài danh mục và muốn so sánh phần trăm (%) của từng danh mục…" at bounding box center [246, 99] width 243 height 32
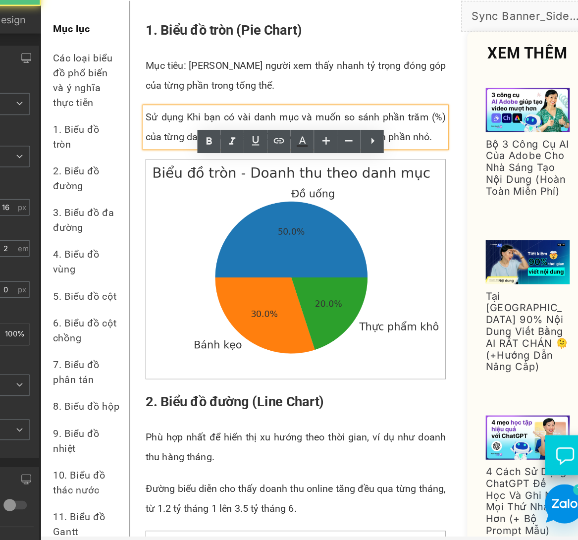
click at [125, 115] on p "Sử dụng Khi bạn có vài danh mục và muốn so sánh phần trăm (%) của từng danh mục…" at bounding box center [246, 99] width 243 height 32
click at [126, 115] on p "Sử dụng Khi bạn có vài danh mục và muốn so sánh phần trăm (%) của từng danh mục…" at bounding box center [246, 99] width 243 height 32
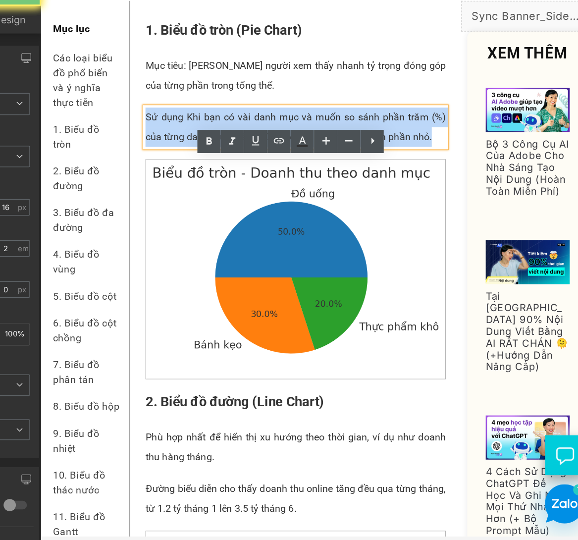
click at [126, 115] on p "Sử dụng Khi bạn có vài danh mục và muốn so sánh phần trăm (%) của từng danh mục…" at bounding box center [246, 99] width 243 height 32
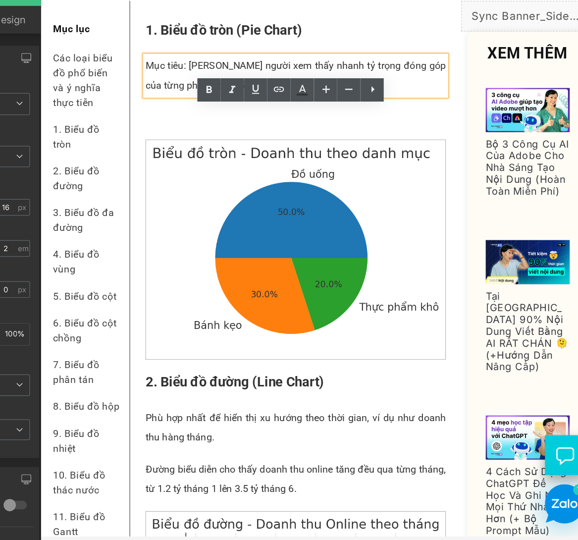
click at [197, 73] on p "Mục tiêu: Giúp người xem thấy nhanh tỷ trọng đóng góp của từng phần trong tổng …" at bounding box center [246, 58] width 243 height 32
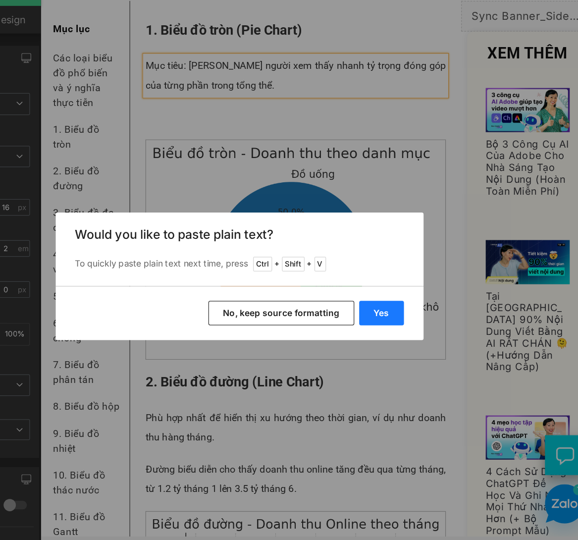
click at [413, 299] on button "Yes" at bounding box center [404, 300] width 36 height 20
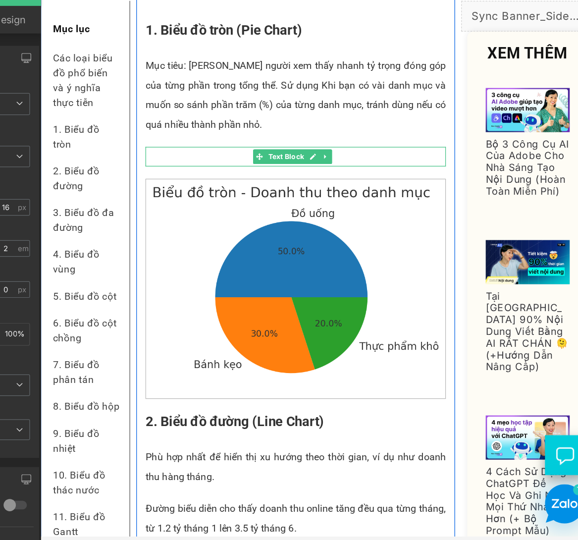
click at [160, 131] on p at bounding box center [246, 123] width 243 height 16
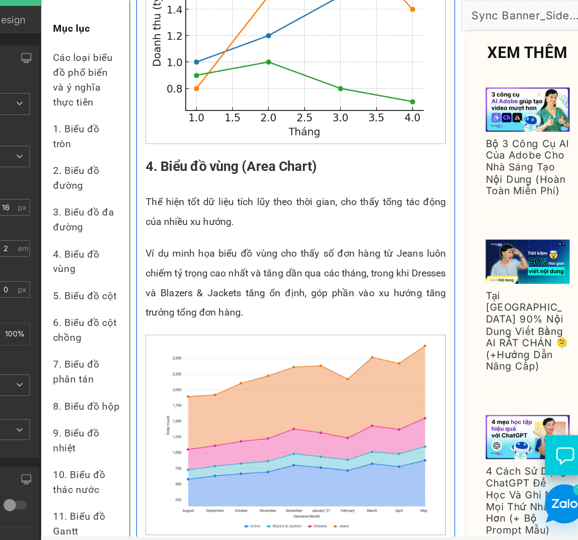
scroll to position [1384, 0]
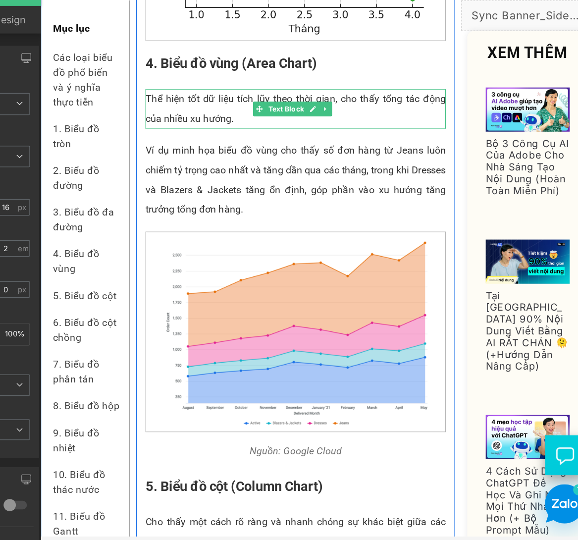
click at [173, 100] on p "Thể hiện tốt dữ liệu tích lũy theo thời gian, cho thấy tổng tác động của nhiều …" at bounding box center [246, 84] width 243 height 32
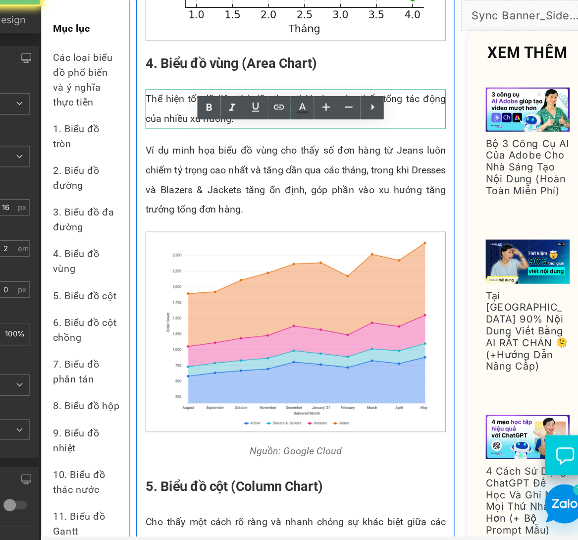
click at [173, 100] on p "Thể hiện tốt dữ liệu tích lũy theo thời gian, cho thấy tổng tác động của nhiều …" at bounding box center [246, 84] width 243 height 32
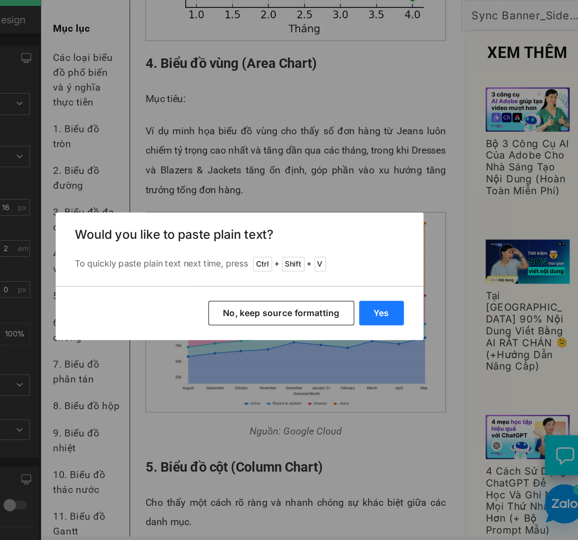
click at [397, 304] on button "Yes" at bounding box center [404, 300] width 36 height 20
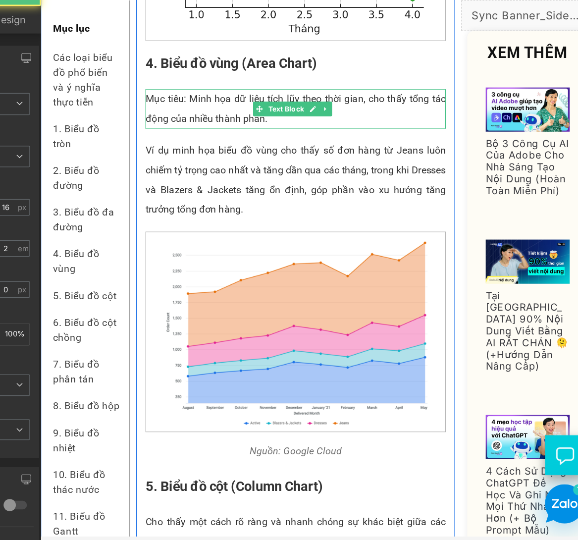
click at [150, 100] on p "Mục tiêu: Minh họa dữ liệu tích lũy theo thời gian, cho thấy tổng tác động của …" at bounding box center [246, 84] width 243 height 32
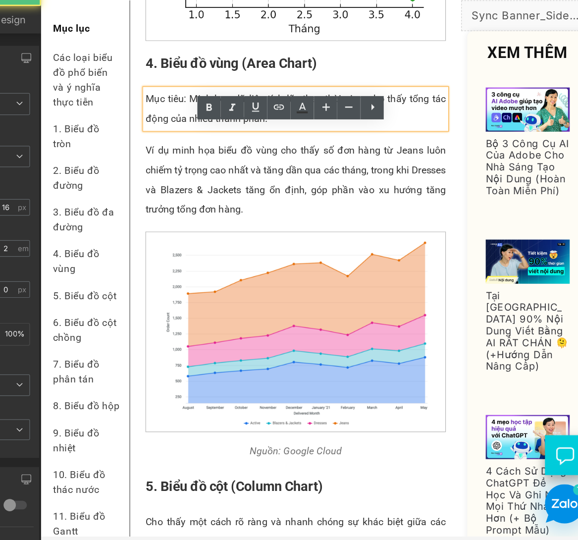
click at [164, 100] on p "Mục tiêu: Minh họa dữ liệu tích lũy theo thời gian, cho thấy tổng tác động của …" at bounding box center [246, 84] width 243 height 32
click at [158, 100] on p "Mục tiêu: Minh họa dữ liệu tích lũy theo thời gian, cho thấy tổng tác động của …" at bounding box center [246, 84] width 243 height 32
click at [206, 100] on p "Mục tiêu: Minh họa dữ liệu tích lũy theo thời gian, cho thấy tổng tác động của …" at bounding box center [246, 84] width 243 height 32
click at [256, 100] on p "Mục tiêu: Minh họa dữ liệu tích lũy theo thời gian, cho thấy tổng tác động của …" at bounding box center [246, 84] width 243 height 32
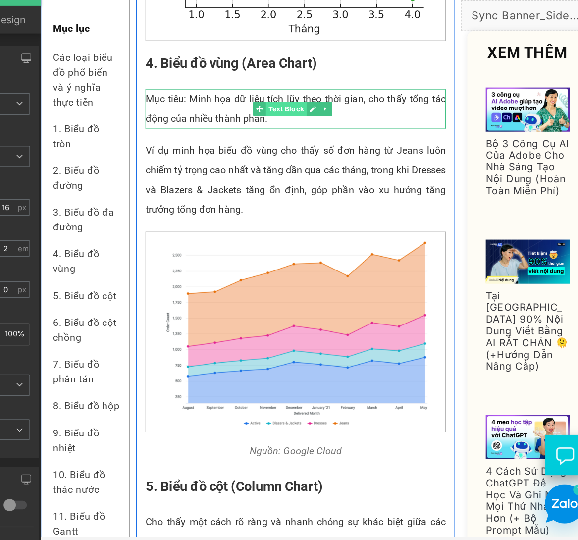
click at [238, 90] on span "Text Block" at bounding box center [238, 84] width 33 height 12
click at [293, 100] on p "Mục tiêu: Minh họa dữ liệu tích lũy theo thời gian, cho thấy tổng tác động của …" at bounding box center [246, 84] width 243 height 32
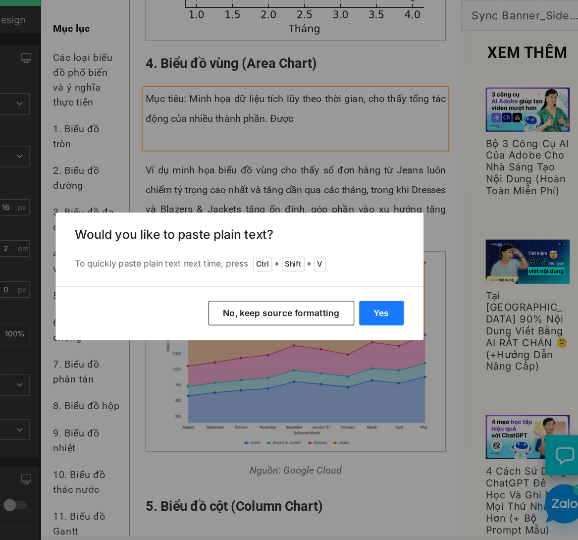
click at [416, 295] on button "Yes" at bounding box center [404, 300] width 36 height 20
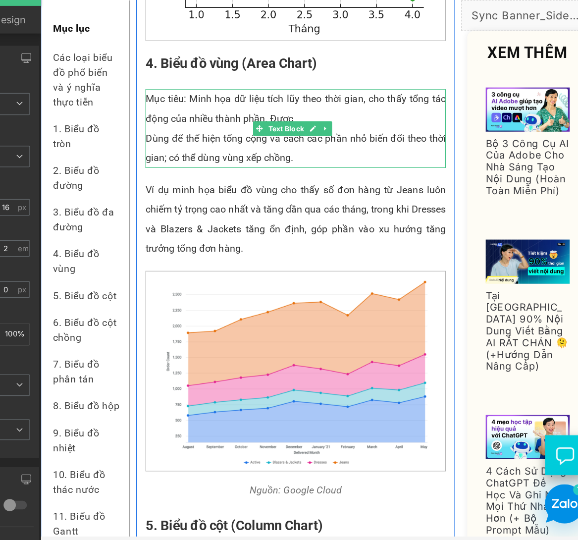
click at [128, 132] on p "Dùng để thể hiện tổng cộng và cách các phần nhỏ biến đổi theo thời gian; có thể…" at bounding box center [246, 116] width 243 height 32
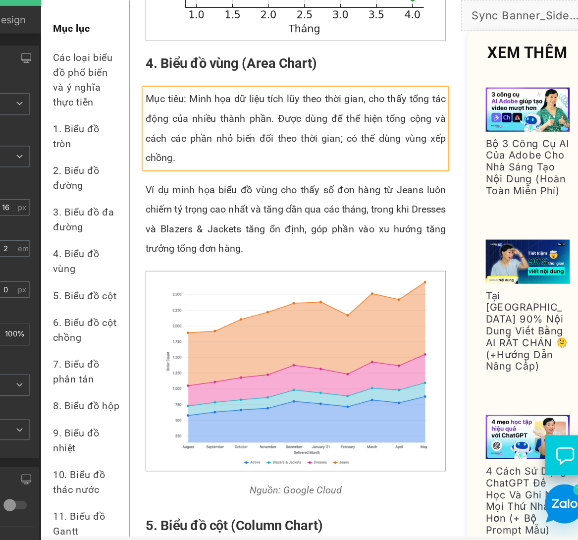
click at [182, 132] on p "Mục tiêu: Minh họa dữ liệu tích lũy theo thời gian, cho thấy tổng tác động của …" at bounding box center [246, 99] width 243 height 63
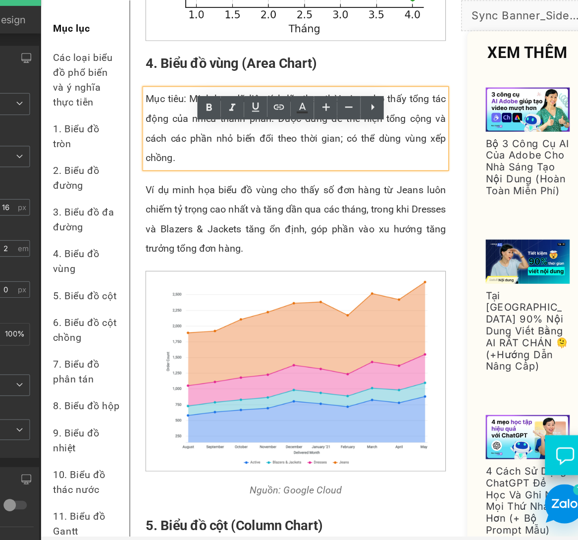
click at [242, 123] on p "Mục tiêu: Minh họa dữ liệu tích lũy theo thời gian, cho thấy tổng tác động của …" at bounding box center [246, 99] width 243 height 63
click at [293, 121] on span "ùng để thể hiện tổng cộng và cách các phần nhỏ biến đổi theo thời gian; có thể …" at bounding box center [246, 107] width 243 height 41
click at [346, 123] on span "ùng để thể hiện tổng cộng và cách các phần nhỏ biến đổi theo thời gian; có thể …" at bounding box center [246, 107] width 243 height 41
click at [302, 122] on span "ùng để thể hiện tổng cộng và cách các phần nhỏ biến đổi theo thời gian; có thể …" at bounding box center [246, 107] width 243 height 41
click at [181, 128] on span "ùng để thể hiện tổng cộng và cách các phần nhỏ biến đổi theo thời gian; có thể …" at bounding box center [246, 107] width 243 height 41
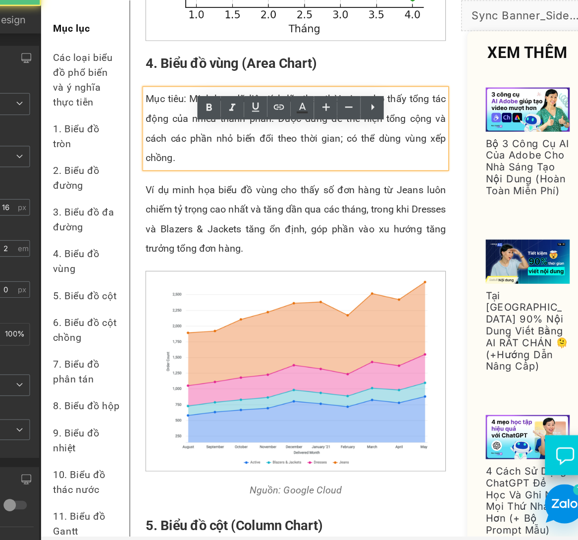
click at [151, 132] on p "Mục tiêu: Minh họa dữ liệu tích lũy theo thời gian, cho thấy tổng tác động của …" at bounding box center [246, 99] width 243 height 63
click at [162, 132] on p "Mục tiêu: Minh họa dữ liệu tích lũy theo thời gian, cho thấy tổng tác động của …" at bounding box center [246, 99] width 243 height 63
drag, startPoint x: 164, startPoint y: 105, endPoint x: 244, endPoint y: 107, distance: 79.3
click at [244, 107] on p "Mục tiêu: Minh họa dữ liệu tích lũy theo thời gian, cho thấy tổng tác động của …" at bounding box center [246, 99] width 243 height 63
click at [296, 108] on p "Mục tiêu: Minh họa dữ liệu tích lũy theo thời gian, cho thấy tổng tác động của …" at bounding box center [246, 99] width 243 height 63
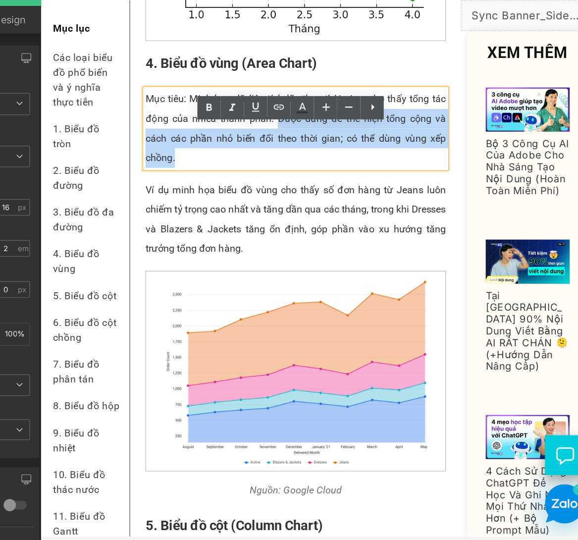
drag, startPoint x: 226, startPoint y: 120, endPoint x: 251, endPoint y: 149, distance: 38.3
click at [251, 132] on p "Mục tiêu: Minh họa dữ liệu tích lũy theo thời gian, cho thấy tổng tác động của …" at bounding box center [246, 99] width 243 height 63
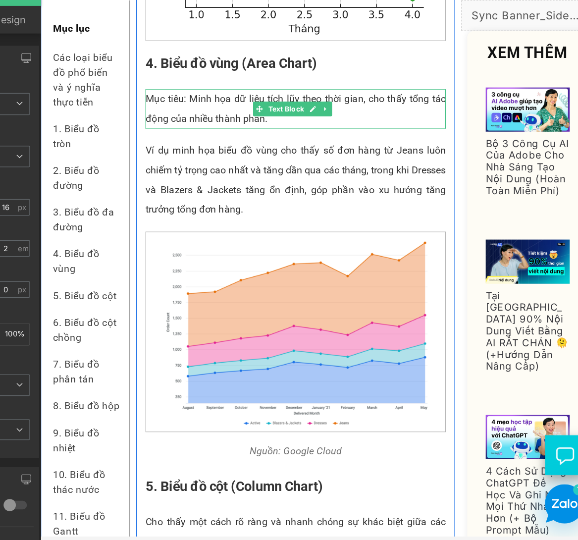
click at [224, 100] on p "Mục tiêu: Minh họa dữ liệu tích lũy theo thời gian, cho thấy tổng tác động của …" at bounding box center [246, 84] width 243 height 32
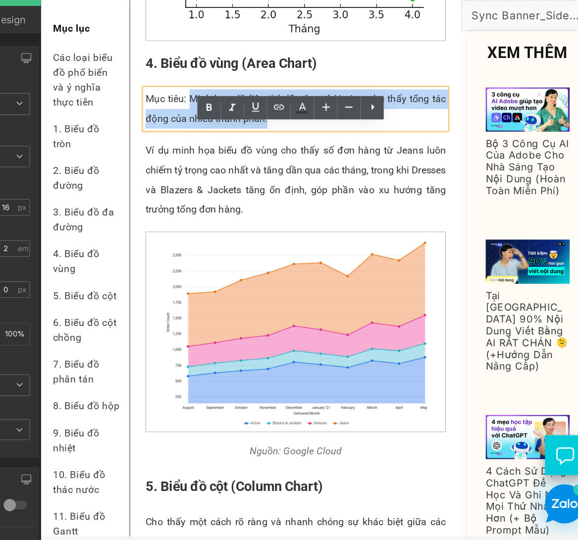
drag, startPoint x: 237, startPoint y: 124, endPoint x: 160, endPoint y: 104, distance: 79.4
click at [160, 100] on p "Mục tiêu: Minh họa dữ liệu tích lũy theo thời gian, cho thấy tổng tác động của …" at bounding box center [246, 84] width 243 height 32
click at [155, 100] on p "Mục tiêu: Minh họa dữ liệu tích lũy theo thời gian, cho thấy tổng tác động của …" at bounding box center [246, 84] width 243 height 32
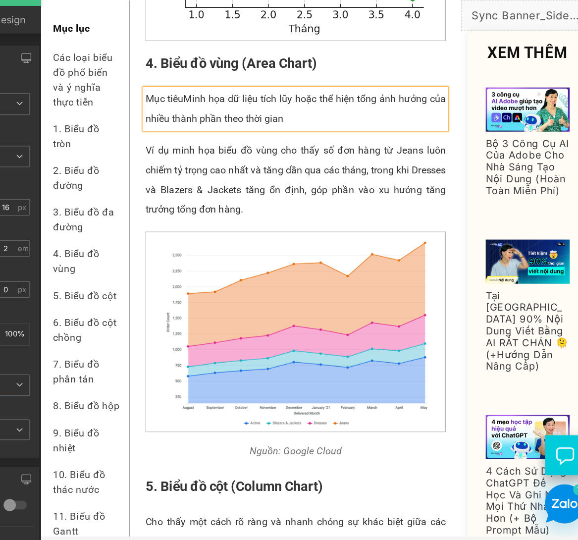
click at [155, 100] on p "Mục tiêuMinh họa dữ liệu tích lũy hoặc thể hiện tổng ảnh hưởng của nhiều thành …" at bounding box center [246, 84] width 243 height 32
click at [285, 100] on p "Mục tiêu: Minh họa dữ liệu tích lũy hoặc thể hiện tổng ảnh hưởng của nhiều thàn…" at bounding box center [246, 84] width 243 height 32
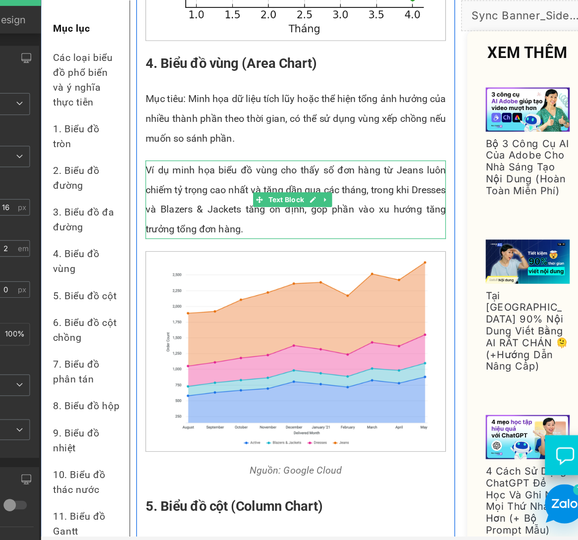
click at [162, 173] on p "Ví dụ minh họa biểu đồ vùng cho thấy số đơn hàng từ Jeans luôn chiếm tỷ trọng c…" at bounding box center [246, 157] width 243 height 63
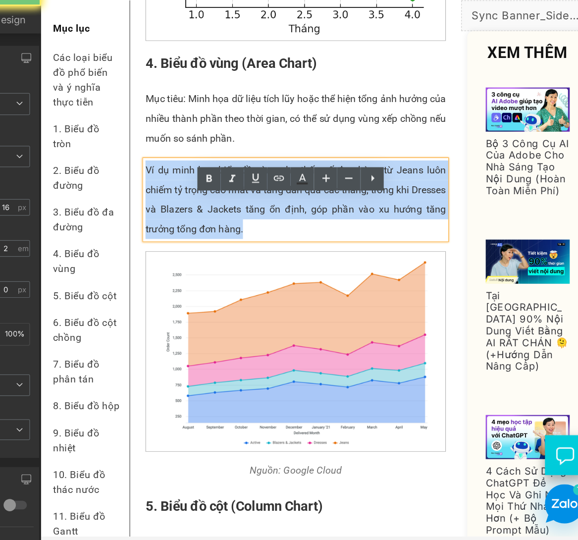
click at [162, 173] on p "Ví dụ minh họa biểu đồ vùng cho thấy số đơn hàng từ Jeans luôn chiếm tỷ trọng c…" at bounding box center [246, 157] width 243 height 63
click at [152, 161] on p "Ví dụ minh họa biểu đồ vùng cho thấy số đơn hàng từ Jeans luôn chiếm tỷ trọng c…" at bounding box center [246, 157] width 243 height 63
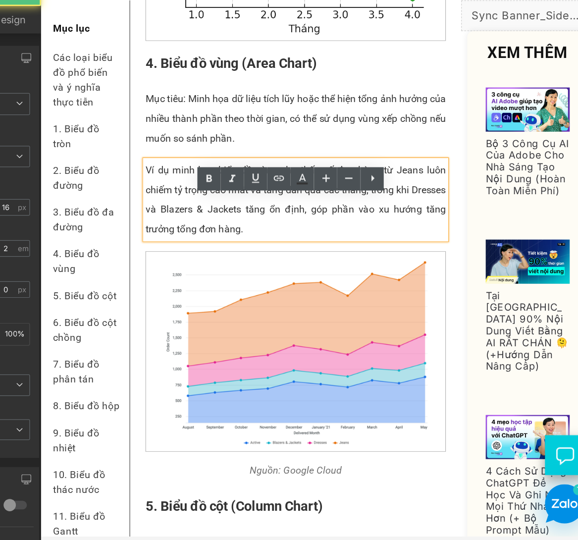
click at [145, 161] on p "Ví dụ minh họa biểu đồ vùng cho thấy số đơn hàng từ Jeans luôn chiếm tỷ trọng c…" at bounding box center [246, 157] width 243 height 63
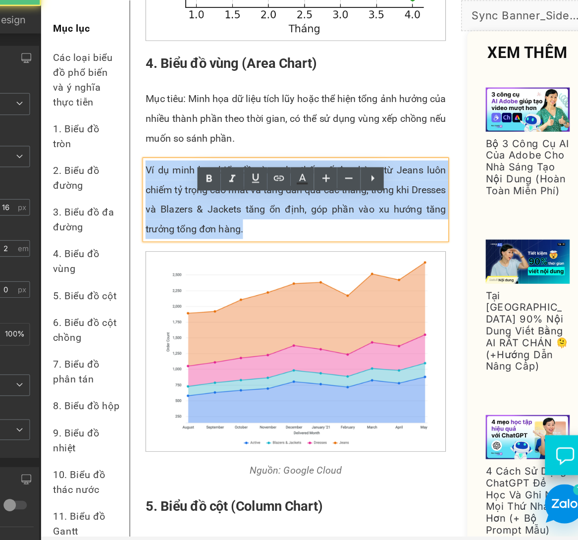
click at [145, 161] on p "Ví dụ minh họa biểu đồ vùng cho thấy số đơn hàng từ Jeans luôn chiếm tỷ trọng c…" at bounding box center [246, 157] width 243 height 63
click at [146, 161] on p "Ví dụ minh họa biểu đồ vùng cho thấy số đơn hàng từ Jeans luôn chiếm tỷ trọng c…" at bounding box center [246, 157] width 243 height 63
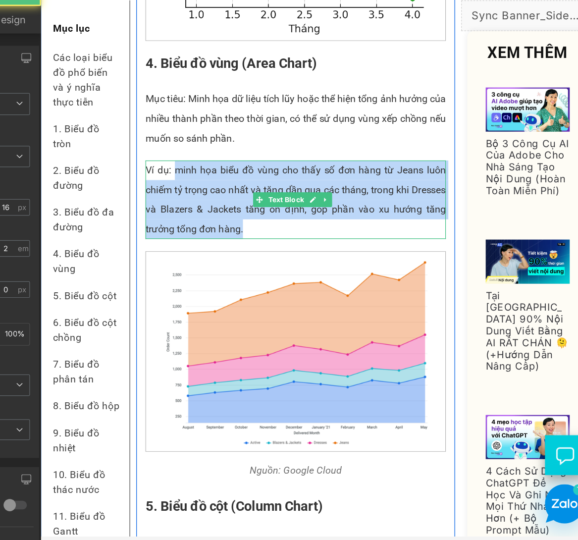
drag, startPoint x: 224, startPoint y: 210, endPoint x: 148, endPoint y: 161, distance: 90.0
click at [148, 161] on p "Ví dụ: minh họa biểu đồ vùng cho thấy số đơn hàng từ Jeans luôn chiếm tỷ trọng …" at bounding box center [246, 157] width 243 height 63
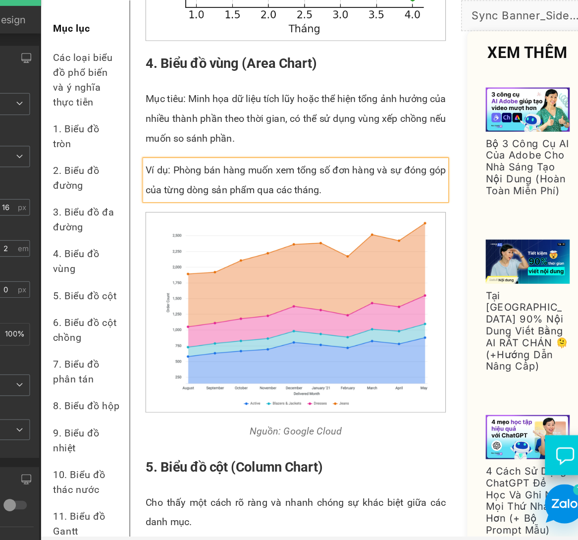
click at [297, 158] on p "Ví dụ: Phòng bán hàng muốn xem tổng số đơn hàng và sự đóng góp của từng dòng sả…" at bounding box center [246, 142] width 243 height 32
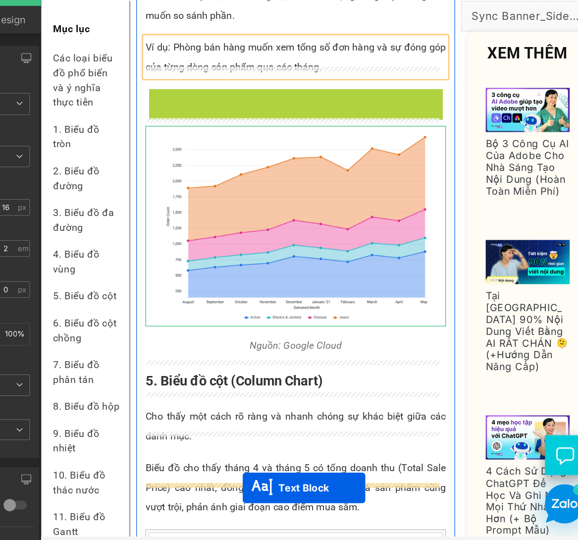
scroll to position [1493, 0]
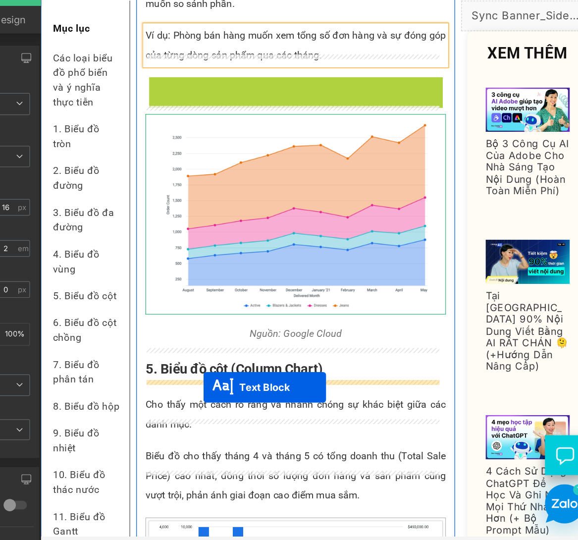
drag, startPoint x: 214, startPoint y: 211, endPoint x: 170, endPoint y: 305, distance: 104.4
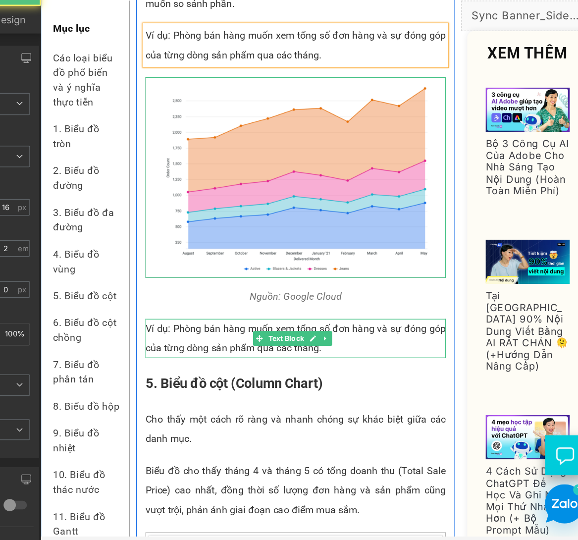
click at [154, 285] on p "Ví dụ: Phòng bán hàng muốn xem tổng số đơn hàng và sự đóng góp của từng dòng sả…" at bounding box center [246, 270] width 243 height 32
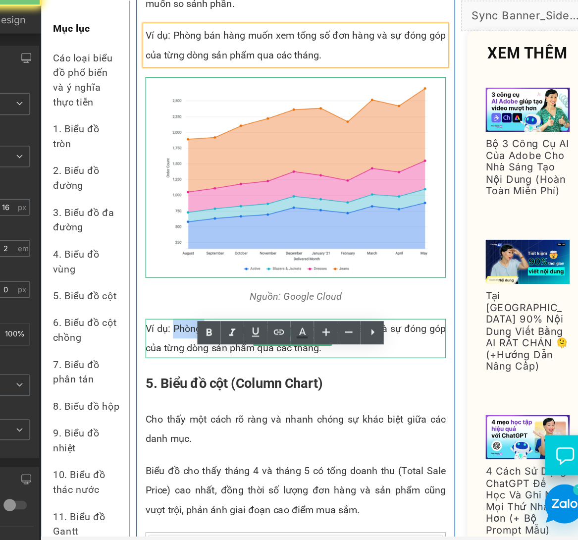
click at [154, 285] on p "Ví dụ: Phòng bán hàng muốn xem tổng số đơn hàng và sự đóng góp của từng dòng sả…" at bounding box center [246, 270] width 243 height 32
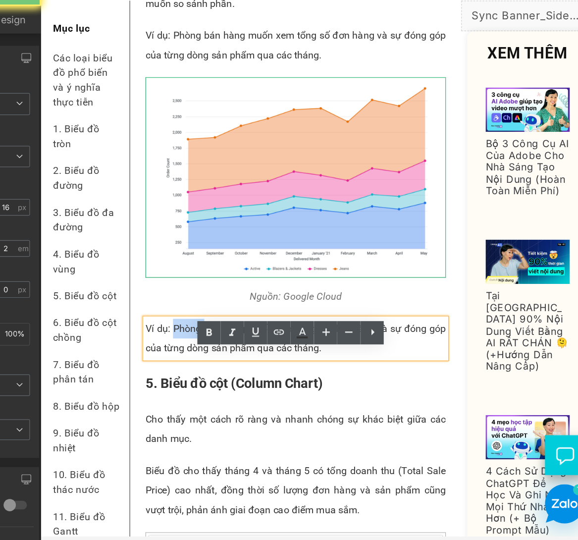
click at [154, 285] on p "Ví dụ: Phòng bán hàng muốn xem tổng số đơn hàng và sự đóng góp của từng dòng sả…" at bounding box center [246, 270] width 243 height 32
paste div
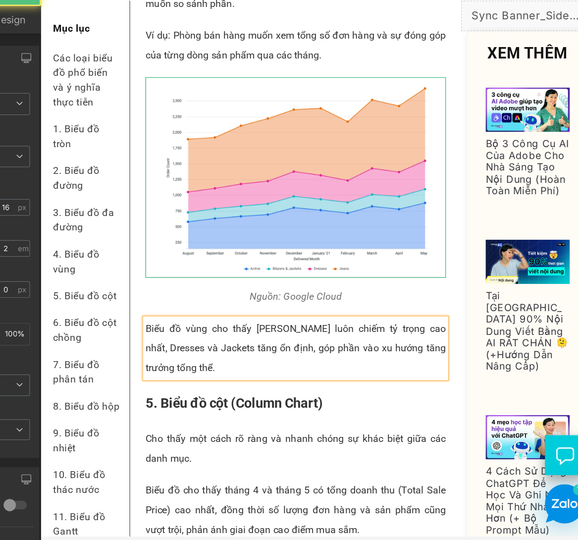
click at [129, 283] on p "Biểu đồ vùng cho thấy [PERSON_NAME] luôn chiếm tỷ trọng cao nhất, Dresses và Ja…" at bounding box center [246, 278] width 243 height 48
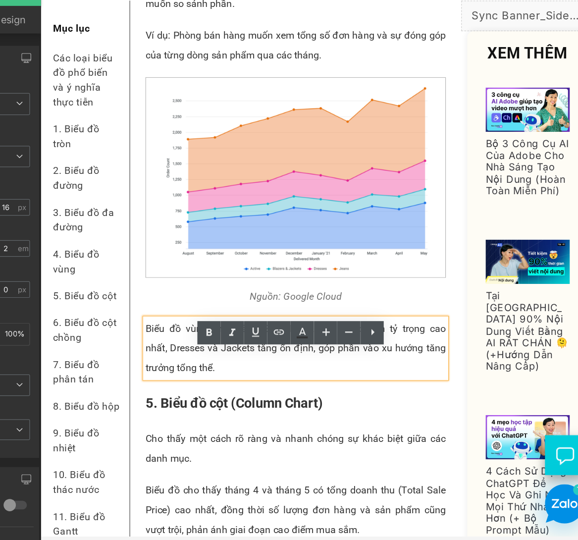
click at [150, 290] on p "Biểu đồ vùng cho thấy [PERSON_NAME] luôn chiếm tỷ trọng cao nhất, Dresses và Ja…" at bounding box center [246, 278] width 243 height 48
click at [144, 290] on p "Biểu đồ vùng cho thấy [PERSON_NAME] luôn chiếm tỷ trọng cao nhất, Dresses và Ja…" at bounding box center [246, 278] width 243 height 48
click at [130, 288] on p "Biểu đồ vùng cho thấy [PERSON_NAME] luôn chiếm tỷ trọng cao nhất, Dresses và Ja…" at bounding box center [246, 278] width 243 height 48
click at [125, 288] on p "Biểu đồ vùng cho thấy [PERSON_NAME] luôn chiếm tỷ trọng cao nhất, Dresses và Ja…" at bounding box center [246, 278] width 243 height 48
click at [174, 301] on p "Biểu đồ vùng cho thấy [PERSON_NAME] luôn chiếm tỷ trọng cao nhất, Dresses và Ja…" at bounding box center [246, 278] width 243 height 48
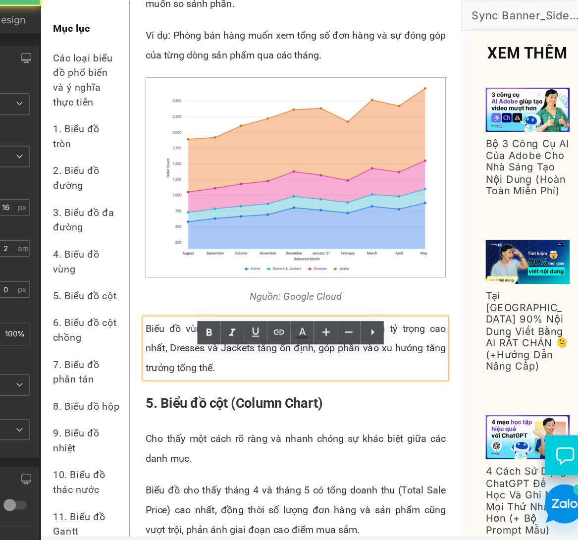
click at [171, 285] on p "Biểu đồ vùng cho thấy [PERSON_NAME] luôn chiếm tỷ trọng cao nhất, Dresses và Ja…" at bounding box center [246, 278] width 243 height 48
click at [167, 287] on p "Biểu đồ vùng cho thấy [PERSON_NAME] luôn chiếm tỷ trọng cao nhất, Dresses và Ja…" at bounding box center [246, 278] width 243 height 48
click at [168, 288] on p "Biểu đồ vùng cho thấy [PERSON_NAME] luôn chiếm tỷ trọng cao nhất, Dresses và Ja…" at bounding box center [246, 278] width 243 height 48
click at [128, 287] on p "Biểu đồ vùng cho thấy [PERSON_NAME] luôn chiếm tỷ trọng cao nhất, Dresses và Ja…" at bounding box center [246, 278] width 243 height 48
click at [139, 287] on p "Biểu đồ vùng cho thấy [PERSON_NAME] luôn chiếm tỷ trọng cao nhất, Dresses và Ja…" at bounding box center [246, 278] width 243 height 48
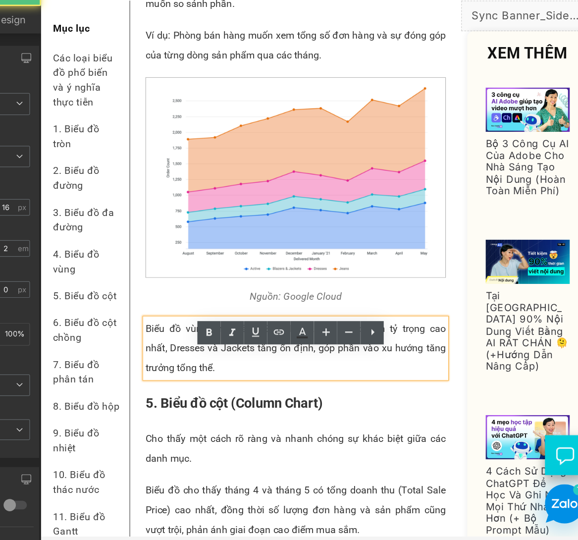
click at [126, 288] on p "Biểu đồ vùng cho thấy [PERSON_NAME] luôn chiếm tỷ trọng cao nhất, Dresses và Ja…" at bounding box center [246, 278] width 243 height 48
click at [125, 286] on div "Biểu đồ vùng cho thấy [PERSON_NAME] luôn chiếm tỷ trọng cao nhất, Dresses và Ja…" at bounding box center [246, 278] width 243 height 48
click at [125, 286] on p "Biểu đồ vùng cho thấy [PERSON_NAME] luôn chiếm tỷ trọng cao nhất, Dresses và Ja…" at bounding box center [246, 278] width 243 height 48
click at [129, 287] on p "Biểu đồ vùng cho thấy [PERSON_NAME] luôn chiếm tỷ trọng cao nhất, Dresses và Ja…" at bounding box center [246, 278] width 243 height 48
click at [126, 286] on p "Biểu đồ vùng cho thấy [PERSON_NAME] luôn chiếm tỷ trọng cao nhất, Dresses và Ja…" at bounding box center [246, 278] width 243 height 48
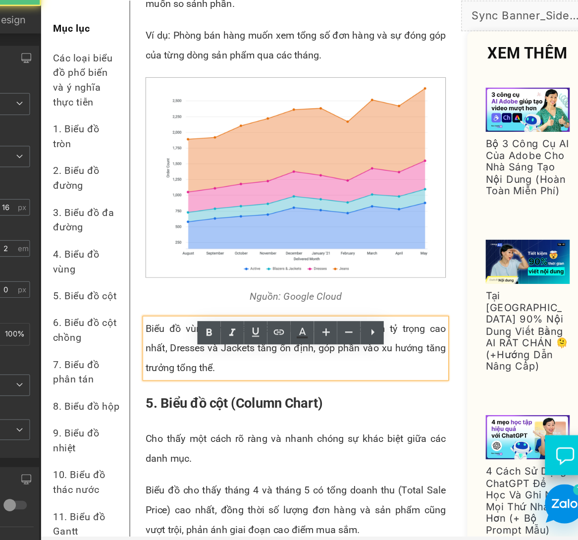
click at [125, 285] on p "Biểu đồ vùng cho thấy [PERSON_NAME] luôn chiếm tỷ trọng cao nhất, Dresses và Ja…" at bounding box center [246, 278] width 243 height 48
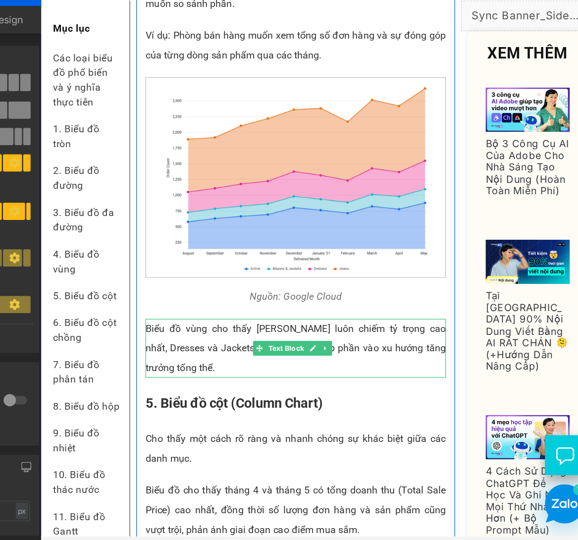
click at [287, 301] on p "Biểu đồ vùng cho thấy [PERSON_NAME] luôn chiếm tỷ trọng cao nhất, Dresses và Ja…" at bounding box center [246, 278] width 243 height 48
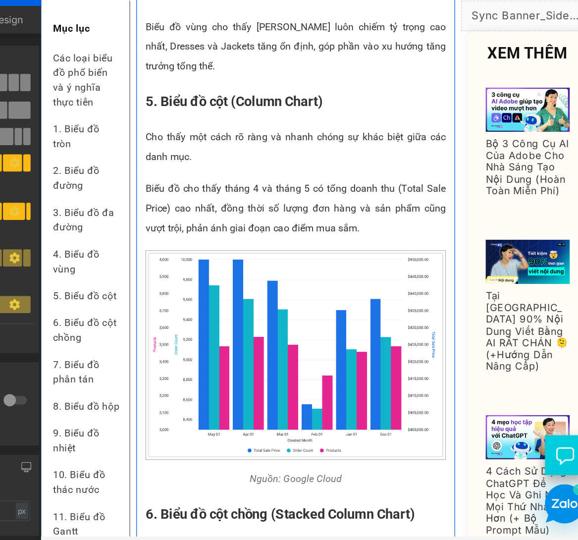
scroll to position [1743, 0]
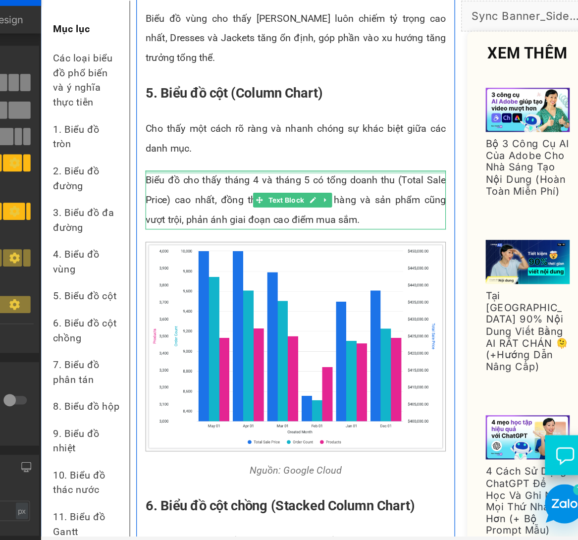
click at [160, 124] on p "Cho thấy một cách rõ ràng và nhanh chóng sự khác biệt giữa các danh mục." at bounding box center [246, 109] width 243 height 32
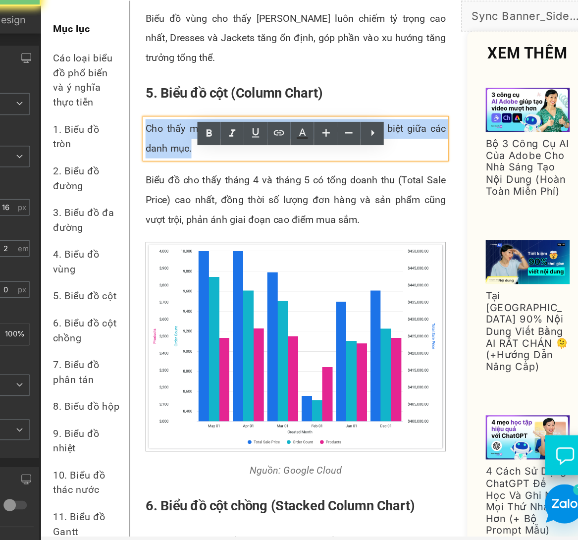
paste div
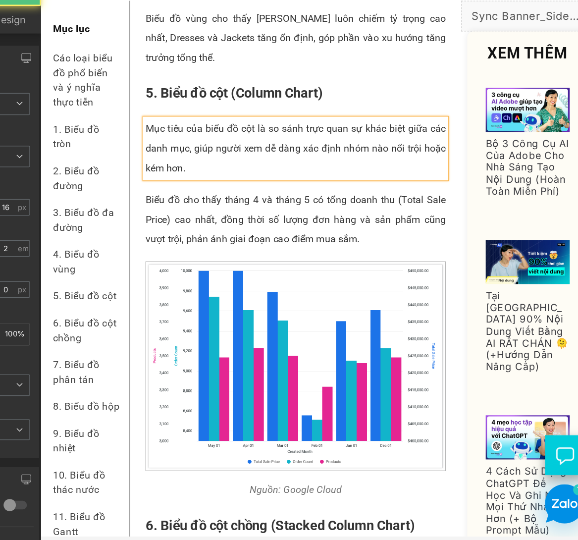
click at [165, 124] on p "Mục tiêu của biểu đồ cột là so sánh trực quan sự khác biệt giữa các danh mục, g…" at bounding box center [246, 117] width 243 height 48
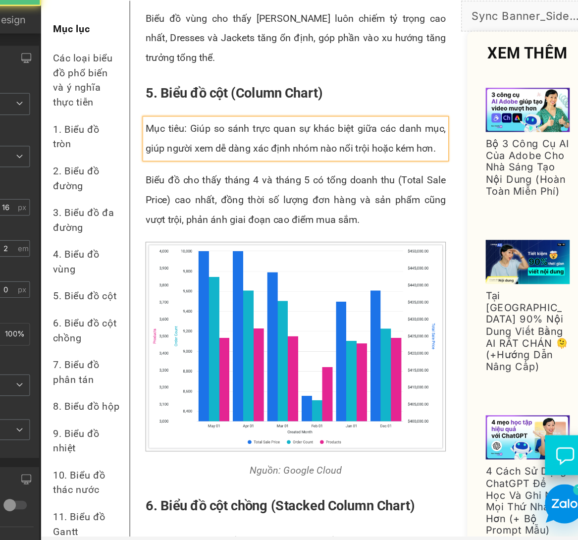
click at [129, 124] on p "Mục tiêu: Giúp so sánh trực quan sự khác biệt giữa các danh mục, giúp người xem…" at bounding box center [246, 109] width 243 height 32
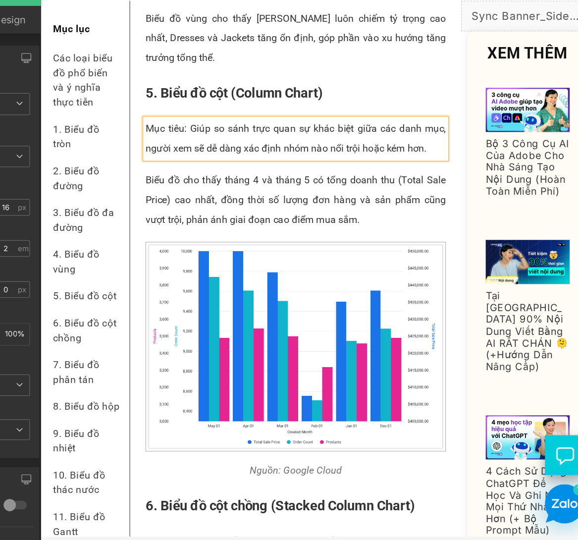
drag, startPoint x: 353, startPoint y: 138, endPoint x: 356, endPoint y: 146, distance: 8.3
click at [353, 124] on p "Mục tiêu: Giúp so sánh trực quan sự khác biệt giữa các danh mục, người xem sẽ d…" at bounding box center [246, 109] width 243 height 32
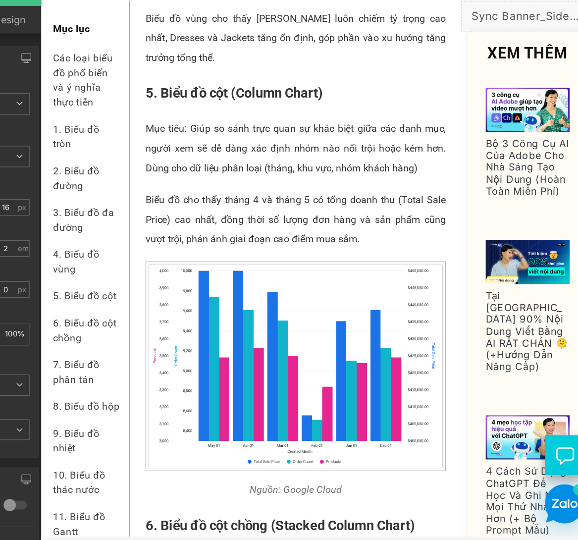
click at [142, 188] on p "Biểu đồ cho thấy tháng 4 và tháng 5 có tổng doanh thu (Total Sale Price) cao nh…" at bounding box center [246, 174] width 243 height 48
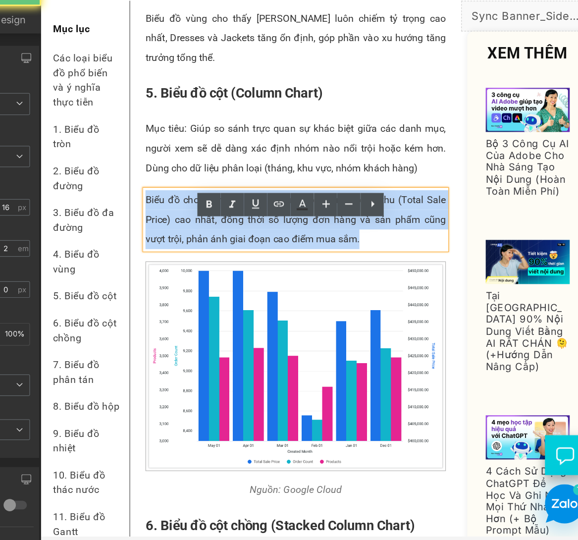
click at [142, 188] on p "Biểu đồ cho thấy tháng 4 và tháng 5 có tổng doanh thu (Total Sale Price) cao nh…" at bounding box center [246, 174] width 243 height 48
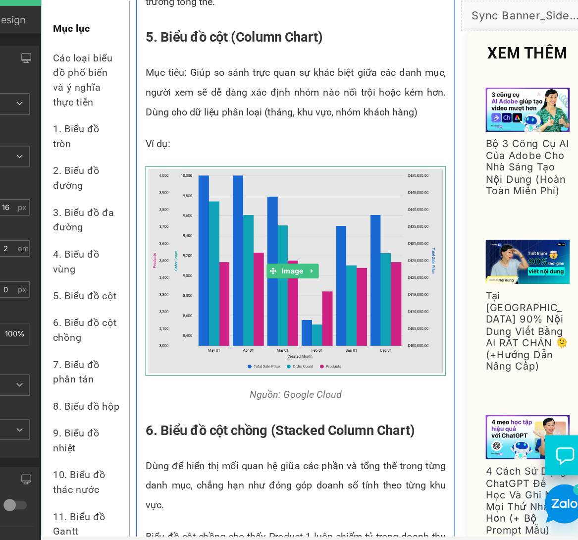
scroll to position [1826, 0]
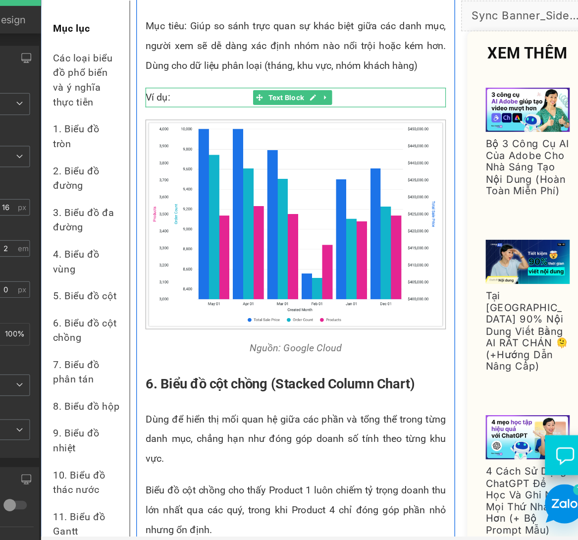
click at [159, 83] on p "Ví dụ:" at bounding box center [246, 75] width 243 height 16
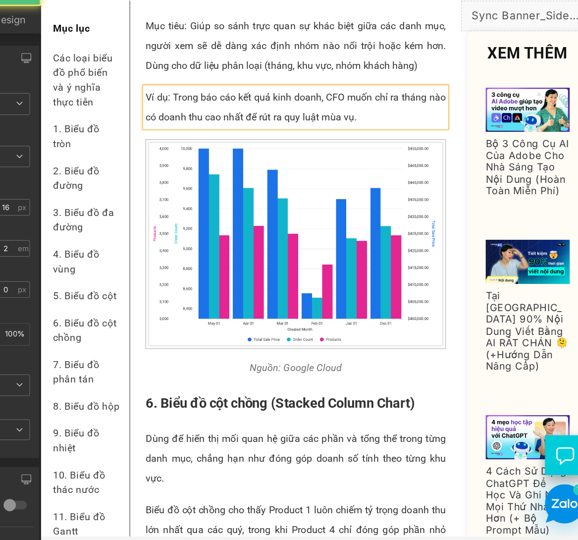
click at [290, 99] on p "Ví dụ: Trong báo cáo kết quả kinh doanh, CFO muốn chỉ ra tháng nào có doanh thu…" at bounding box center [246, 83] width 243 height 32
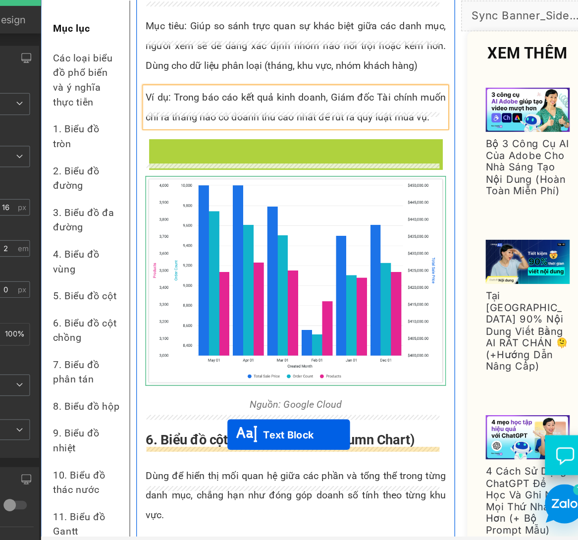
drag, startPoint x: 214, startPoint y: 149, endPoint x: 191, endPoint y: 347, distance: 199.5
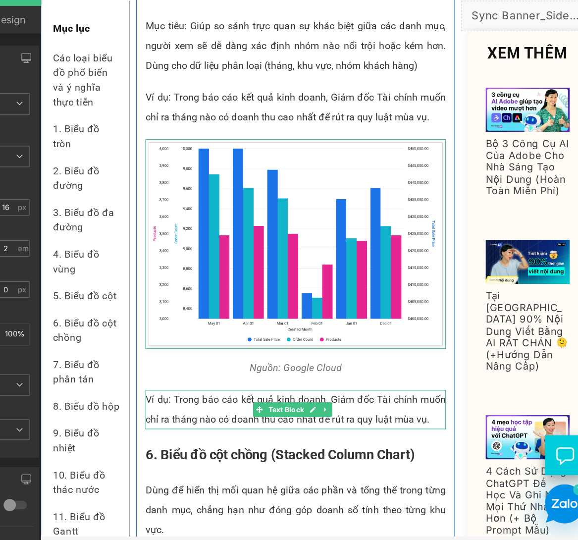
click at [151, 343] on p "Ví dụ: Trong báo cáo kết quả kinh doanh, Giám đốc Tài chính muốn chỉ ra tháng n…" at bounding box center [246, 327] width 243 height 32
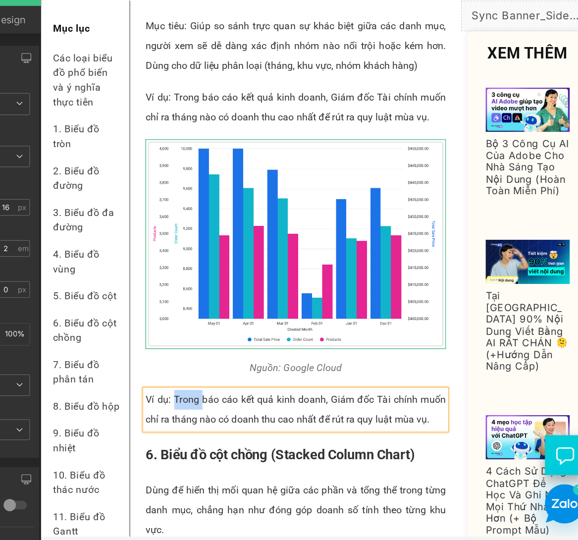
click at [151, 343] on p "Ví dụ: Trong báo cáo kết quả kinh doanh, Giám đốc Tài chính muốn chỉ ra tháng n…" at bounding box center [246, 327] width 243 height 32
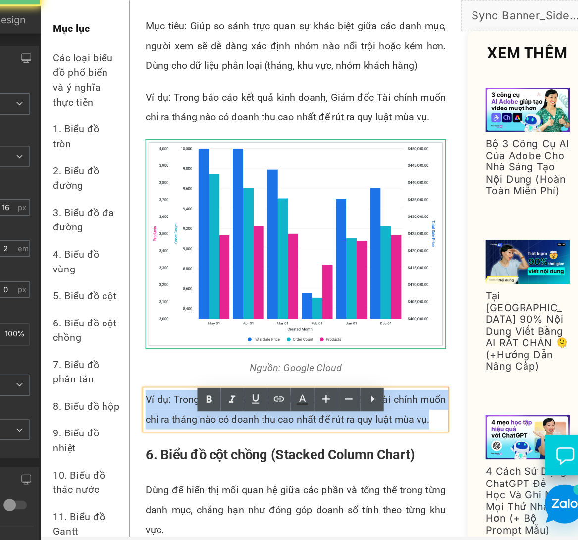
click at [151, 343] on p "Ví dụ: Trong báo cáo kết quả kinh doanh, Giám đốc Tài chính muốn chỉ ra tháng n…" at bounding box center [246, 327] width 243 height 32
paste div
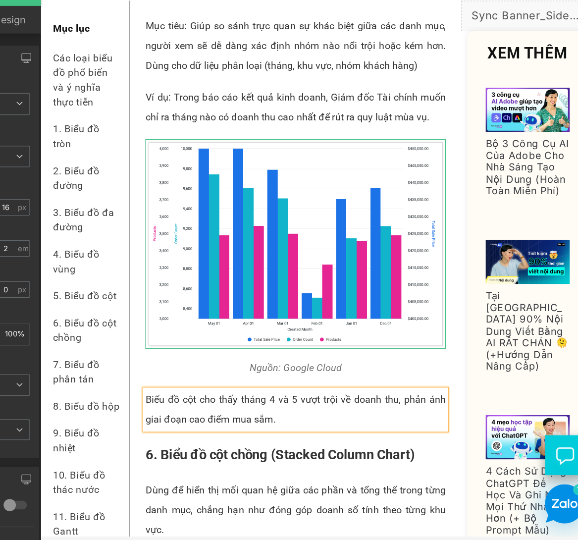
click at [172, 339] on p "Biểu đồ cột cho thấy tháng 4 và 5 vượt trội về doanh thu, phản ánh giai đoạn ca…" at bounding box center [246, 327] width 243 height 32
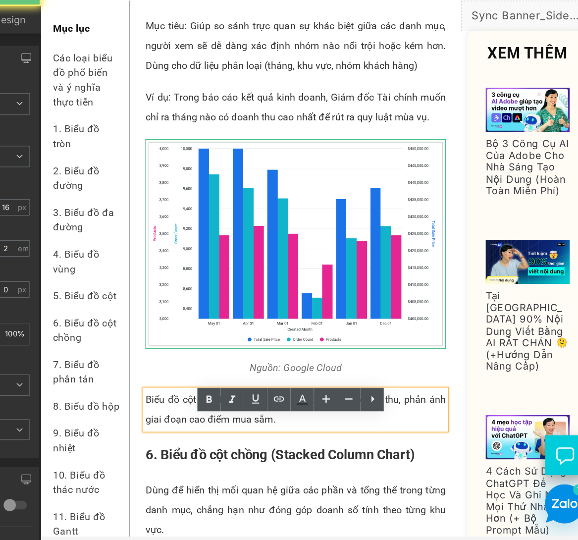
click at [172, 339] on p "Biểu đồ cột cho thấy tháng 4 và 5 vượt trội về doanh thu, phản ánh giai đoạn ca…" at bounding box center [246, 327] width 243 height 32
click at [155, 343] on p "Biểu đồ cột cho thấy tháng 4 và 5 vượt trội về doanh thu, phản ánh giai đoạn ca…" at bounding box center [246, 327] width 243 height 32
click at [125, 341] on p "Biểu đồ cột cho thấy tháng 4 và 5 vượt trội về doanh thu, phản ánh giai đoạn ca…" at bounding box center [246, 327] width 243 height 32
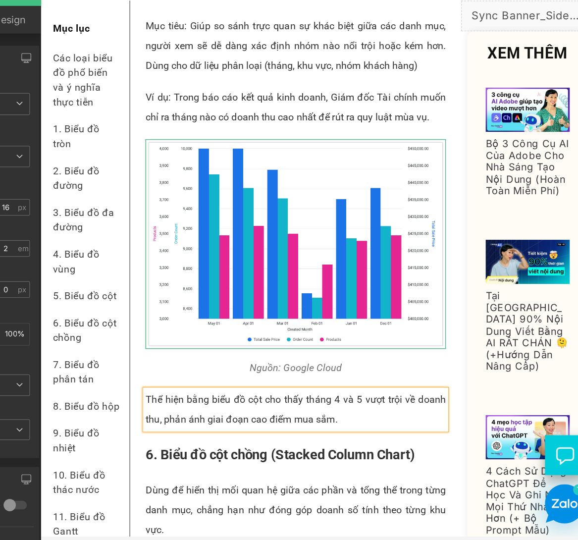
scroll to position [1910, 0]
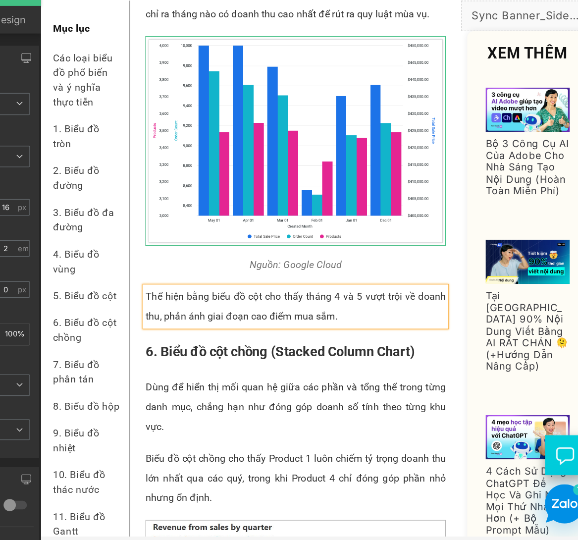
click at [172, 253] on p "Thể hiện bằng biểu đồ cột cho thấy tháng 4 và 5 vượt trội về doanh thu, phản án…" at bounding box center [246, 244] width 243 height 32
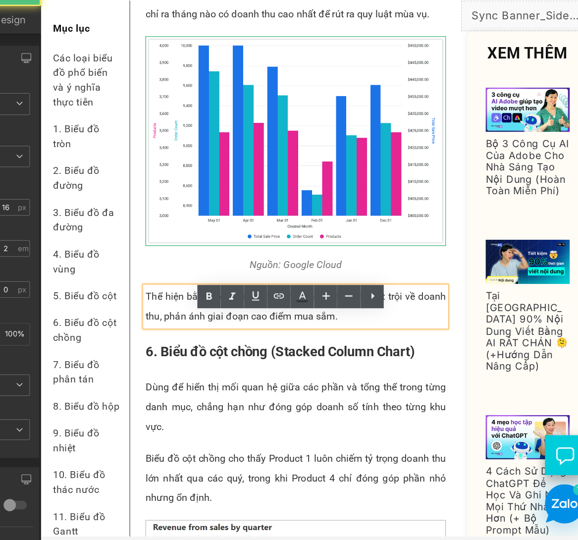
click at [155, 258] on p "Thể hiện bằng biểu đồ cột cho thấy tháng 4 và 5 vượt trội về doanh thu, phản án…" at bounding box center [246, 244] width 243 height 32
click at [142, 256] on p "Thể hiện bằng biểu đồ cột cho thấy tháng 4 và 5 vượt trội về doanh thu, phản án…" at bounding box center [246, 244] width 243 height 32
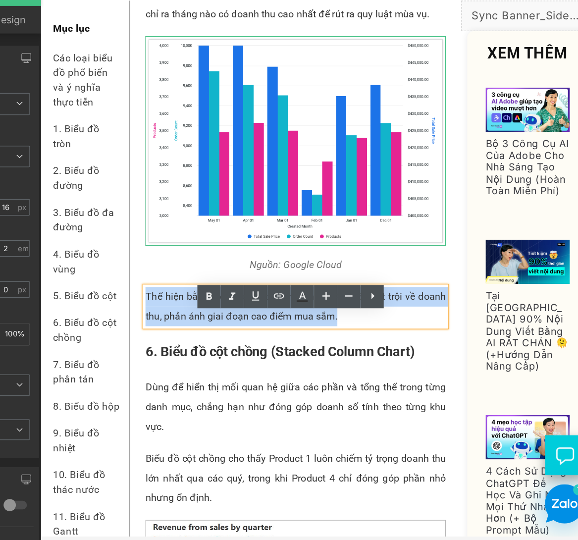
click at [142, 256] on p "Thể hiện bằng biểu đồ cột cho thấy tháng 4 và 5 vượt trội về doanh thu, phản án…" at bounding box center [246, 244] width 243 height 32
click at [169, 260] on p "Thể hiện bằng biểu đồ cột cho thấy tháng 4 và 5 vượt trội về doanh thu, phản án…" at bounding box center [246, 244] width 243 height 32
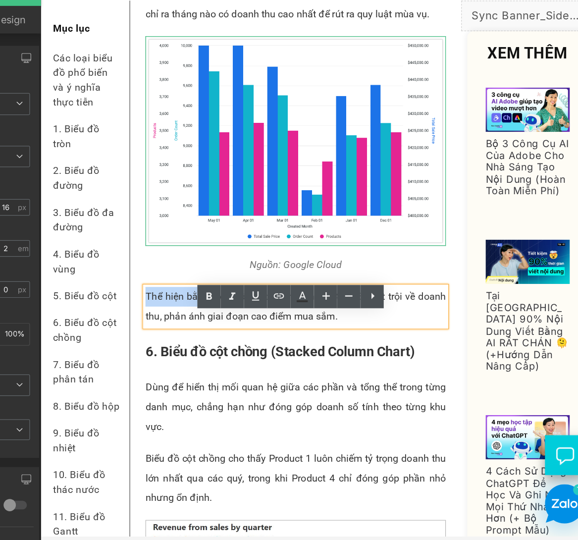
drag, startPoint x: 179, startPoint y: 256, endPoint x: 123, endPoint y: 254, distance: 55.5
click at [125, 254] on p "Thể hiện bằng biểu đồ cột cho thấy tháng 4 và 5 vượt trội về doanh thu, phản án…" at bounding box center [246, 244] width 243 height 32
click at [154, 257] on p "Thể hiện bằng biểu đồ cột cho thấy tháng 4 và 5 vượt trội về doanh thu, phản án…" at bounding box center [246, 244] width 243 height 32
click at [160, 257] on p "Thể hiện bằng biểu đồ cột cho thấy tháng 4 và 5 vượt trội về doanh thu, phản án…" at bounding box center [246, 244] width 243 height 32
click at [153, 256] on p "Thể hiện bằng biểu đồ cột cho thấy tháng 4 và 5 vượt trội về doanh thu, phản án…" at bounding box center [246, 244] width 243 height 32
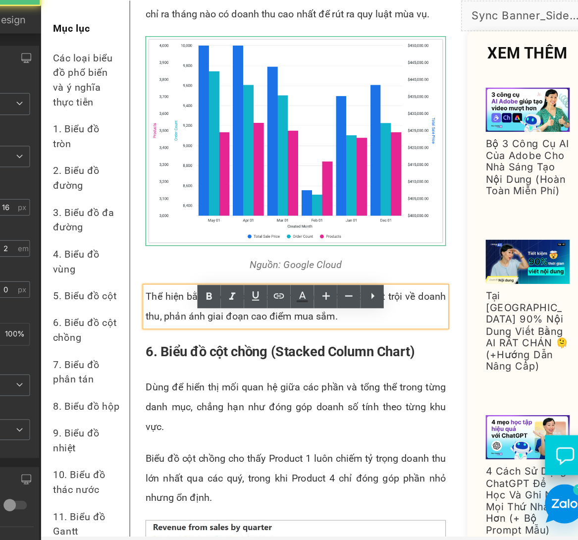
click at [180, 255] on p "Thể hiện bằng biểu đồ cột cho thấy tháng 4 và 5 vượt trội về doanh thu, phản án…" at bounding box center [246, 244] width 243 height 32
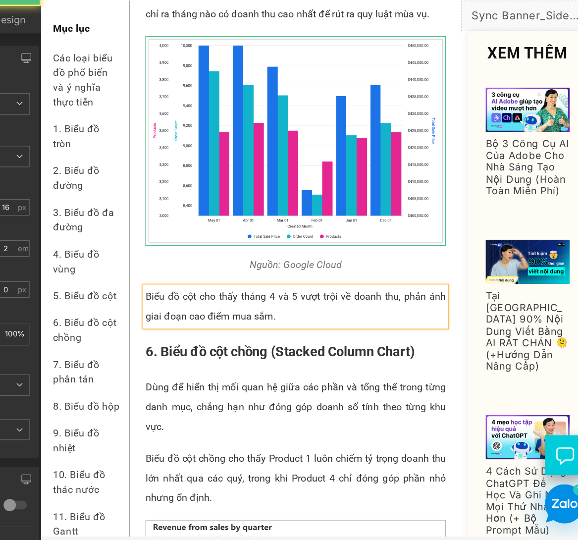
click at [271, 260] on p "Biểu đồ cột cho thấy tháng 4 và 5 vượt trội về doanh thu, phản ánh giai đoạn ca…" at bounding box center [246, 244] width 243 height 32
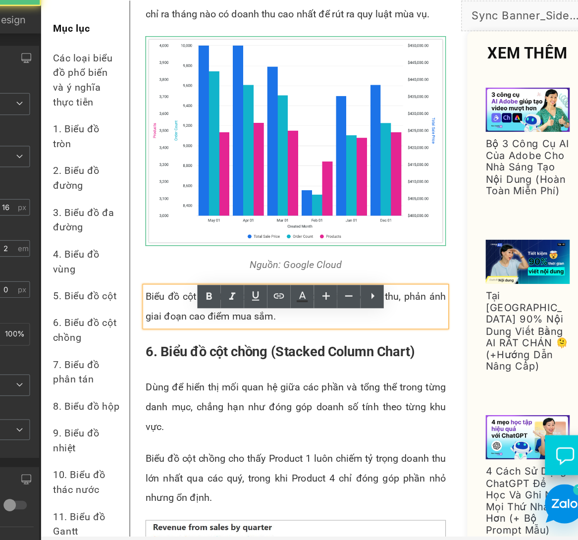
click at [243, 258] on p "Biểu đồ cột cho thấy tháng 4 và 5 vượt trội về doanh thu, phản ánh giai đoạn ca…" at bounding box center [246, 244] width 243 height 32
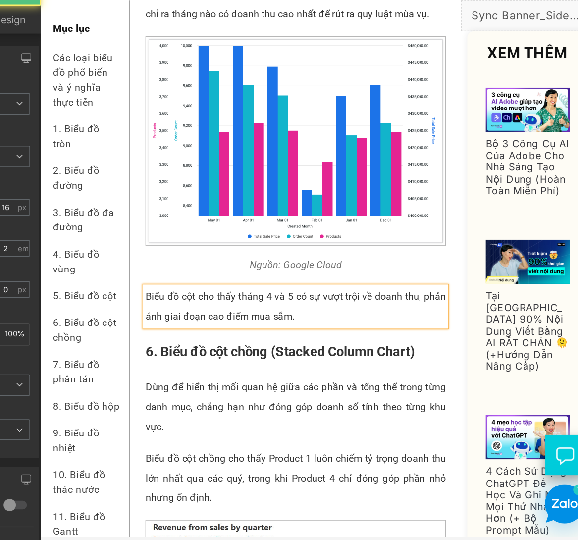
click at [300, 260] on p "Biểu đồ cột cho thấy tháng 4 và 5 có sự vượt trội về doanh thu, phản ánh giai đ…" at bounding box center [246, 244] width 243 height 32
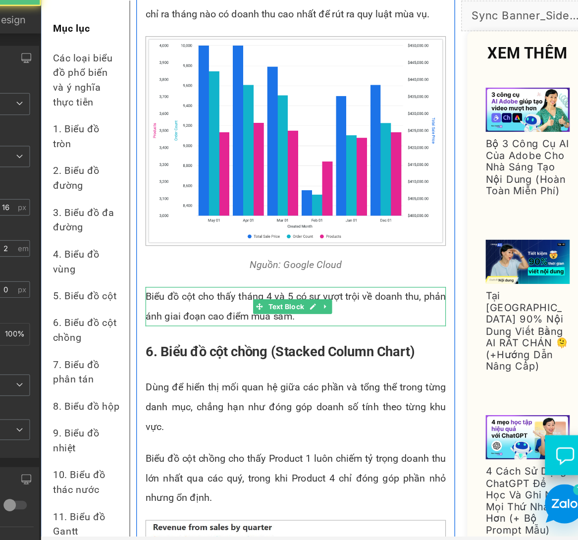
click at [167, 257] on p "Biểu đồ cột cho thấy tháng 4 và 5 có sự vượt trội về doanh thu, phản ánh giai đ…" at bounding box center [246, 244] width 243 height 32
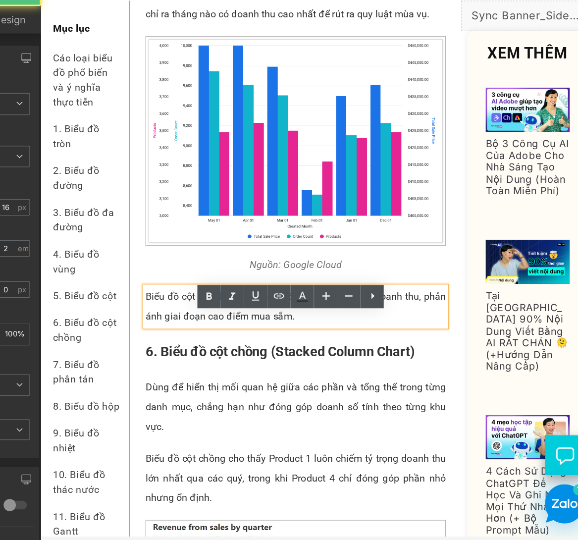
drag, startPoint x: 167, startPoint y: 255, endPoint x: 200, endPoint y: 260, distance: 33.0
click at [200, 260] on p "Biểu đồ cột cho thấy tháng 4 và 5 có sự vượt trội về doanh thu, phản ánh giai đ…" at bounding box center [246, 244] width 243 height 32
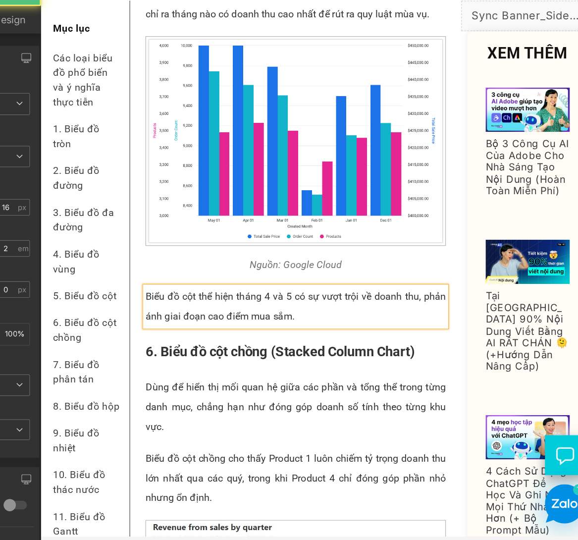
click at [136, 260] on p "Biểu đồ cột thể hiện tháng 4 và 5 có sự vượt trội về doanh thu, phản ánh giai đ…" at bounding box center [246, 244] width 243 height 32
click at [267, 260] on p "Biểu đồ cột thể hiện tháng 4 và 5 có sự vượt trội về doanh thu, phản ánh các gi…" at bounding box center [246, 244] width 243 height 32
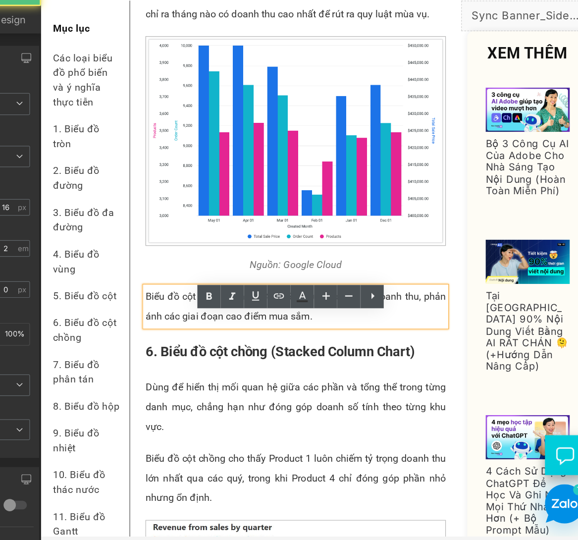
click at [184, 260] on p "Biểu đồ cột thể hiện tháng 4 và 5 có sự vượt trội về doanh thu, phản ánh các gi…" at bounding box center [246, 244] width 243 height 32
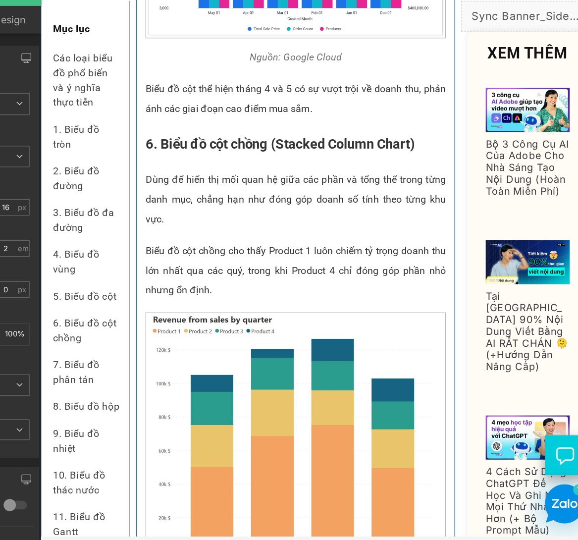
scroll to position [2160, 0]
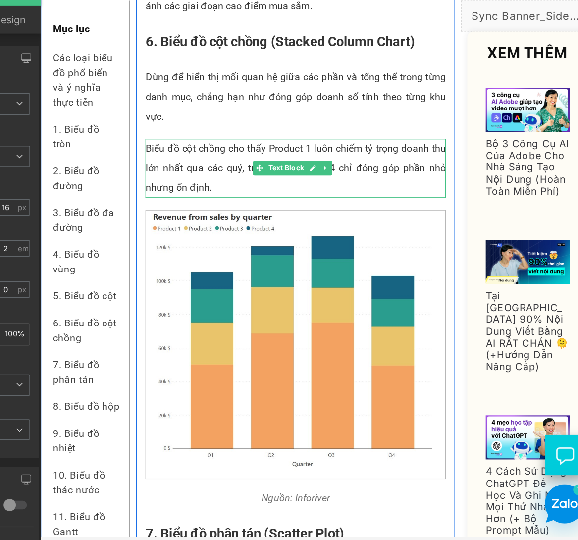
click at [157, 138] on p "Biểu đồ cột chồng cho thấy Product 1 luôn chiếm tỷ trọng doanh thu lớn nhất qua…" at bounding box center [246, 132] width 243 height 48
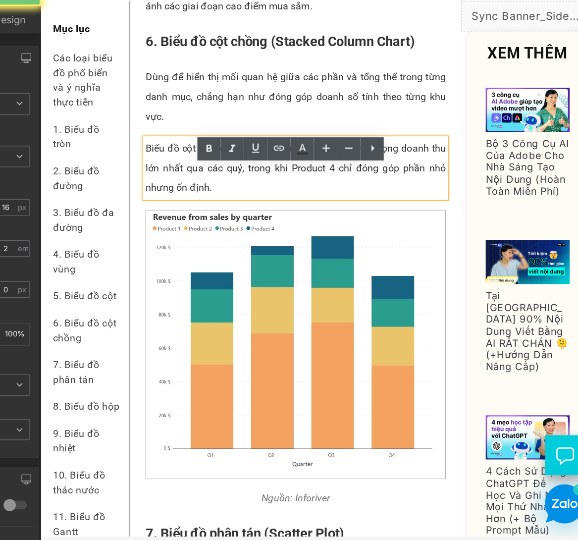
paste div
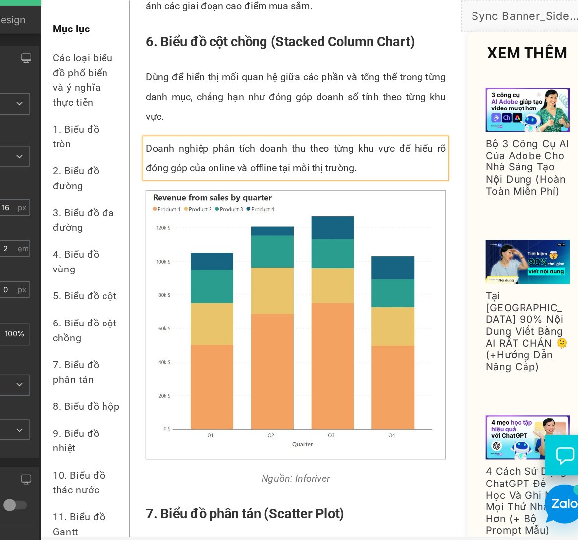
click at [125, 136] on p "Doanh nghiệp phân tích doanh thu theo từng khu vực để hiểu rõ đóng góp của onli…" at bounding box center [246, 124] width 243 height 32
click at [196, 138] on p "Ví dụ: Doanh nghiệp phân tích doanh thu theo từng khu vực để hiểu rõ đóng góp c…" at bounding box center [246, 124] width 243 height 32
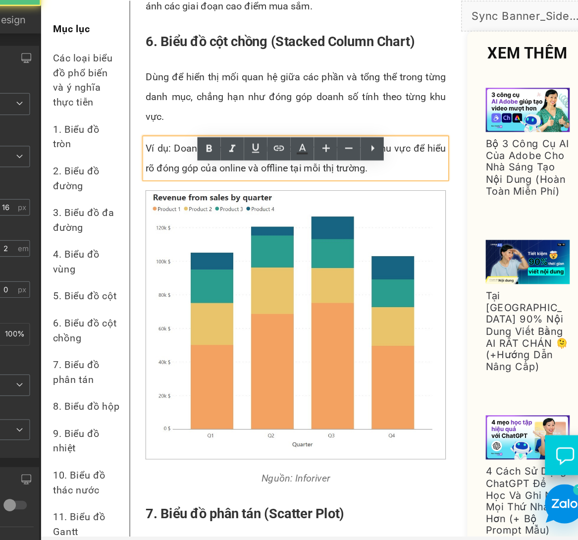
click at [193, 136] on p "Ví dụ: Doanh nghiệp phân tích doanh thu theo từng khu vực để hiểu rõ đóng góp c…" at bounding box center [246, 124] width 243 height 32
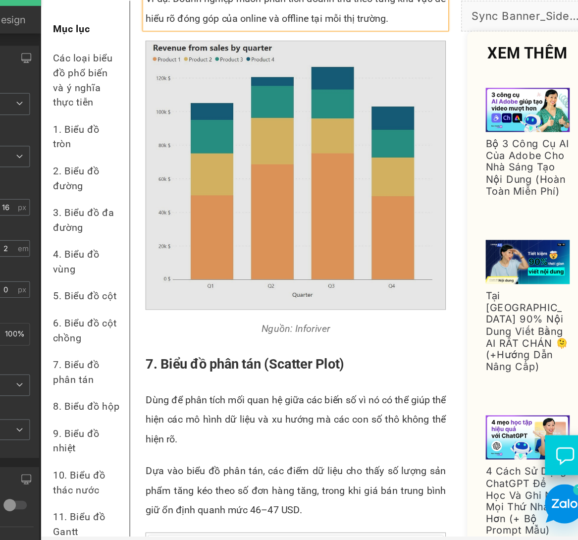
scroll to position [2243, 0]
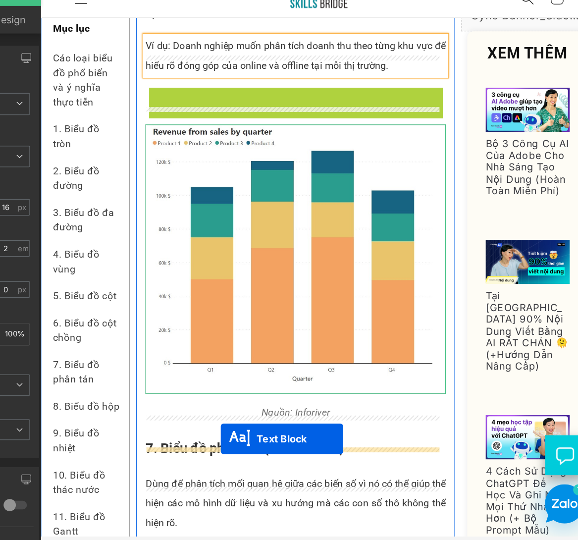
drag, startPoint x: 214, startPoint y: 102, endPoint x: 185, endPoint y: 351, distance: 250.3
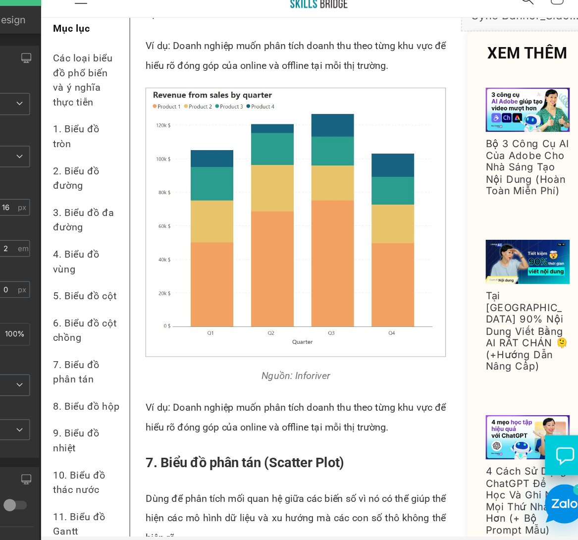
click at [155, 349] on p "Ví dụ: Doanh nghiệp muốn phân tích doanh thu theo từng khu vực để hiểu rõ đóng …" at bounding box center [246, 334] width 243 height 32
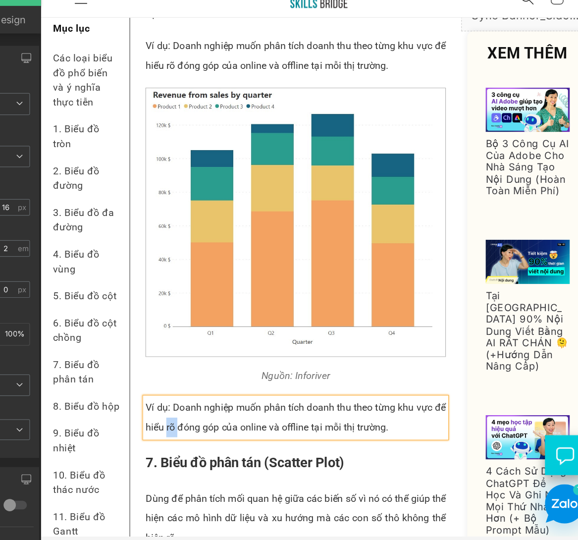
click at [155, 349] on p "Ví dụ: Doanh nghiệp muốn phân tích doanh thu theo từng khu vực để hiểu rõ đóng …" at bounding box center [246, 334] width 243 height 32
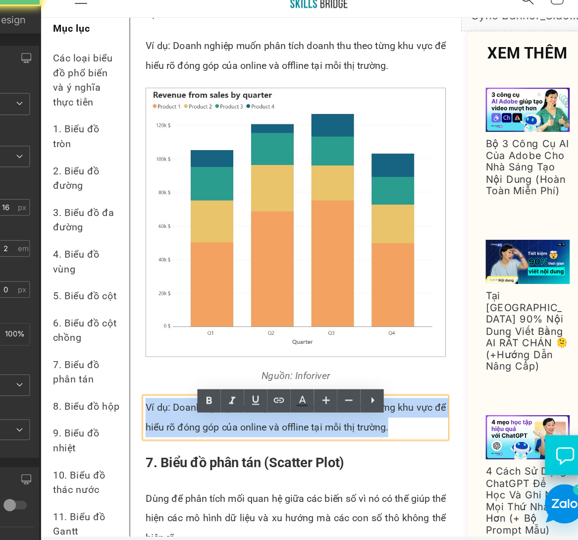
click at [155, 349] on p "Ví dụ: Doanh nghiệp muốn phân tích doanh thu theo từng khu vực để hiểu rõ đóng …" at bounding box center [246, 334] width 243 height 32
paste div
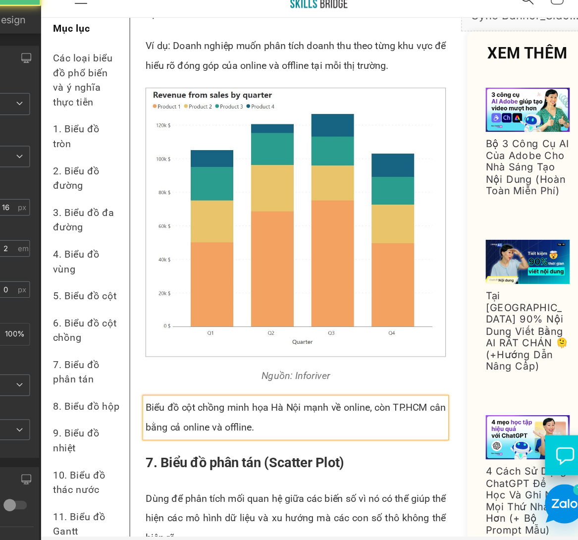
click at [193, 341] on p "Biểu đồ cột chồng minh họa Hà Nội mạnh về online, còn TP.HCM cân bằng cả online…" at bounding box center [246, 334] width 243 height 32
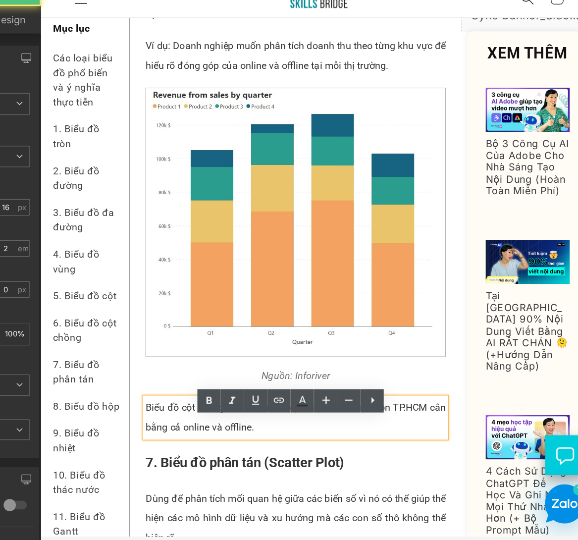
click at [186, 340] on p "Biểu đồ cột chồng minh họa Hà Nội mạnh về online, còn TP.HCM cân bằng cả online…" at bounding box center [246, 334] width 243 height 32
click at [191, 344] on p "Biểu đồ cột chồng minh họa Hà Nội mạnh về online, còn TP.HCM cân bằng cả online…" at bounding box center [246, 334] width 243 height 32
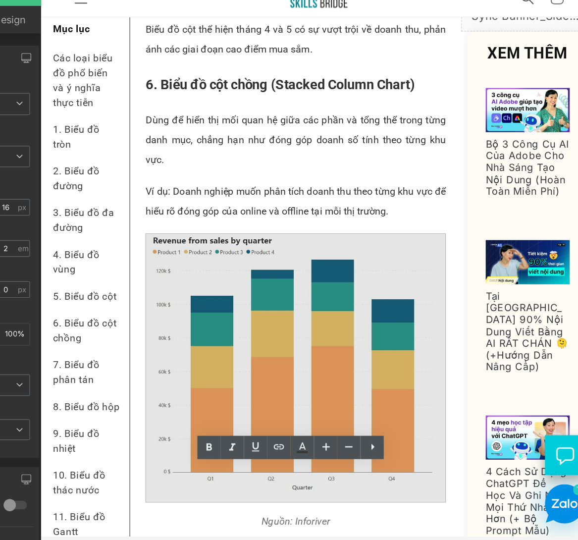
scroll to position [2076, 0]
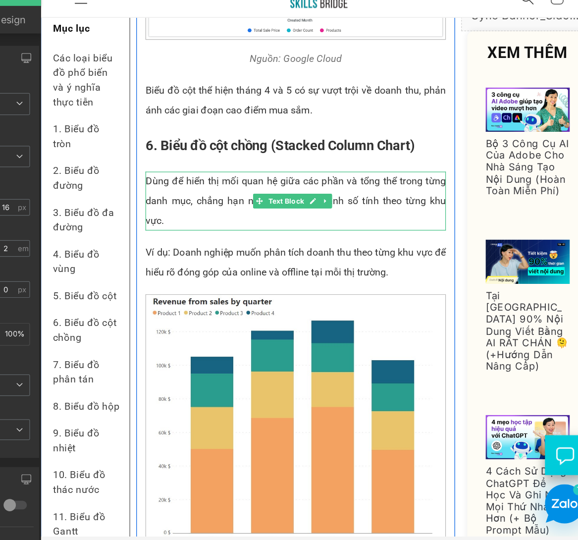
click at [153, 170] on p "Dùng để hiển thị mối quan hệ giữa các phần và tổng thể trong từng danh mục, chẳ…" at bounding box center [246, 159] width 243 height 48
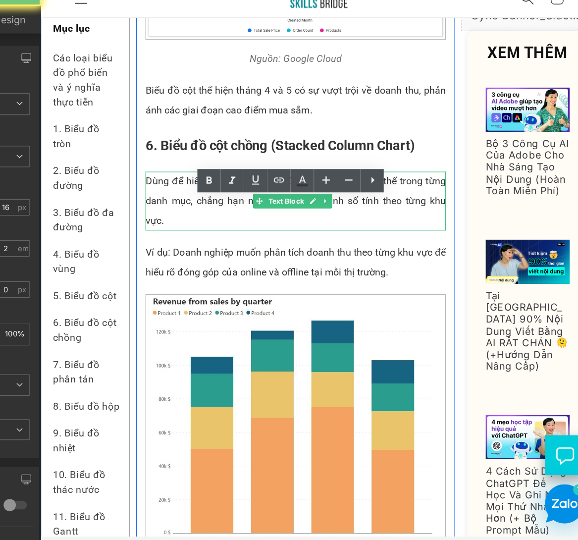
click at [153, 170] on p "Dùng để hiển thị mối quan hệ giữa các phần và tổng thể trong từng danh mục, chẳ…" at bounding box center [246, 159] width 243 height 48
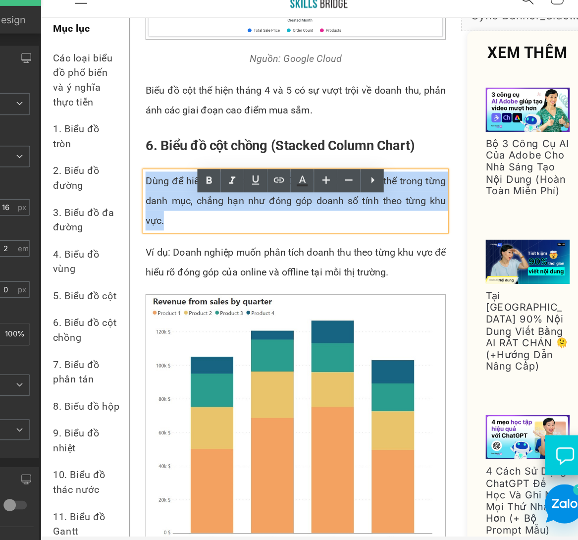
paste div
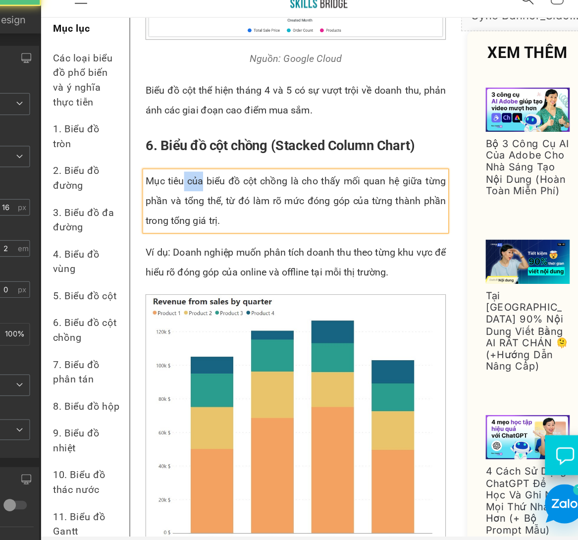
drag, startPoint x: 170, startPoint y: 163, endPoint x: 154, endPoint y: 163, distance: 16.3
click at [154, 163] on p "Mục tiêu của biểu đồ cột chồng là cho thấy mối quan hệ giữa từng phần và tổng t…" at bounding box center [246, 159] width 243 height 48
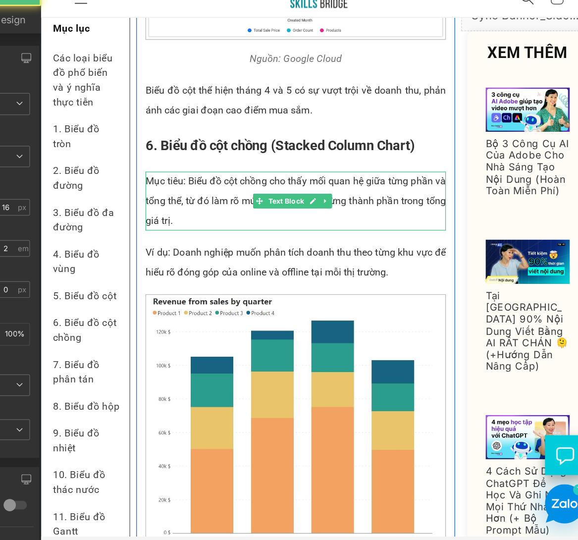
click at [241, 182] on p "Mục tiêu: Biểu đồ cột chồng cho thấy mối quan hệ giữa từng phần và tổng thể, từ…" at bounding box center [246, 159] width 243 height 48
drag, startPoint x: 157, startPoint y: 160, endPoint x: 266, endPoint y: 169, distance: 109.3
click at [266, 169] on p "Mục tiêu: Biểu đồ cột chồng cho thấy mối quan hệ giữa từng phần và tổng thể, từ…" at bounding box center [246, 159] width 243 height 48
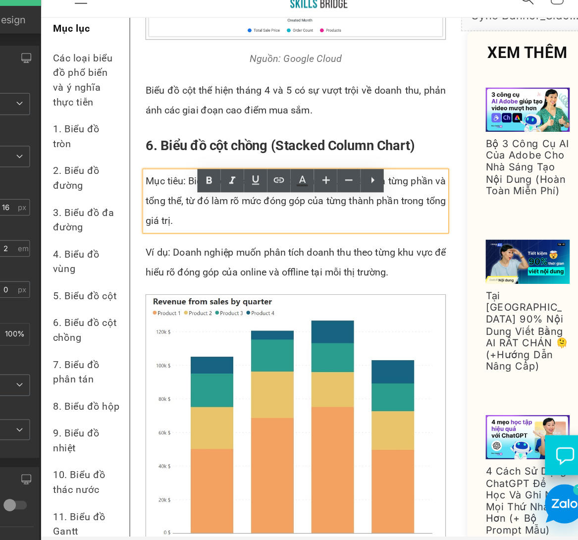
click at [201, 173] on p "Mục tiêu: Biểu đồ cột chồng cho thấy mối quan hệ giữa từng phần và tổng thể, từ…" at bounding box center [246, 159] width 243 height 48
click at [165, 164] on p "Mục tiêu: Biểu đồ cột chồng cho thấy mối quan hệ giữa từng phần và tổng thể, từ…" at bounding box center [246, 159] width 243 height 48
click at [230, 165] on p "Mục tiêu: Biểu đồ cột chồng cho thấy mối quan hệ giữa từng phần và tổng thể, từ…" at bounding box center [246, 159] width 243 height 48
drag, startPoint x: 225, startPoint y: 164, endPoint x: 199, endPoint y: 165, distance: 26.3
click at [199, 165] on p "Mục tiêu: Biểu đồ cột chồng cho thấy mối quan hệ giữa từng phần và tổng thể, từ…" at bounding box center [246, 159] width 243 height 48
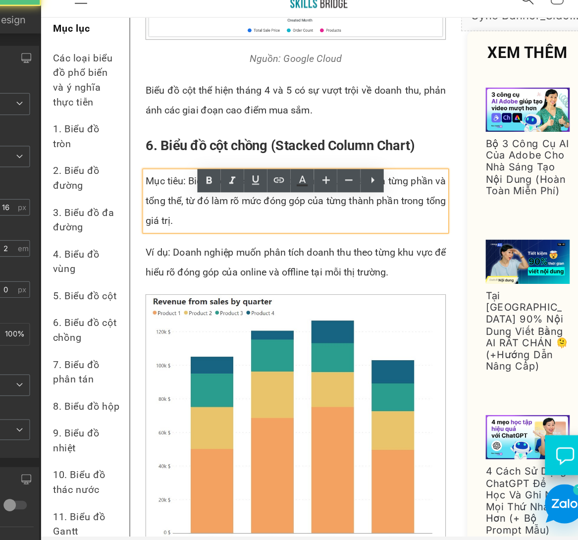
click at [305, 182] on p "Mục tiêu: Biểu đồ cột chồng cho thấy mối quan hệ giữa từng phần và tổng thể, từ…" at bounding box center [246, 159] width 243 height 48
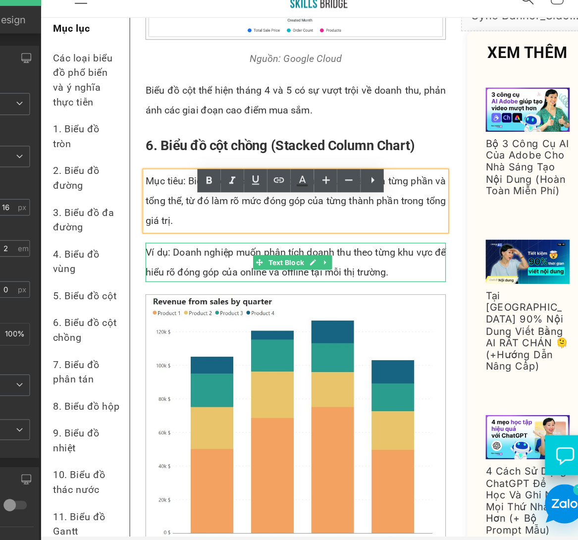
click at [149, 224] on p "Ví dụ: Doanh nghiệp muốn phân tích doanh thu theo từng khu vực để hiểu rõ đóng …" at bounding box center [246, 208] width 243 height 32
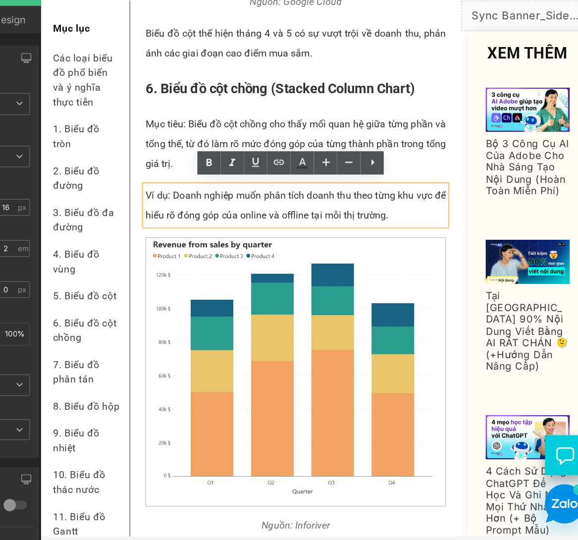
scroll to position [2243, 0]
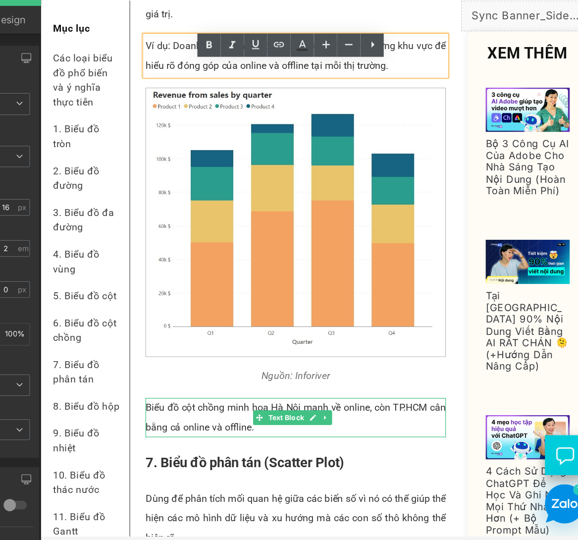
click at [187, 339] on p "Biểu đồ cột chồng minh họa Hà Nội mạnh về online, còn TP.HCM cân bằng cả online…" at bounding box center [246, 334] width 243 height 32
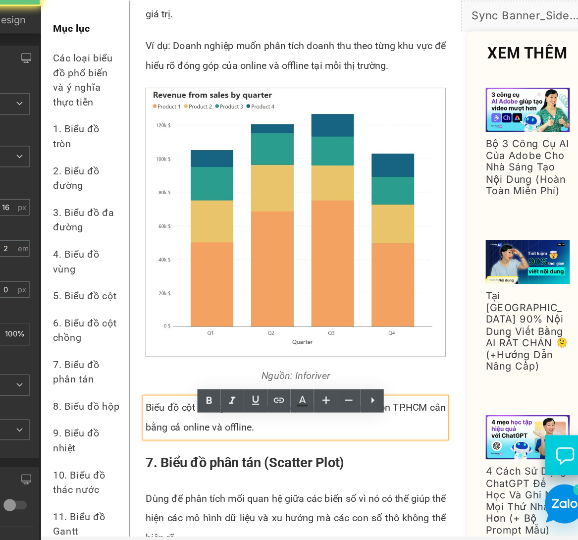
click at [191, 343] on p "Biểu đồ cột chồng minh họa Hà Nội mạnh về online, còn TP.HCM cân bằng cả online…" at bounding box center [246, 334] width 243 height 32
click at [239, 349] on p "Biểu đồ cột chồng minh họa Hà Nội mạnh về online, còn TP.HCM cân bằng cả online…" at bounding box center [246, 334] width 243 height 32
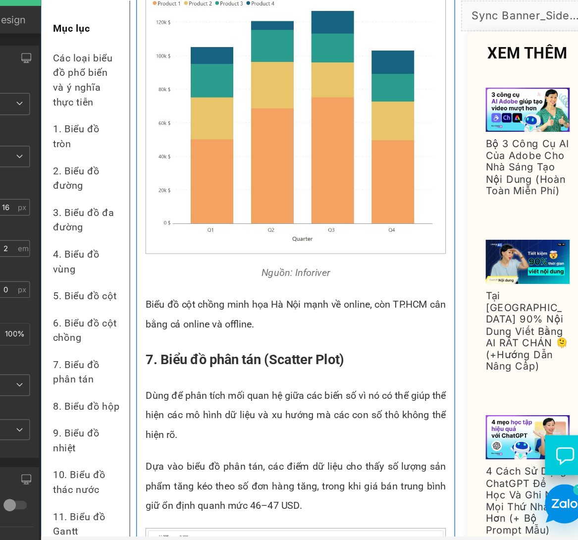
scroll to position [2326, 0]
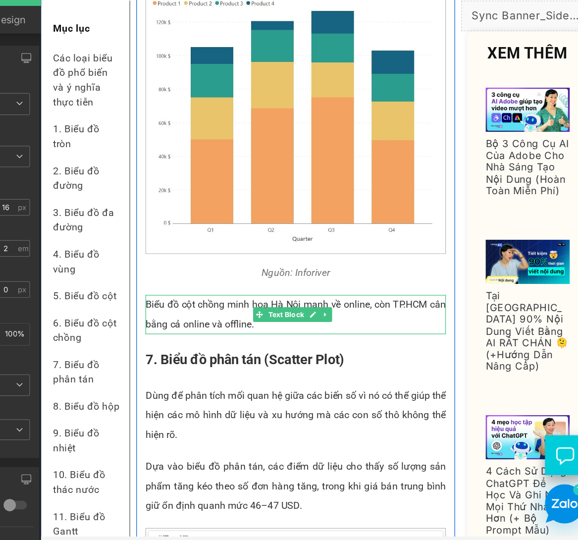
click at [199, 263] on p "Biểu đồ cột chồng minh họa Hà Nội mạnh về online, còn TP.HCM cân bằng cả online…" at bounding box center [246, 250] width 243 height 32
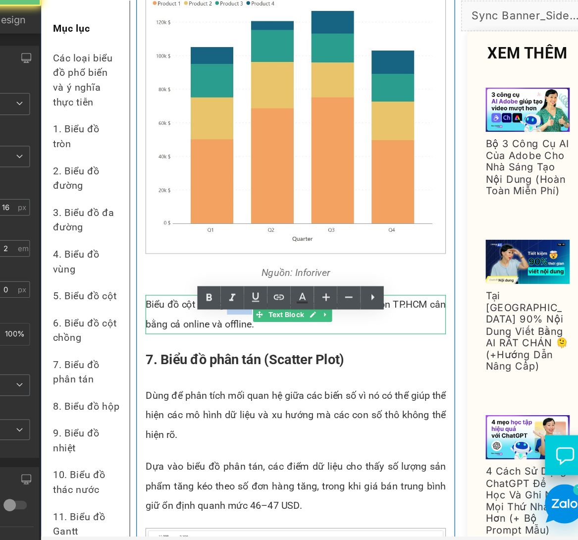
click at [199, 263] on p "Biểu đồ cột chồng minh họa Hà Nội mạnh về online, còn TP.HCM cân bằng cả online…" at bounding box center [246, 250] width 243 height 32
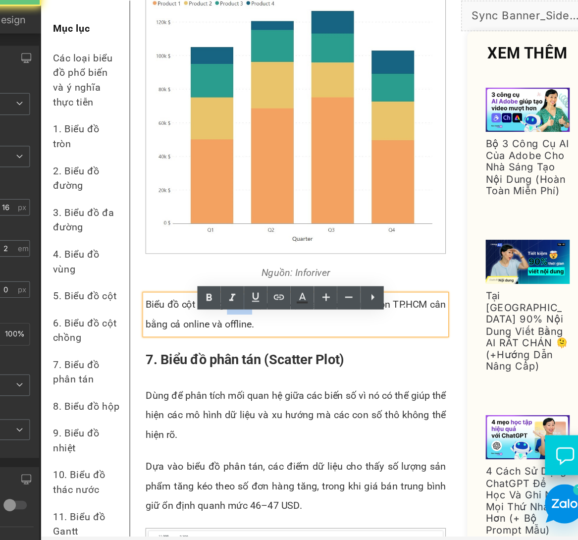
click at [199, 263] on p "Biểu đồ cột chồng minh họa Hà Nội mạnh về online, còn TP.HCM cân bằng cả online…" at bounding box center [246, 250] width 243 height 32
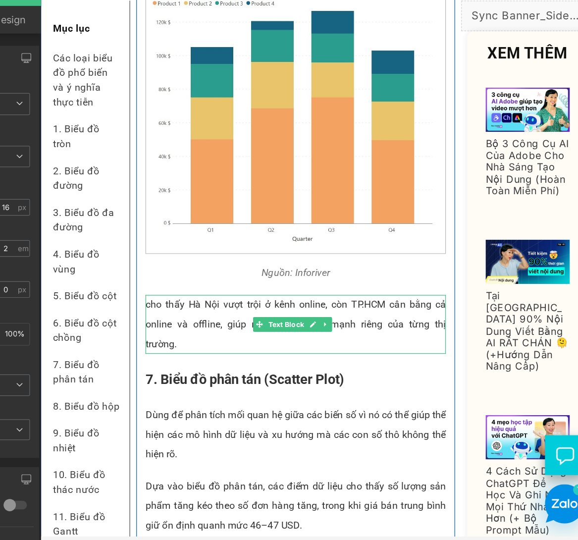
click at [142, 262] on p "cho thấy Hà Nội vượt trội ở kênh online, còn TP.HCM cân bằng cả online và offli…" at bounding box center [246, 258] width 243 height 48
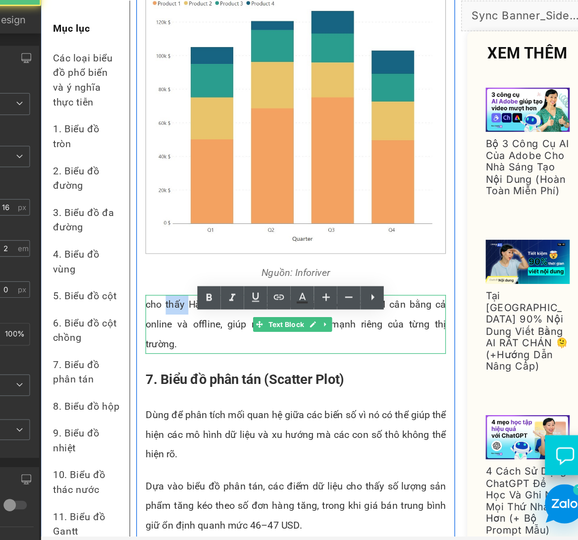
click at [142, 262] on p "cho thấy Hà Nội vượt trội ở kênh online, còn TP.HCM cân bằng cả online và offli…" at bounding box center [246, 258] width 243 height 48
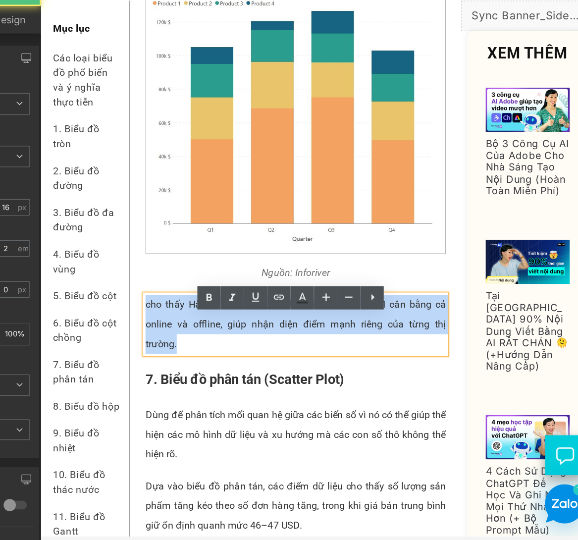
click at [142, 262] on p "cho thấy Hà Nội vượt trội ở kênh online, còn TP.HCM cân bằng cả online và offli…" at bounding box center [246, 258] width 243 height 48
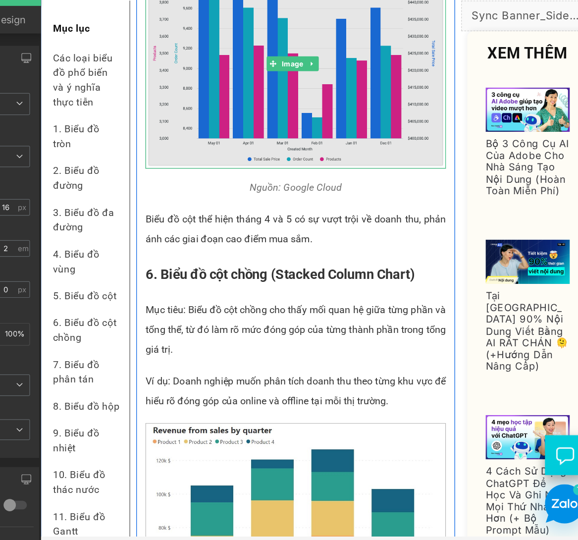
scroll to position [1993, 0]
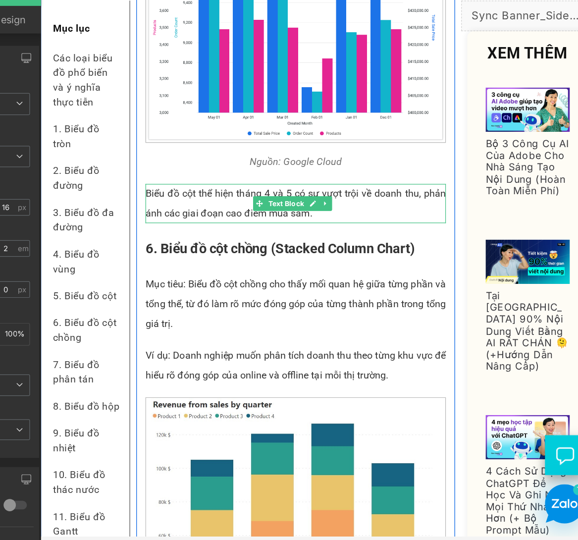
click at [148, 176] on p "Biểu đồ cột thể hiện tháng 4 và 5 có sự vượt trội về doanh thu, phản ánh các gi…" at bounding box center [246, 161] width 243 height 32
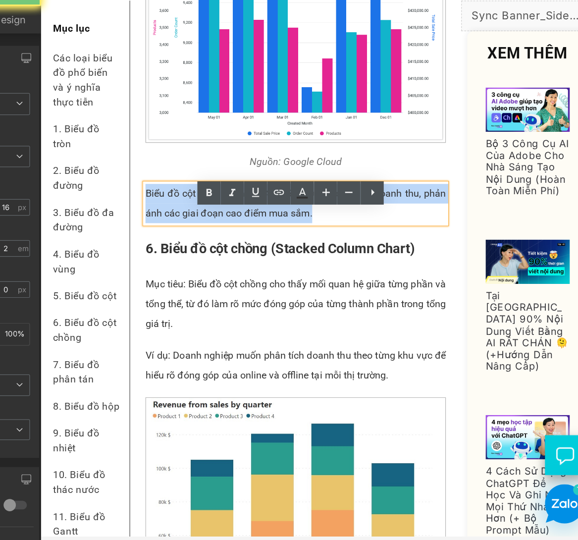
click at [148, 176] on p "Biểu đồ cột thể hiện tháng 4 và 5 có sự vượt trội về doanh thu, phản ánh các gi…" at bounding box center [246, 161] width 243 height 32
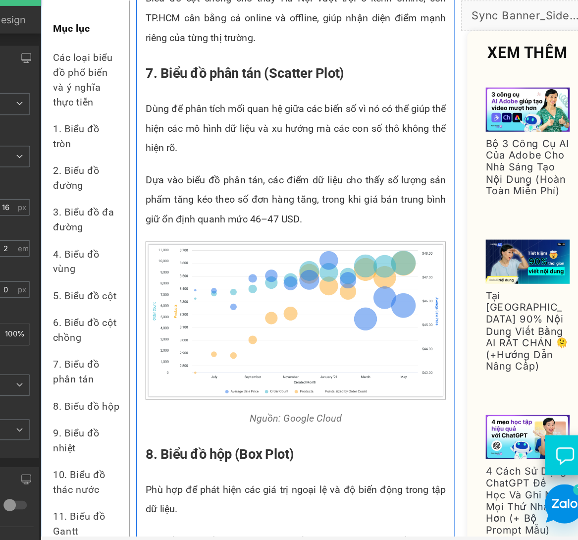
scroll to position [2576, 0]
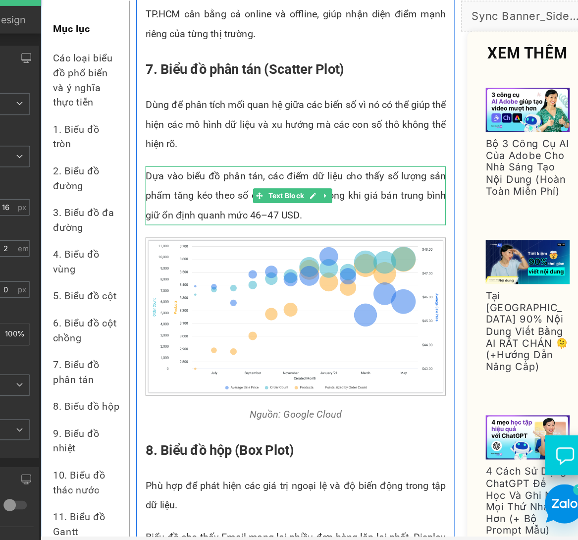
click at [143, 117] on p "Dùng để phân tích mối quan hệ giữa các biến số vì nó có thể giúp thể hiện các m…" at bounding box center [246, 97] width 243 height 48
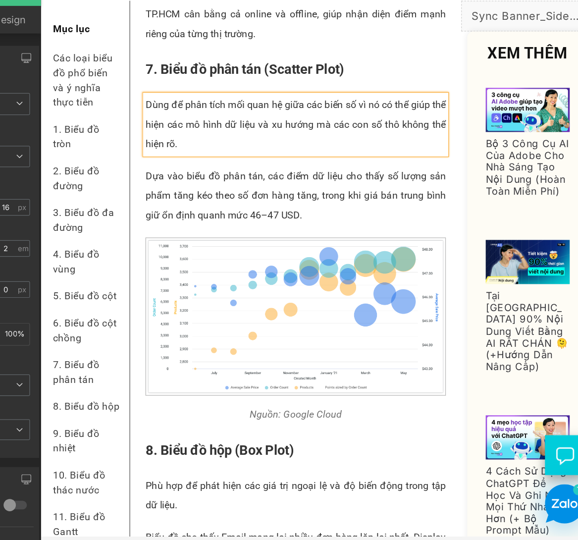
click at [143, 117] on p "Dùng để phân tích mối quan hệ giữa các biến số vì nó có thể giúp thể hiện các m…" at bounding box center [246, 97] width 243 height 48
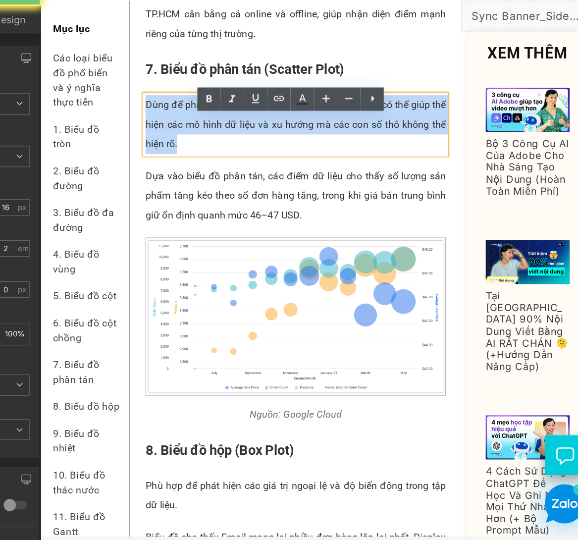
paste div
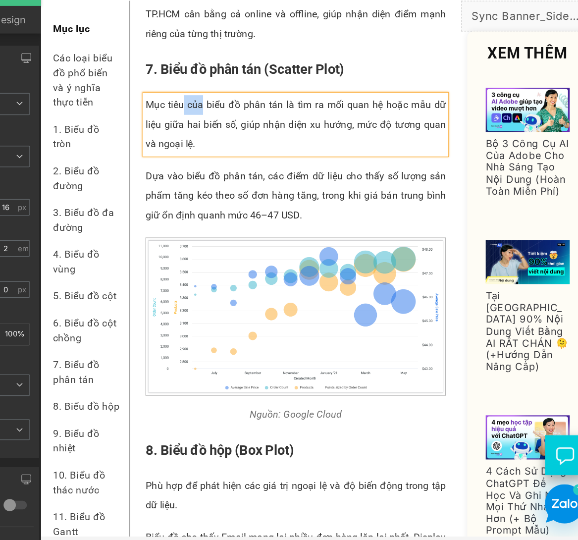
drag, startPoint x: 171, startPoint y: 98, endPoint x: 155, endPoint y: 98, distance: 16.3
click at [155, 98] on p "Mục tiêu của biểu đồ phân tán là tìm ra mối quan hệ hoặc mẫu dữ liệu giữa hai b…" at bounding box center [246, 97] width 243 height 48
click at [222, 96] on p "Mục tiêu: biểu đồ phân tán là tìm ra mối quan hệ hoặc mẫu dữ liệu giữa hai biến…" at bounding box center [246, 97] width 243 height 48
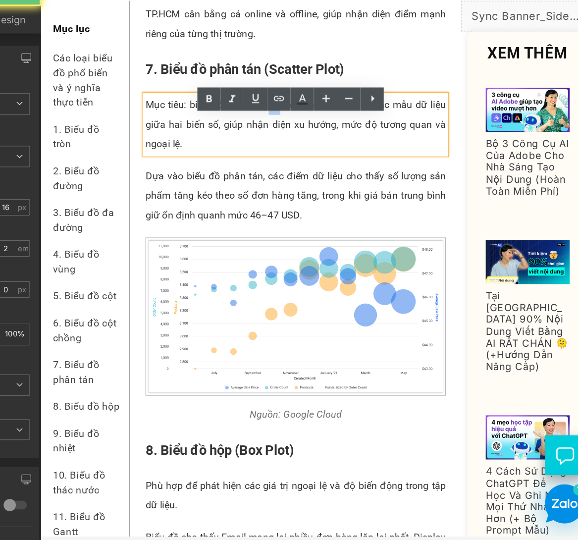
click at [222, 96] on p "Mục tiêu: biểu đồ phân tán là tìm ra mối quan hệ hoặc mẫu dữ liệu giữa hai biến…" at bounding box center [246, 97] width 243 height 48
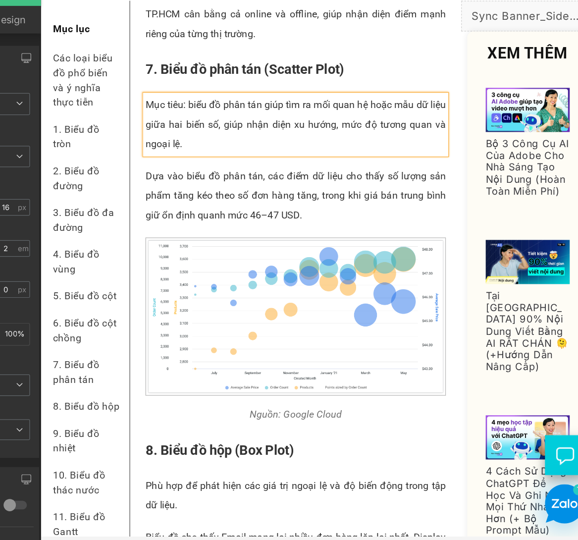
click at [256, 121] on p "Mục tiêu: biểu đồ phân tán giúp tìm ra mối quan hệ hoặc mẫu dữ liệu giữa hai bi…" at bounding box center [246, 97] width 243 height 48
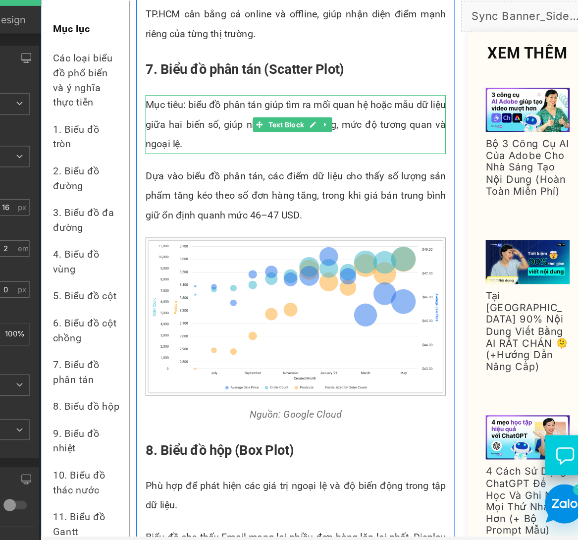
click at [161, 96] on p "Mục tiêu: biểu đồ phân tán giúp tìm ra mối quan hệ hoặc mẫu dữ liệu giữa hai bi…" at bounding box center [246, 97] width 243 height 48
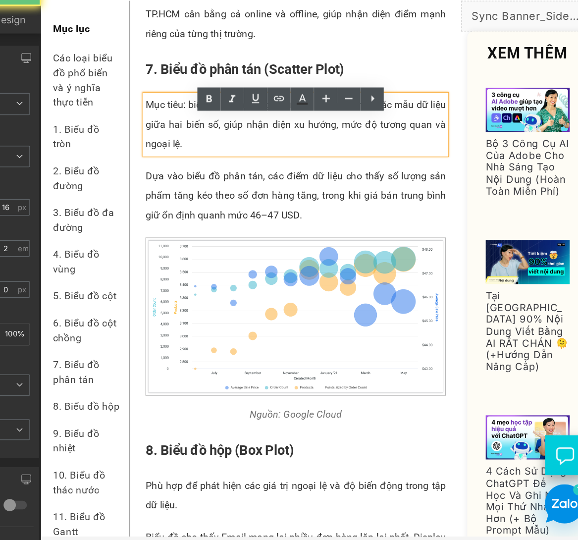
click at [164, 98] on p "Mục tiêu: biểu đồ phân tán giúp tìm ra mối quan hệ hoặc mẫu dữ liệu giữa hai bi…" at bounding box center [246, 97] width 243 height 48
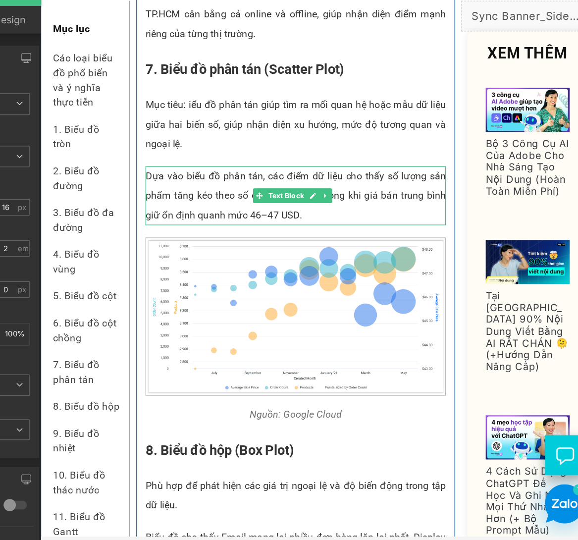
click at [159, 165] on p "Dựa vào biểu đồ phân tán, các điểm dữ liệu cho thấy số lượng sản phẩm tăng kéo …" at bounding box center [246, 155] width 243 height 48
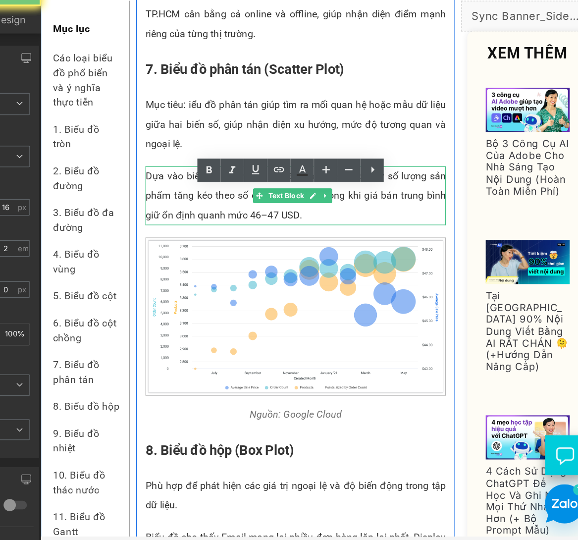
click at [159, 165] on p "Dựa vào biểu đồ phân tán, các điểm dữ liệu cho thấy số lượng sản phẩm tăng kéo …" at bounding box center [246, 155] width 243 height 48
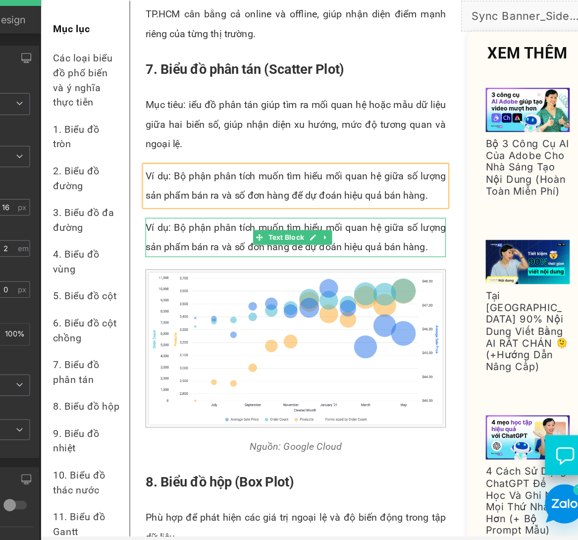
click at [186, 200] on p "Ví dụ: Bộ phận phân tích muốn tìm hiểu mối quan hệ giữa số lượng sản phẩm bán r…" at bounding box center [246, 188] width 243 height 32
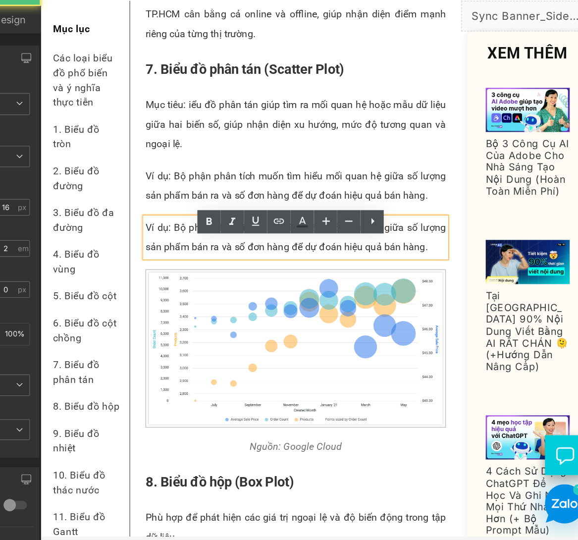
click at [213, 202] on p "Ví dụ: Bộ phận phân tích muốn tìm hiểu mối quan hệ giữa số lượng sản phẩm bán r…" at bounding box center [246, 188] width 243 height 32
click at [139, 187] on div "Ví dụ: Bộ phận phân tích muốn tìm hiểu mối quan hệ giữa số lượng sản phẩm bán r…" at bounding box center [246, 188] width 243 height 32
click at [152, 200] on p "Ví dụ: Bộ phận phân tích muốn tìm hiểu mối quan hệ giữa số lượng sản phẩm bán r…" at bounding box center [246, 188] width 243 height 32
click at [118, 177] on div "Theo báo cáo của 3M Corporation (The Power of Visual Communication), não bộ con…" at bounding box center [246, 341] width 258 height 5521
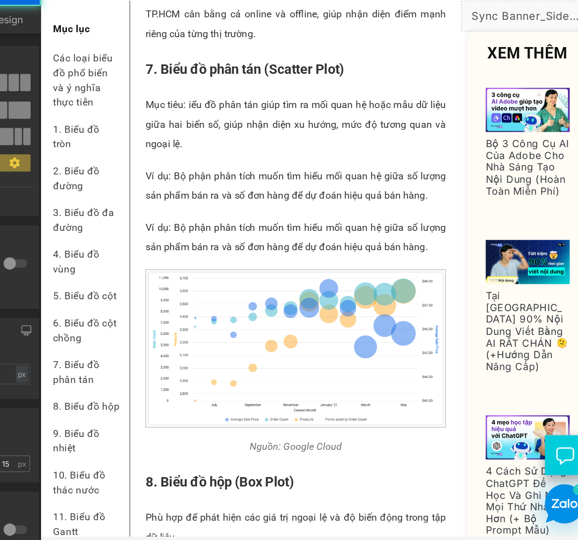
click at [132, 192] on p "Ví dụ: Bộ phận phân tích muốn tìm hiểu mối quan hệ giữa số lượng sản phẩm bán r…" at bounding box center [246, 188] width 243 height 32
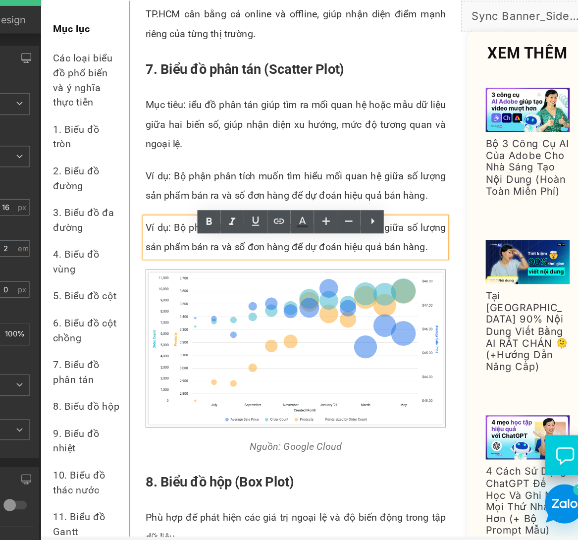
click at [129, 181] on div "Theo báo cáo của 3M Corporation (The Power of Visual Communication), não bộ con…" at bounding box center [246, 341] width 258 height 5521
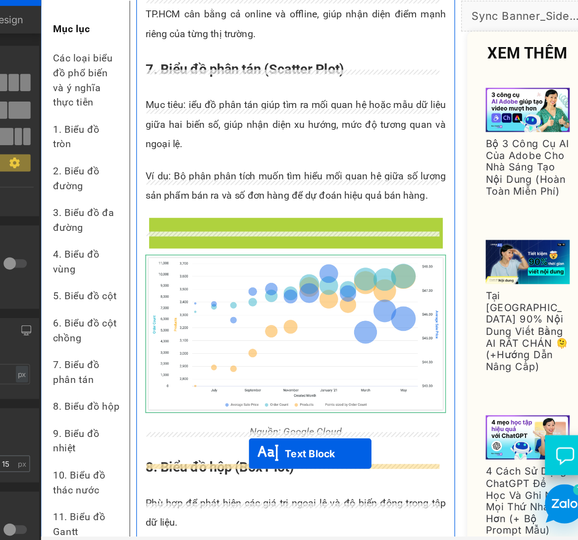
drag, startPoint x: 214, startPoint y: 206, endPoint x: 208, endPoint y: 366, distance: 160.1
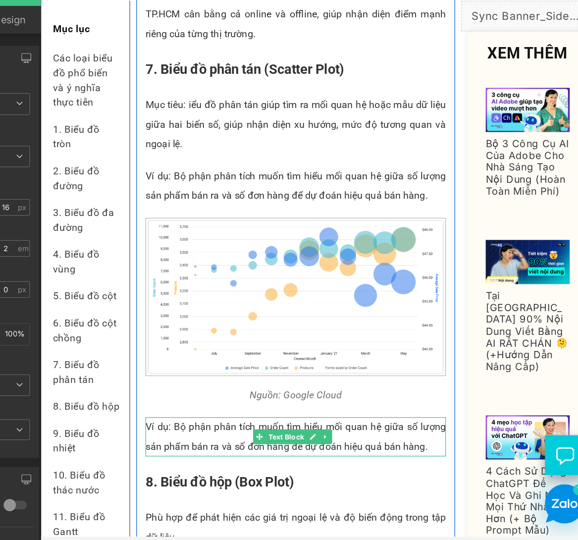
click at [175, 359] on p "Ví dụ: Bộ phận phân tích muốn tìm hiểu mối quan hệ giữa số lượng sản phẩm bán r…" at bounding box center [246, 349] width 243 height 32
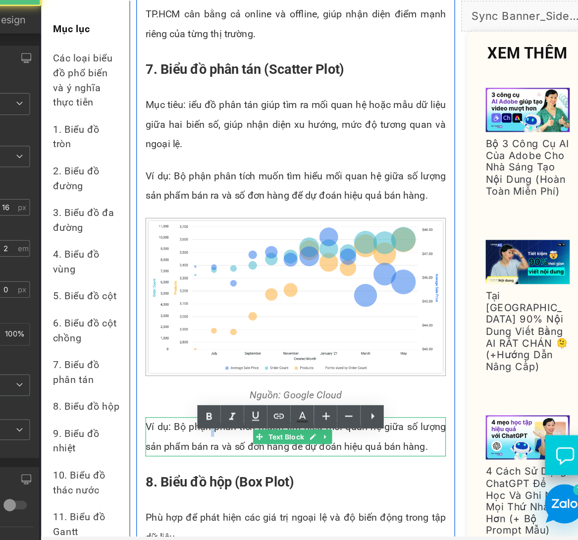
click at [175, 359] on p "Ví dụ: Bộ phận phân tích muốn tìm hiểu mối quan hệ giữa số lượng sản phẩm bán r…" at bounding box center [246, 349] width 243 height 32
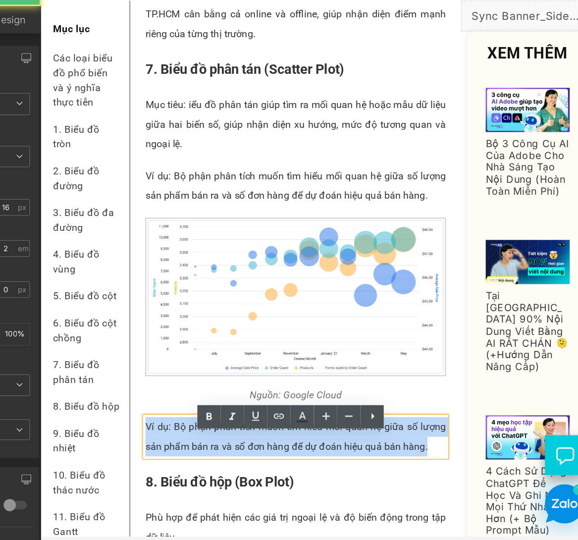
click at [175, 359] on p "Ví dụ: Bộ phận phân tích muốn tìm hiểu mối quan hệ giữa số lượng sản phẩm bán r…" at bounding box center [246, 349] width 243 height 32
paste div
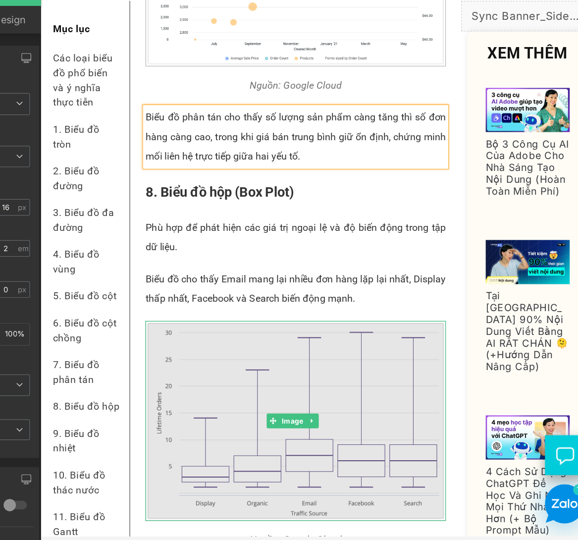
scroll to position [2910, 0]
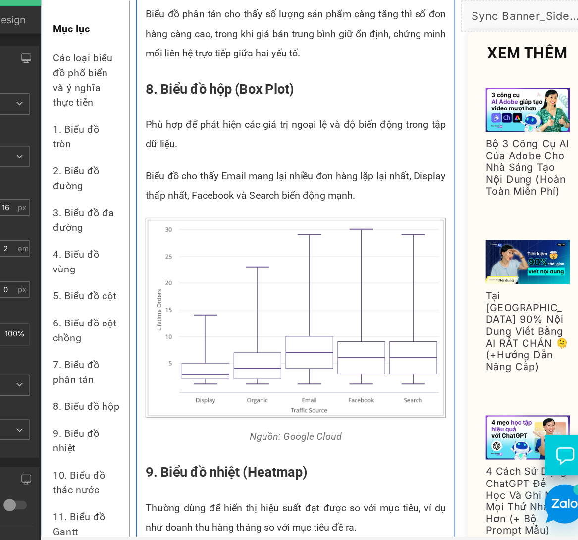
click at [180, 162] on p "Biểu đồ cho thấy Email mang lại nhiều đơn hàng lặp lại nhất, Display thấp nhất,…" at bounding box center [246, 147] width 243 height 32
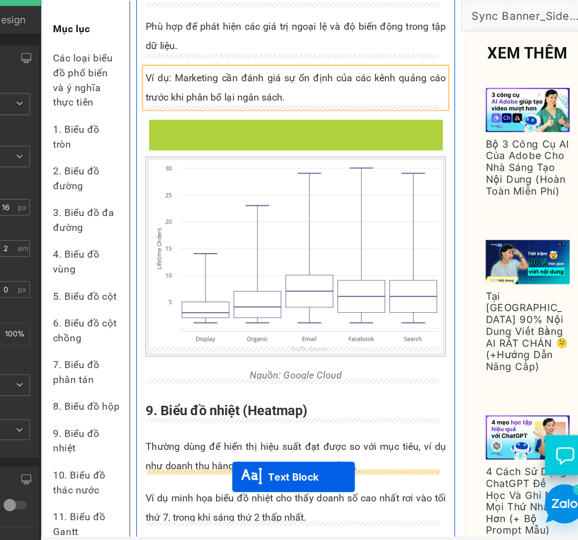
scroll to position [3009, 0]
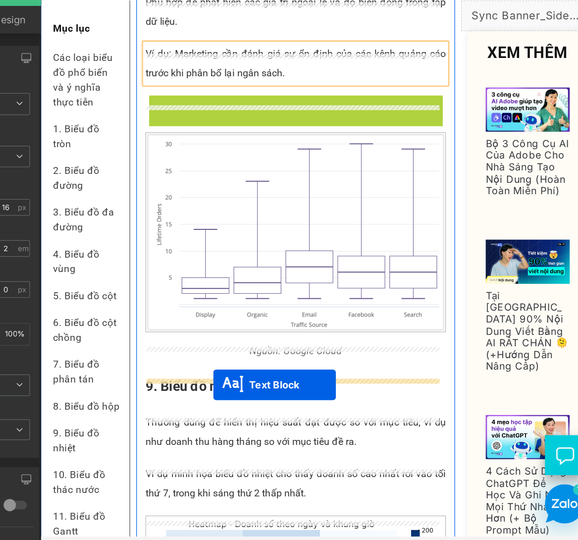
drag, startPoint x: 214, startPoint y: 198, endPoint x: 179, endPoint y: 307, distance: 114.0
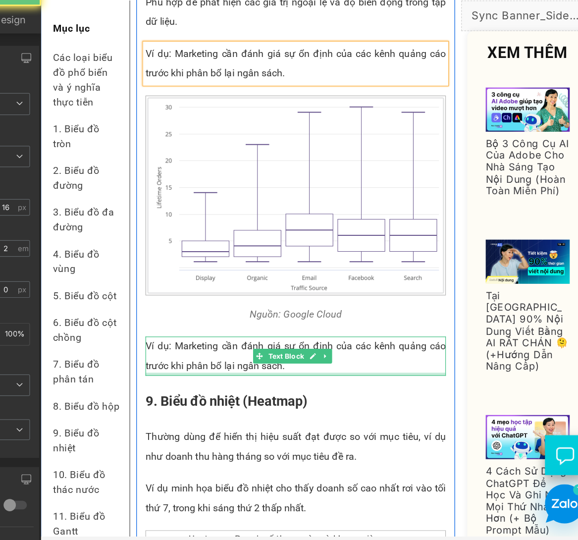
click at [163, 292] on p "Ví dụ: Marketing cần đánh giá sự ổn định của các kênh quảng cáo trước khi phân …" at bounding box center [246, 284] width 243 height 32
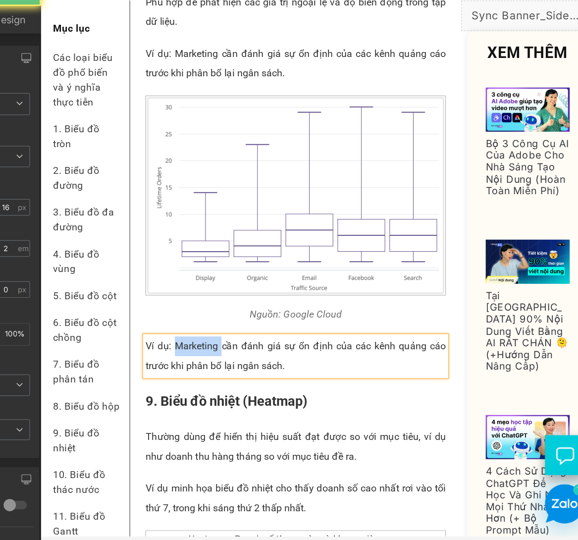
click at [163, 292] on p "Ví dụ: Marketing cần đánh giá sự ổn định của các kênh quảng cáo trước khi phân …" at bounding box center [246, 284] width 243 height 32
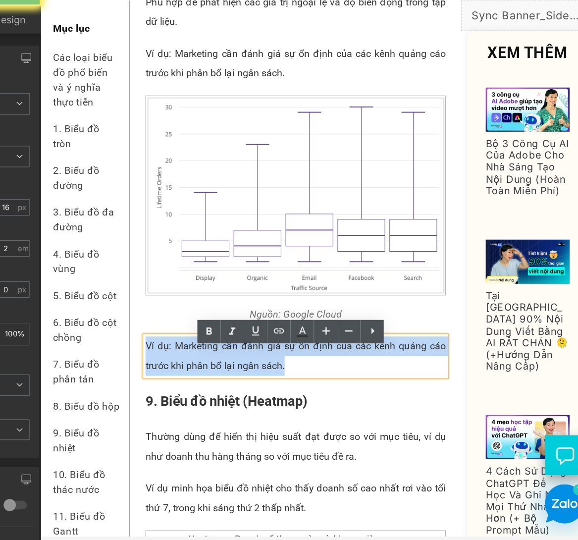
click at [163, 292] on p "Ví dụ: Marketing cần đánh giá sự ổn định của các kênh quảng cáo trước khi phân …" at bounding box center [246, 284] width 243 height 32
paste div
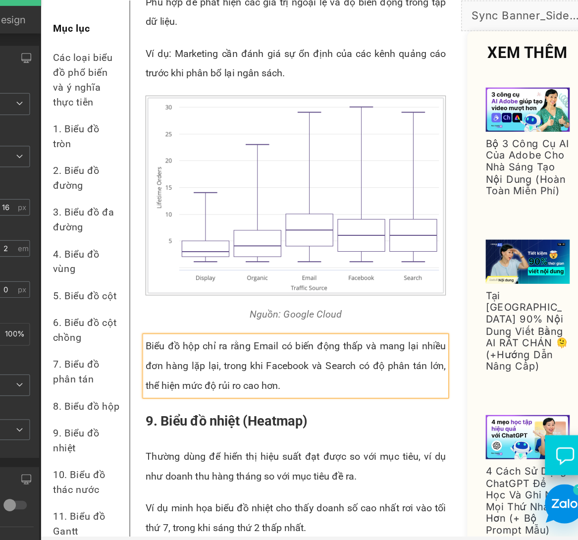
click at [275, 303] on p "Biểu đồ hộp chỉ ra rằng Email có biến động thấp và mang lại nhiều đơn hàng lặp …" at bounding box center [246, 292] width 243 height 48
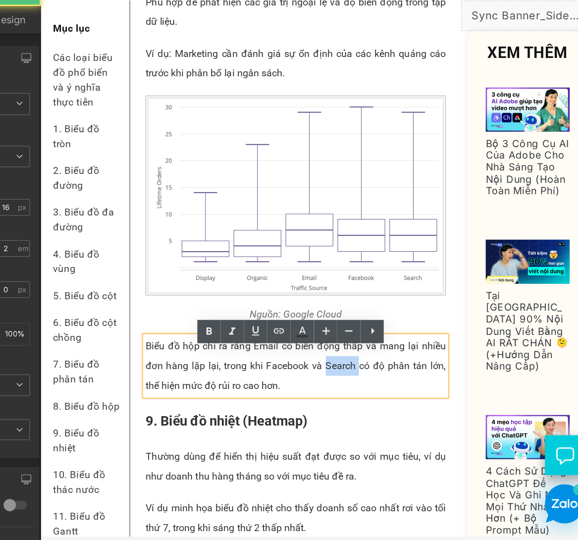
click at [275, 303] on p "Biểu đồ hộp chỉ ra rằng Email có biến động thấp và mang lại nhiều đơn hàng lặp …" at bounding box center [246, 292] width 243 height 48
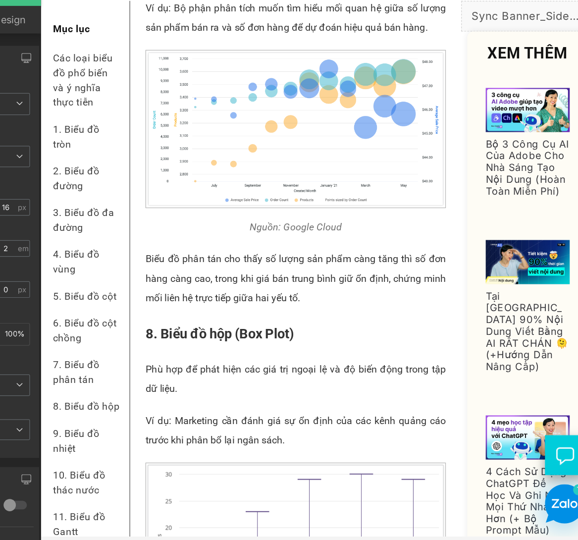
scroll to position [2823, 0]
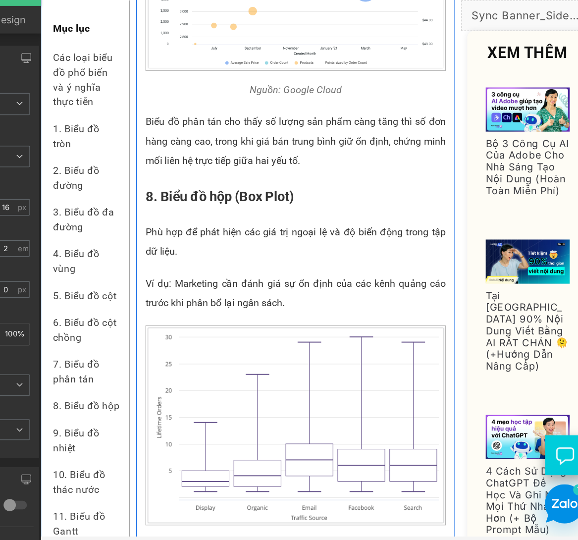
click at [162, 195] on p "Phù hợp để phát hiện các giá trị ngoại lệ và độ biến động trong tập dữ liệu." at bounding box center [246, 192] width 243 height 32
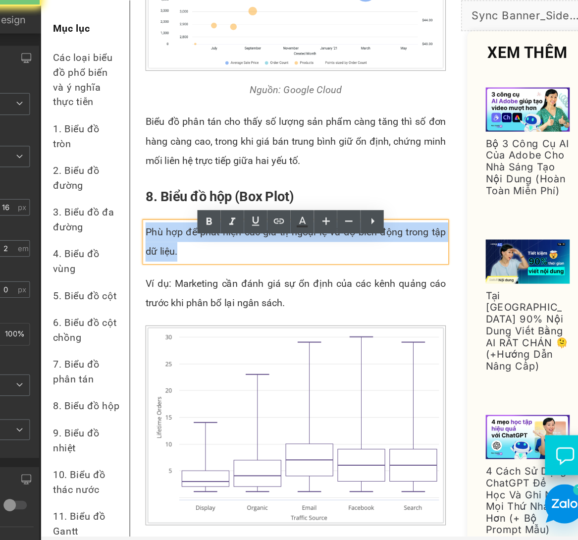
paste div
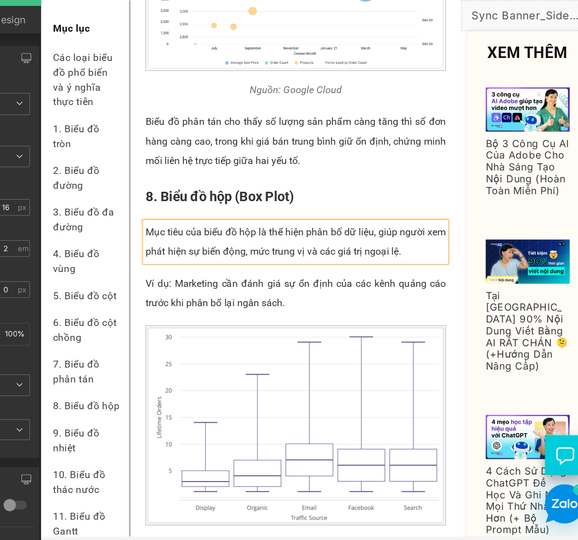
click at [160, 195] on p "Mục tiêu của biểu đồ hộp là thể hiện phân bố dữ liệu, giúp người xem phát hiện …" at bounding box center [246, 192] width 243 height 32
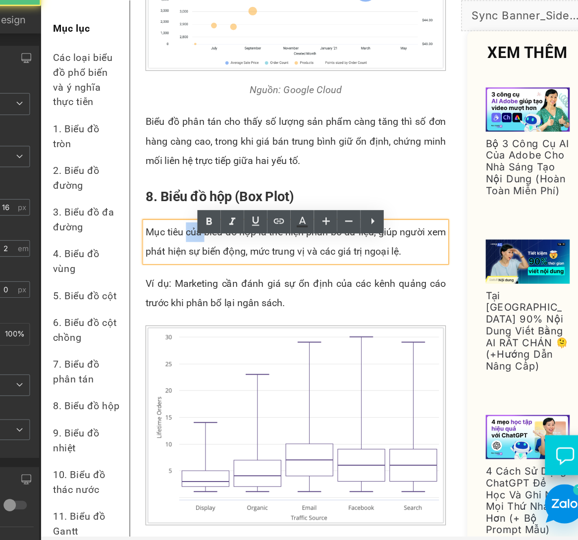
click at [160, 195] on p "Mục tiêu của biểu đồ hộp là thể hiện phân bố dữ liệu, giúp người xem phát hiện …" at bounding box center [246, 192] width 243 height 32
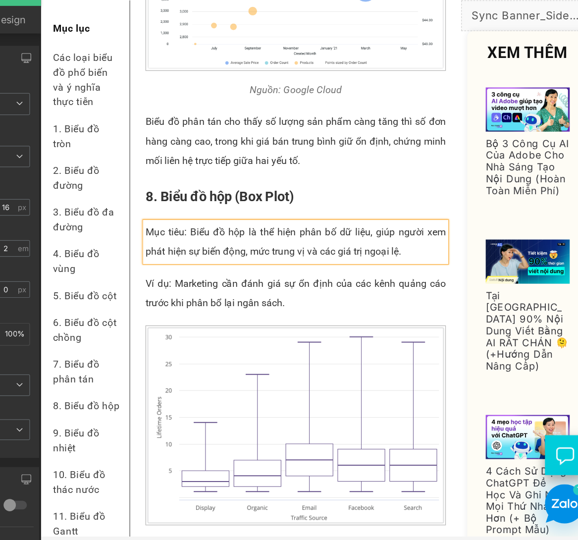
click at [205, 198] on p "Mục tiêu: Biểu đồ hộp là thể hiện phân bố dữ liệu, giúp người xem phát hiện sự …" at bounding box center [246, 192] width 243 height 32
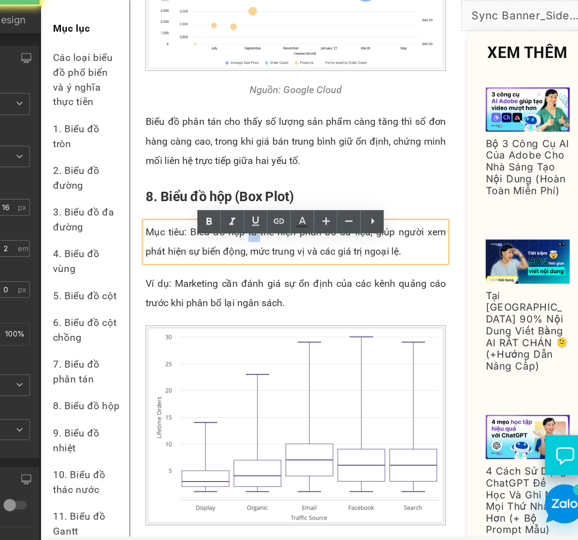
click at [205, 198] on p "Mục tiêu: Biểu đồ hộp là thể hiện phân bố dữ liệu, giúp người xem phát hiện sự …" at bounding box center [246, 192] width 243 height 32
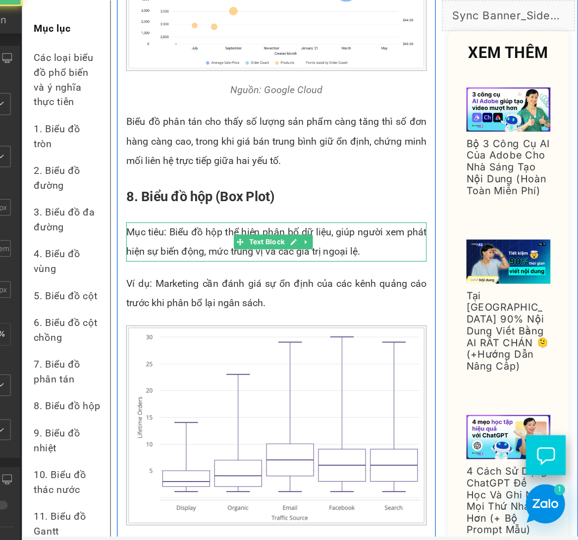
click at [218, 195] on p "Mục tiêu: Biểu đồ hộp thể hiện phân bố dữ liệu, giúp người xem phát hiện sự biế…" at bounding box center [227, 192] width 243 height 32
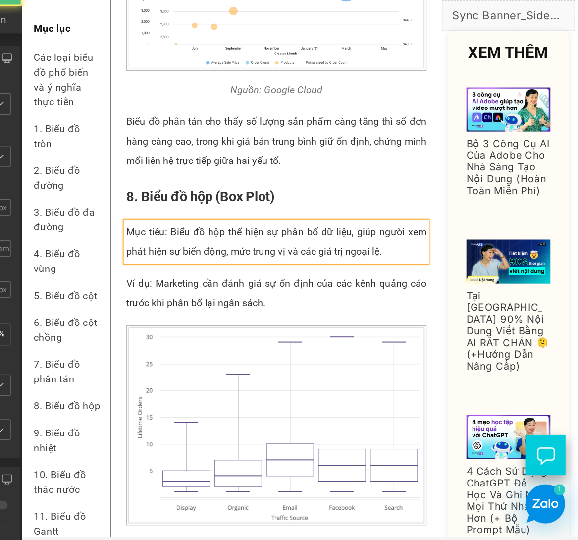
click at [218, 195] on p "Mục tiêu: Biểu đồ hộp thể hiện sự phân bố dữ liệu, giúp người xem phát hiện sự …" at bounding box center [227, 192] width 243 height 32
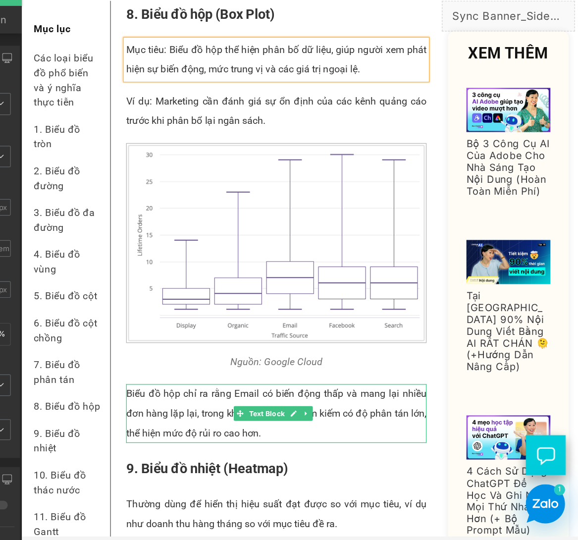
scroll to position [2887, 0]
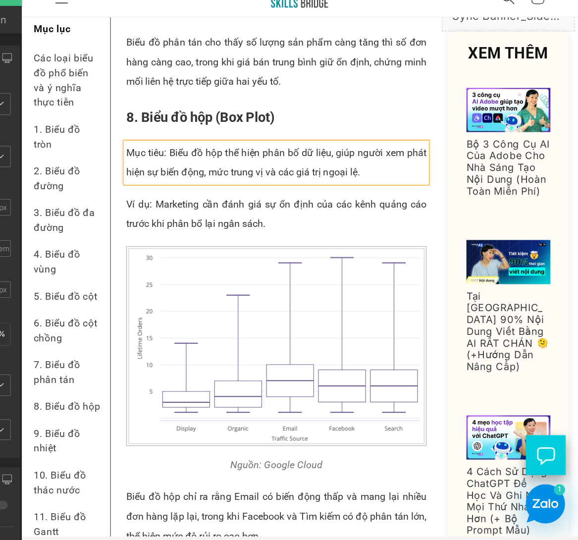
click at [217, 131] on p "Mục tiêu: Biểu đồ hộp thể hiện phân bố dữ liệu, giúp người xem phát hiện sự biế…" at bounding box center [227, 128] width 243 height 32
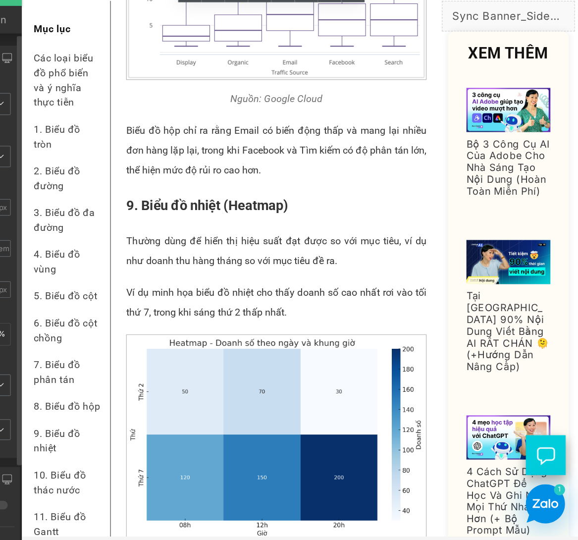
scroll to position [3183, 0]
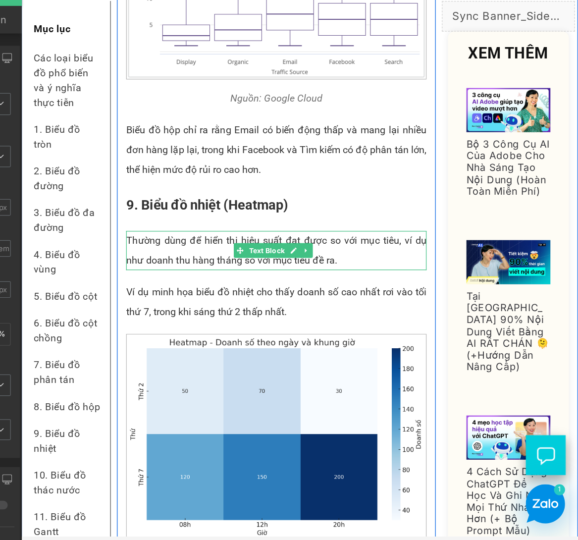
click at [177, 197] on p "Thường dùng để hiển thị hiệu suất đạt được so với mục tiêu, ví dụ như doanh thu…" at bounding box center [227, 199] width 243 height 32
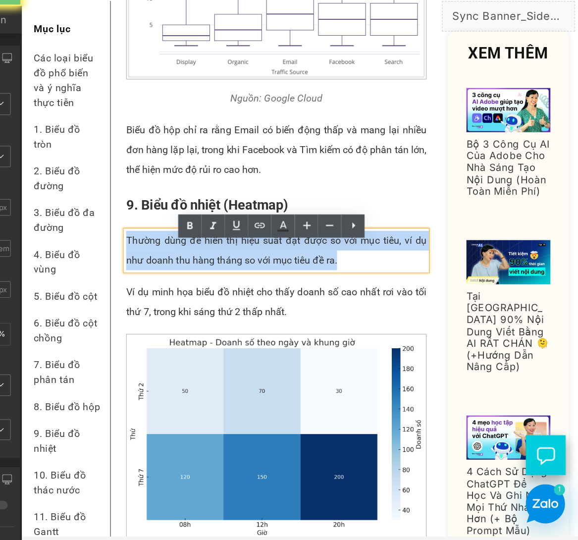
paste div
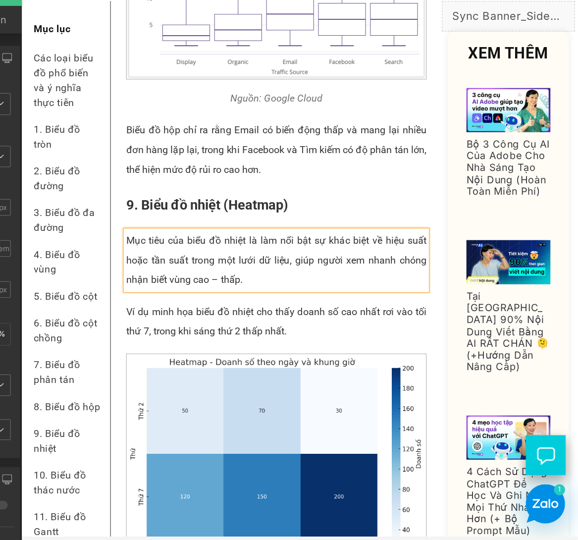
click at [139, 200] on p "Mục tiêu của biểu đồ nhiệt là làm nổi bật sự khác biệt về hiệu suất hoặc tần su…" at bounding box center [227, 207] width 243 height 48
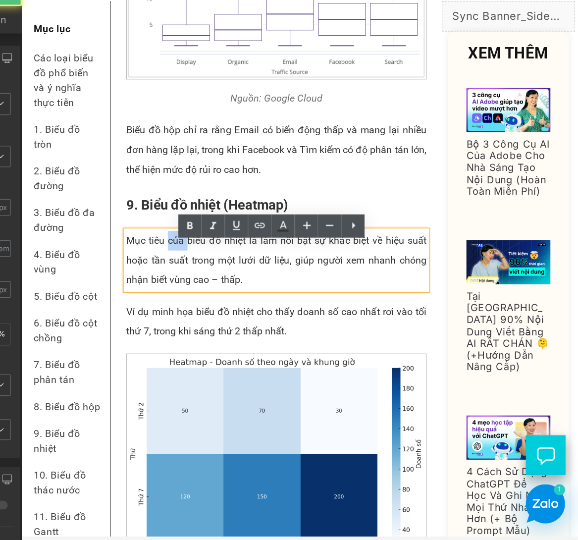
click at [139, 200] on p "Mục tiêu của biểu đồ nhiệt là làm nổi bật sự khác biệt về hiệu suất hoặc tần su…" at bounding box center [227, 207] width 243 height 48
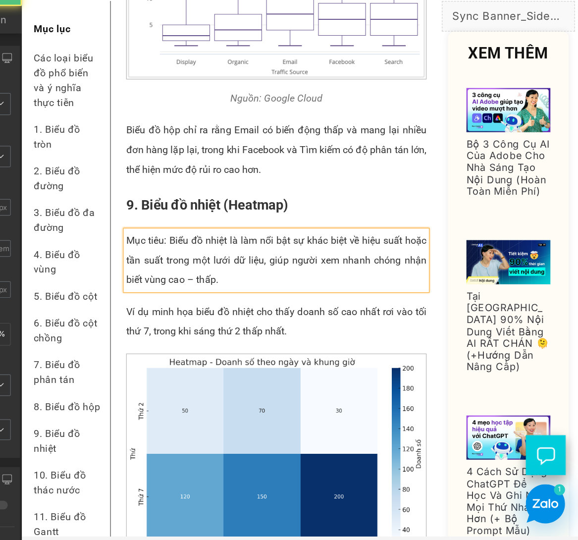
click at [195, 198] on p "Mục tiêu: Biểu đồ nhiệt là làm nổi bật sự khác biệt về hiệu suất hoặc tần suất …" at bounding box center [227, 207] width 243 height 48
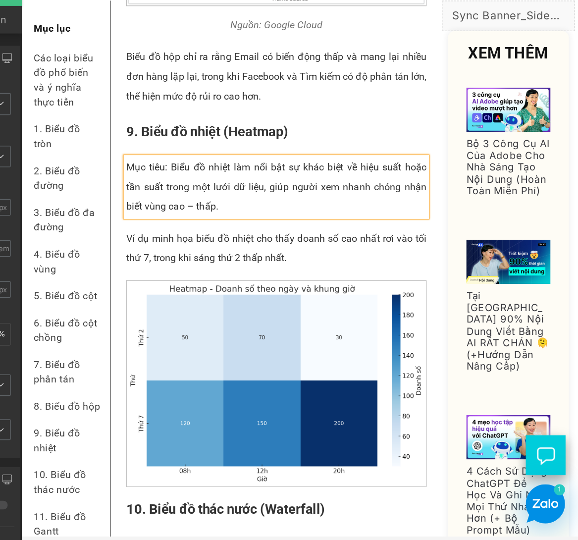
scroll to position [3244, 0]
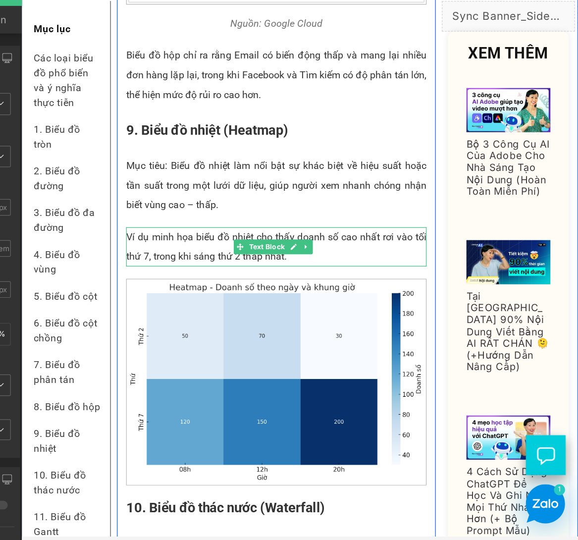
click at [128, 208] on p "Ví dụ minh họa biểu đồ nhiệt cho thấy doanh số cao nhất rơi vào tối thứ 7, tron…" at bounding box center [227, 196] width 243 height 32
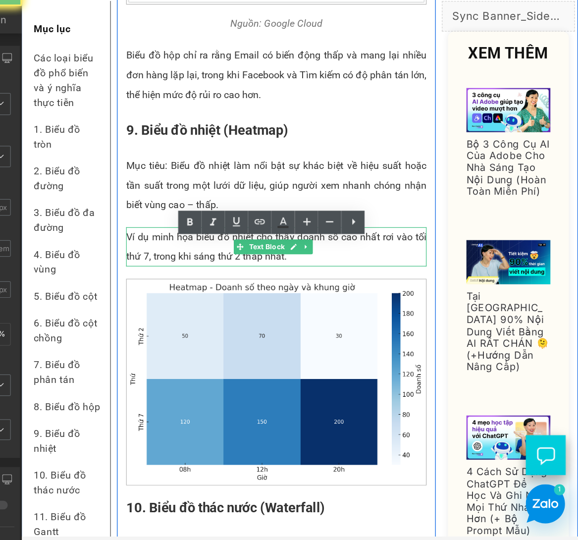
click at [128, 208] on p "Ví dụ minh họa biểu đồ nhiệt cho thấy doanh số cao nhất rơi vào tối thứ 7, tron…" at bounding box center [227, 196] width 243 height 32
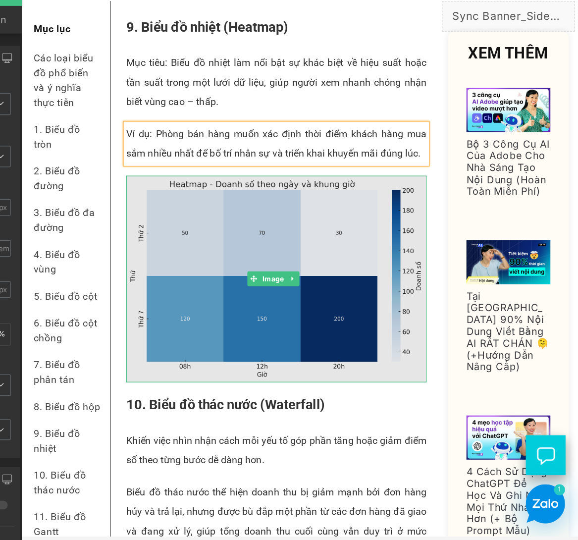
scroll to position [3410, 0]
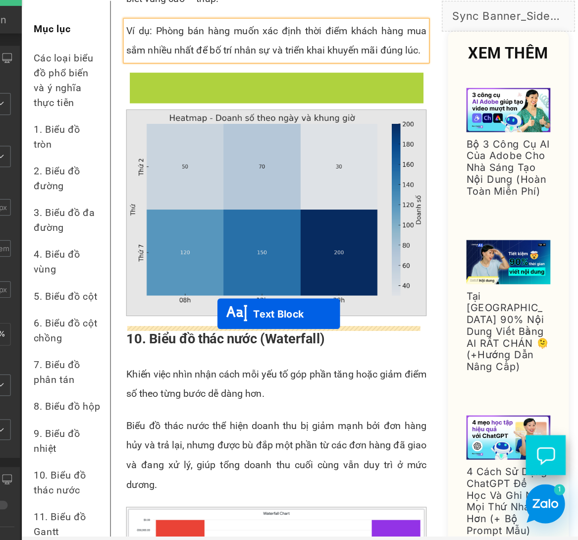
drag, startPoint x: 195, startPoint y: 81, endPoint x: 178, endPoint y: 251, distance: 170.3
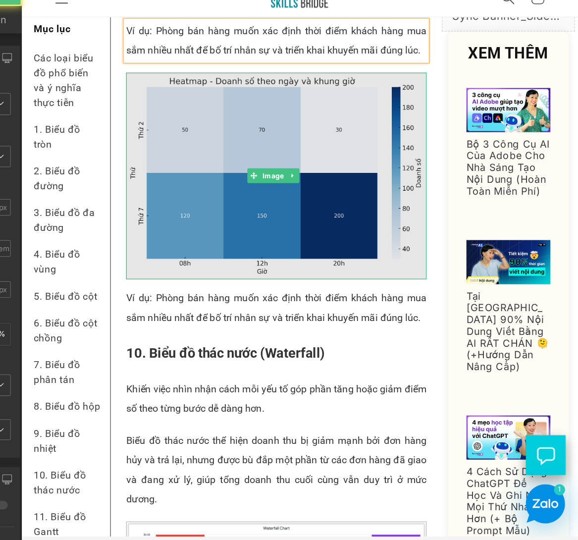
scroll to position [3327, 0]
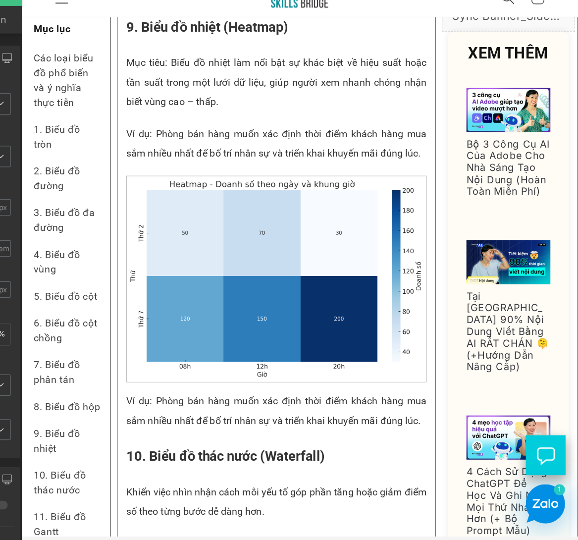
click at [143, 326] on p "Ví dụ: Phòng bán hàng muốn xác định thời điểm khách hàng mua sắm nhiều nhất để …" at bounding box center [227, 329] width 243 height 32
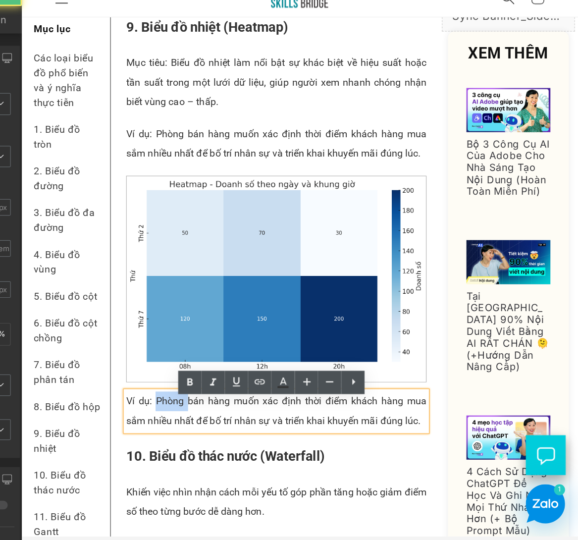
click at [143, 326] on p "Ví dụ: Phòng bán hàng muốn xác định thời điểm khách hàng mua sắm nhiều nhất để …" at bounding box center [227, 329] width 243 height 32
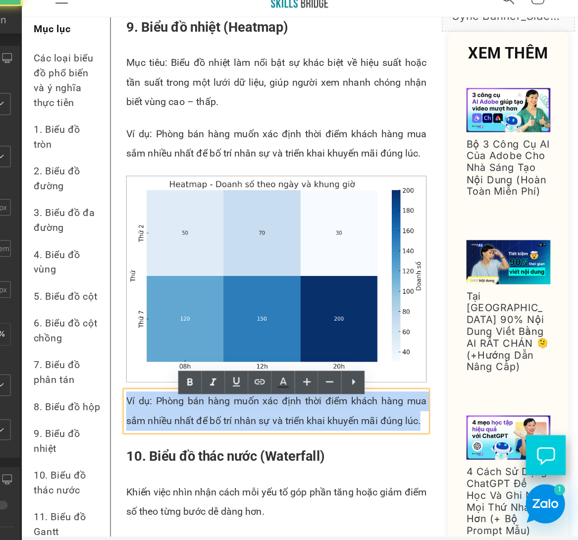
click at [143, 326] on p "Ví dụ: Phòng bán hàng muốn xác định thời điểm khách hàng mua sắm nhiều nhất để …" at bounding box center [227, 329] width 243 height 32
paste div
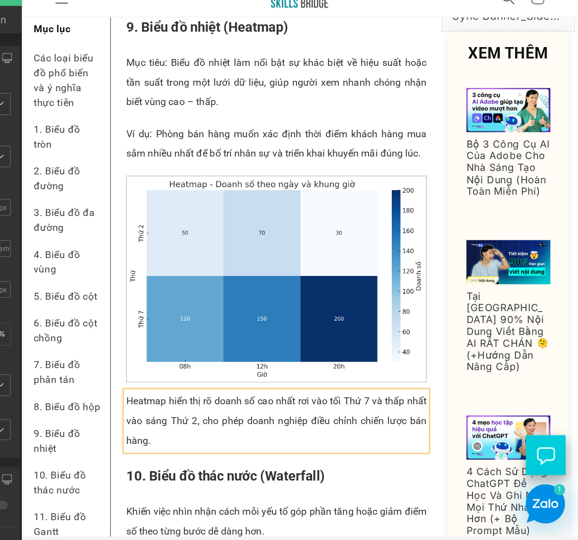
click at [137, 323] on p "Heatmap hiển thị rõ doanh số cao nhất rơi vào tối Thứ 7 và thấp nhất vào sáng T…" at bounding box center [227, 337] width 243 height 48
click at [120, 326] on p "Heatmap sẽ hiển thị rõ doanh số cao nhất rơi vào tối Thứ 7 và thấp nhất vào sán…" at bounding box center [227, 337] width 243 height 48
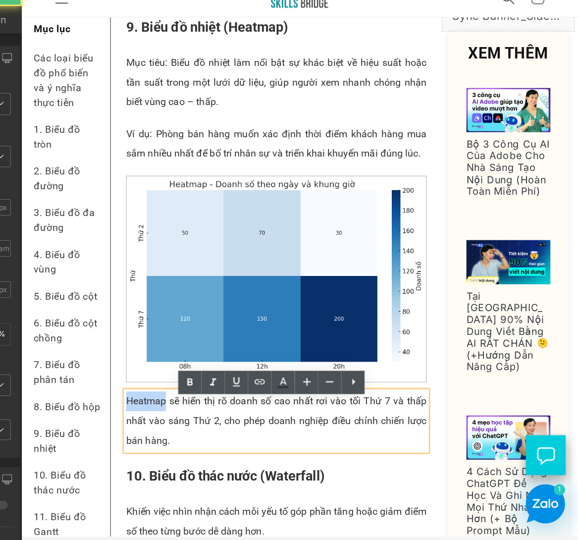
drag, startPoint x: 135, startPoint y: 327, endPoint x: 121, endPoint y: 335, distance: 16.4
click at [106, 326] on p "Heatmap sẽ hiển thị rõ doanh số cao nhất rơi vào tối Thứ 7 và thấp nhất vào sán…" at bounding box center [227, 337] width 243 height 48
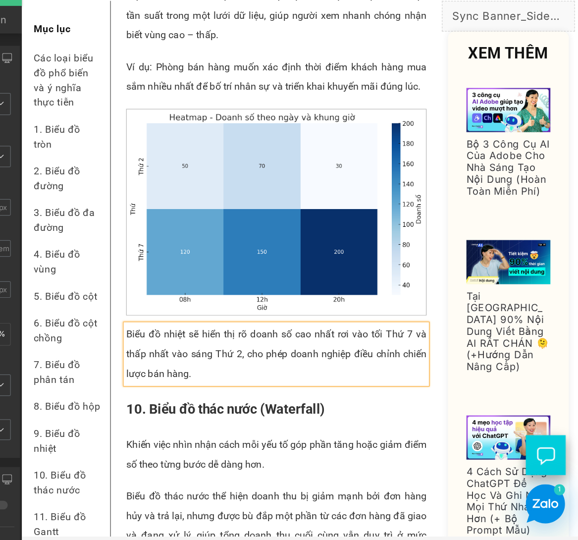
scroll to position [3381, 0]
click at [155, 270] on p "Biểu đồ nhiệt sẽ hiển thị rõ doanh số cao nhất rơi vào tối Thứ 7 và thấp nhất v…" at bounding box center [227, 282] width 243 height 48
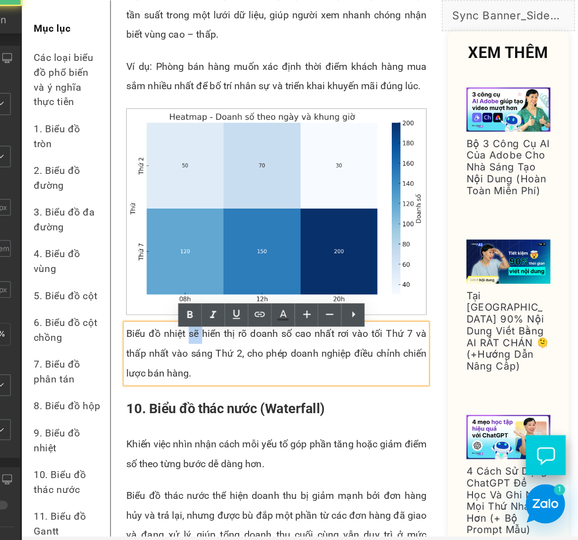
click at [155, 270] on p "Biểu đồ nhiệt sẽ hiển thị rõ doanh số cao nhất rơi vào tối Thứ 7 và thấp nhất v…" at bounding box center [227, 282] width 243 height 48
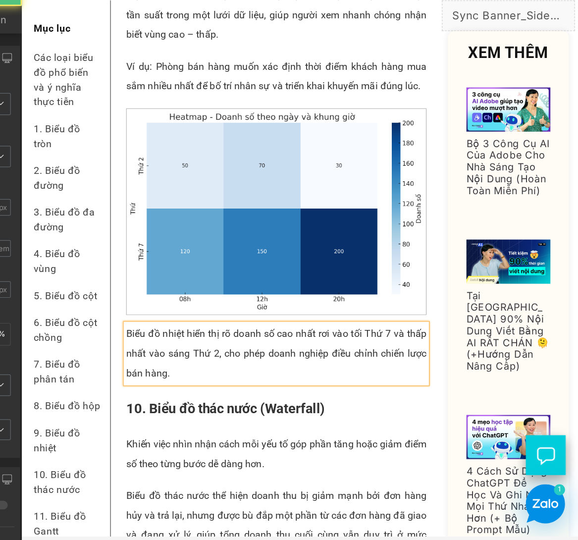
click at [187, 305] on p "Biểu đồ nhiệt hiển thị rõ doanh số cao nhất rơi vào tối Thứ 7 và thấp nhất vào …" at bounding box center [227, 282] width 243 height 48
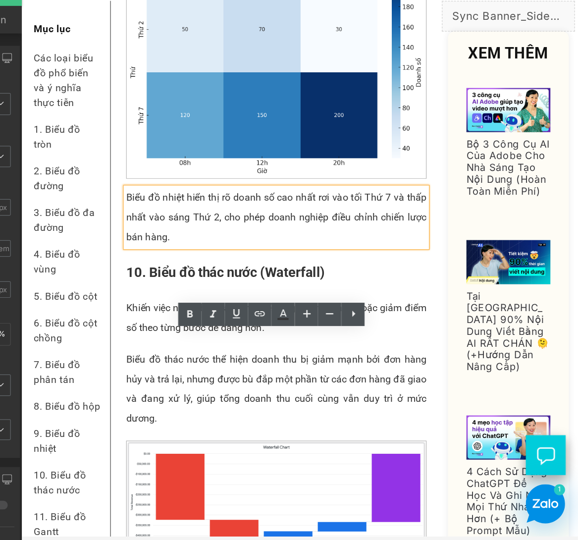
scroll to position [3548, 0]
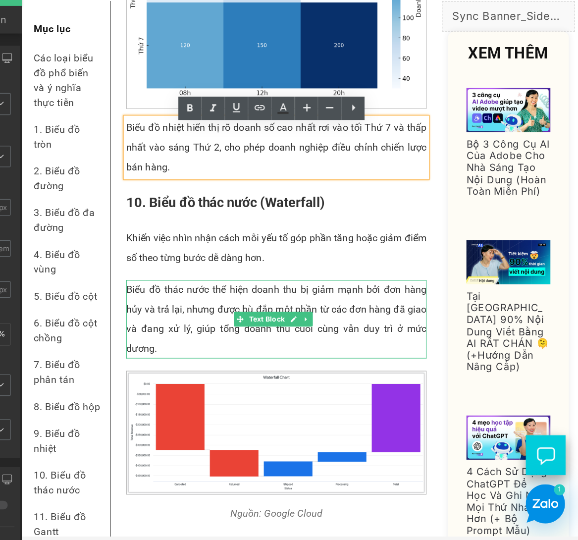
click at [169, 250] on p "Biểu đồ thác nước thể hiện doanh thu bị giảm mạnh bởi đơn hàng hủy và trả lại, …" at bounding box center [227, 253] width 243 height 63
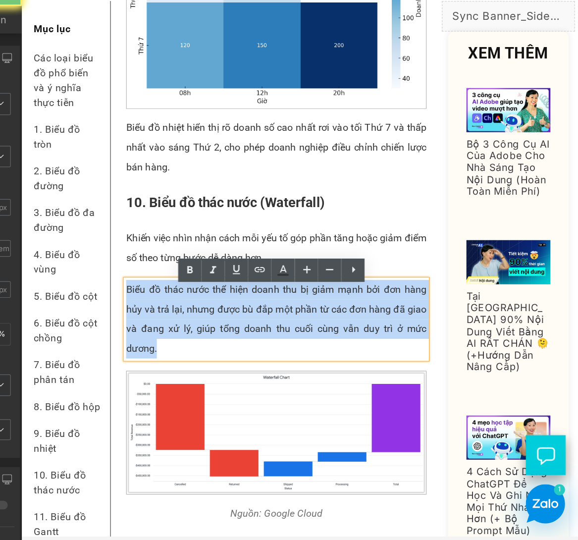
click at [169, 250] on p "Biểu đồ thác nước thể hiện doanh thu bị giảm mạnh bởi đơn hàng hủy và trả lại, …" at bounding box center [227, 253] width 243 height 63
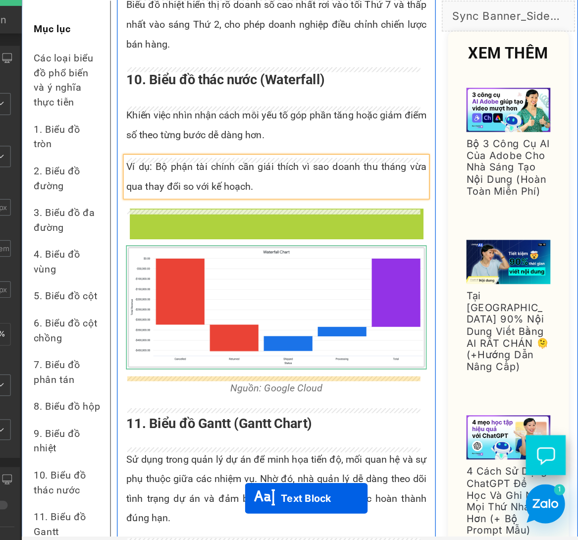
scroll to position [3677, 0]
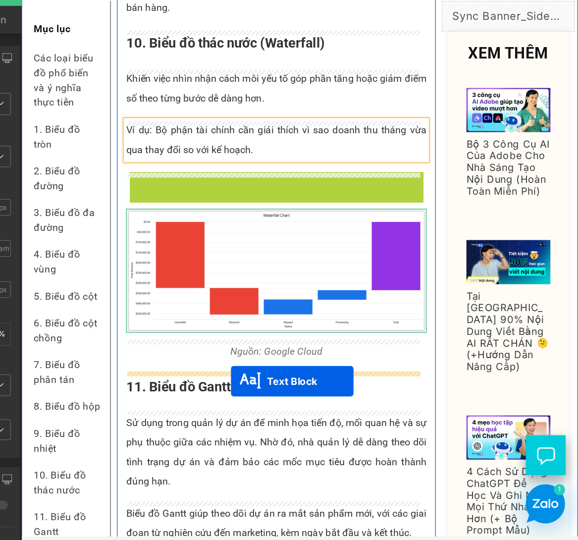
drag, startPoint x: 194, startPoint y: 286, endPoint x: 190, endPoint y: 304, distance: 18.3
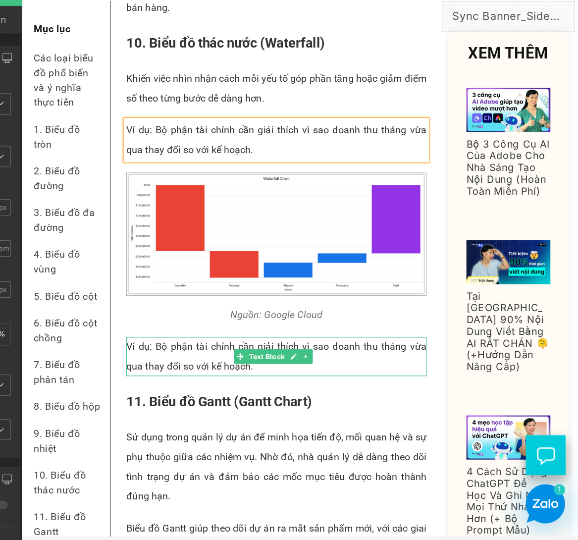
click at [138, 293] on p "Ví dụ: Bộ phận tài chính cần giải thích vì sao doanh thu tháng vừa qua thay đổi…" at bounding box center [227, 284] width 243 height 32
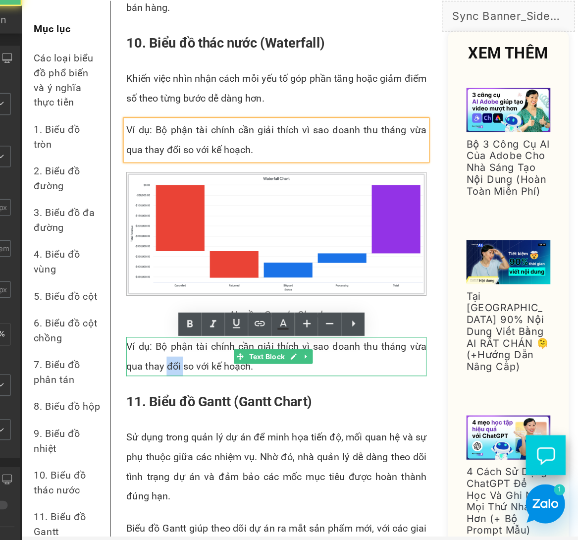
click at [138, 293] on p "Ví dụ: Bộ phận tài chính cần giải thích vì sao doanh thu tháng vừa qua thay đổi…" at bounding box center [227, 284] width 243 height 32
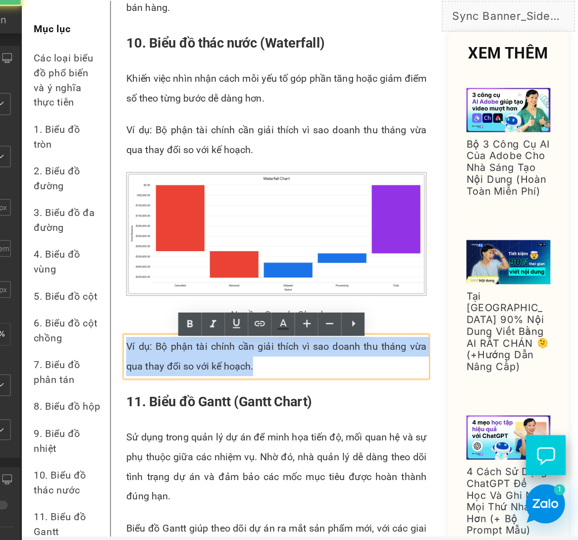
click at [138, 293] on p "Ví dụ: Bộ phận tài chính cần giải thích vì sao doanh thu tháng vừa qua thay đổi…" at bounding box center [227, 284] width 243 height 32
paste div
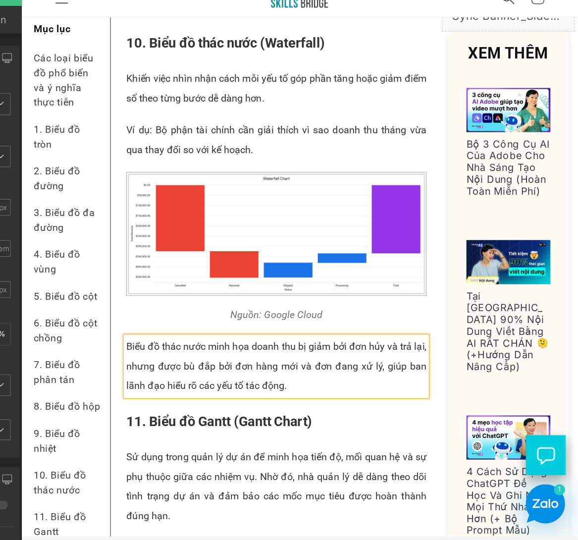
click at [152, 84] on p "Khiến việc nhìn nhận cách mỗi yếu tố góp phần tăng hoặc giảm điểm số theo từng …" at bounding box center [227, 68] width 243 height 32
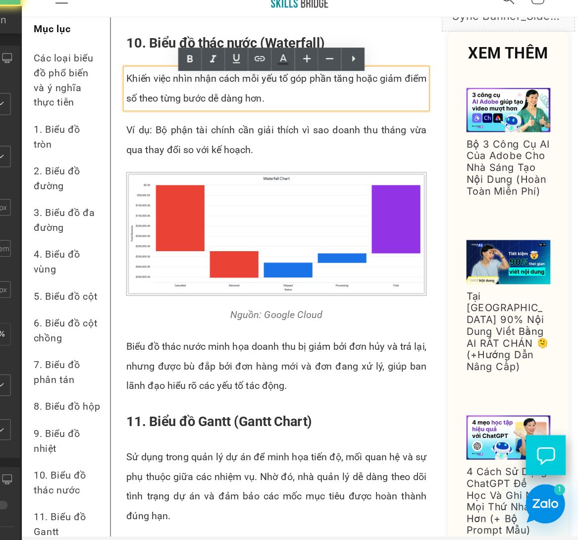
click at [151, 76] on p "Khiến việc nhìn nhận cách mỗi yếu tố góp phần tăng hoặc giảm điểm số theo từng …" at bounding box center [227, 68] width 243 height 32
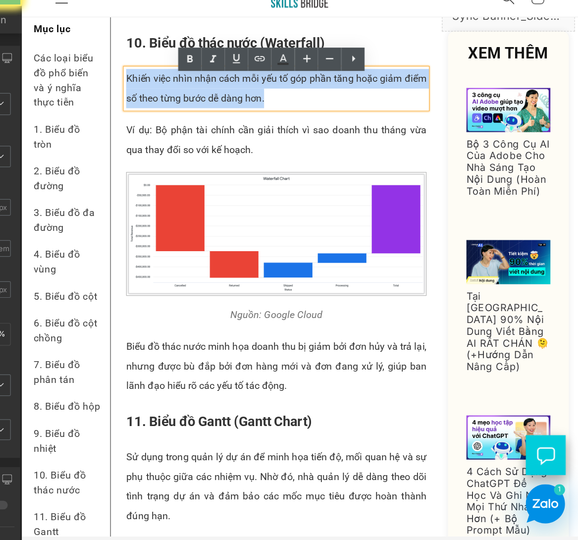
click at [151, 76] on p "Khiến việc nhìn nhận cách mỗi yếu tố góp phần tăng hoặc giảm điểm số theo từng …" at bounding box center [227, 68] width 243 height 32
paste div
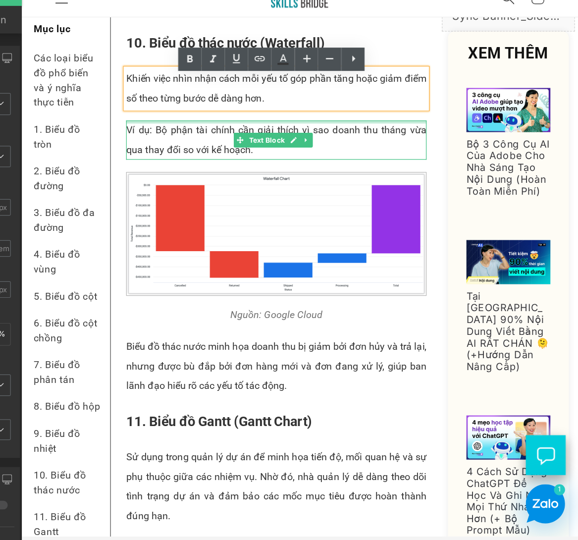
click at [156, 81] on p "Khiến việc nhìn nhận cách mỗi yếu tố góp phần tăng hoặc giảm điểm số theo từng …" at bounding box center [227, 68] width 243 height 32
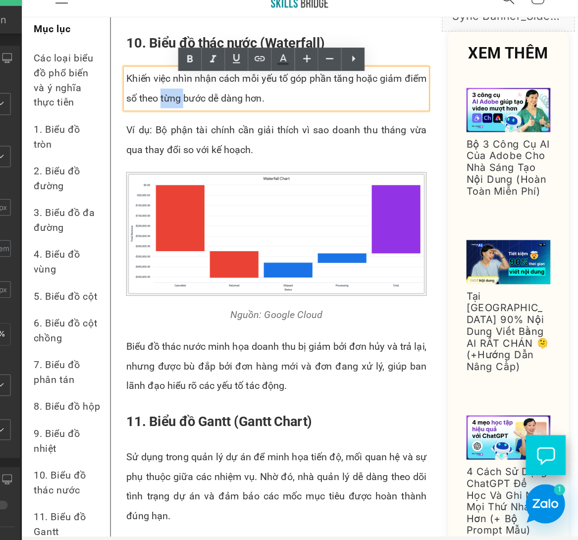
click at [156, 81] on p "Khiến việc nhìn nhận cách mỗi yếu tố góp phần tăng hoặc giảm điểm số theo từng …" at bounding box center [227, 68] width 243 height 32
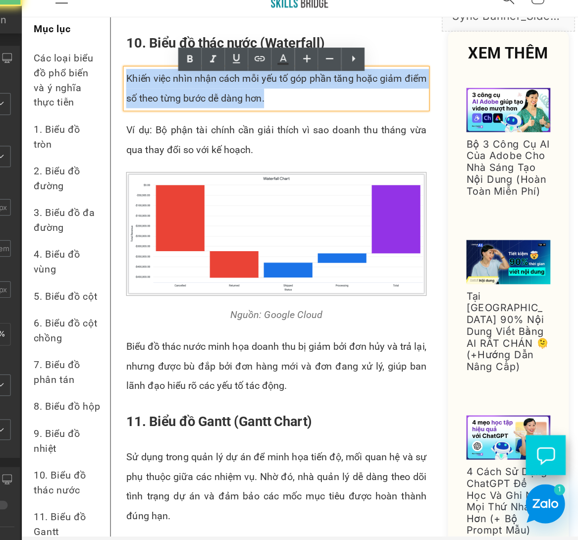
click at [156, 81] on p "Khiến việc nhìn nhận cách mỗi yếu tố góp phần tăng hoặc giảm điểm số theo từng …" at bounding box center [227, 68] width 243 height 32
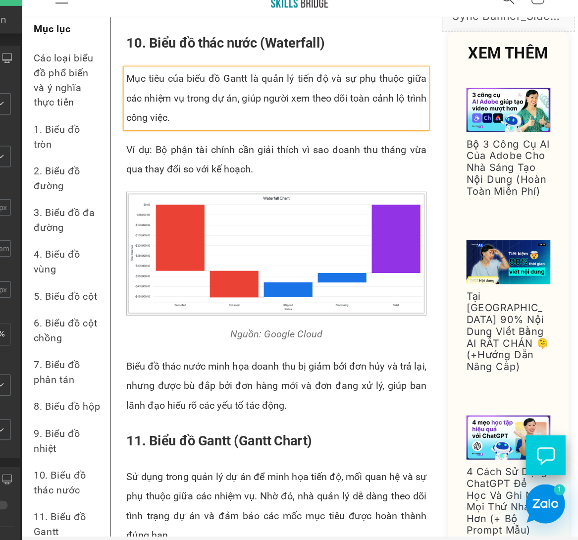
click at [144, 63] on p "Mục tiêu của biểu đồ Gantt là quản lý tiến độ và sự phụ thuộc giữa các nhiệm vụ…" at bounding box center [227, 76] width 243 height 48
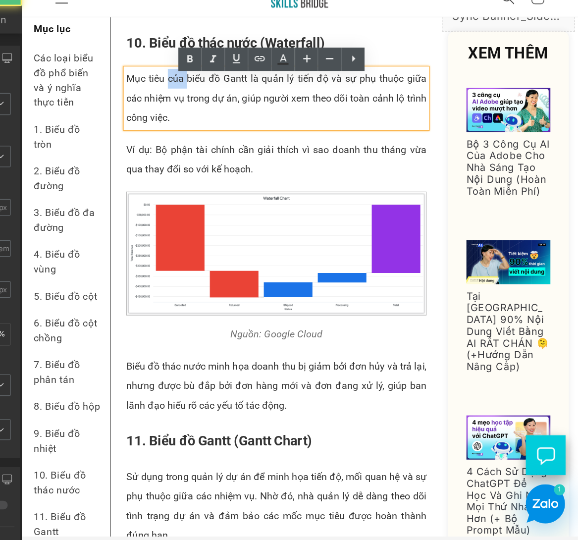
click at [144, 63] on p "Mục tiêu của biểu đồ Gantt là quản lý tiến độ và sự phụ thuộc giữa các nhiệm vụ…" at bounding box center [227, 76] width 243 height 48
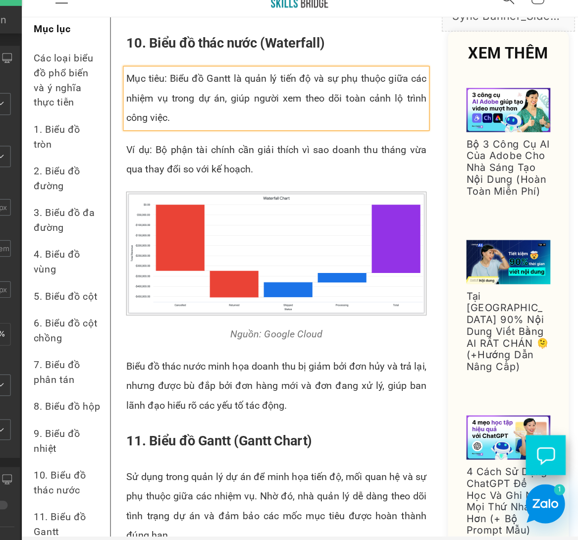
click at [192, 67] on p "Mục tiêu: Biểu đồ Gantt là quản lý tiến độ và sự phụ thuộc giữa các nhiệm vụ tr…" at bounding box center [227, 76] width 243 height 48
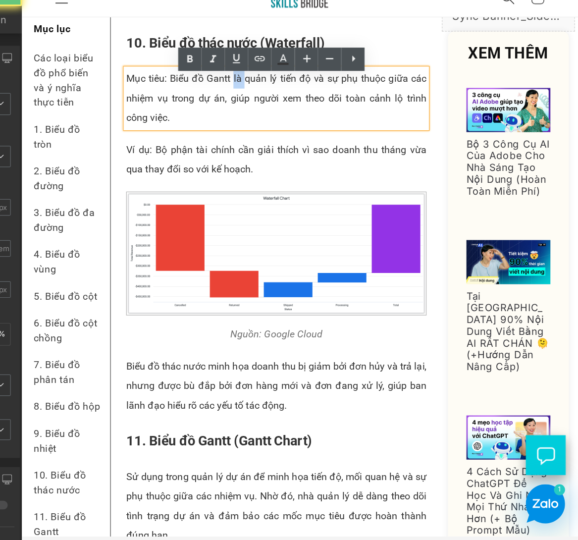
drag, startPoint x: 192, startPoint y: 67, endPoint x: 354, endPoint y: 170, distance: 192.4
click at [192, 66] on p "Mục tiêu: Biểu đồ Gantt là quản lý tiến độ và sự phụ thuộc giữa các nhiệm vụ tr…" at bounding box center [227, 76] width 243 height 48
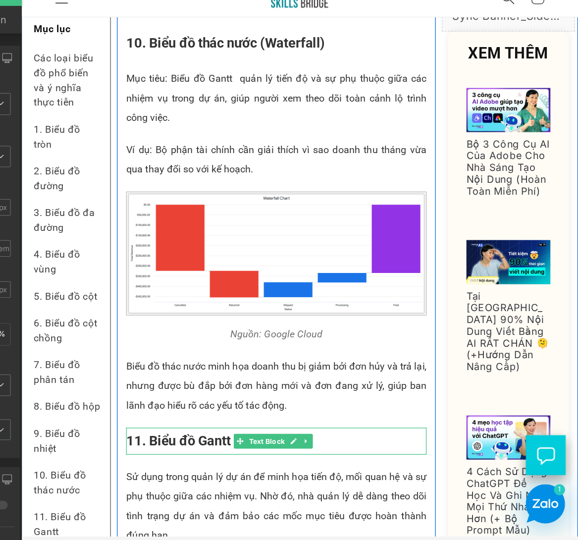
scroll to position [3760, 0]
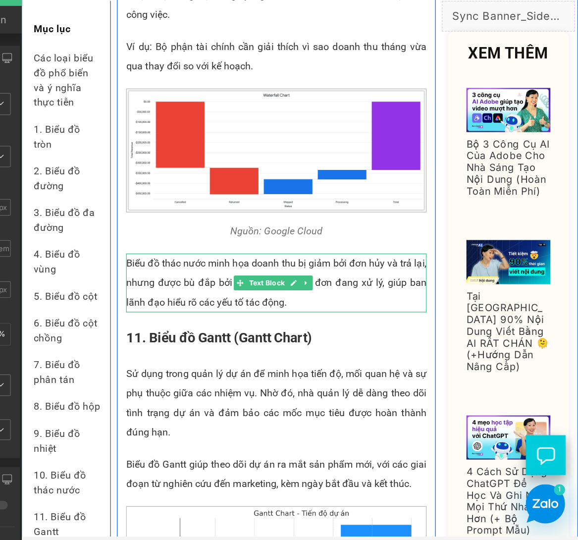
drag, startPoint x: 208, startPoint y: 212, endPoint x: 225, endPoint y: 222, distance: 20.5
click at [208, 212] on p "Biểu đồ thác nước minh họa doanh thu bị giảm bởi đơn hủy và trả lại, nhưng được…" at bounding box center [227, 225] width 243 height 48
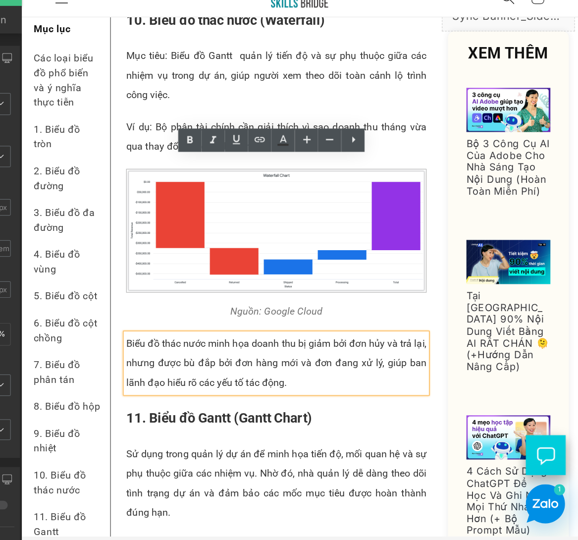
scroll to position [3675, 0]
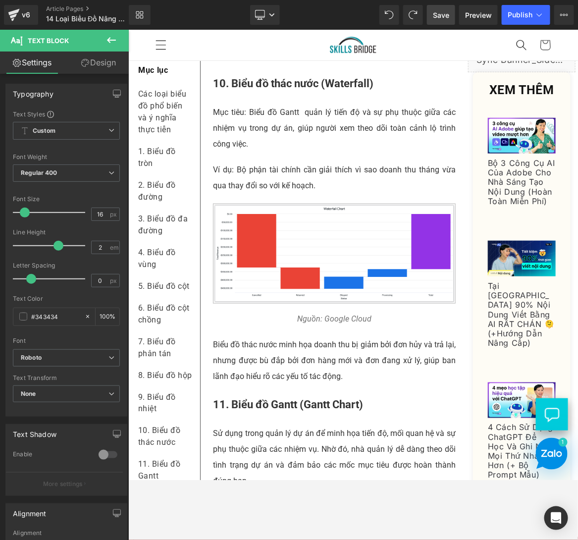
click at [443, 16] on span "Save" at bounding box center [441, 15] width 16 height 10
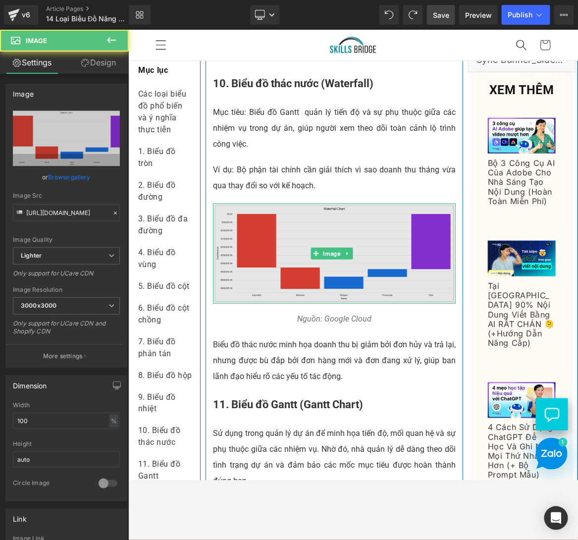
click at [284, 230] on img at bounding box center [334, 253] width 243 height 100
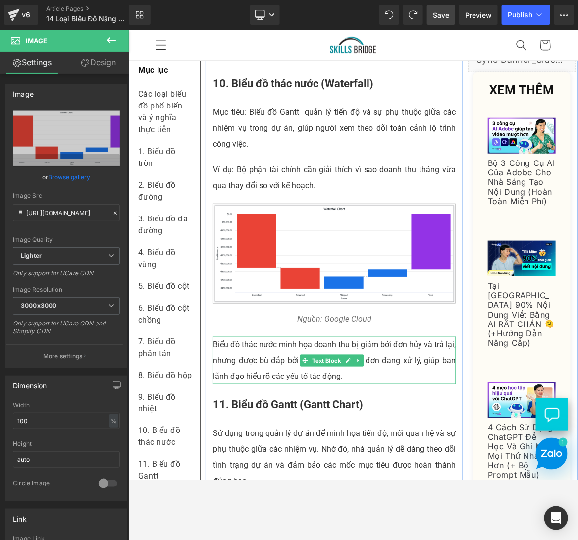
click at [282, 367] on p "Biểu đồ thác nước minh họa doanh thu bị giảm bởi đơn hủy và trả lại, nhưng được…" at bounding box center [334, 360] width 243 height 48
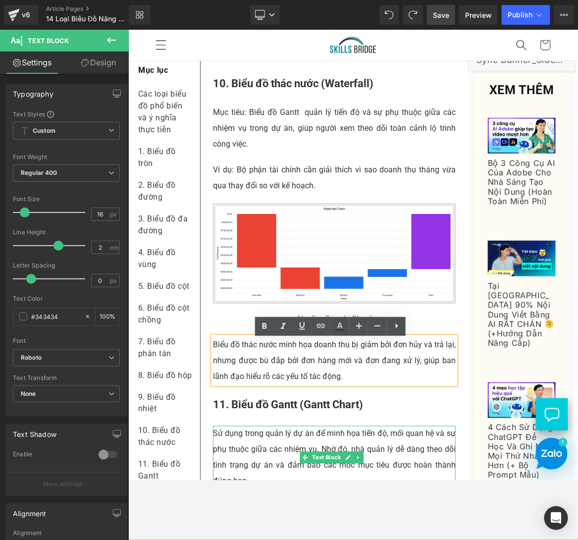
click at [298, 431] on p "Sử dụng trong quản lý dự án để minh họa tiến độ, mối quan hệ và sự phụ thuộc gi…" at bounding box center [334, 457] width 243 height 63
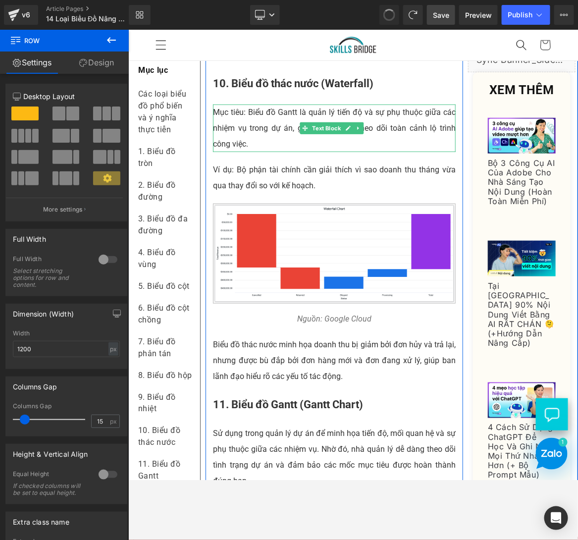
click at [267, 138] on p "Mục tiêu: Biểu đồ Gantt là quản lý tiến độ và sự phụ thuộc giữa các nhiệm vụ tr…" at bounding box center [334, 128] width 243 height 48
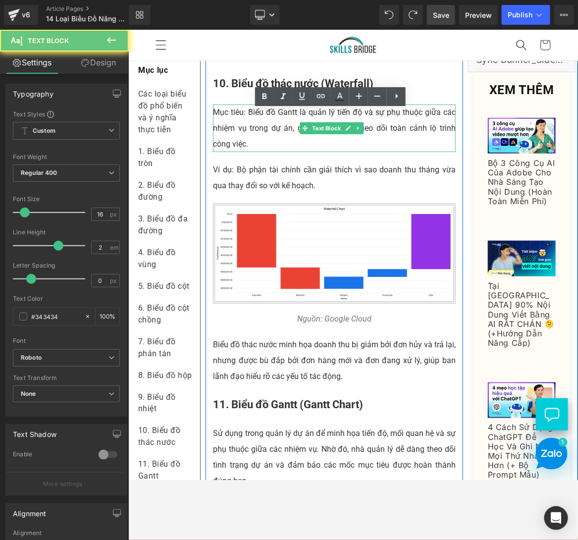
click at [267, 138] on p "Mục tiêu: Biểu đồ Gantt là quản lý tiến độ và sự phụ thuộc giữa các nhiệm vụ tr…" at bounding box center [334, 128] width 243 height 48
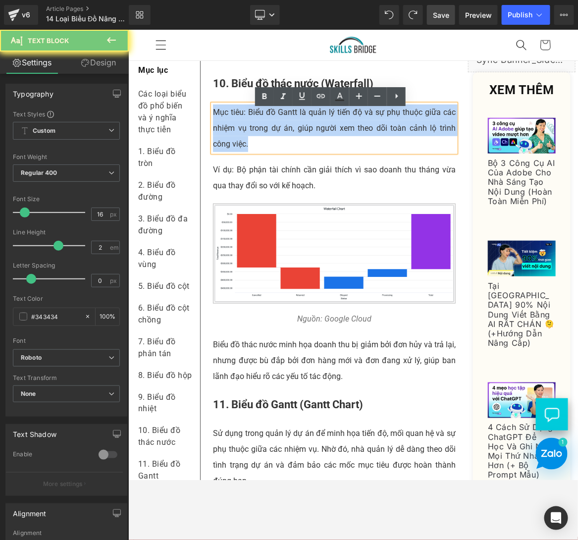
click at [267, 138] on p "Mục tiêu: Biểu đồ Gantt là quản lý tiến độ và sự phụ thuộc giữa các nhiệm vụ tr…" at bounding box center [334, 128] width 243 height 48
copy p "Mục tiêu: Biểu đồ Gantt là quản lý tiến độ và sự phụ thuộc giữa các nhiệm vụ tr…"
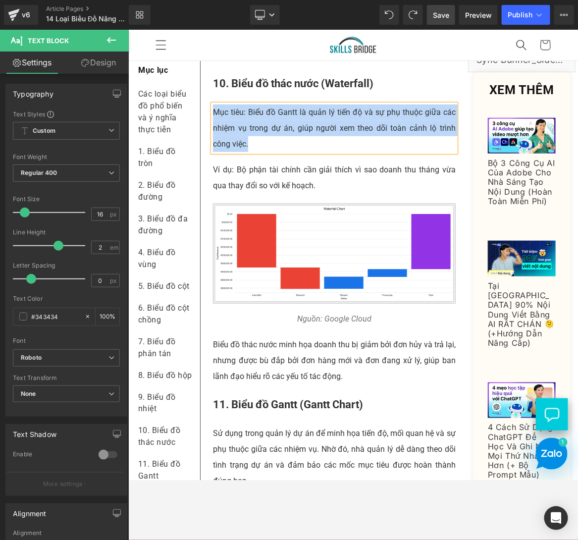
click at [265, 431] on p "Sử dụng trong quản lý dự án để minh họa tiến độ, mối quan hệ và sự phụ thuộc gi…" at bounding box center [334, 457] width 243 height 63
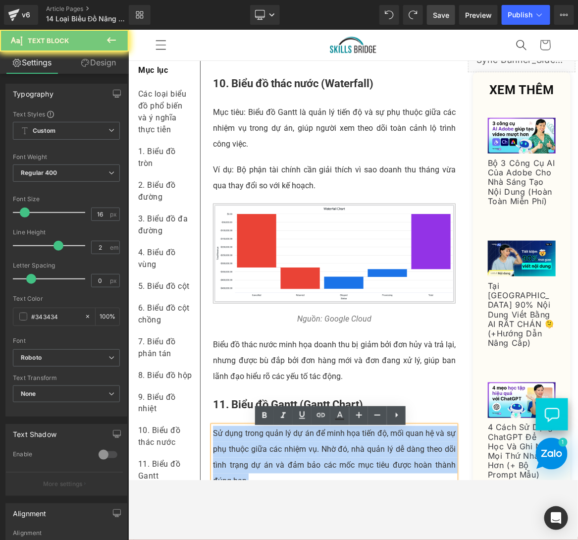
click at [265, 431] on p "Sử dụng trong quản lý dự án để minh họa tiến độ, mối quan hệ và sự phụ thuộc gi…" at bounding box center [334, 457] width 243 height 63
paste div
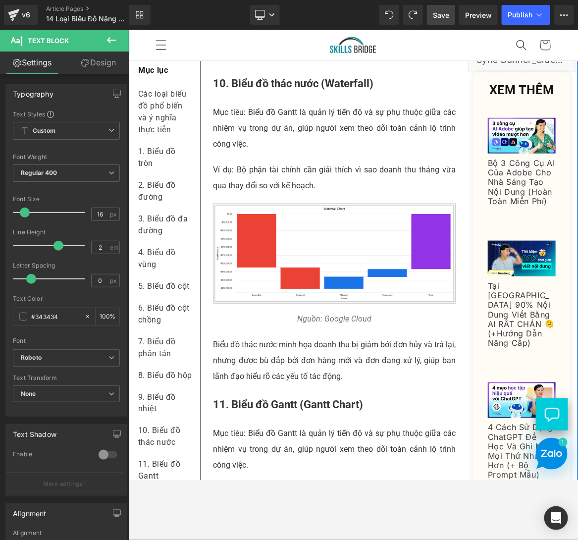
click at [270, 129] on p "Mục tiêu: Biểu đồ Gantt là quản lý tiến độ và sự phụ thuộc giữa các nhiệm vụ tr…" at bounding box center [334, 128] width 243 height 48
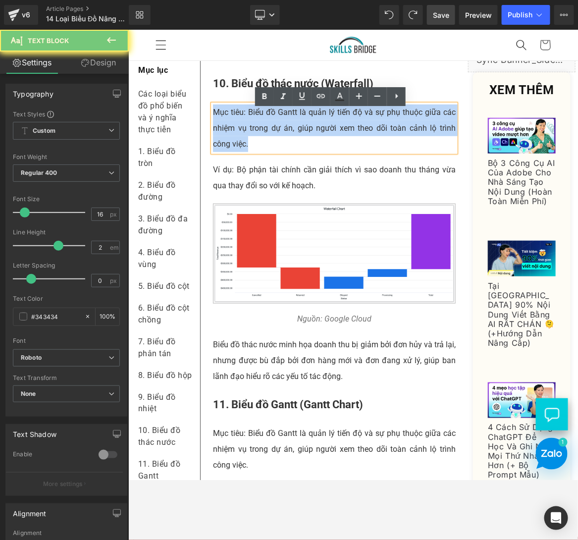
click at [270, 128] on p "Mục tiêu: Biểu đồ Gantt là quản lý tiến độ và sự phụ thuộc giữa các nhiệm vụ tr…" at bounding box center [334, 128] width 243 height 48
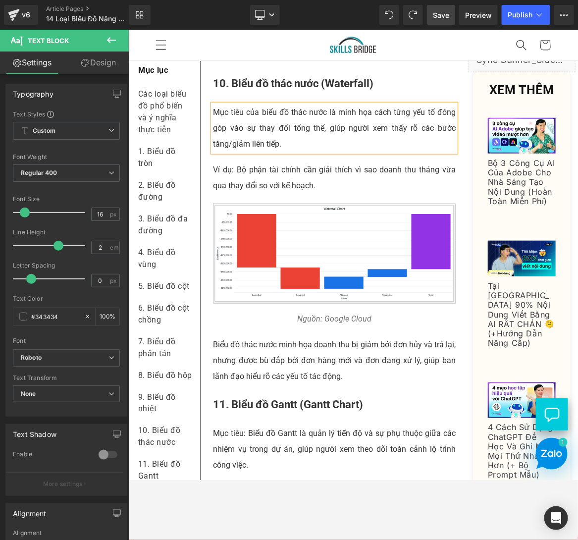
click at [273, 117] on p "Mục tiêu của biểu đồ thác nước là minh họa cách từng yếu tố đóng góp vào sự tha…" at bounding box center [334, 128] width 243 height 48
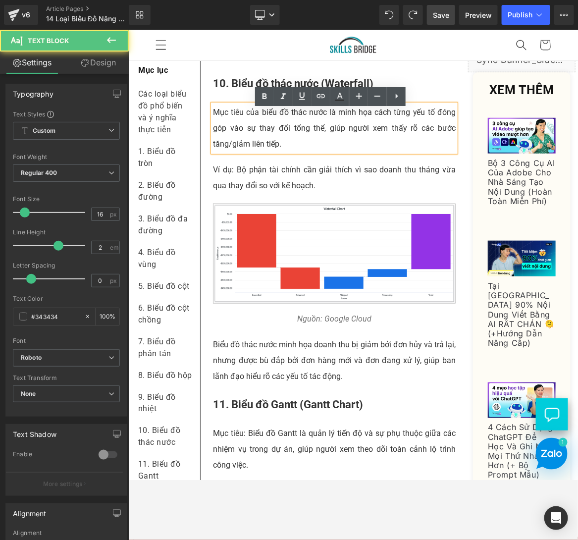
click at [254, 113] on p "Mục tiêu của biểu đồ thác nước là minh họa cách từng yếu tố đóng góp vào sự tha…" at bounding box center [334, 128] width 243 height 48
click at [252, 113] on p "Mục tiêu của biểu đồ thác nước là minh họa cách từng yếu tố đóng góp vào sự tha…" at bounding box center [334, 128] width 243 height 48
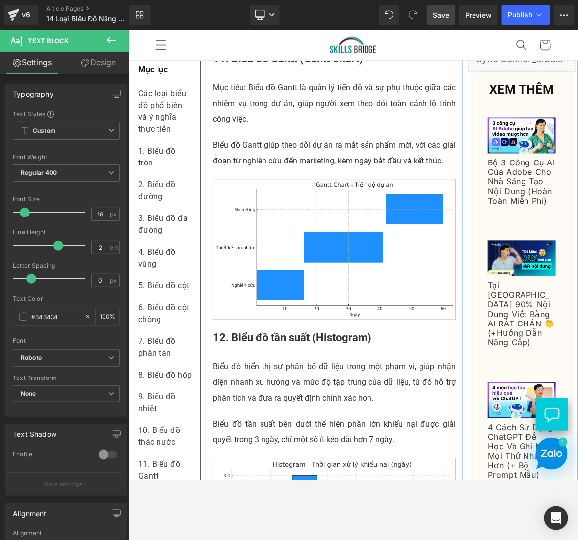
scroll to position [3984, 0]
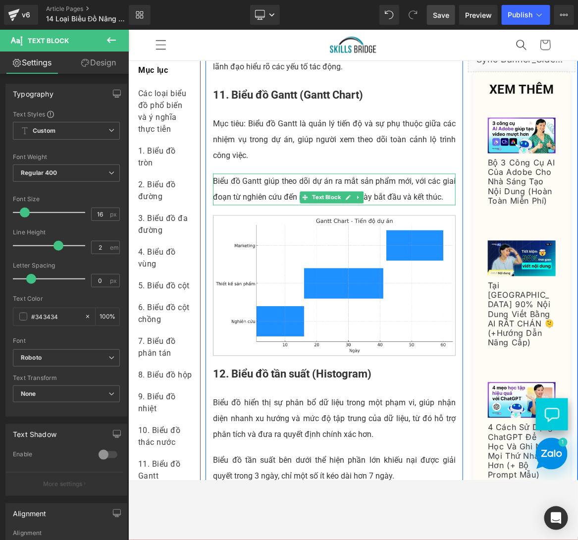
click at [227, 198] on p "Biểu đồ Gantt giúp theo dõi dự án ra mắt sản phẩm mới, với các giai đoạn từ ngh…" at bounding box center [334, 189] width 243 height 32
click at [227, 197] on p "Biểu đồ Gantt giúp theo dõi dự án ra mắt sản phẩm mới, với các giai đoạn từ ngh…" at bounding box center [334, 189] width 243 height 32
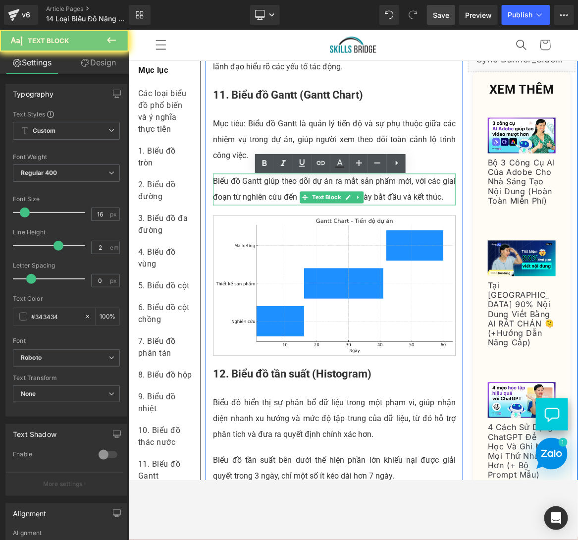
click at [227, 197] on p "Biểu đồ Gantt giúp theo dõi dự án ra mắt sản phẩm mới, với các giai đoạn từ ngh…" at bounding box center [334, 189] width 243 height 32
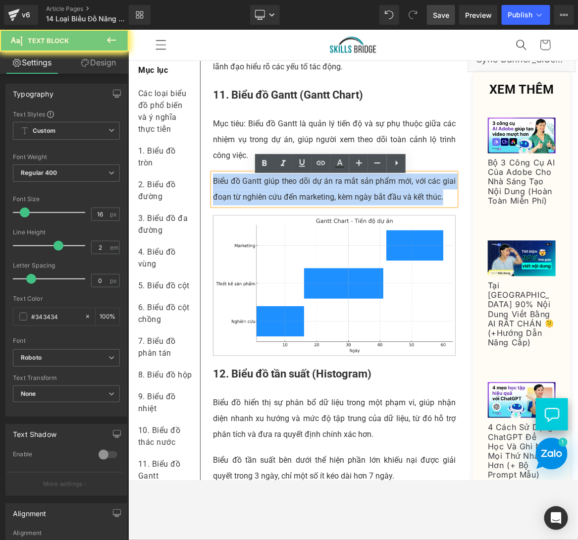
paste div
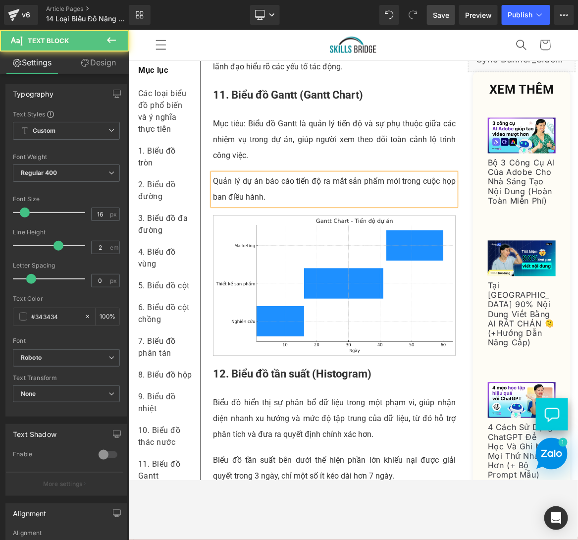
click at [213, 187] on p "Quản lý dự án báo cáo tiến độ ra mắt sản phẩm mới trong cuộc họp ban điều hành." at bounding box center [334, 189] width 243 height 32
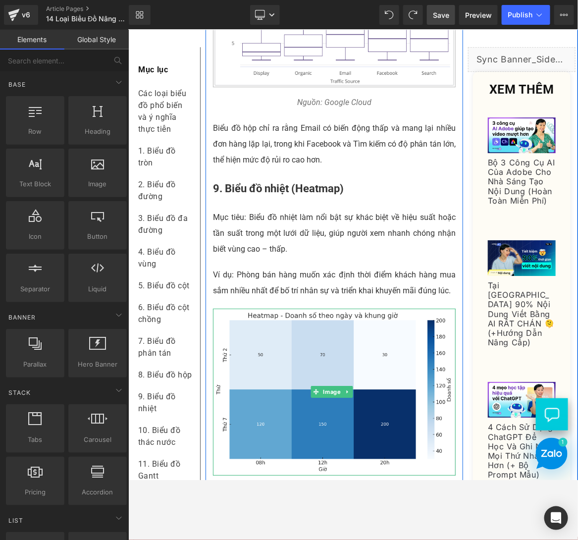
scroll to position [3242, 0]
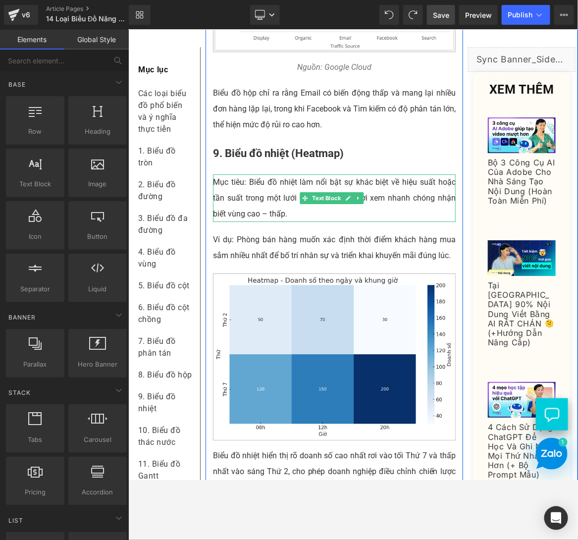
drag, startPoint x: 264, startPoint y: 218, endPoint x: 277, endPoint y: 229, distance: 17.3
click at [264, 217] on p "Mục tiêu: Biểu đồ nhiệt làm nổi bật sự khác biệt về hiệu suất hoặc tần suất tro…" at bounding box center [334, 198] width 243 height 48
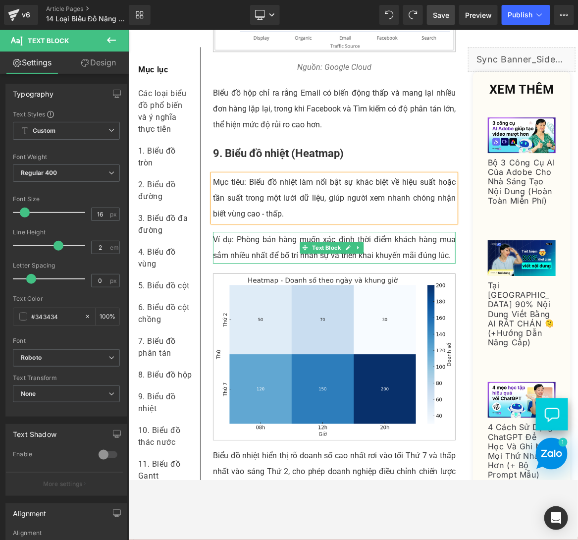
scroll to position [3345, 0]
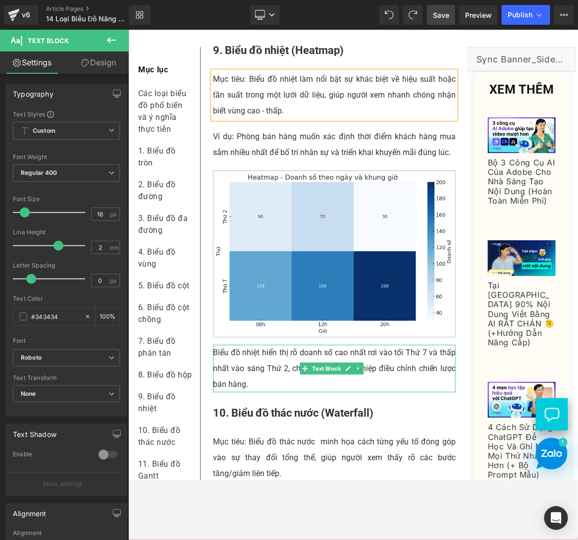
click at [255, 355] on p "Biểu đồ nhiệt hiển thị rõ doanh số cao nhất rơi vào tối Thứ 7 và thấp nhất vào …" at bounding box center [334, 368] width 243 height 48
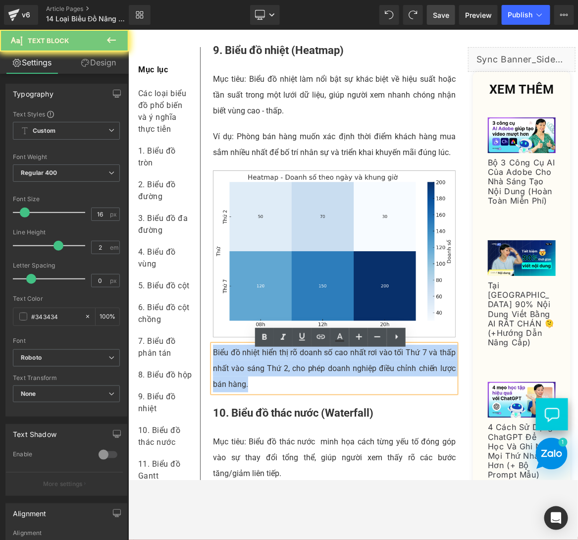
click at [255, 355] on p "Biểu đồ nhiệt hiển thị rõ doanh số cao nhất rơi vào tối Thứ 7 và thấp nhất vào …" at bounding box center [334, 368] width 243 height 48
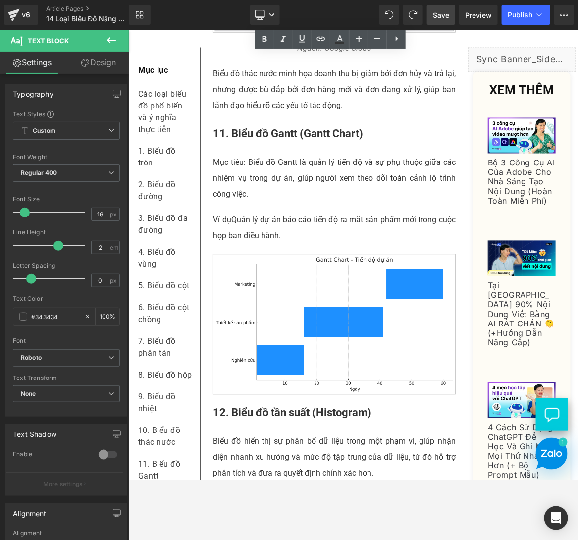
scroll to position [3964, 0]
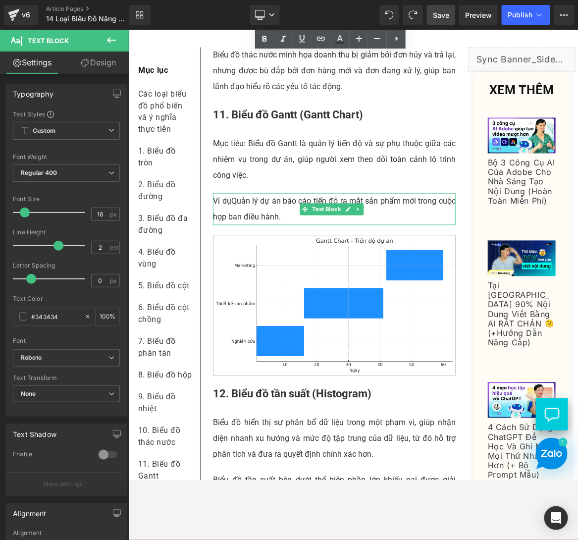
drag, startPoint x: 232, startPoint y: 205, endPoint x: 237, endPoint y: 208, distance: 6.5
click at [232, 204] on p "Ví dụQuản lý dự án báo cáo tiến độ ra mắt sản phẩm mới trong cuộc họp ban điều …" at bounding box center [334, 209] width 243 height 32
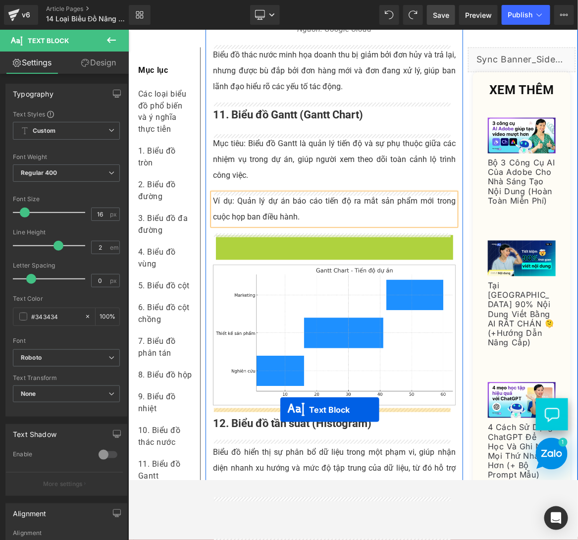
drag, startPoint x: 301, startPoint y: 252, endPoint x: 279, endPoint y: 408, distance: 158.0
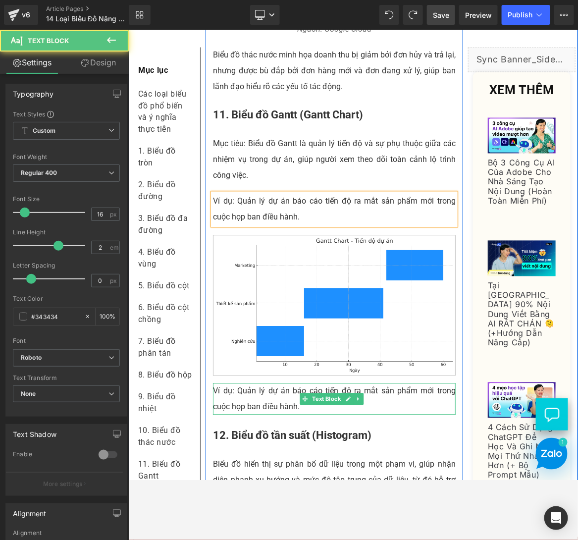
click at [253, 401] on p "Ví dụ: Quản lý dự án báo cáo tiến độ ra mắt sản phẩm mới trong cuộc họp ban điề…" at bounding box center [334, 399] width 243 height 32
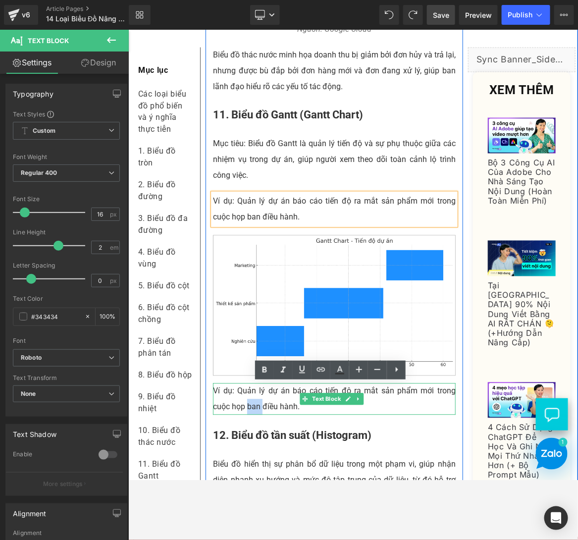
click at [253, 401] on p "Ví dụ: Quản lý dự án báo cáo tiến độ ra mắt sản phẩm mới trong cuộc họp ban điề…" at bounding box center [334, 399] width 243 height 32
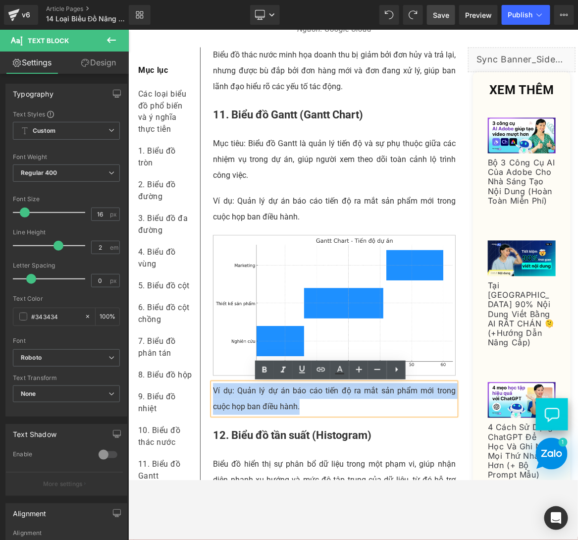
click at [253, 401] on p "Ví dụ: Quản lý dự án báo cáo tiến độ ra mắt sản phẩm mới trong cuộc họp ban điề…" at bounding box center [334, 399] width 243 height 32
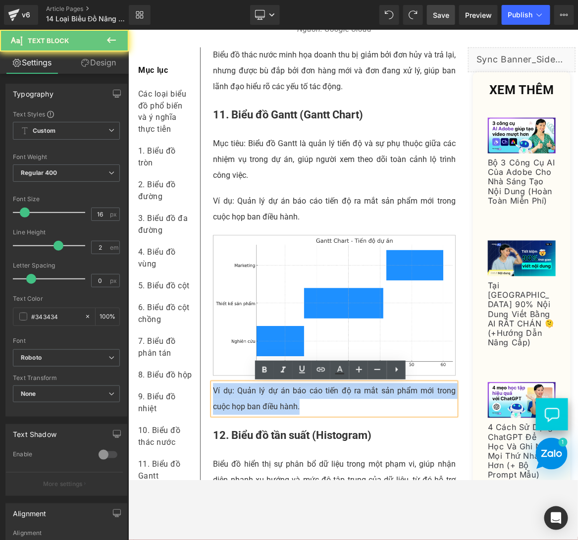
paste div
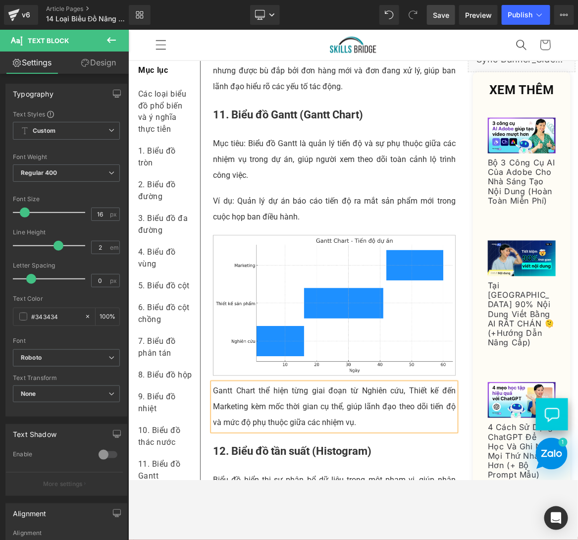
scroll to position [4067, 0]
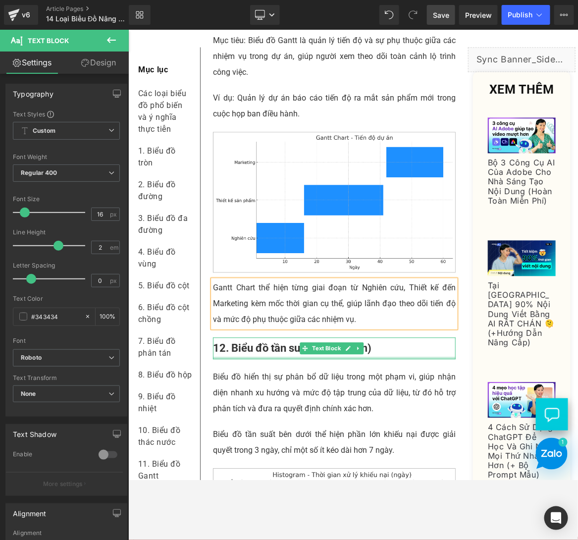
click at [428, 357] on div at bounding box center [334, 358] width 243 height 2
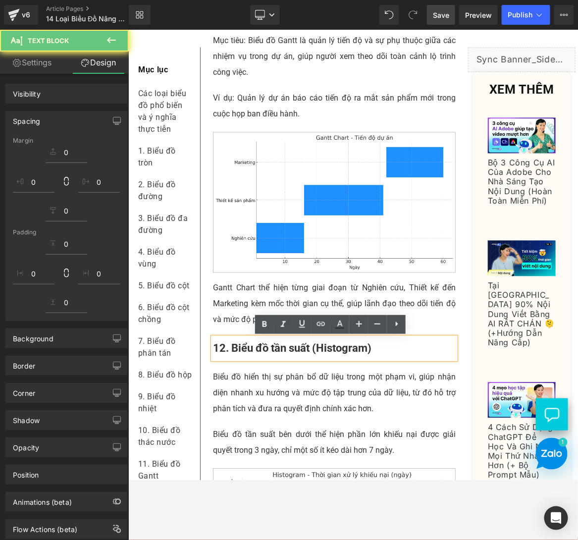
click at [465, 369] on div "Liquid XEM THÊM Heading (A) Image Bộ 3 Công Cụ AI Của Adobe Cho Nhà Sáng Tạo Nộ…" at bounding box center [521, 346] width 112 height 598
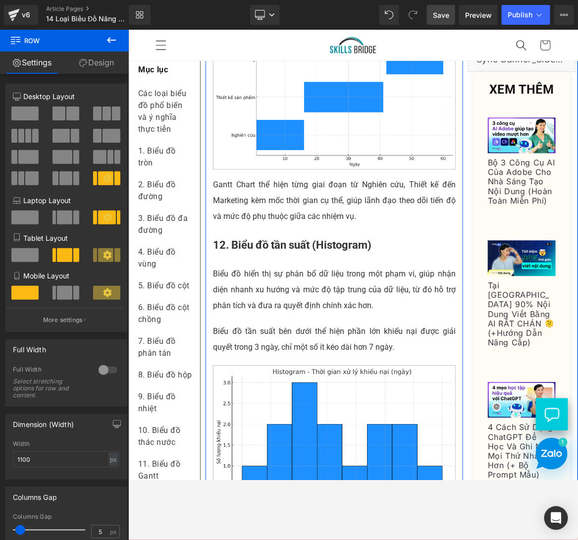
scroll to position [4274, 0]
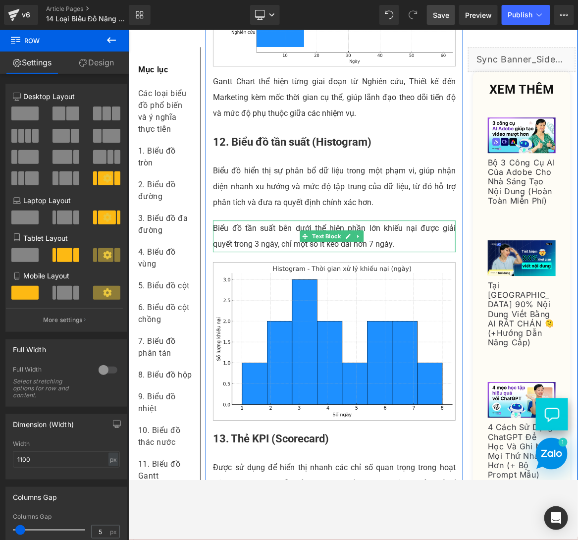
click at [258, 230] on p "Biểu đồ tần suất bên dưới thể hiện phần lớn khiếu nại được giải quyết trong 3 n…" at bounding box center [334, 236] width 243 height 32
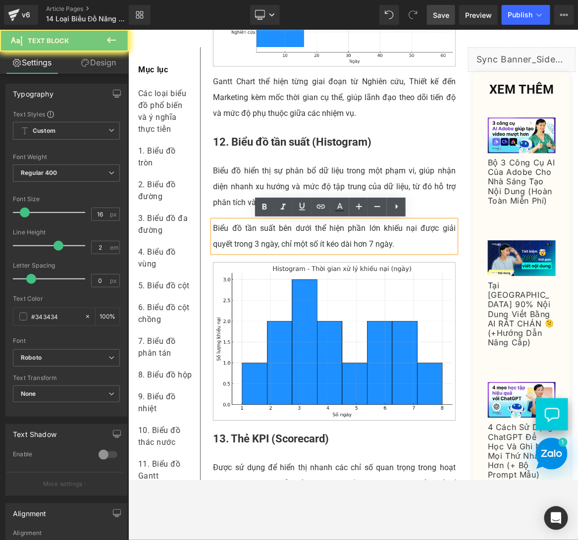
click at [258, 230] on p "Biểu đồ tần suất bên dưới thể hiện phần lớn khiếu nại được giải quyết trong 3 n…" at bounding box center [334, 236] width 243 height 32
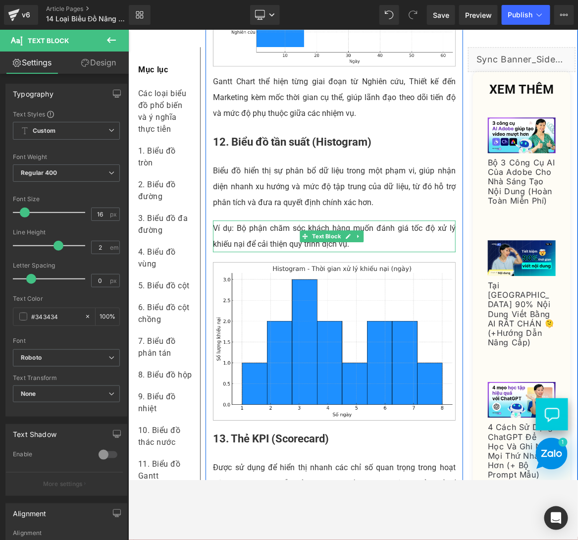
click at [265, 232] on p "Ví dụ: Bộ phận chăm sóc khách hàng muốn đánh giá tốc độ xử lý khiếu nại để cải …" at bounding box center [334, 236] width 243 height 32
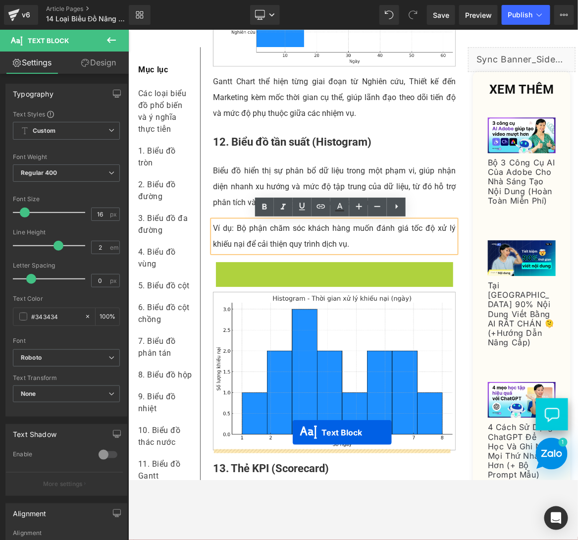
scroll to position [4314, 0]
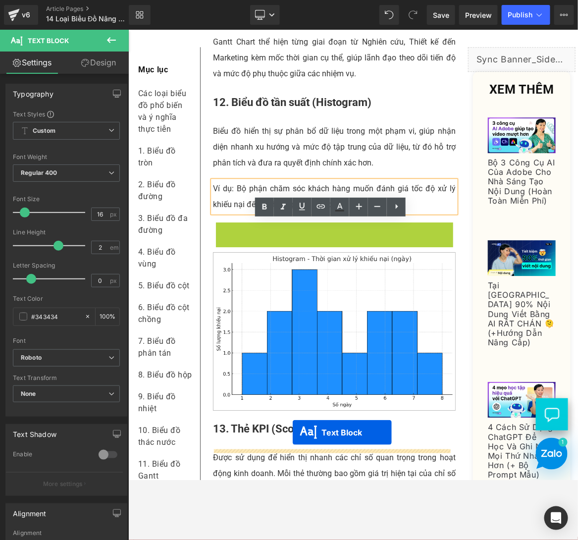
drag, startPoint x: 303, startPoint y: 277, endPoint x: 293, endPoint y: 441, distance: 164.8
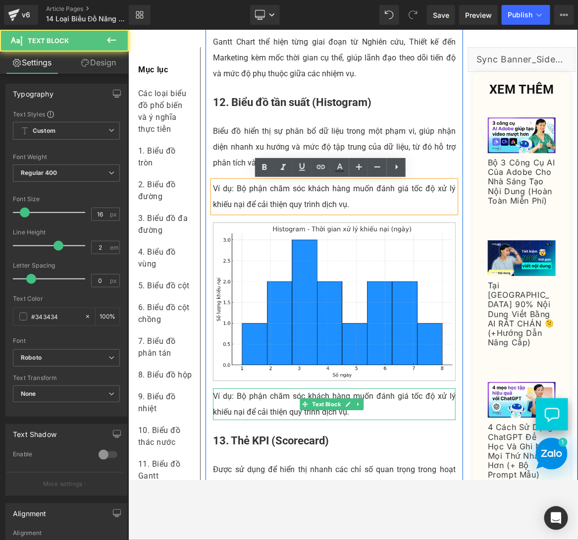
click at [262, 403] on p "Ví dụ: Bộ phận chăm sóc khách hàng muốn đánh giá tốc độ xử lý khiếu nại để cải …" at bounding box center [334, 404] width 243 height 32
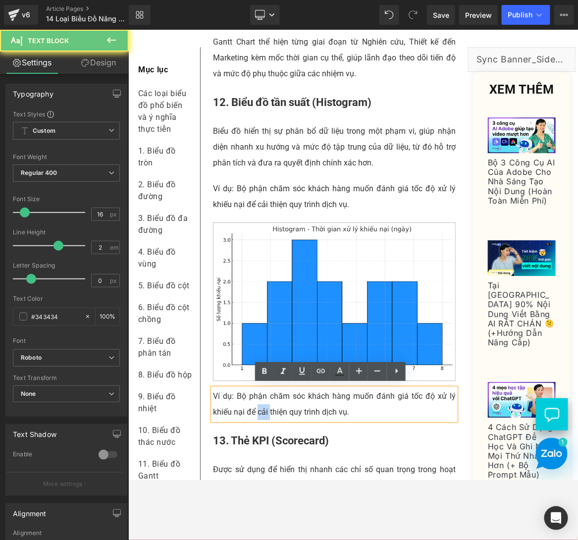
click at [262, 403] on p "Ví dụ: Bộ phận chăm sóc khách hàng muốn đánh giá tốc độ xử lý khiếu nại để cải …" at bounding box center [334, 404] width 243 height 32
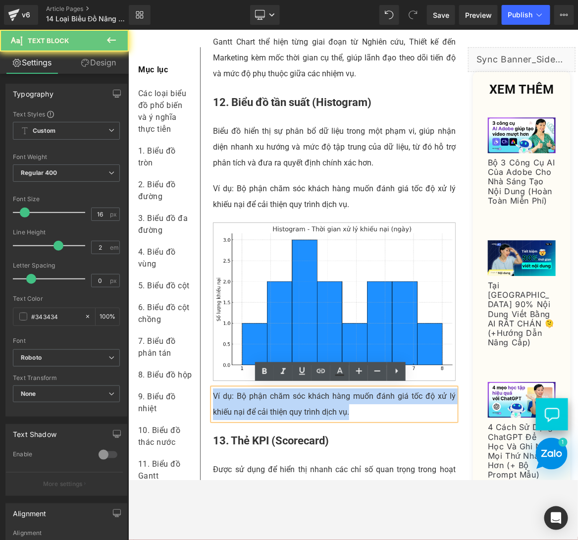
click at [262, 402] on p "Ví dụ: Bộ phận chăm sóc khách hàng muốn đánh giá tốc độ xử lý khiếu nại để cải …" at bounding box center [334, 404] width 243 height 32
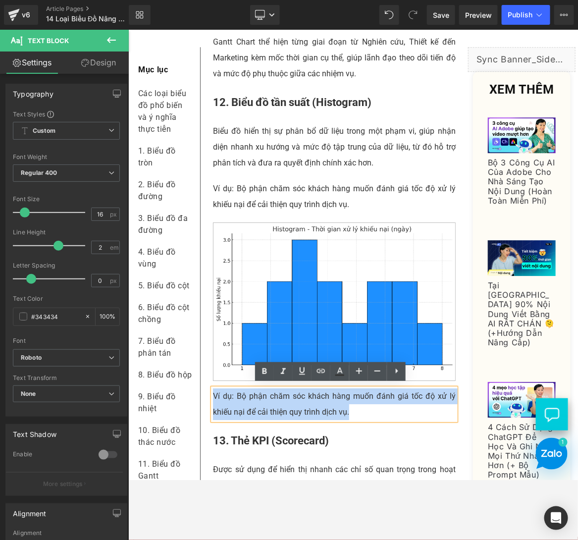
paste div
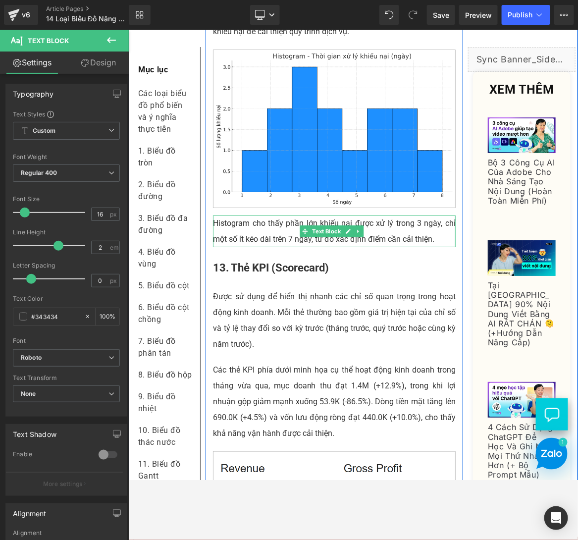
scroll to position [4520, 0]
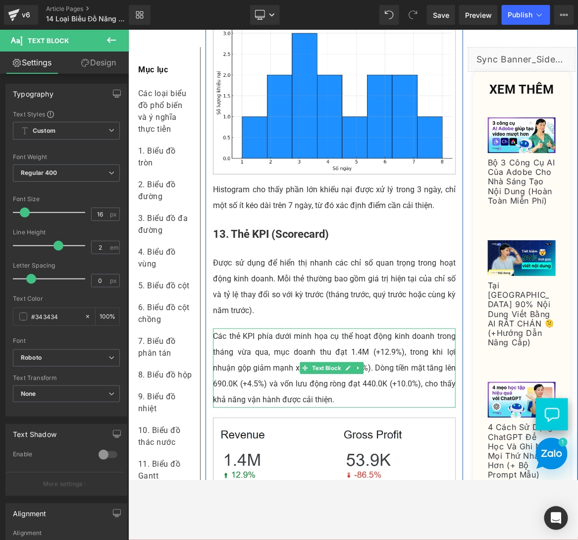
click at [265, 361] on p "Các thẻ KPI phía dưới minh họa cụ thể hoạt động kinh doanh trong tháng vừa qua,…" at bounding box center [334, 367] width 243 height 79
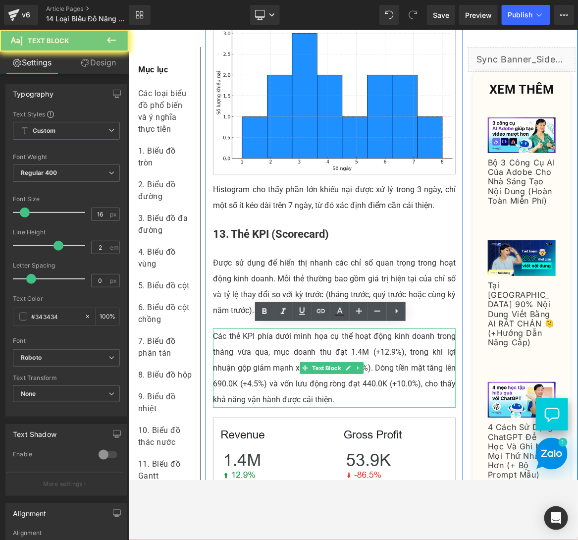
click at [265, 361] on p "Các thẻ KPI phía dưới minh họa cụ thể hoạt động kinh doanh trong tháng vừa qua,…" at bounding box center [334, 367] width 243 height 79
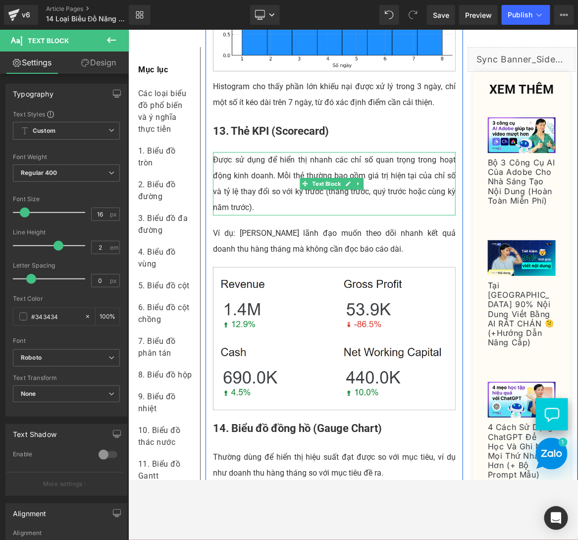
scroll to position [4726, 0]
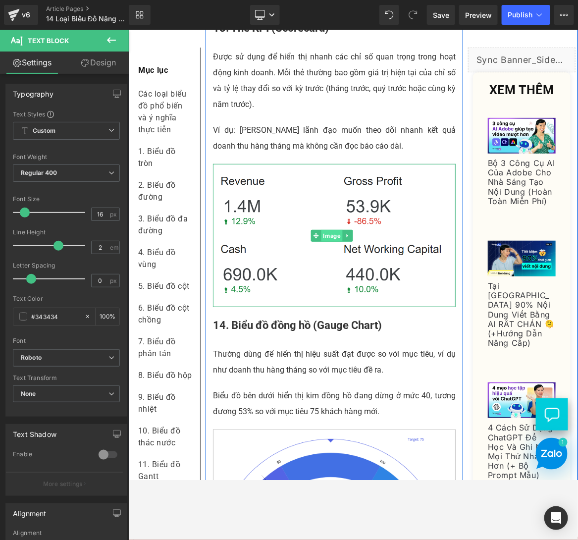
click at [325, 231] on span "Image" at bounding box center [331, 235] width 21 height 12
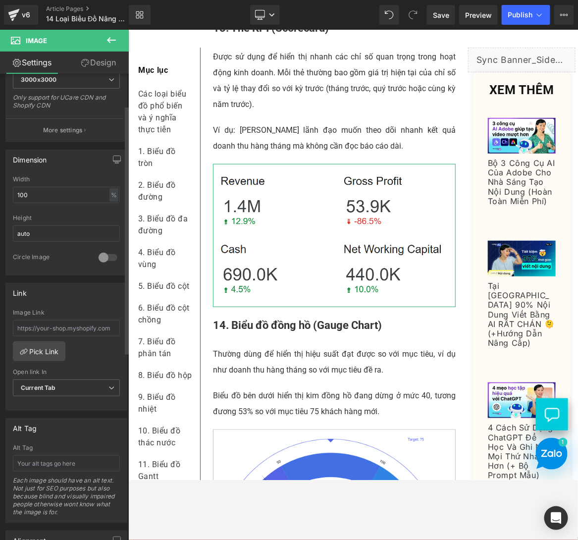
scroll to position [0, 0]
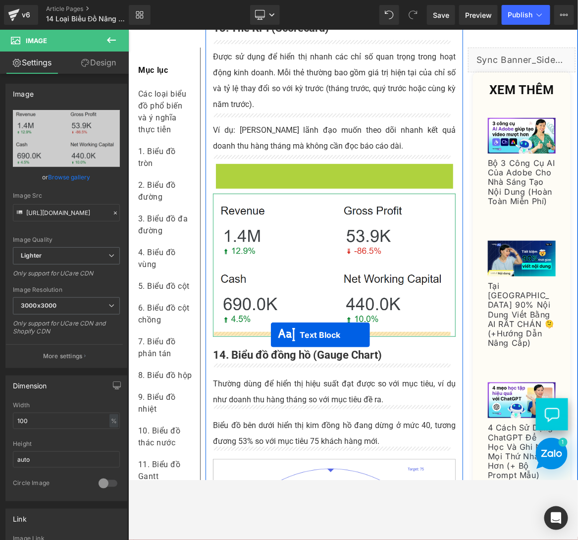
drag, startPoint x: 304, startPoint y: 178, endPoint x: 270, endPoint y: 334, distance: 159.6
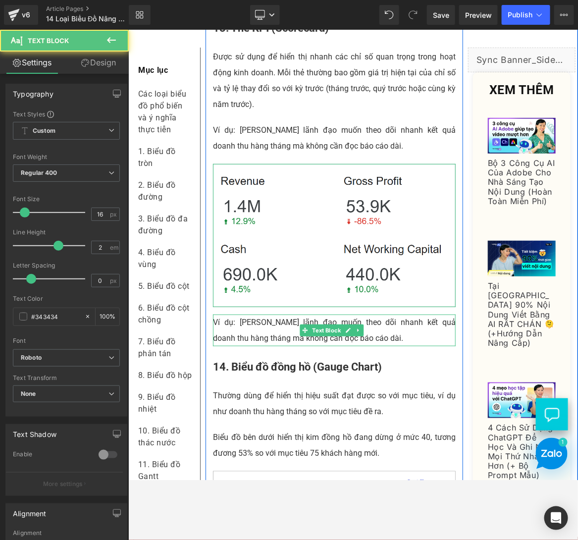
click at [231, 323] on p "Ví dụ: [PERSON_NAME] lãnh đạo muốn theo dõi nhanh kết quả doanh thu hàng tháng …" at bounding box center [334, 330] width 243 height 32
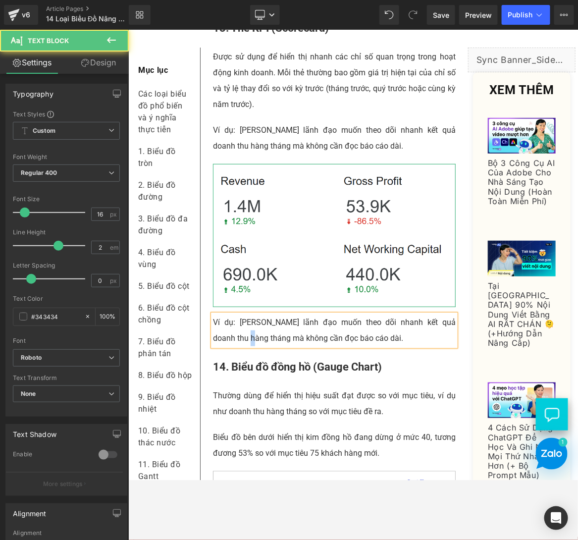
click at [231, 323] on p "Ví dụ: [PERSON_NAME] lãnh đạo muốn theo dõi nhanh kết quả doanh thu hàng tháng …" at bounding box center [334, 330] width 243 height 32
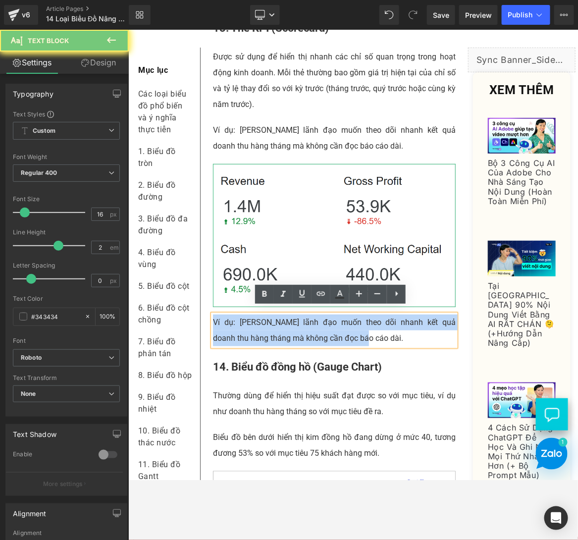
click at [231, 323] on p "Ví dụ: [PERSON_NAME] lãnh đạo muốn theo dõi nhanh kết quả doanh thu hàng tháng …" at bounding box center [334, 330] width 243 height 32
paste div
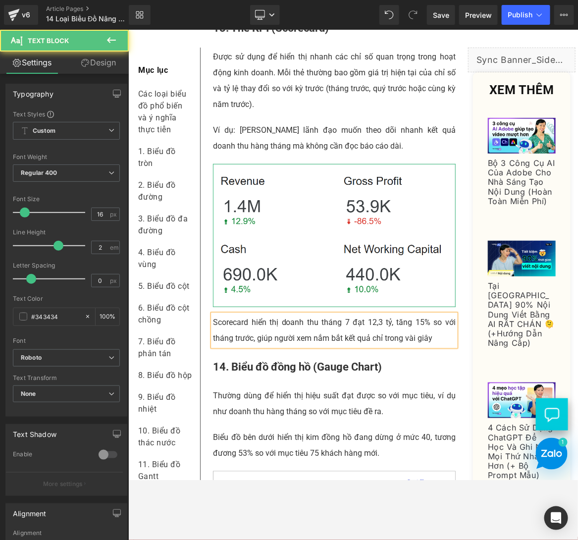
click at [376, 316] on p "Scorecard hiển thị doanh thu tháng 7 đạt 12,3 tỷ, tăng 15% so với tháng trước, …" at bounding box center [334, 330] width 243 height 32
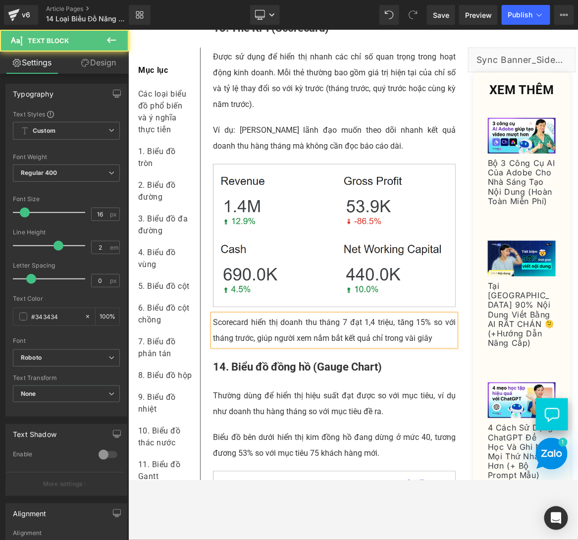
click at [297, 324] on p "Scorecard hiển thị doanh thu tháng 7 đạt 1,4 triệu, tăng 15% so với tháng trước…" at bounding box center [334, 330] width 243 height 32
click at [338, 324] on p "Scorecard hiển thị doanh thu tháng 7 đạt 1,4 triệu, tăng 15% so với tháng trước…" at bounding box center [334, 330] width 243 height 32
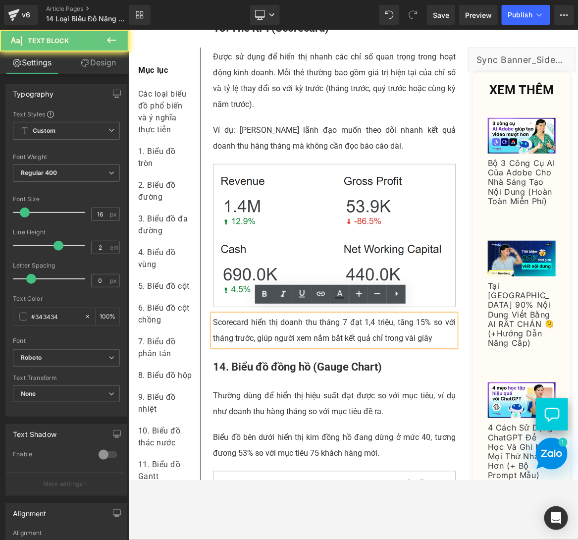
click at [366, 319] on p "Scorecard hiển thị doanh thu tháng 7 đạt 1,4 triệu, tăng 15% so với tháng trước…" at bounding box center [334, 330] width 243 height 32
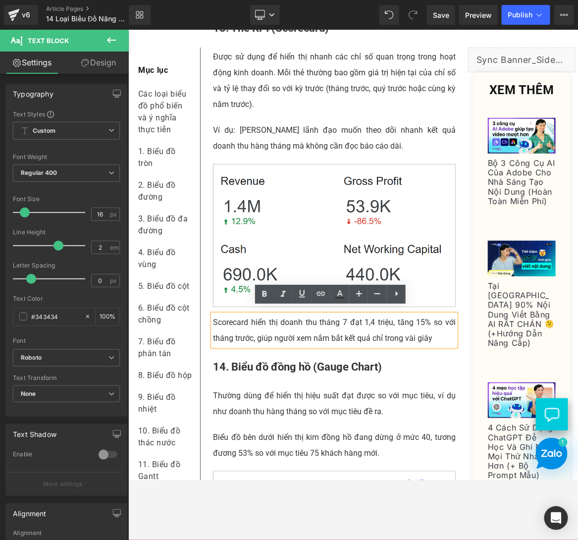
click at [386, 315] on p "Scorecard hiển thị doanh thu tháng 7 đạt 1,4 triệu, tăng 15% so với tháng trước…" at bounding box center [334, 330] width 243 height 32
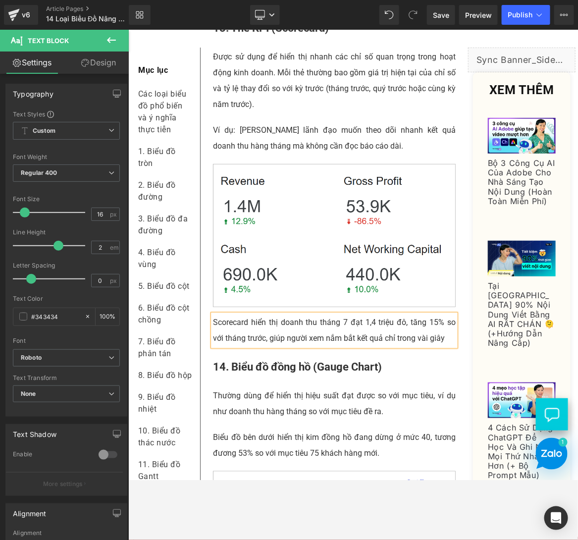
click at [447, 333] on p "Scorecard hiển thị doanh thu tháng 7 đạt 1,4 triệu đô, tăng 15% so với tháng tr…" at bounding box center [334, 330] width 243 height 32
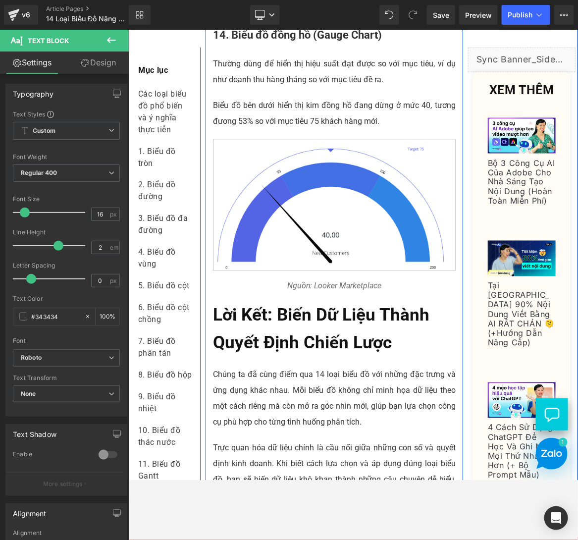
scroll to position [4933, 0]
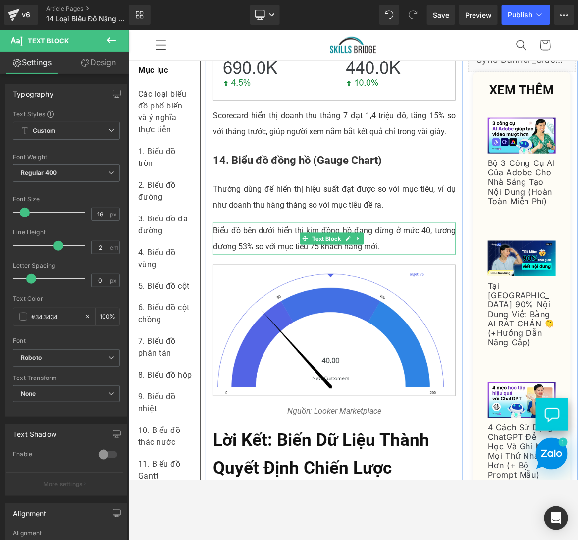
click at [275, 224] on p "Biểu đồ bên dưới hiển thị kim đồng hồ đang dừng ở mức 40, tương đương 53% so vớ…" at bounding box center [334, 238] width 243 height 32
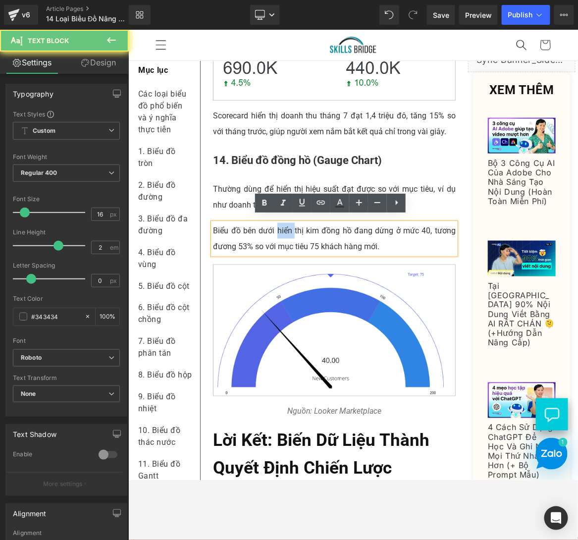
click at [275, 224] on p "Biểu đồ bên dưới hiển thị kim đồng hồ đang dừng ở mức 40, tương đương 53% so vớ…" at bounding box center [334, 238] width 243 height 32
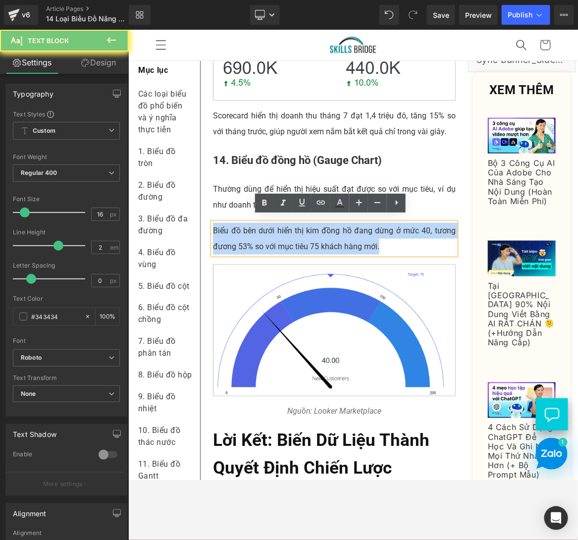
click at [275, 224] on p "Biểu đồ bên dưới hiển thị kim đồng hồ đang dừng ở mức 40, tương đương 53% so vớ…" at bounding box center [334, 238] width 243 height 32
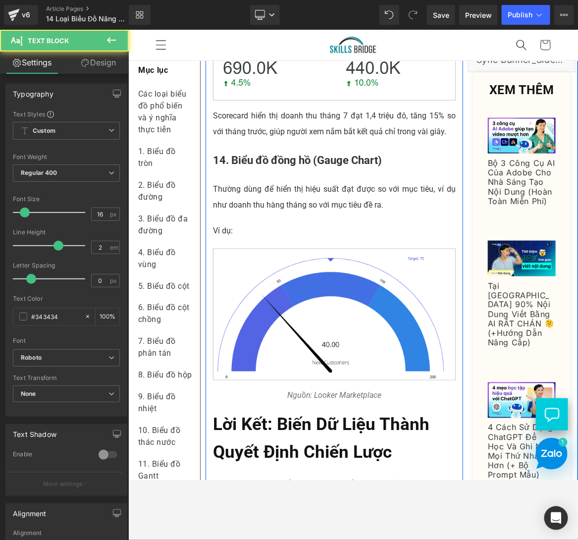
click at [262, 222] on p "Ví dụ:" at bounding box center [334, 230] width 243 height 16
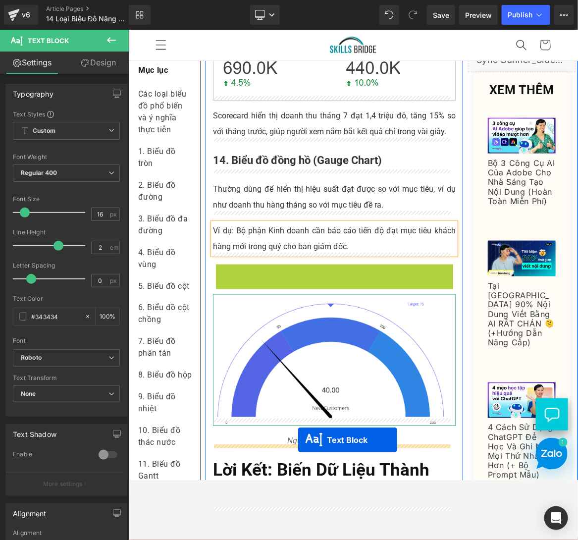
drag, startPoint x: 303, startPoint y: 273, endPoint x: 297, endPoint y: 439, distance: 166.0
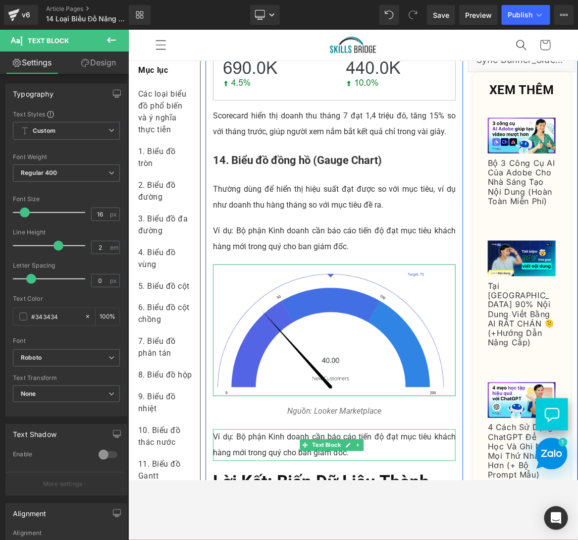
click at [235, 429] on p "Ví dụ: Bộ phận Kinh doanh cần báo cáo tiến độ đạt mục tiêu khách hàng mới trong…" at bounding box center [334, 445] width 243 height 32
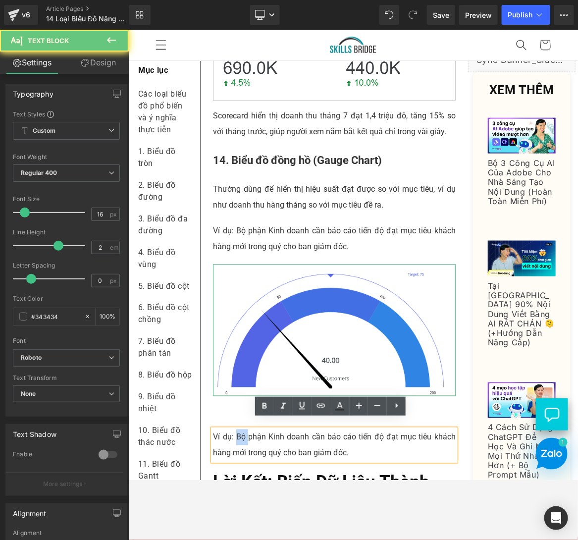
click at [235, 429] on p "Ví dụ: Bộ phận Kinh doanh cần báo cáo tiến độ đạt mục tiêu khách hàng mới trong…" at bounding box center [334, 445] width 243 height 32
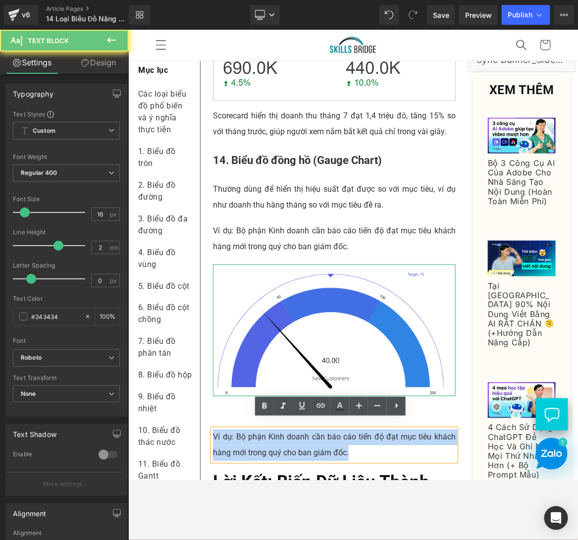
click at [235, 429] on p "Ví dụ: Bộ phận Kinh doanh cần báo cáo tiến độ đạt mục tiêu khách hàng mới trong…" at bounding box center [334, 445] width 243 height 32
paste div
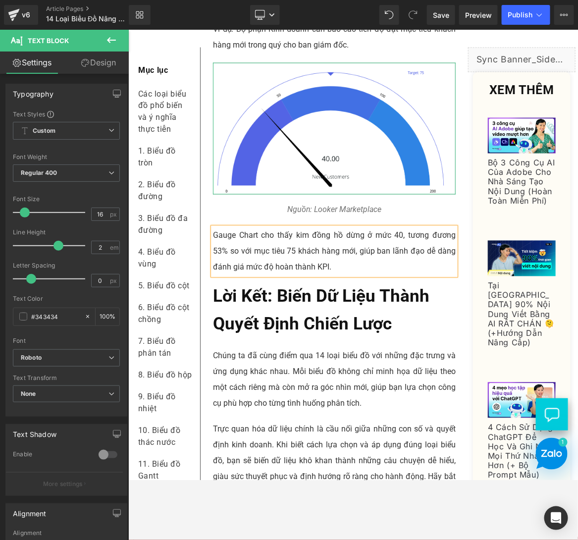
scroll to position [5139, 0]
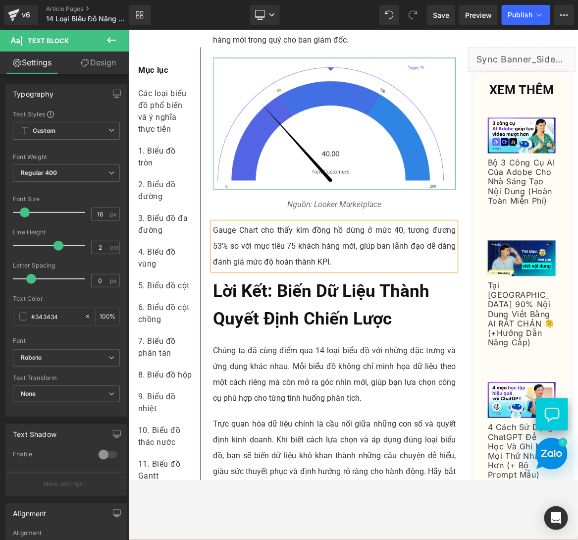
click at [243, 231] on p "Gauge Chart cho thấy kim đồng hồ dừng ở mức 40, tương đương 53% so với mục tiêu…" at bounding box center [334, 246] width 243 height 48
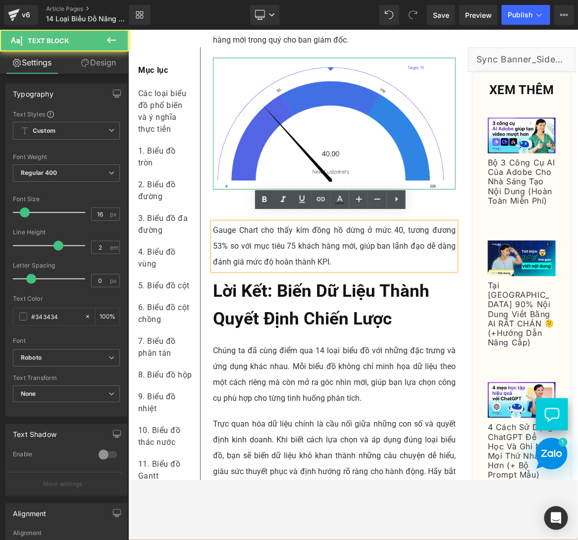
click at [242, 222] on p "Gauge Chart cho thấy kim đồng hồ dừng ở mức 40, tương đương 53% so với mục tiêu…" at bounding box center [334, 246] width 243 height 48
click at [229, 222] on p "Gauge Chart cho thấy kim đồng hồ dừng ở mức 40, tương đương 53% so với mục tiêu…" at bounding box center [334, 246] width 243 height 48
click at [227, 222] on p "Gauge Chart cho thấy kim đồng hồ dừng ở mức 40, tương đương 53% so với mục tiêu…" at bounding box center [334, 246] width 243 height 48
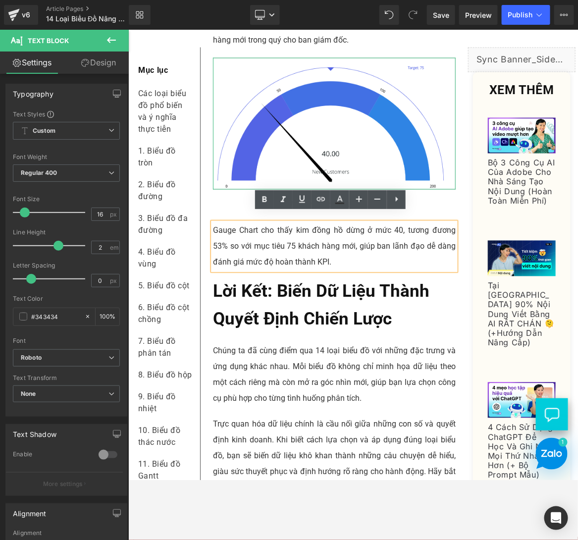
click at [249, 222] on p "Gauge Chart cho thấy kim đồng hồ dừng ở mức 40, tương đương 53% so với mục tiêu…" at bounding box center [334, 246] width 243 height 48
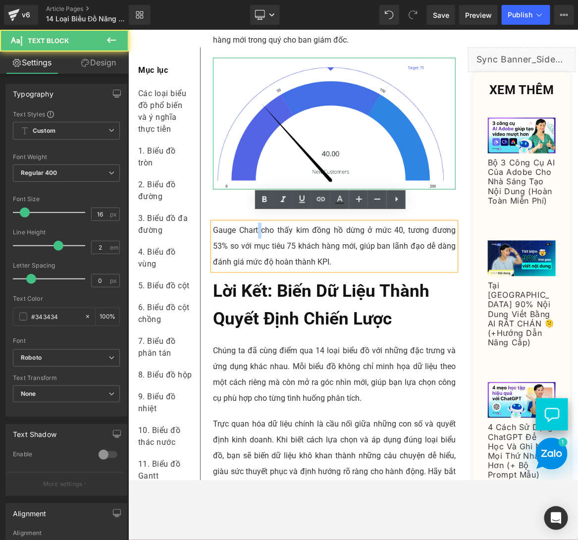
click at [256, 222] on p "Gauge Chart cho thấy kim đồng hồ dừng ở mức 40, tương đương 53% so với mục tiêu…" at bounding box center [334, 246] width 243 height 48
click at [250, 222] on p "Gauge Chart cho thấy kim đồng hồ dừng ở mức 40, tương đương 53% so với mục tiêu…" at bounding box center [334, 246] width 243 height 48
click at [255, 222] on p "Gauge Chart cho thấy kim đồng hồ dừng ở mức 40, tương đương 53% so với mục tiêu…" at bounding box center [334, 246] width 243 height 48
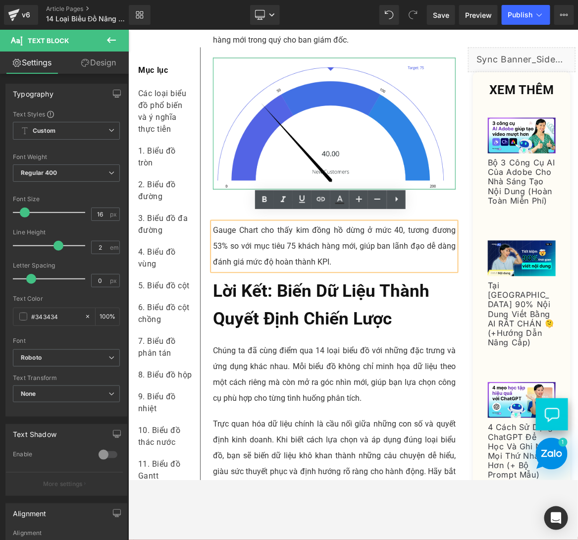
click at [301, 237] on p "Gauge Chart cho thấy kim đồng hồ dừng ở mức 40, tương đương 53% so với mục tiêu…" at bounding box center [334, 246] width 243 height 48
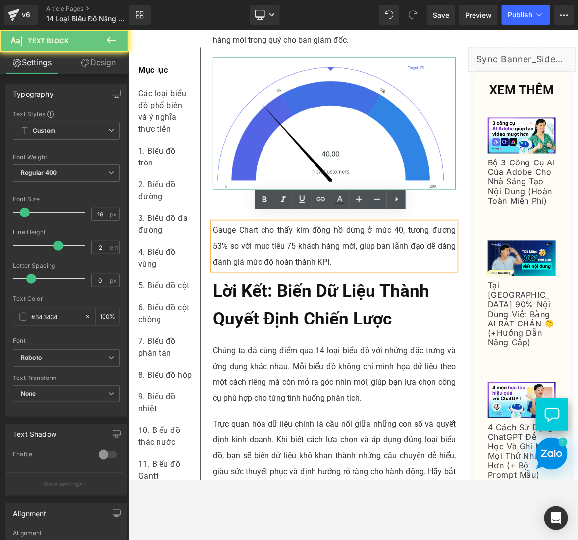
click at [337, 239] on p "Gauge Chart cho thấy kim đồng hồ dừng ở mức 40, tương đương 53% so với mục tiêu…" at bounding box center [334, 246] width 243 height 48
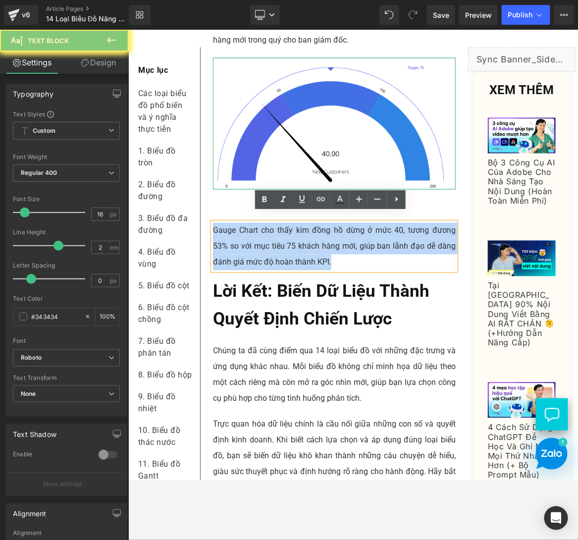
click at [337, 239] on p "Gauge Chart cho thấy kim đồng hồ dừng ở mức 40, tương đương 53% so với mục tiêu…" at bounding box center [334, 246] width 243 height 48
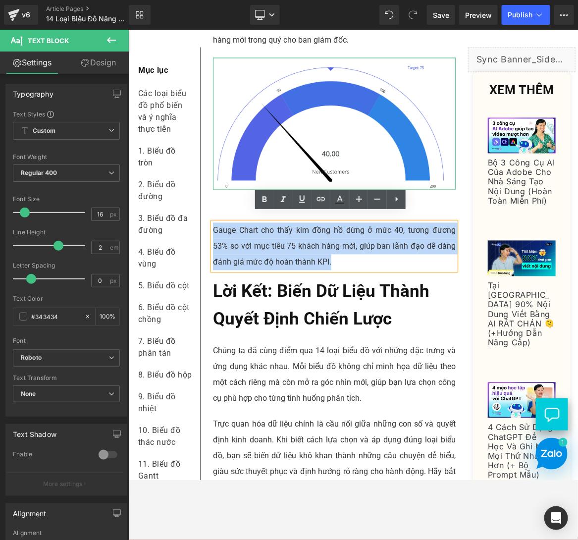
click at [400, 248] on p "Gauge Chart cho thấy kim đồng hồ dừng ở mức 40, tương đương 53% so với mục tiêu…" at bounding box center [334, 246] width 243 height 48
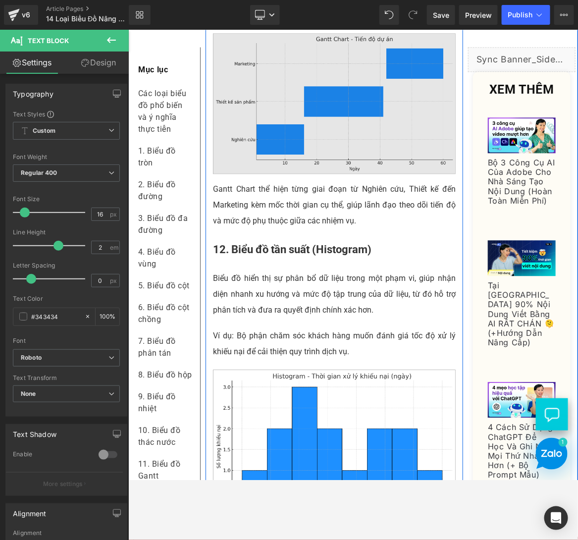
scroll to position [4211, 0]
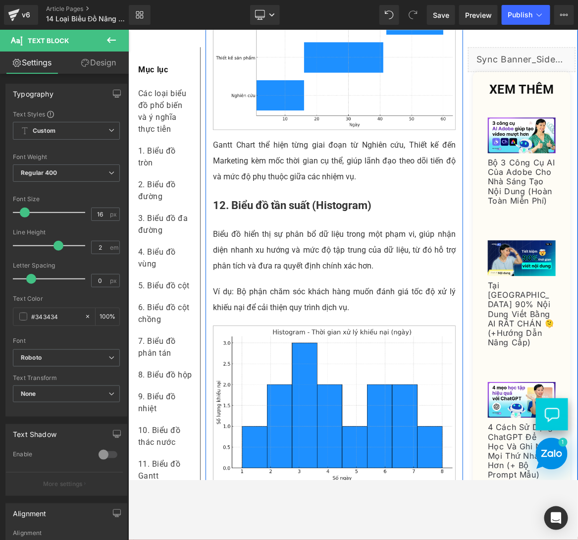
click at [278, 237] on p "Biểu đồ hiển thị sự phân bổ dữ liệu trong một phạm vi, giúp nhận diện nhanh xu …" at bounding box center [334, 250] width 243 height 48
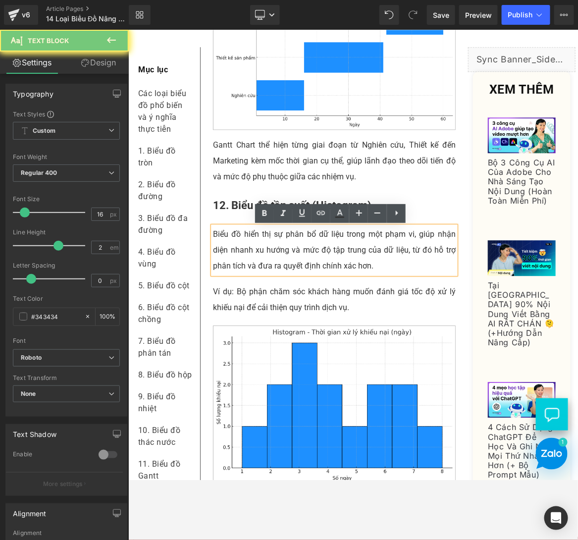
click at [278, 236] on p "Biểu đồ hiển thị sự phân bổ dữ liệu trong một phạm vi, giúp nhận diện nhanh xu …" at bounding box center [334, 250] width 243 height 48
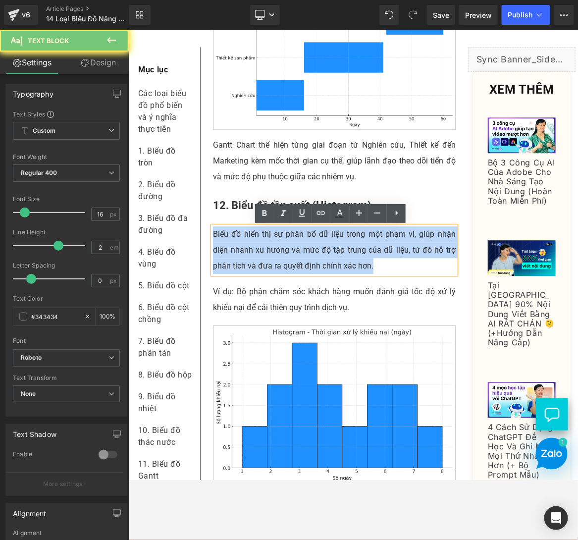
paste div
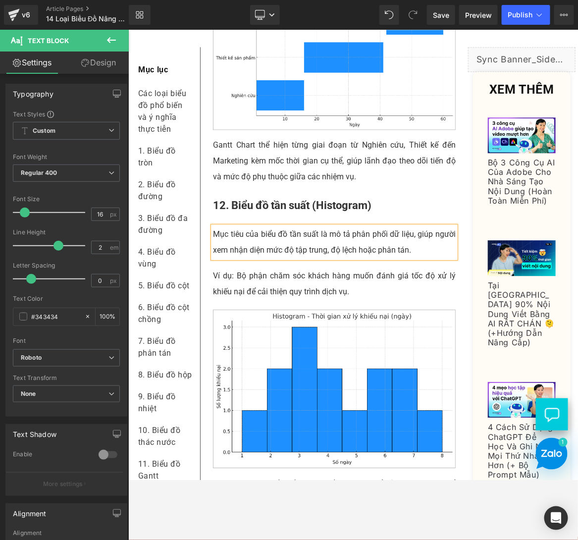
click at [252, 233] on p "Mục tiêu của biểu đồ tần suất là mô tả phân phối dữ liệu, giúp người xem nhận d…" at bounding box center [334, 242] width 243 height 32
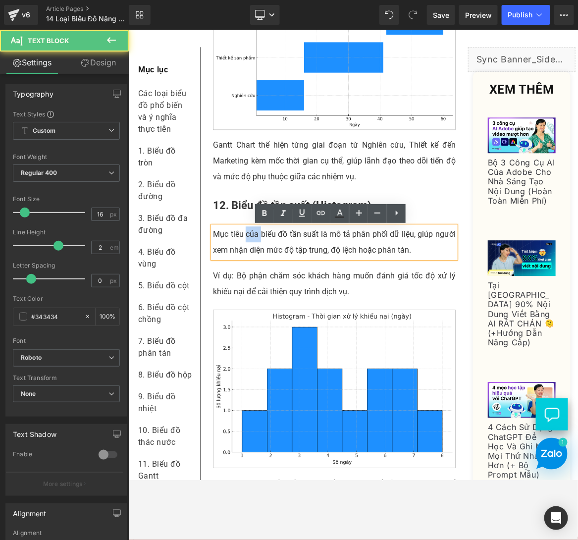
click at [252, 233] on p "Mục tiêu của biểu đồ tần suất là mô tả phân phối dữ liệu, giúp người xem nhận d…" at bounding box center [334, 242] width 243 height 32
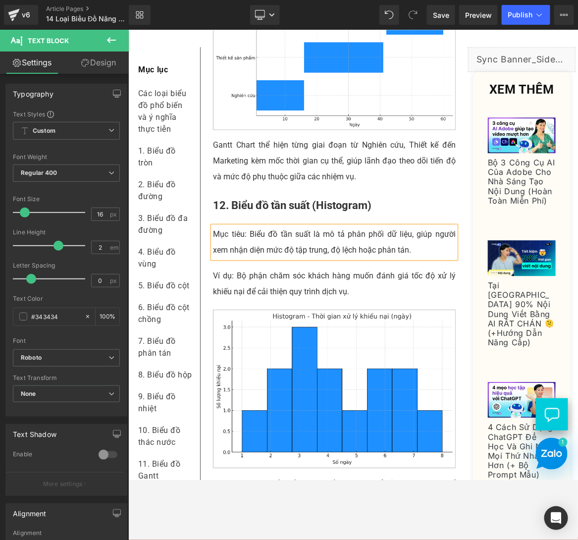
click at [310, 235] on p "Mục tiêu: Biểu đồ tần suất là mô tả phân phối dữ liệu, giúp người xem nhận diện…" at bounding box center [334, 242] width 243 height 32
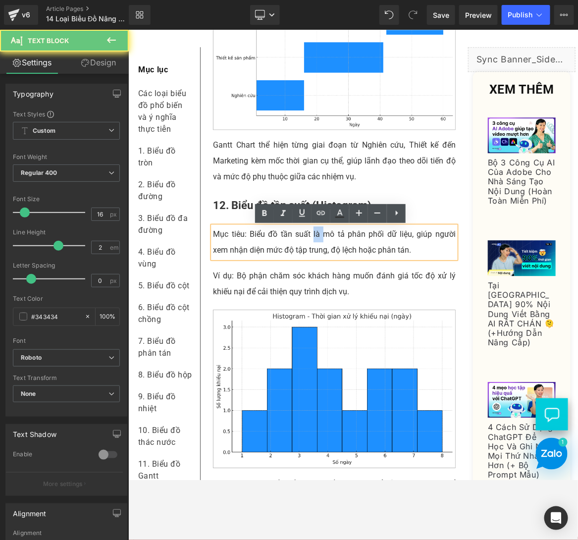
click at [310, 235] on p "Mục tiêu: Biểu đồ tần suất là mô tả phân phối dữ liệu, giúp người xem nhận diện…" at bounding box center [334, 242] width 243 height 32
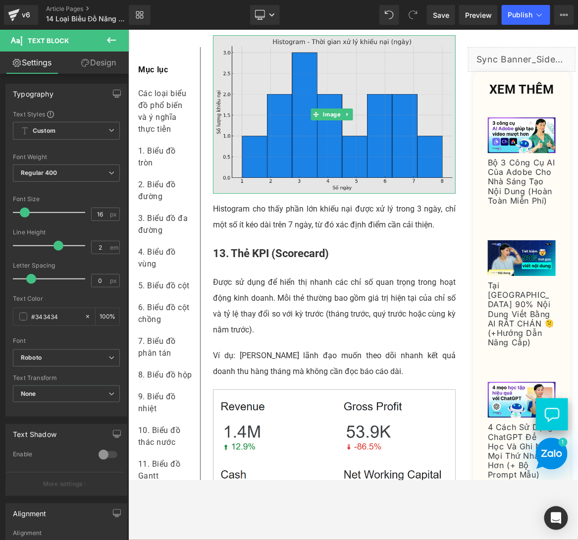
scroll to position [4520, 0]
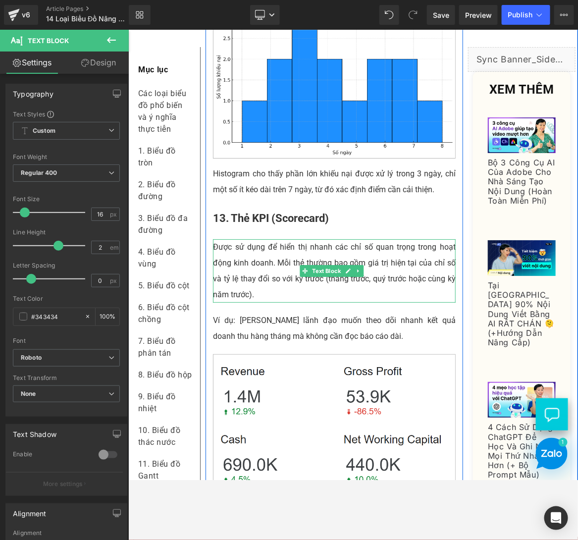
click at [267, 264] on p "Được sử dụng để hiển thị nhanh các chỉ số quan trọng trong hoạt động kinh doanh…" at bounding box center [334, 270] width 243 height 63
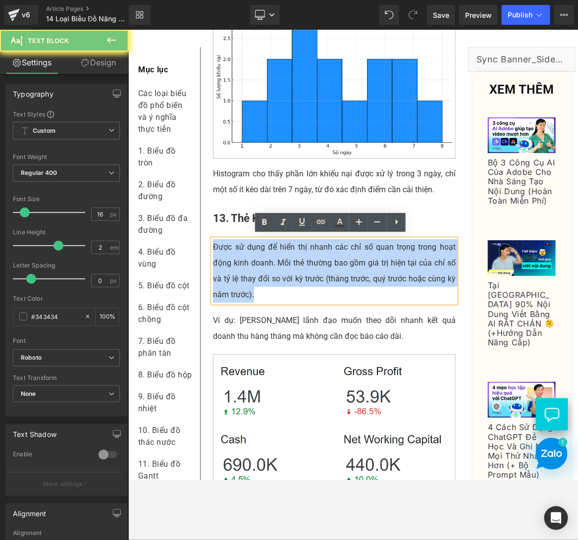
paste div
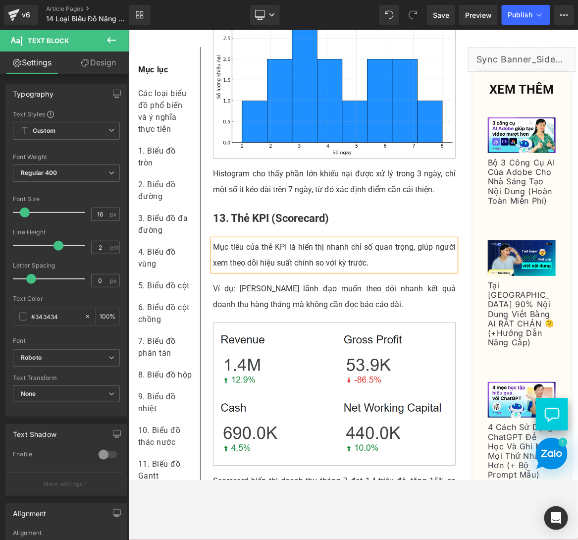
click at [250, 244] on p "Mục tiêu của thẻ KPI là hiển thị nhanh chỉ số quan trọng, giúp người xem theo d…" at bounding box center [334, 255] width 243 height 32
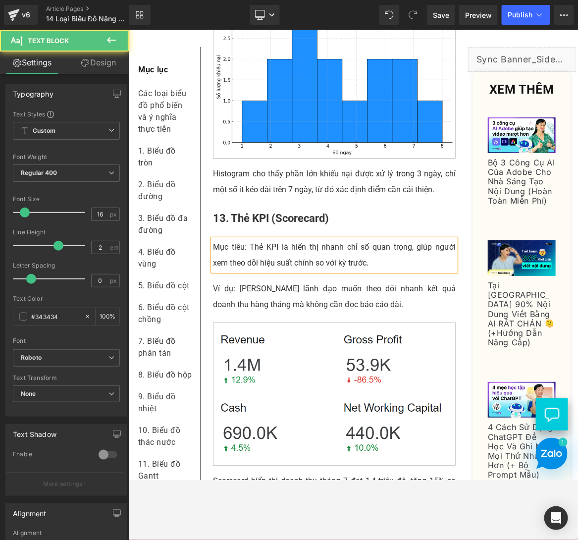
click at [278, 239] on p "Mục tiêu: Thẻ KPI là hiển thị nhanh chỉ số quan trọng, giúp người xem theo dõi …" at bounding box center [334, 255] width 243 height 32
drag, startPoint x: 278, startPoint y: 239, endPoint x: 295, endPoint y: 250, distance: 20.3
click at [278, 239] on p "Mục tiêu: Thẻ KPI là hiển thị nhanh chỉ số quan trọng, giúp người xem theo dõi …" at bounding box center [334, 255] width 243 height 32
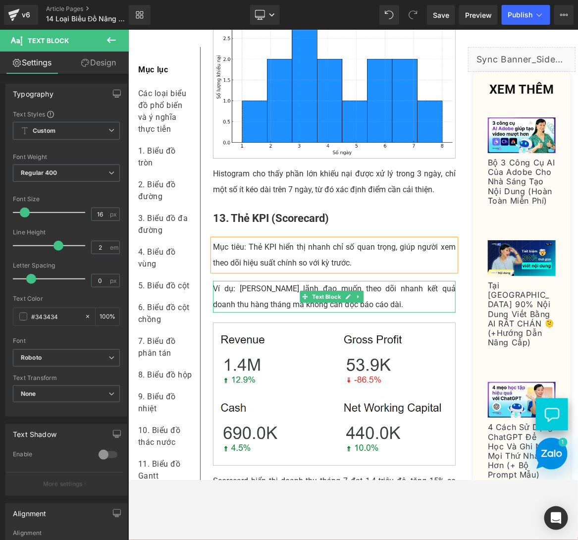
scroll to position [4623, 0]
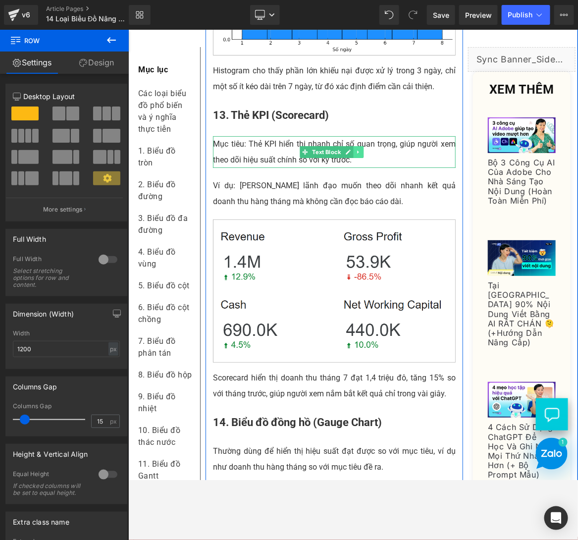
click at [361, 152] on link at bounding box center [358, 152] width 10 height 12
click at [410, 157] on p "Mục tiêu: Thẻ KPI hiển thị nhanh chỉ số quan trọng, giúp người xem theo dõi hiệ…" at bounding box center [334, 152] width 243 height 32
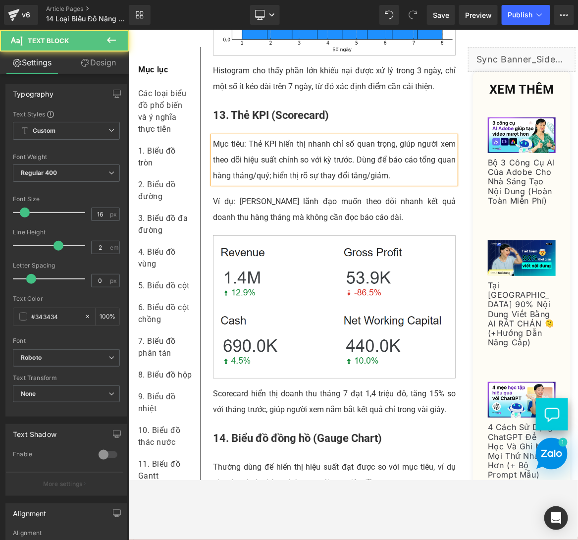
click at [372, 155] on p "Mục tiêu: Thẻ KPI hiển thị nhanh chỉ số quan trọng, giúp người xem theo dõi hiệ…" at bounding box center [334, 160] width 243 height 48
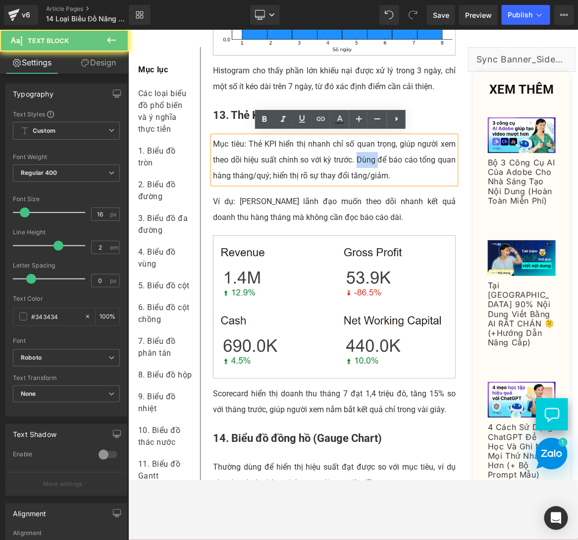
click at [372, 155] on p "Mục tiêu: Thẻ KPI hiển thị nhanh chỉ số quan trọng, giúp người xem theo dõi hiệ…" at bounding box center [334, 160] width 243 height 48
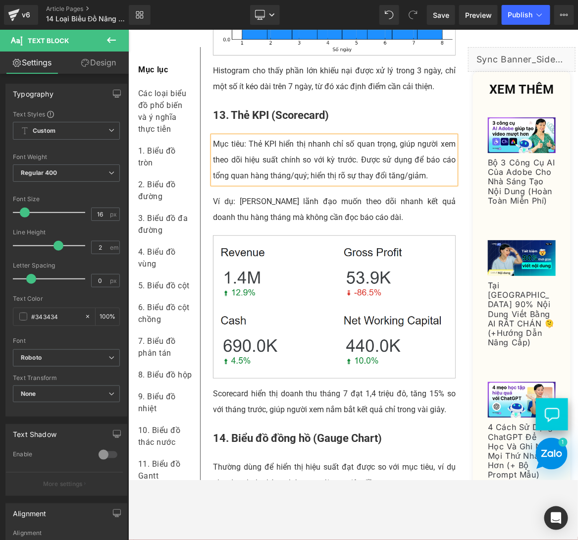
scroll to position [4830, 0]
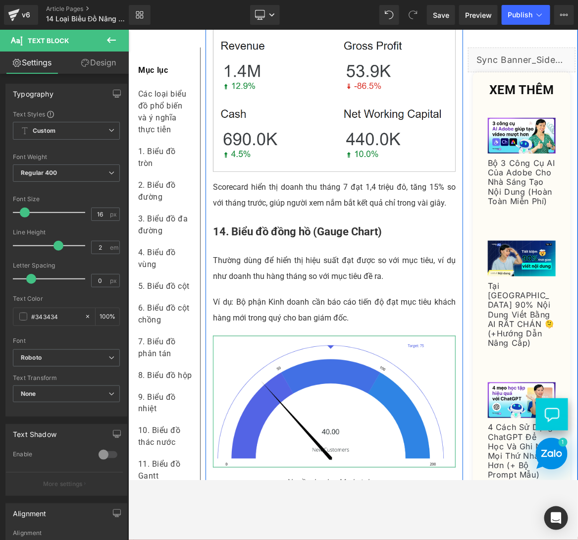
click at [269, 266] on p "Thường dùng để hiển thị hiệu suất đạt được so với mục tiêu, ví dụ như doanh thu…" at bounding box center [334, 268] width 243 height 32
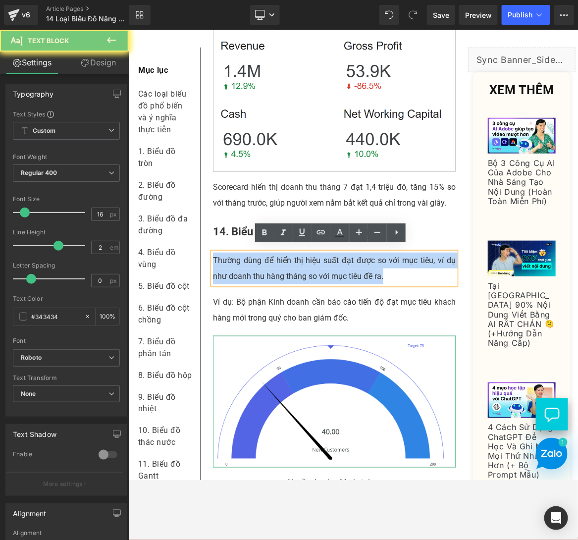
paste div
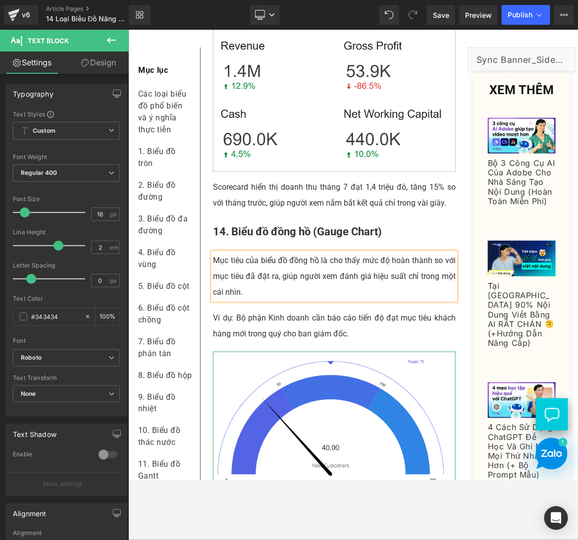
click at [252, 254] on p "Mục tiêu của biểu đồ đồng hồ là cho thấy mức độ hoàn thành so với mục tiêu đã đ…" at bounding box center [334, 276] width 243 height 48
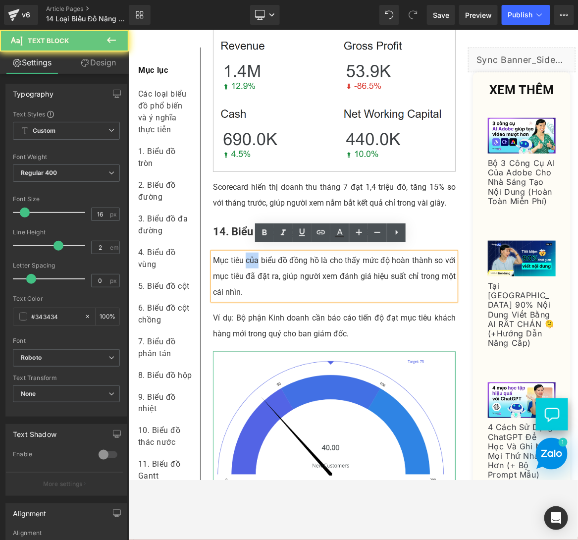
click at [252, 253] on p "Mục tiêu của biểu đồ đồng hồ là cho thấy mức độ hoàn thành so với mục tiêu đã đ…" at bounding box center [334, 276] width 243 height 48
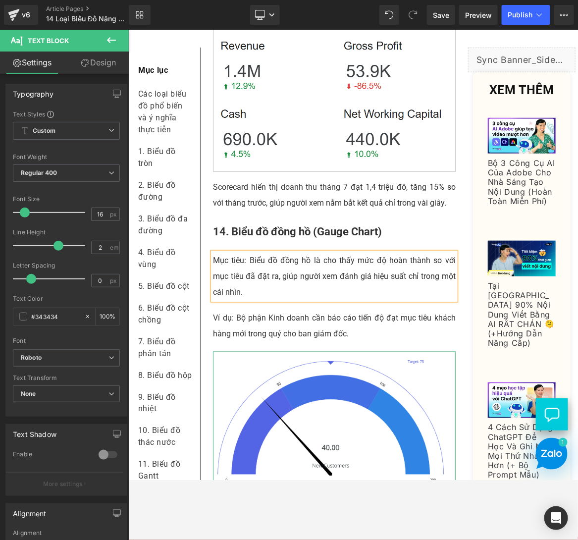
click at [309, 252] on p "Mục tiêu: Biểu đồ đồng hồ là cho thấy mức độ hoàn thành so với mục tiêu đã đặt …" at bounding box center [334, 276] width 243 height 48
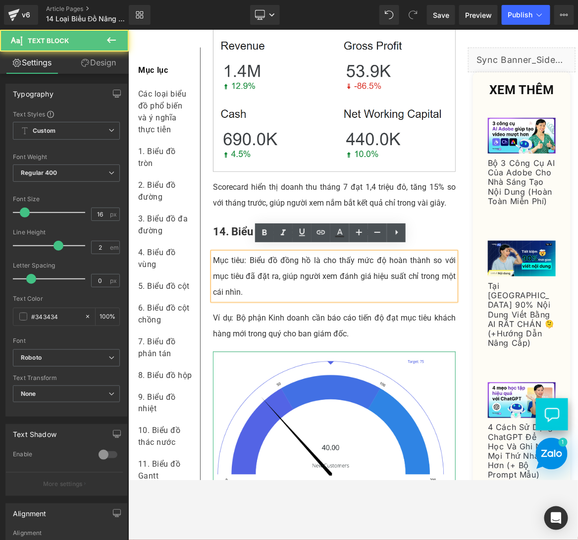
click at [309, 252] on p "Mục tiêu: Biểu đồ đồng hồ là cho thấy mức độ hoàn thành so với mục tiêu đã đặt …" at bounding box center [334, 276] width 243 height 48
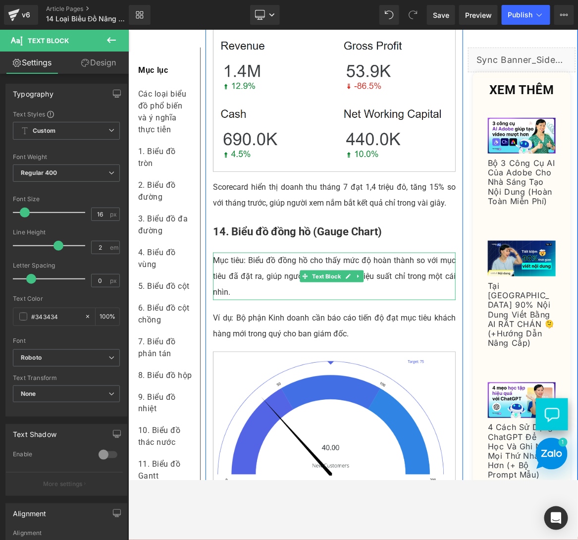
click at [269, 282] on p "Mục tiêu: Biểu đồ đồng hồ cho thấy mức độ hoàn thành so với mục tiêu đã đặt ra,…" at bounding box center [334, 276] width 243 height 48
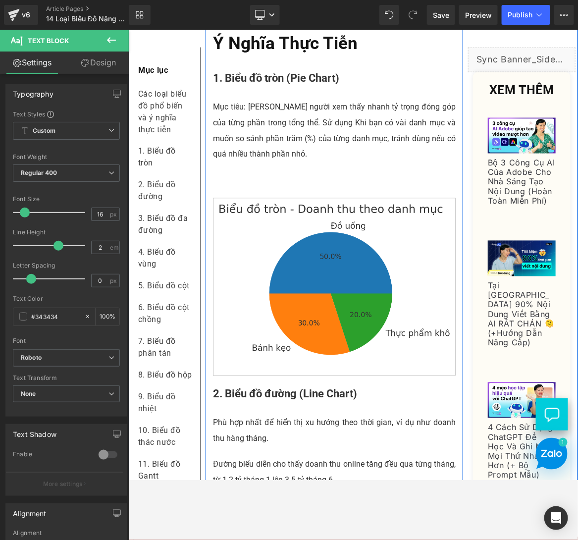
scroll to position [495, 0]
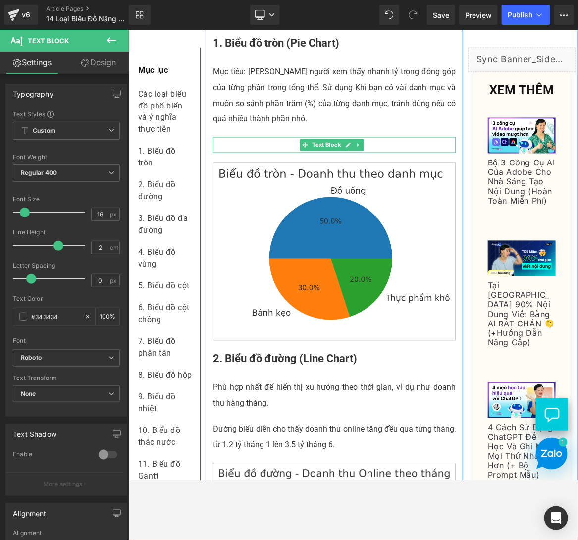
click at [257, 153] on p at bounding box center [334, 145] width 243 height 16
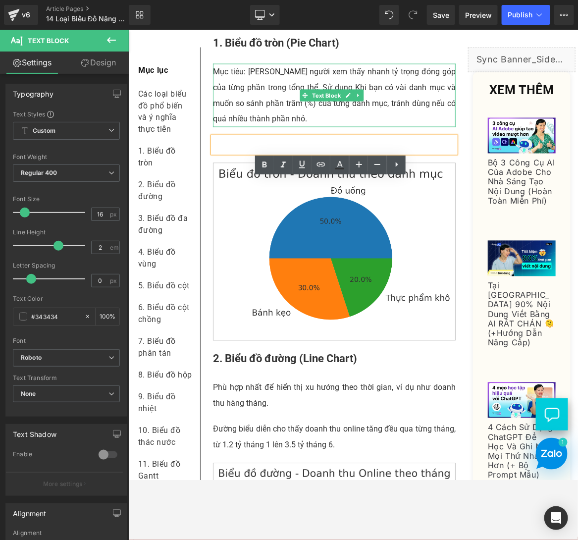
click at [223, 117] on p "Mục tiêu: [PERSON_NAME] người xem thấy nhanh tỷ trọng đóng góp của từng phần tr…" at bounding box center [334, 94] width 243 height 63
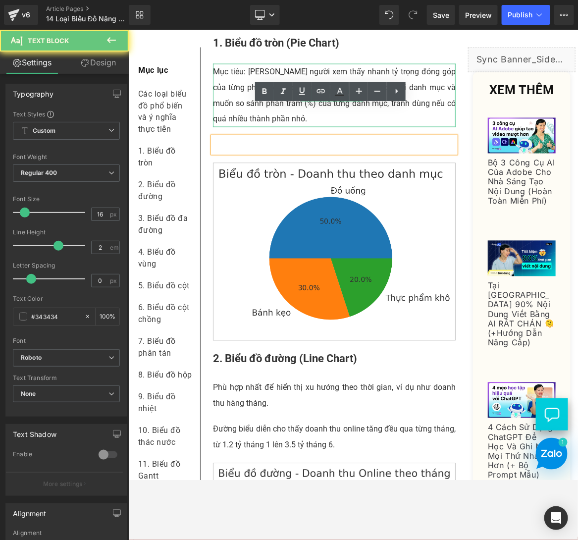
click at [223, 117] on p "Mục tiêu: [PERSON_NAME] người xem thấy nhanh tỷ trọng đóng góp của từng phần tr…" at bounding box center [334, 94] width 243 height 63
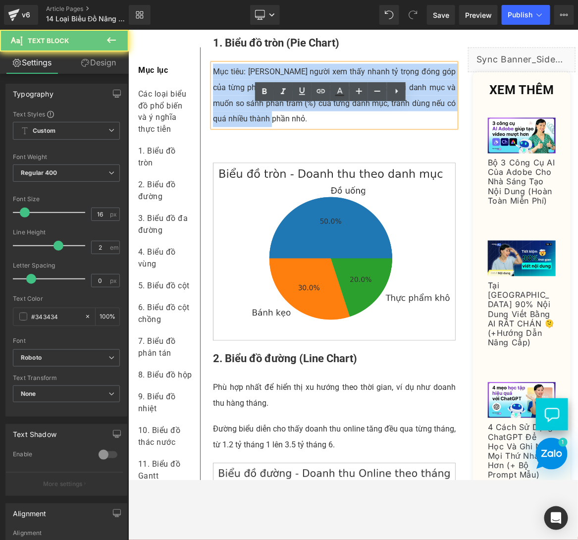
click at [223, 117] on p "Mục tiêu: [PERSON_NAME] người xem thấy nhanh tỷ trọng đóng góp của từng phần tr…" at bounding box center [334, 94] width 243 height 63
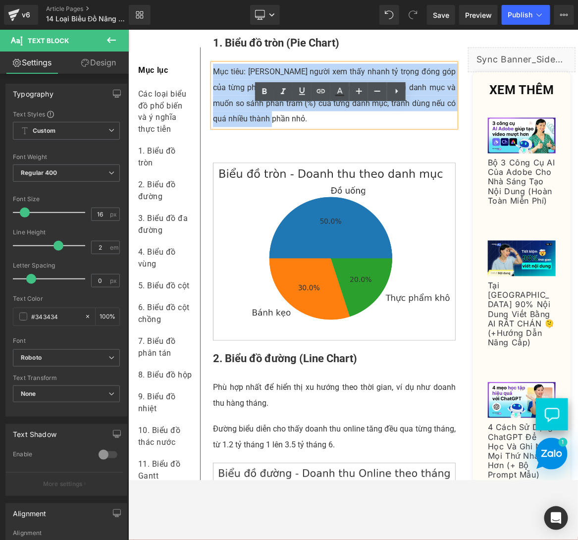
click at [232, 116] on p "Mục tiêu: [PERSON_NAME] người xem thấy nhanh tỷ trọng đóng góp của từng phần tr…" at bounding box center [334, 94] width 243 height 63
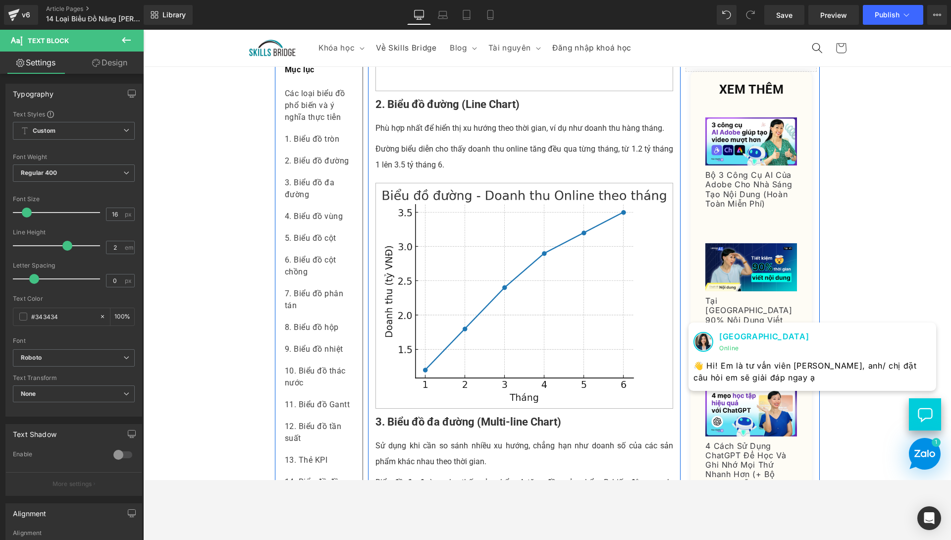
scroll to position [701, 0]
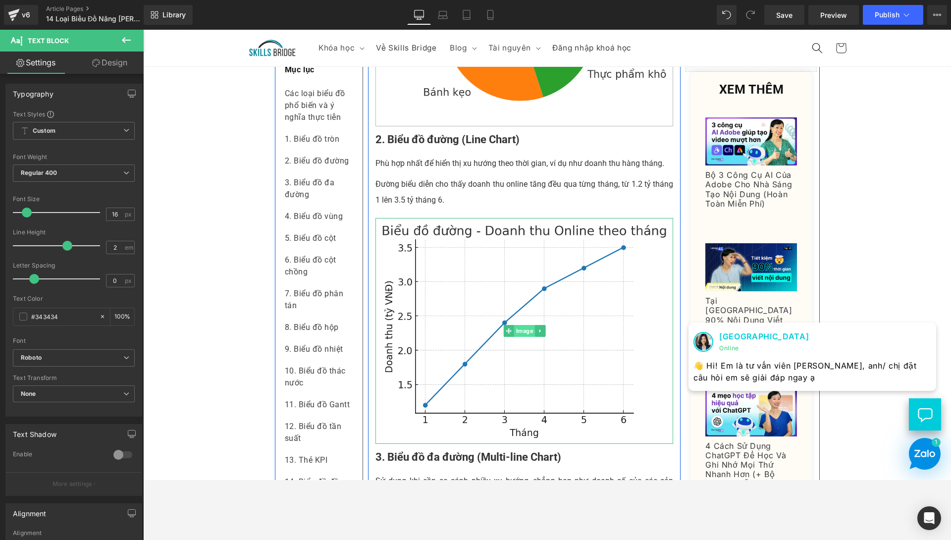
click at [520, 337] on span "Image" at bounding box center [524, 331] width 21 height 12
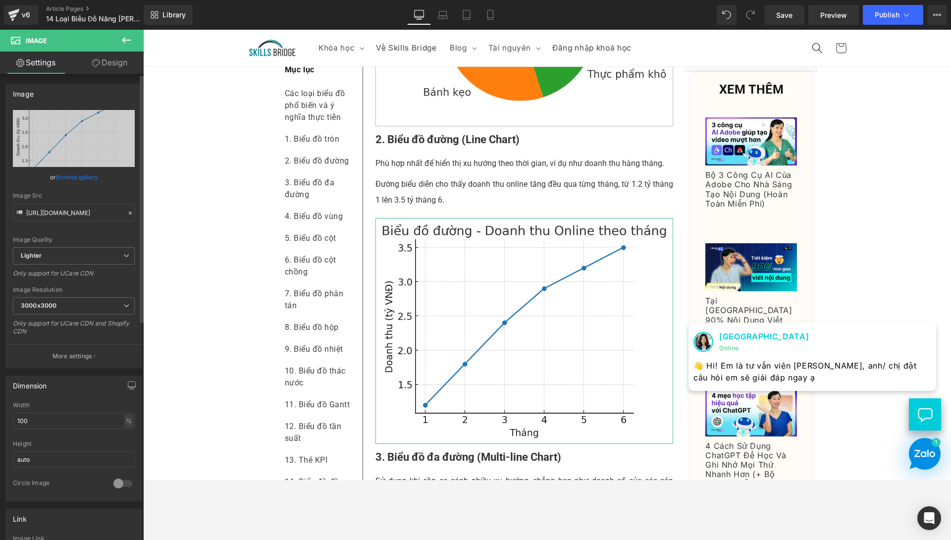
click at [81, 176] on link "Browse gallery" at bounding box center [77, 176] width 42 height 17
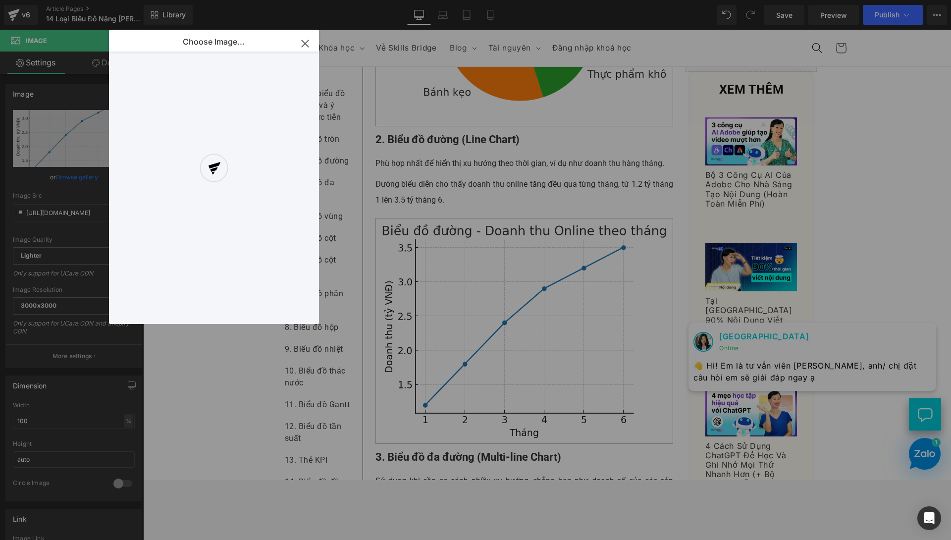
click at [303, 40] on div at bounding box center [214, 177] width 210 height 294
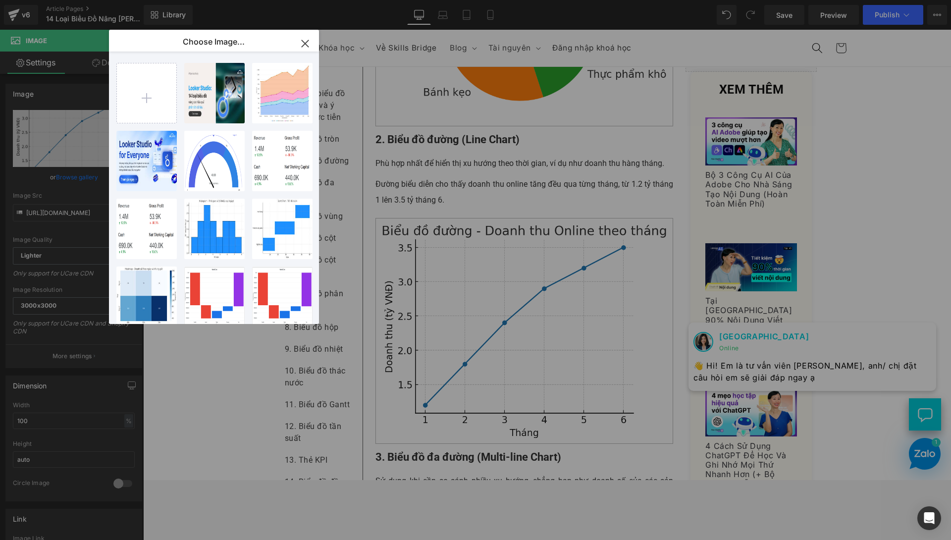
click at [307, 41] on icon "button" at bounding box center [305, 43] width 6 height 6
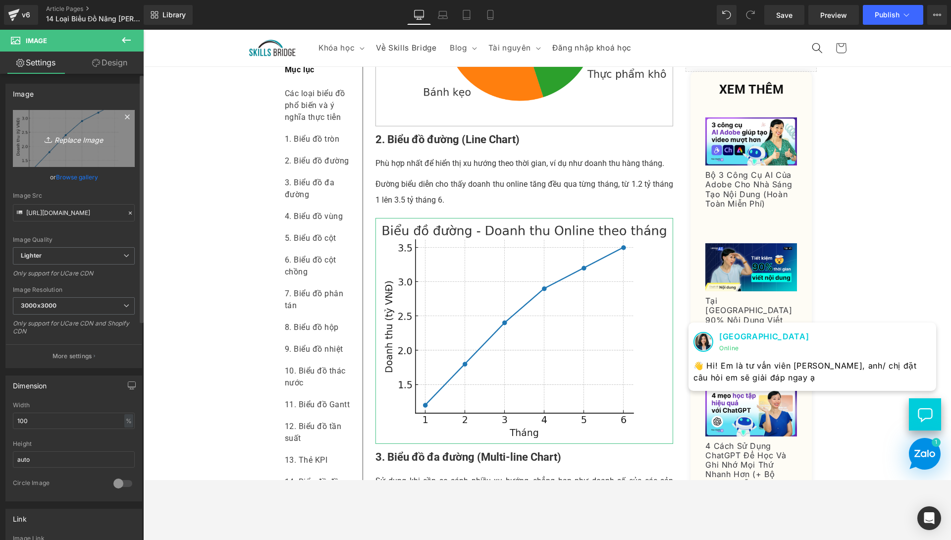
click at [56, 145] on link "Replace Image" at bounding box center [74, 138] width 122 height 57
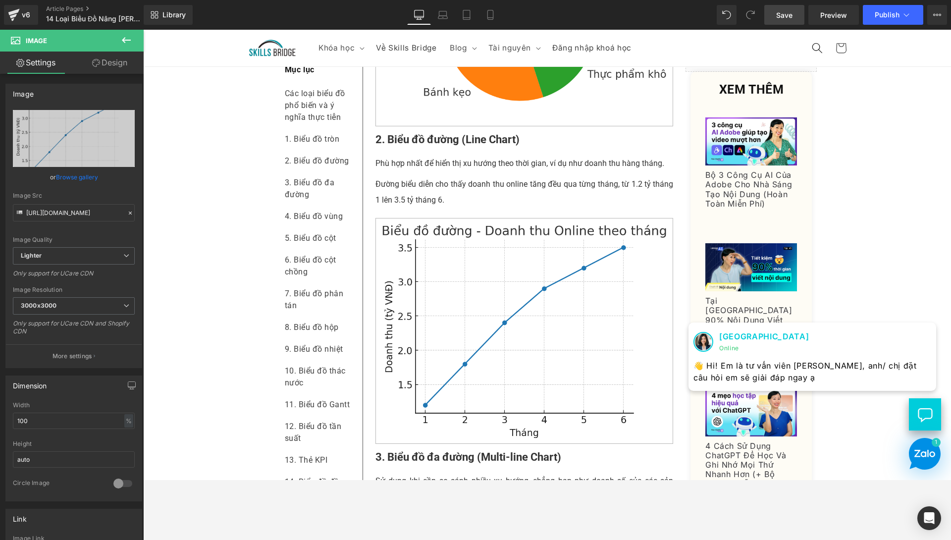
click at [578, 15] on span "Save" at bounding box center [784, 15] width 16 height 10
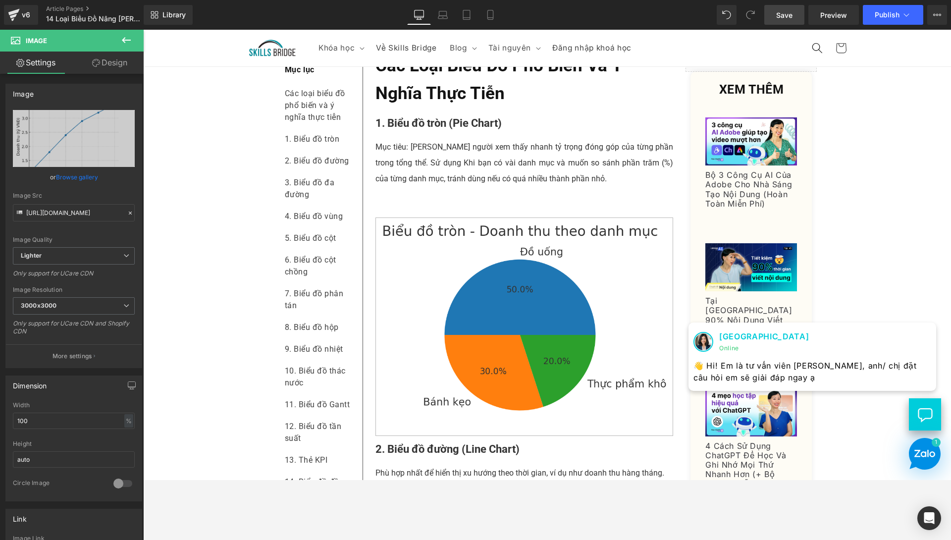
click at [578, 14] on span "Save" at bounding box center [784, 15] width 16 height 10
